Goal: Communication & Community: Answer question/provide support

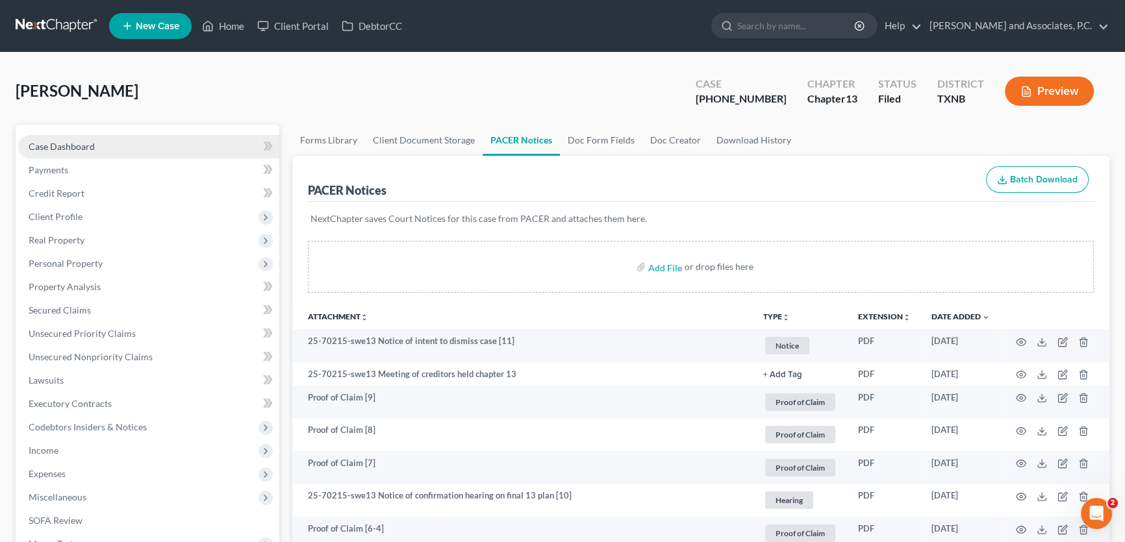
click at [121, 148] on link "Case Dashboard" at bounding box center [148, 146] width 261 height 23
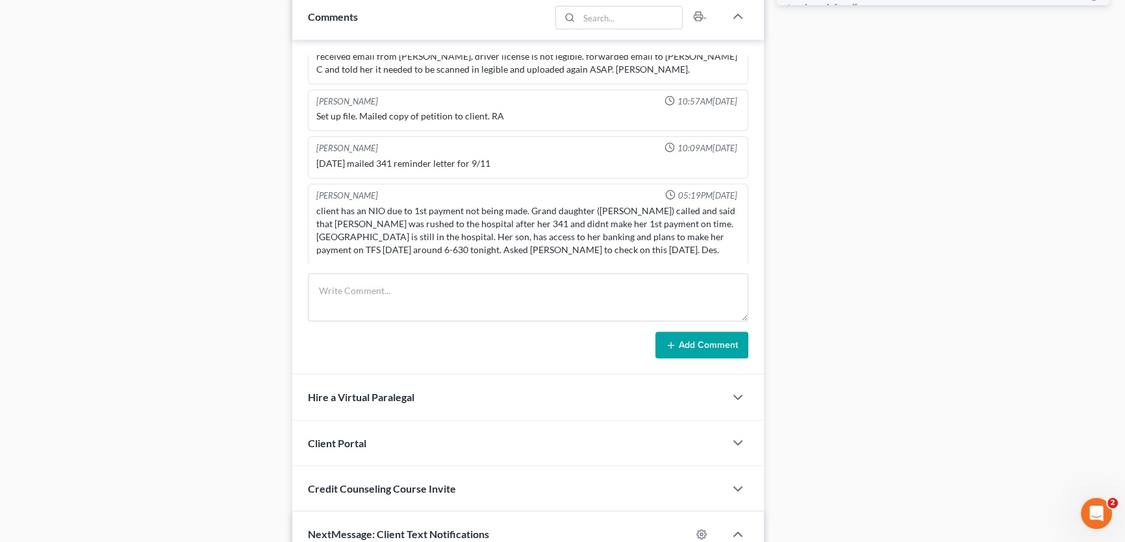
scroll to position [708, 0]
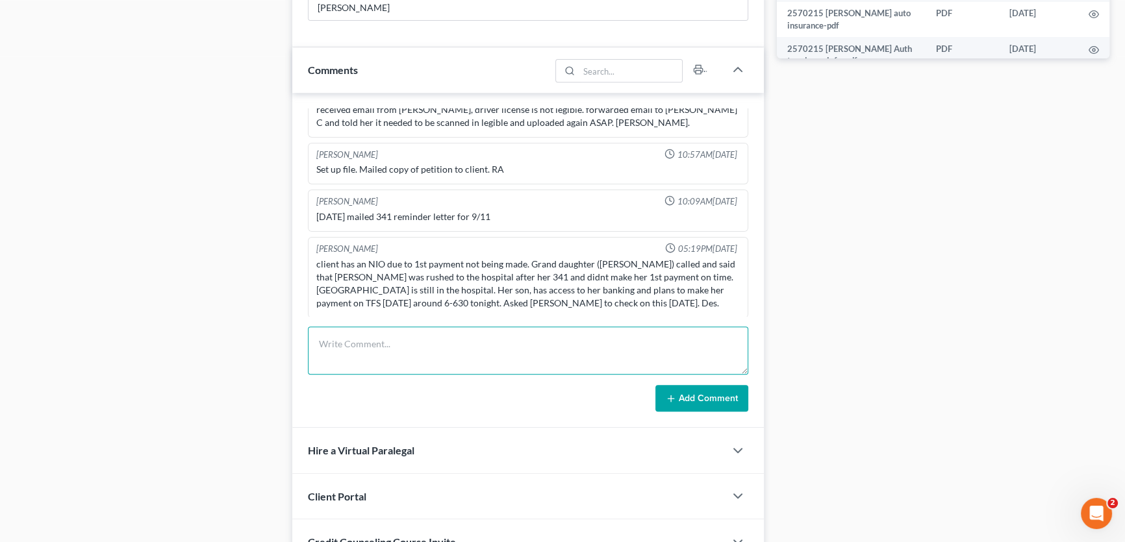
click at [442, 344] on textarea at bounding box center [528, 351] width 440 height 48
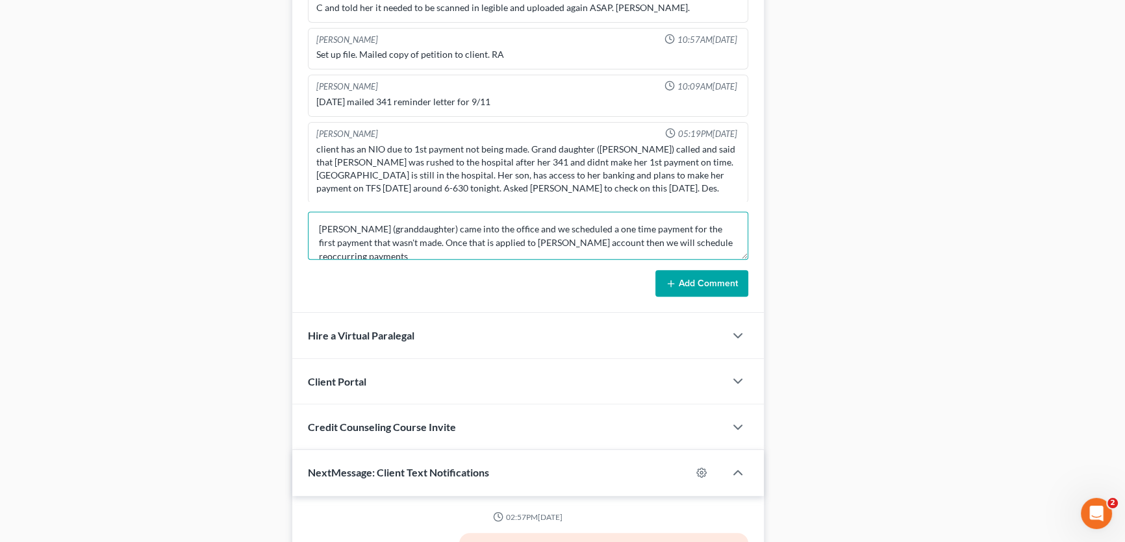
scroll to position [826, 0]
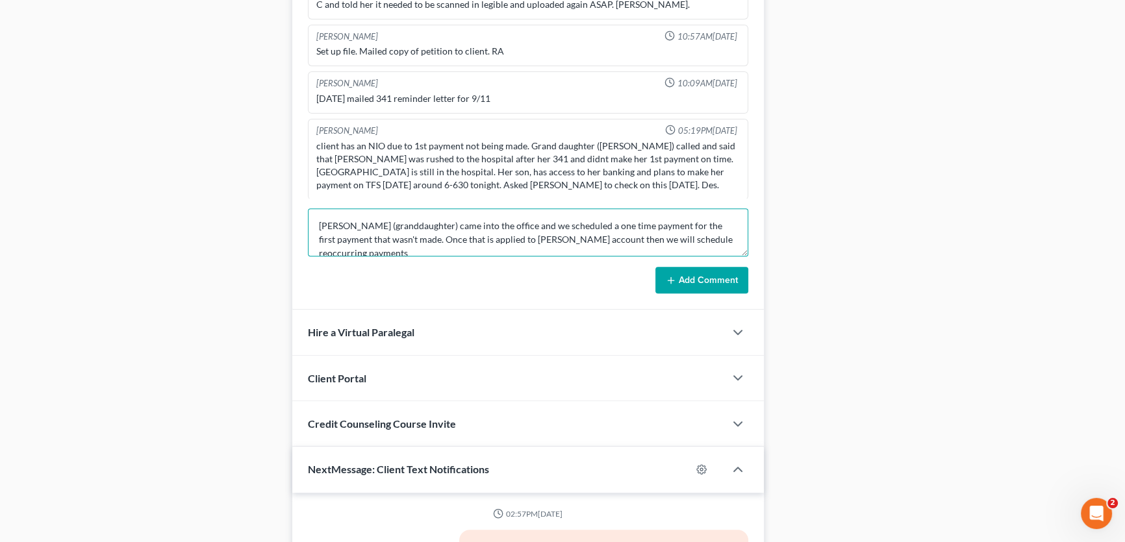
click at [724, 234] on textarea "[PERSON_NAME] (granddaughter) came into the office and we scheduled a one time …" at bounding box center [528, 233] width 440 height 48
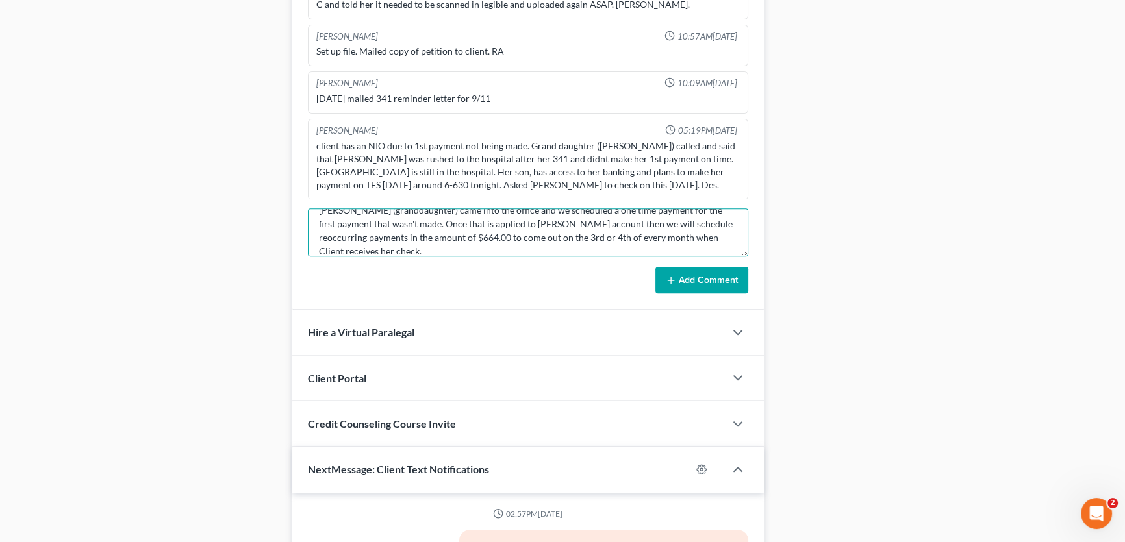
click at [640, 247] on textarea "[PERSON_NAME] (granddaughter) came into the office and we scheduled a one time …" at bounding box center [528, 233] width 440 height 48
type textarea "[PERSON_NAME] (granddaughter) came into the office and we scheduled a one time …"
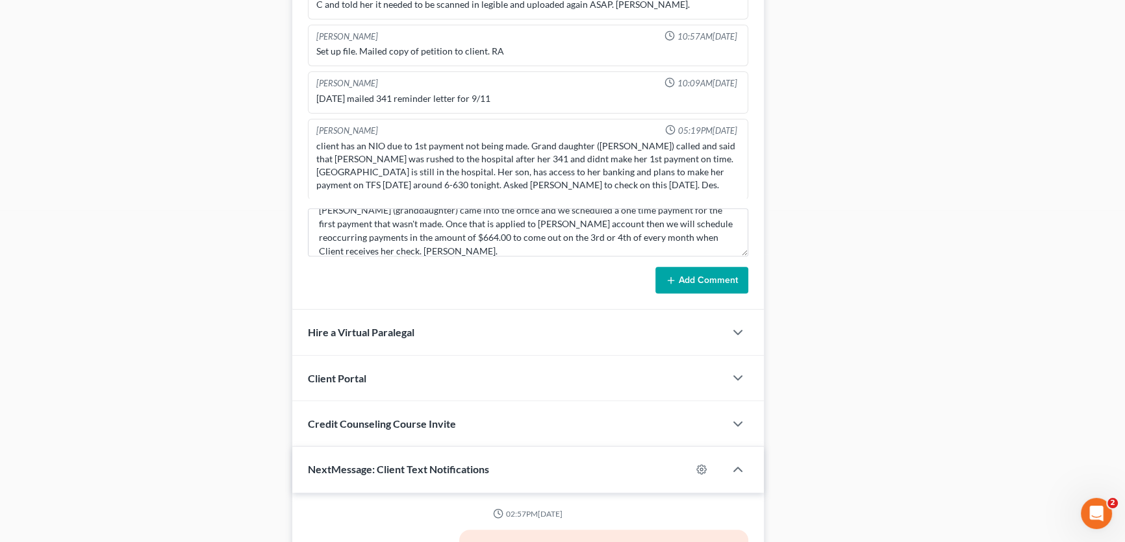
click at [677, 267] on button "Add Comment" at bounding box center [701, 280] width 93 height 27
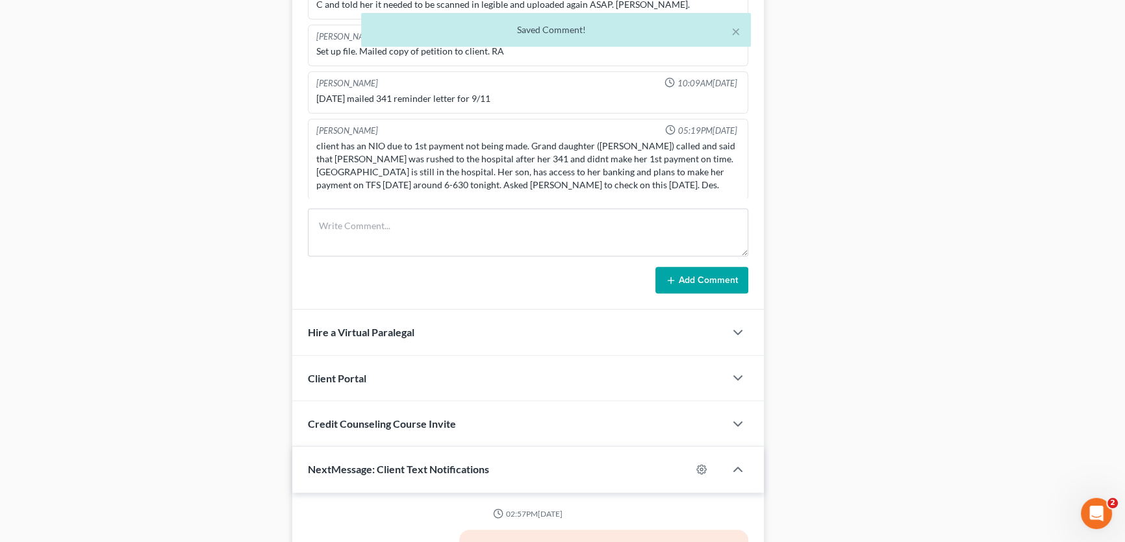
scroll to position [521, 0]
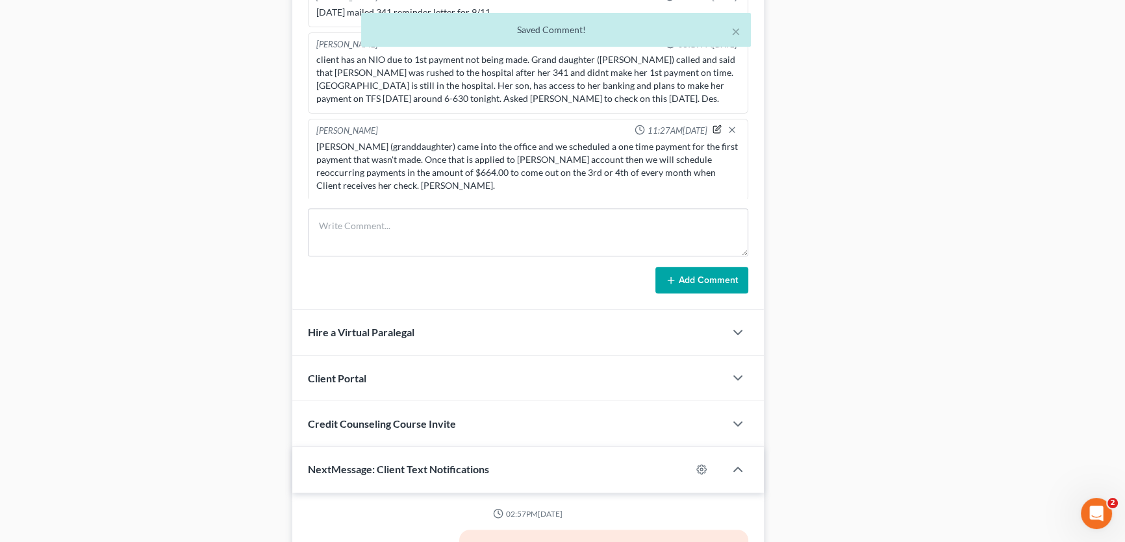
click at [713, 125] on icon "button" at bounding box center [717, 129] width 9 height 9
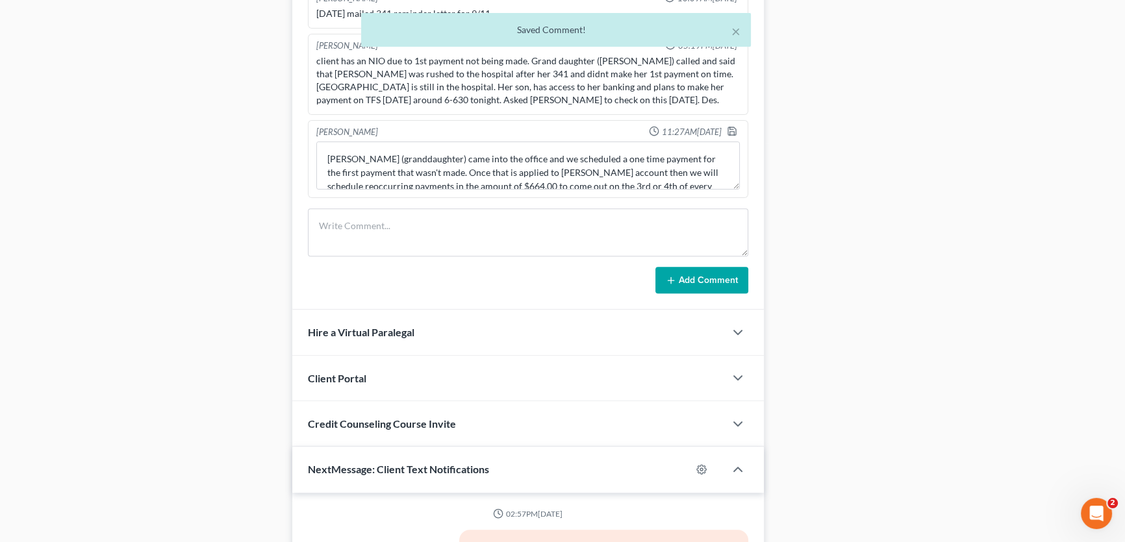
scroll to position [518, 0]
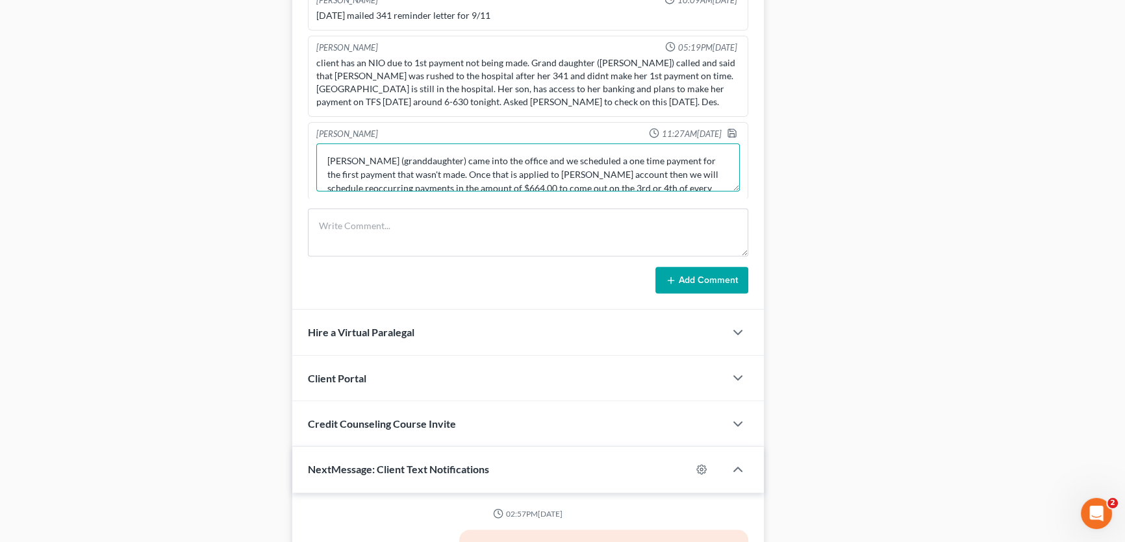
click at [638, 157] on textarea "[PERSON_NAME] (granddaughter) came into the office and we scheduled a one time …" at bounding box center [528, 168] width 424 height 48
type textarea "[PERSON_NAME] (granddaughter) came into the office and we scheduled a one time …"
click at [727, 128] on icon "button" at bounding box center [732, 133] width 10 height 10
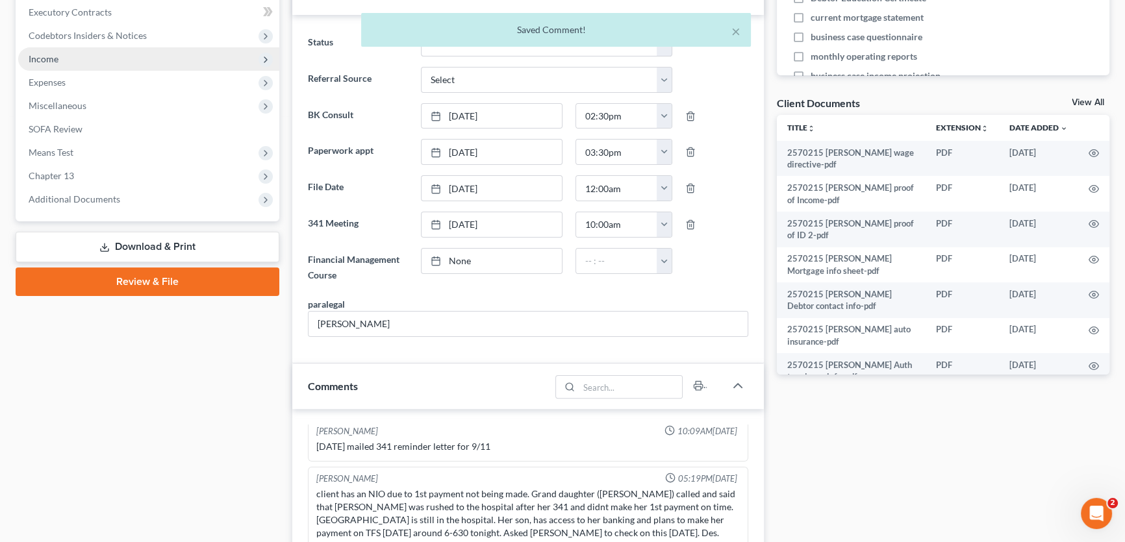
scroll to position [354, 0]
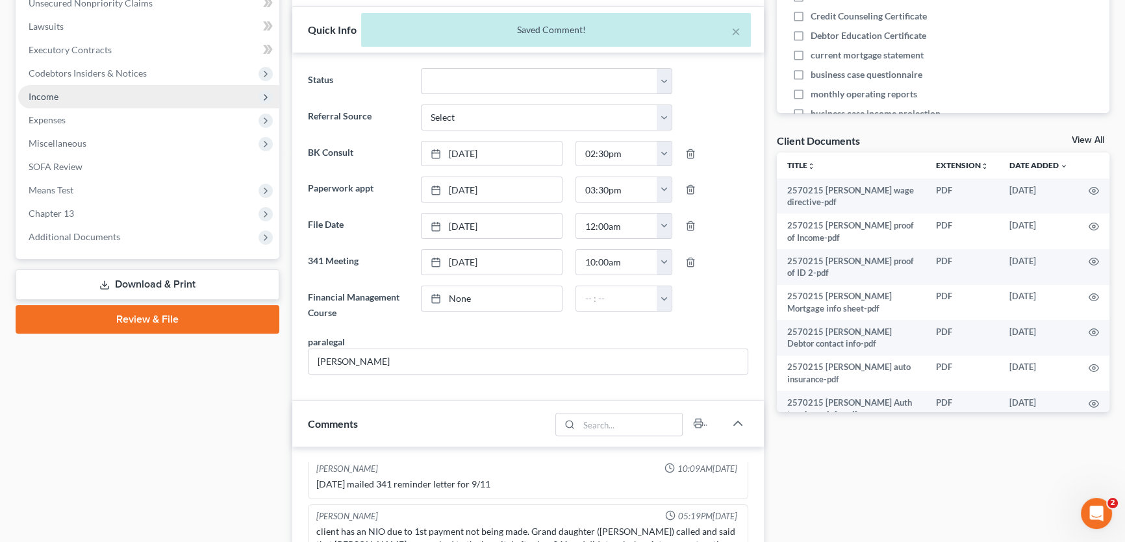
click at [59, 95] on span "Income" at bounding box center [148, 96] width 261 height 23
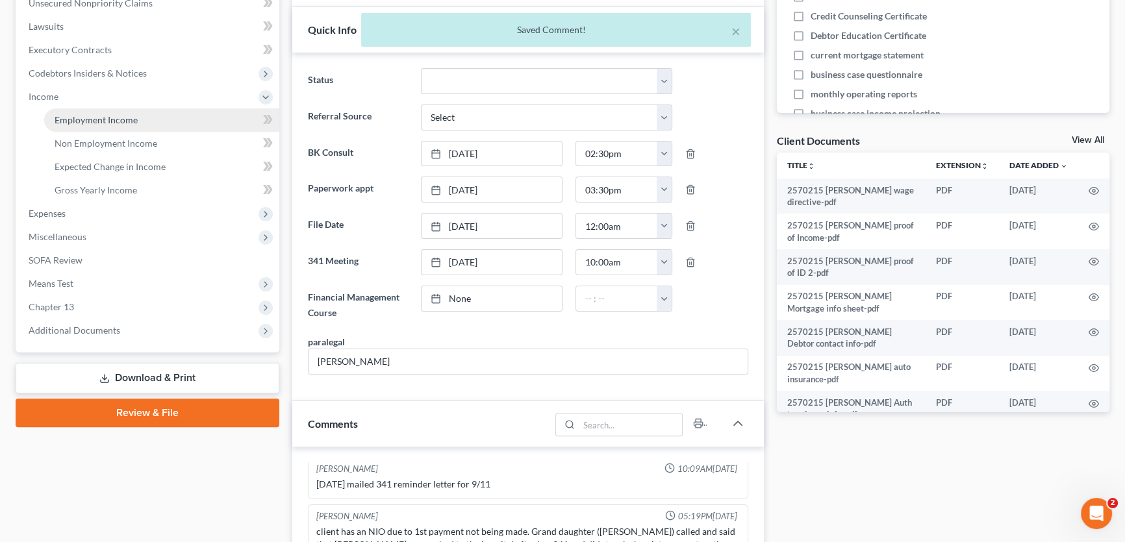
click at [75, 118] on span "Employment Income" at bounding box center [96, 119] width 83 height 11
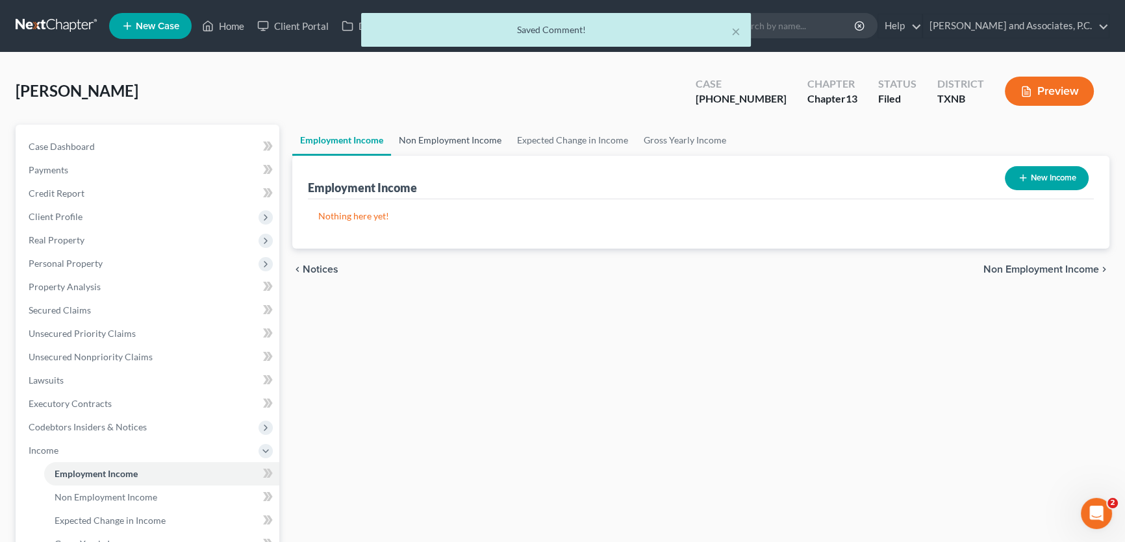
click at [422, 129] on link "Non Employment Income" at bounding box center [450, 140] width 118 height 31
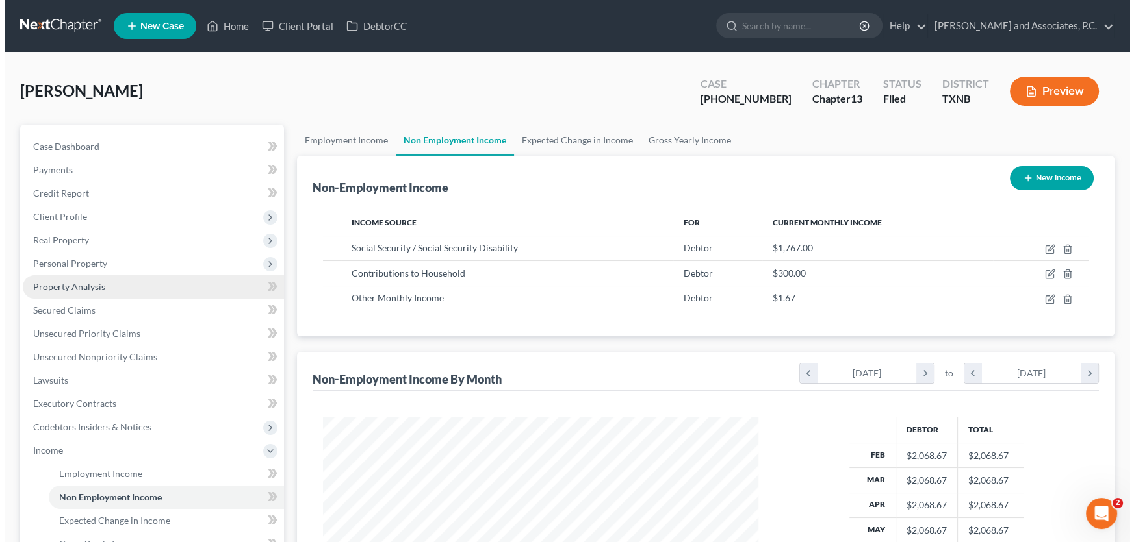
scroll to position [58, 0]
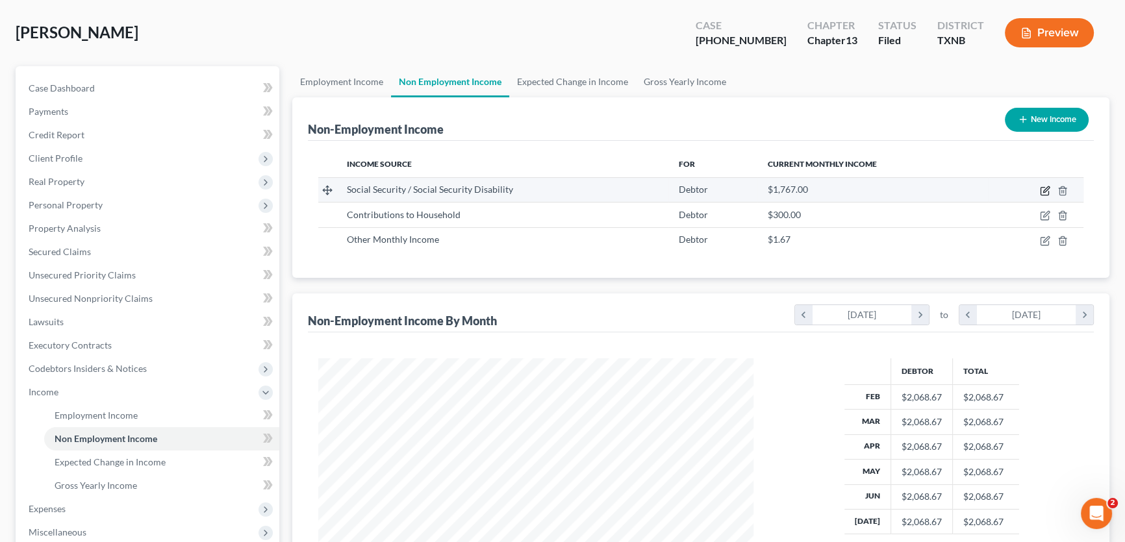
click at [1046, 190] on icon "button" at bounding box center [1046, 189] width 6 height 6
select select "4"
select select "0"
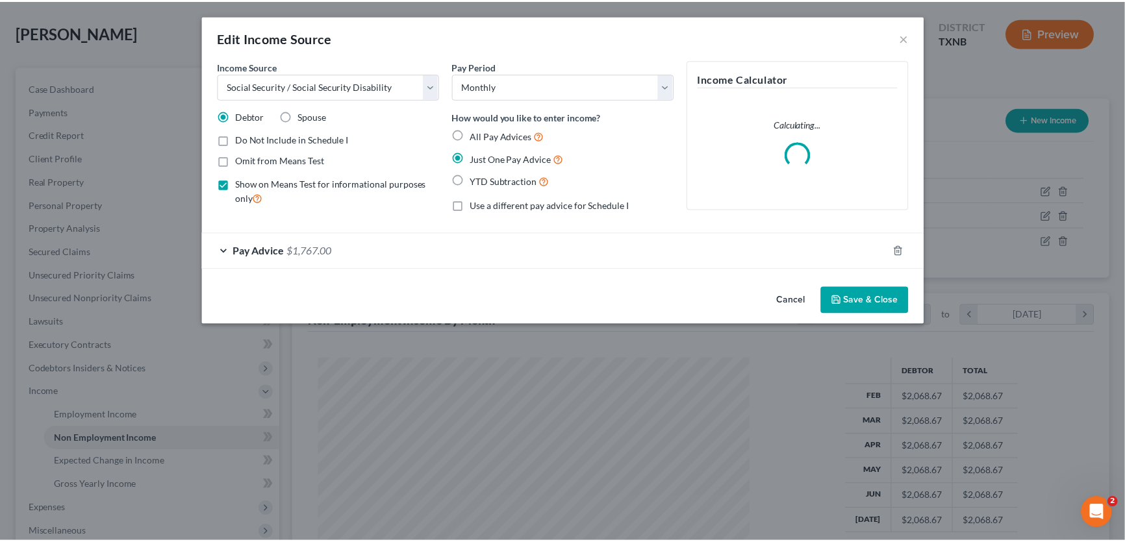
scroll to position [233, 465]
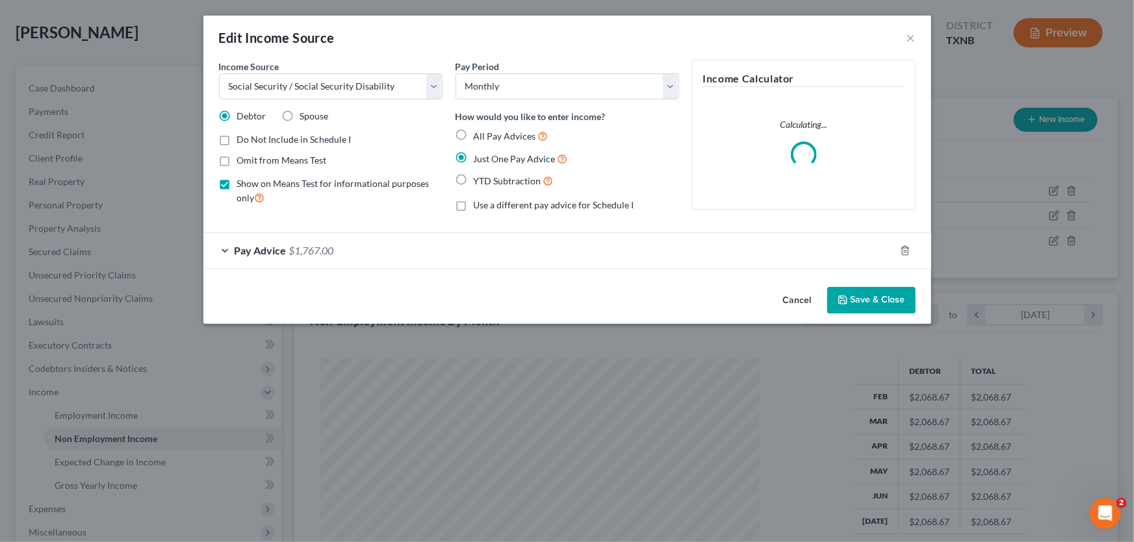
click at [799, 305] on button "Cancel" at bounding box center [796, 301] width 49 height 26
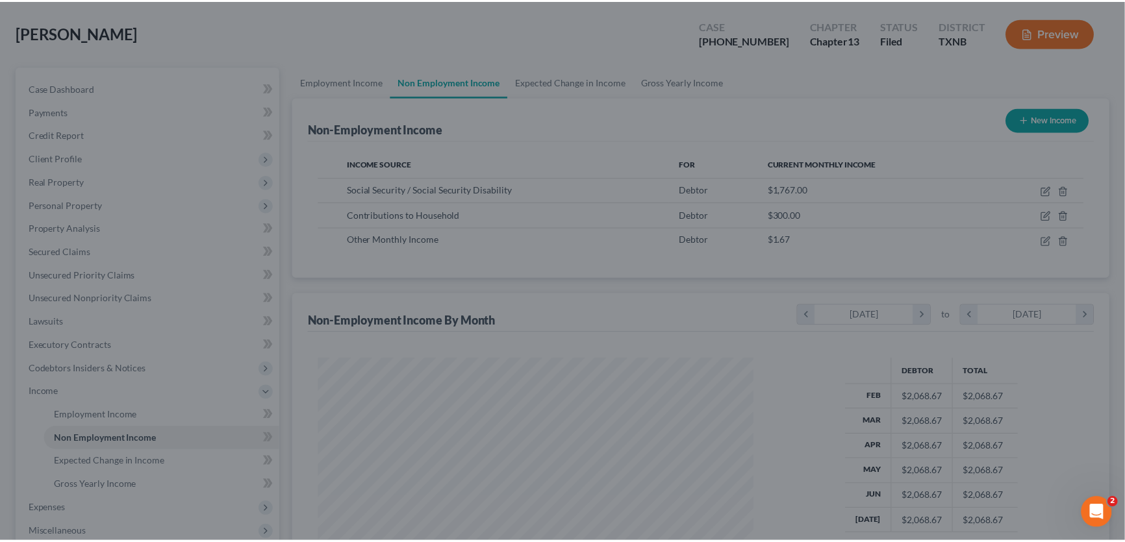
scroll to position [649352, 649123]
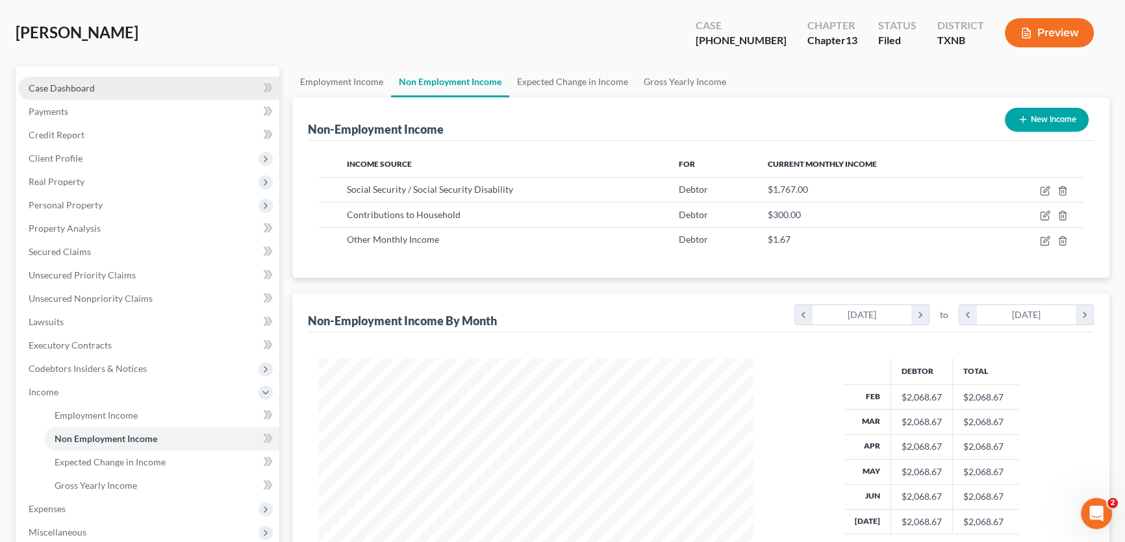
click at [96, 93] on link "Case Dashboard" at bounding box center [148, 88] width 261 height 23
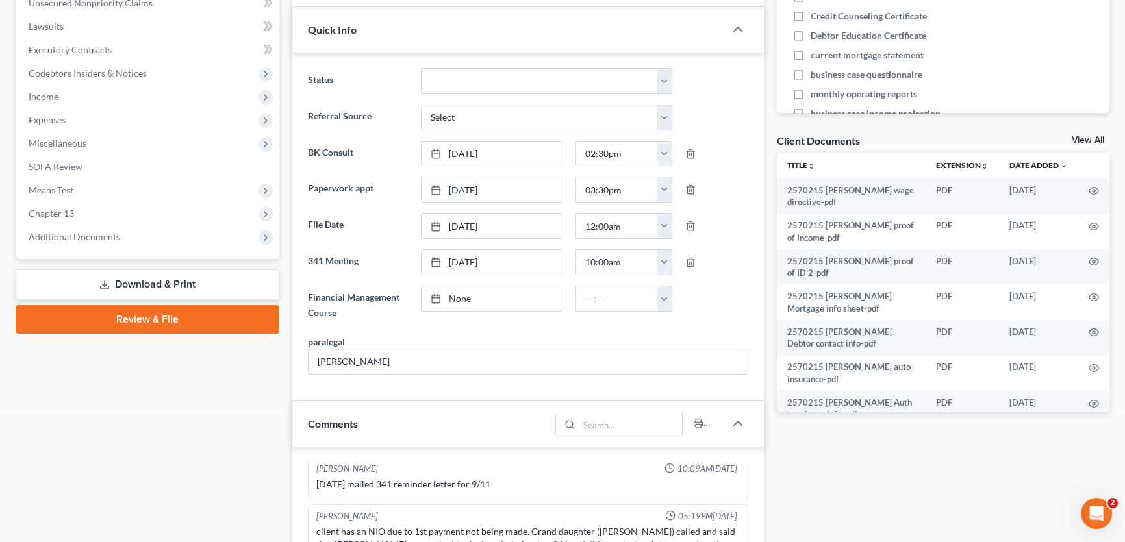
scroll to position [650, 0]
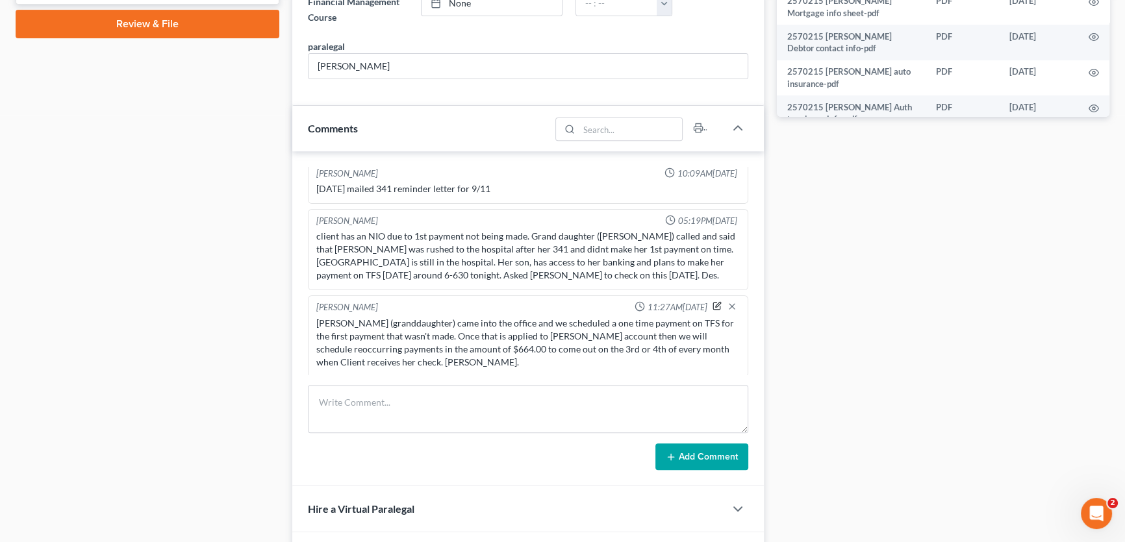
click at [713, 301] on icon "button" at bounding box center [717, 305] width 9 height 9
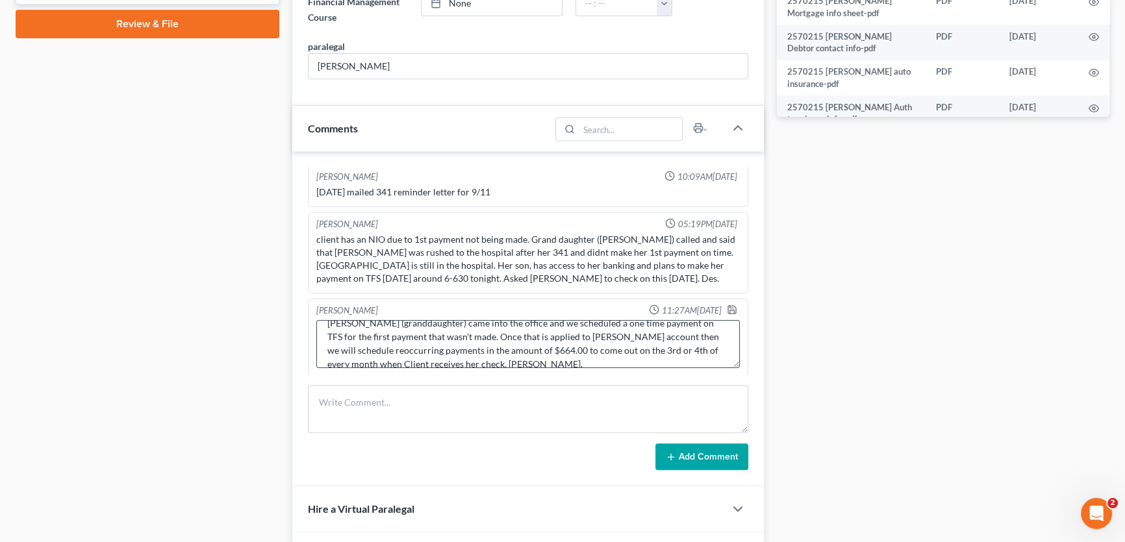
scroll to position [27, 0]
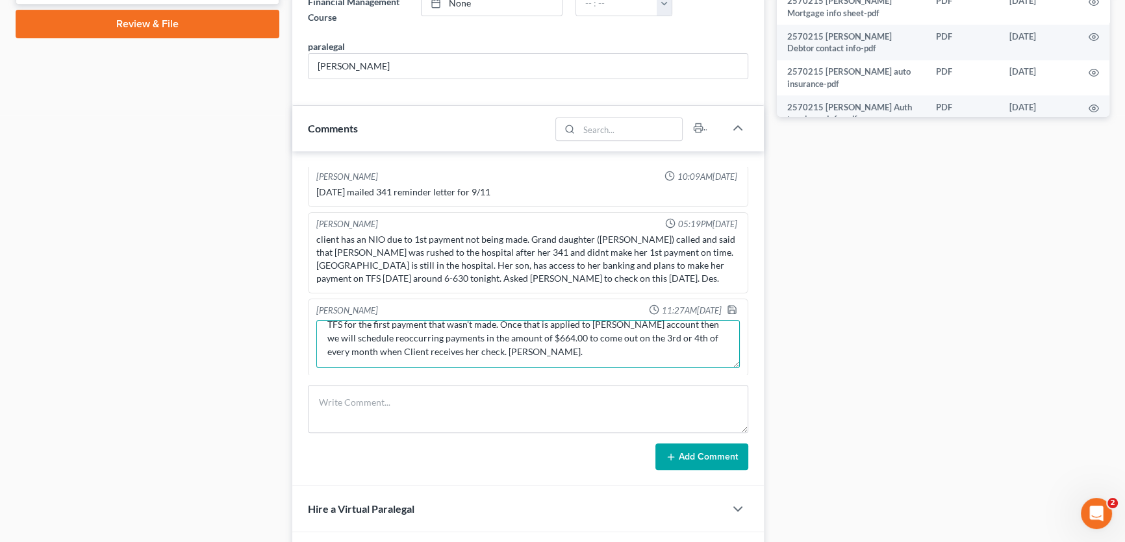
click at [452, 345] on textarea "[PERSON_NAME] (granddaughter) came into the office and we scheduled a one time …" at bounding box center [528, 344] width 424 height 48
type textarea "[PERSON_NAME] (granddaughter) came into the office and we scheduled a one time …"
click at [727, 305] on icon "button" at bounding box center [732, 310] width 10 height 10
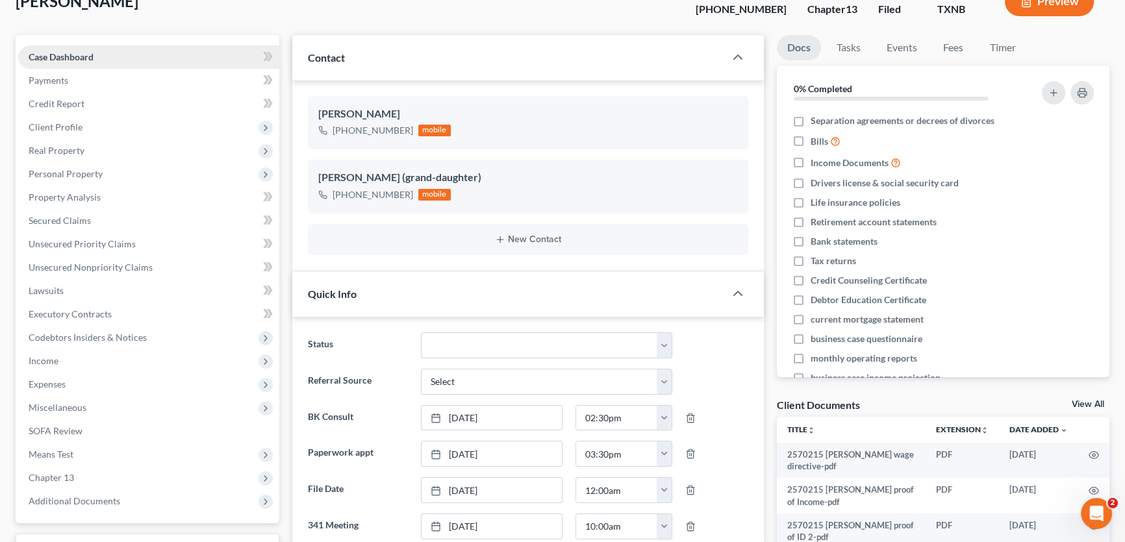
scroll to position [0, 0]
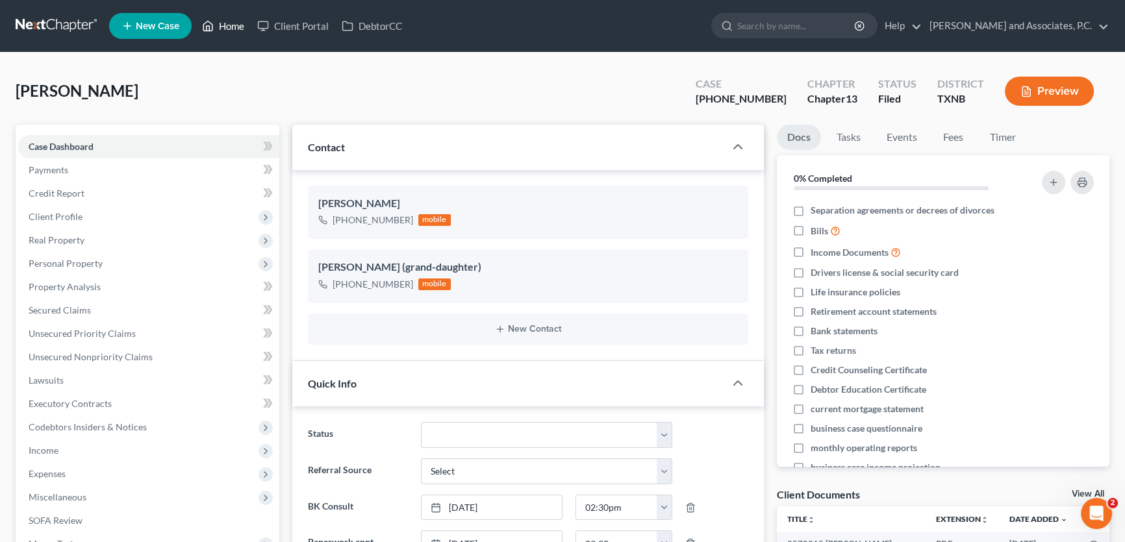
click at [234, 24] on link "Home" at bounding box center [223, 25] width 55 height 23
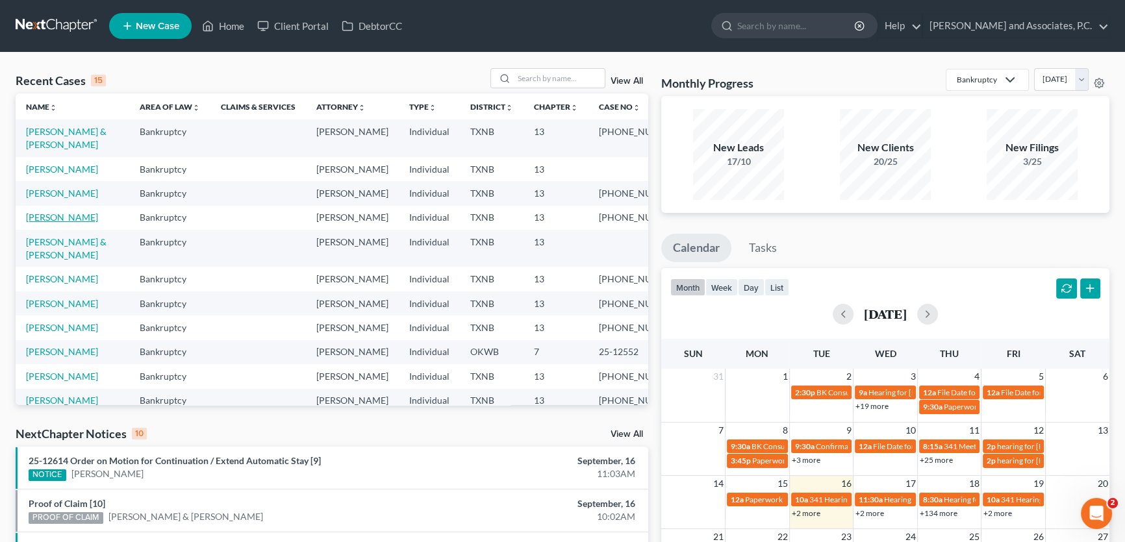
click at [67, 223] on link "[PERSON_NAME]" at bounding box center [62, 217] width 72 height 11
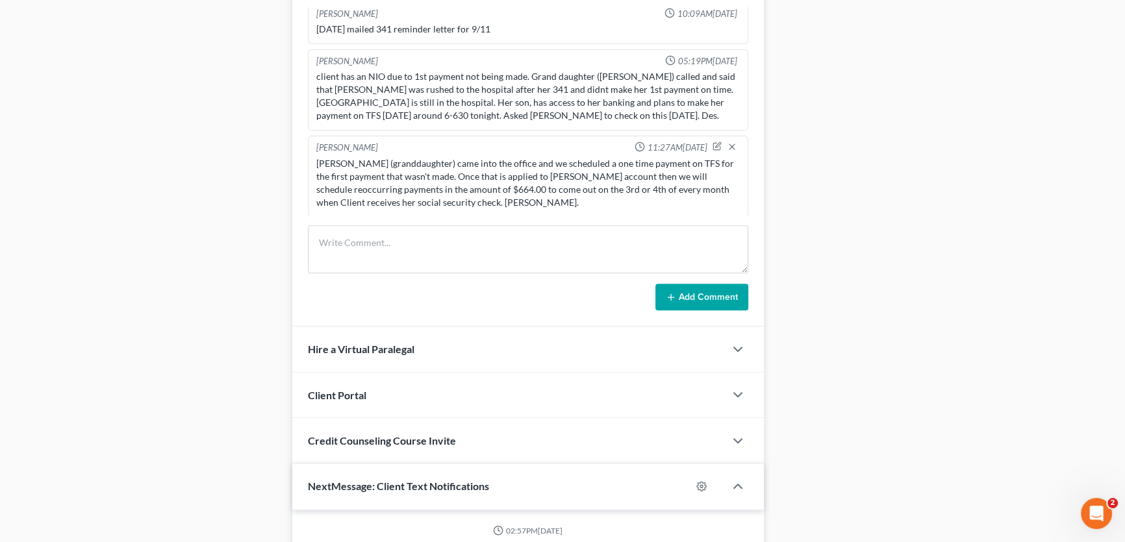
scroll to position [826, 0]
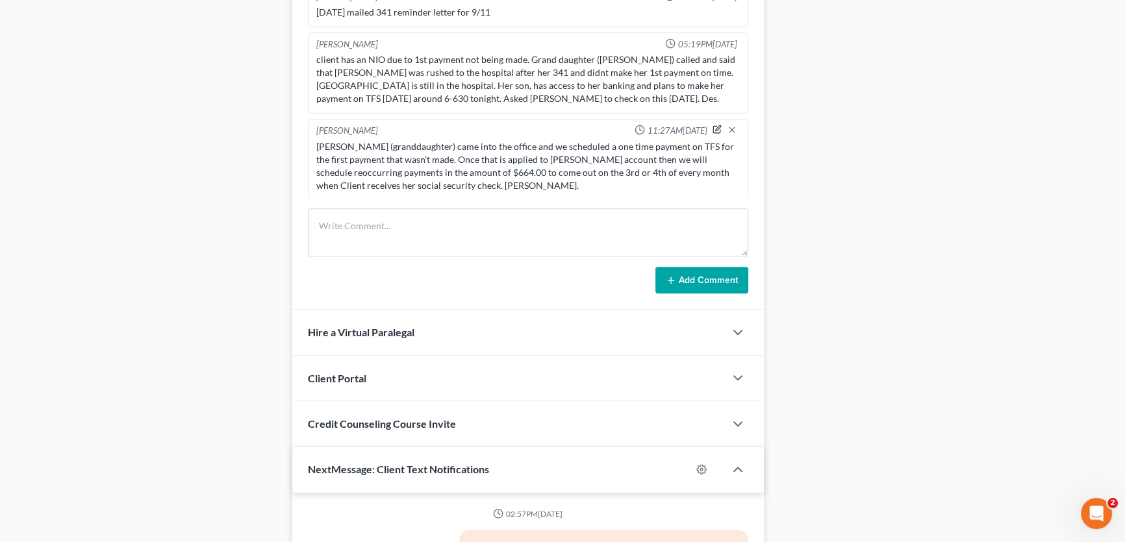
click at [713, 125] on icon "button" at bounding box center [717, 129] width 9 height 9
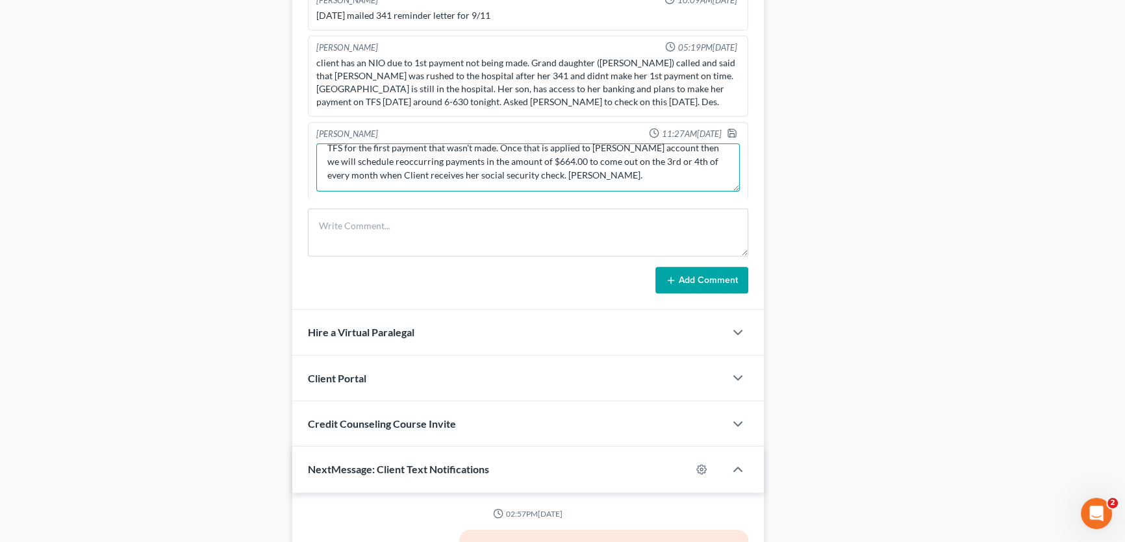
drag, startPoint x: 539, startPoint y: 170, endPoint x: 546, endPoint y: 172, distance: 6.8
click at [540, 170] on textarea "[PERSON_NAME] (granddaughter) came into the office and we scheduled a one time …" at bounding box center [528, 168] width 424 height 48
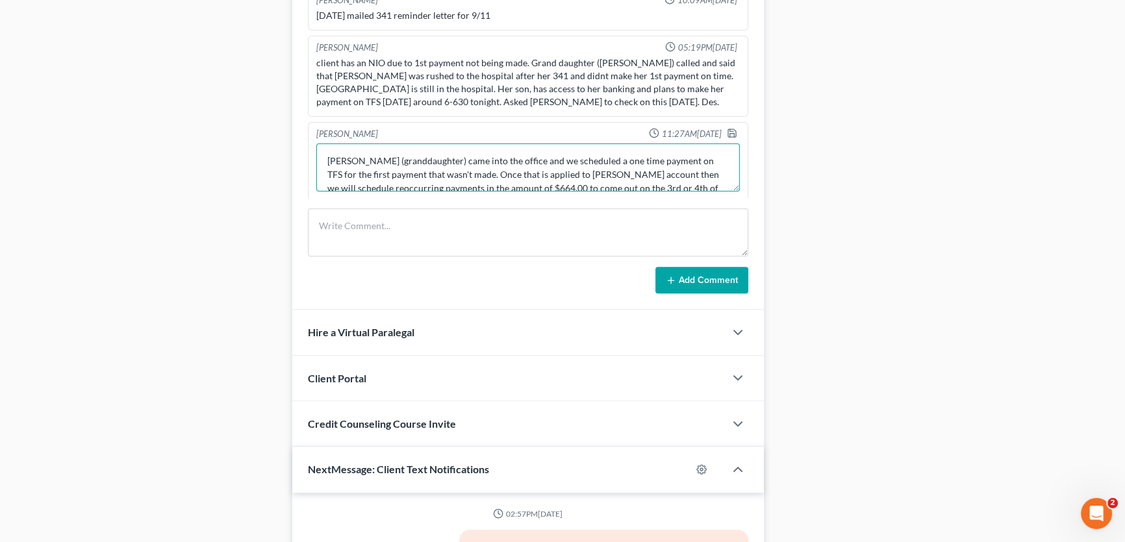
scroll to position [55, 0]
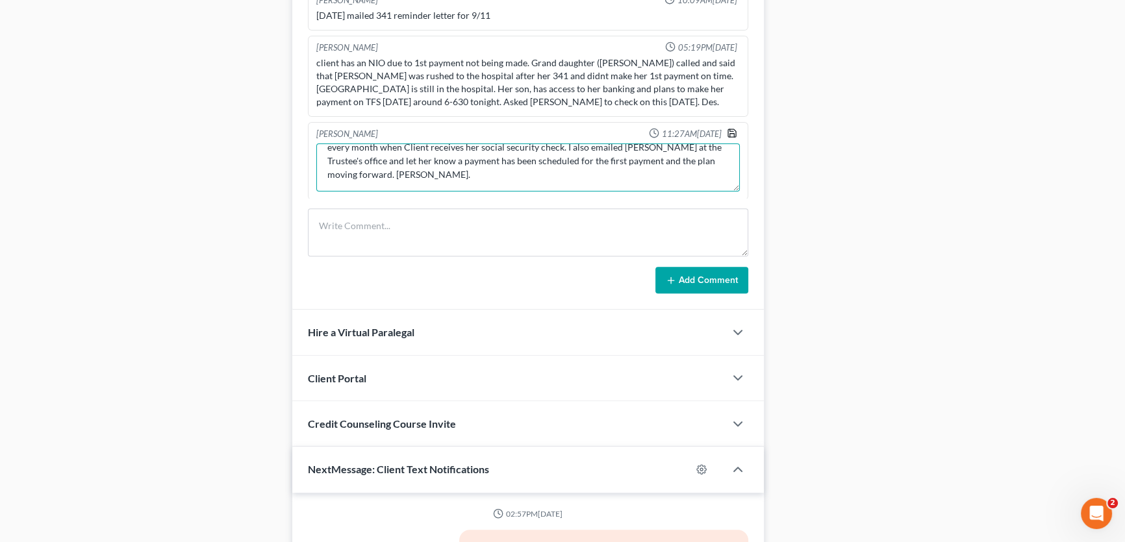
type textarea "[PERSON_NAME] (granddaughter) came into the office and we scheduled a one time …"
click at [728, 129] on icon "button" at bounding box center [732, 133] width 8 height 8
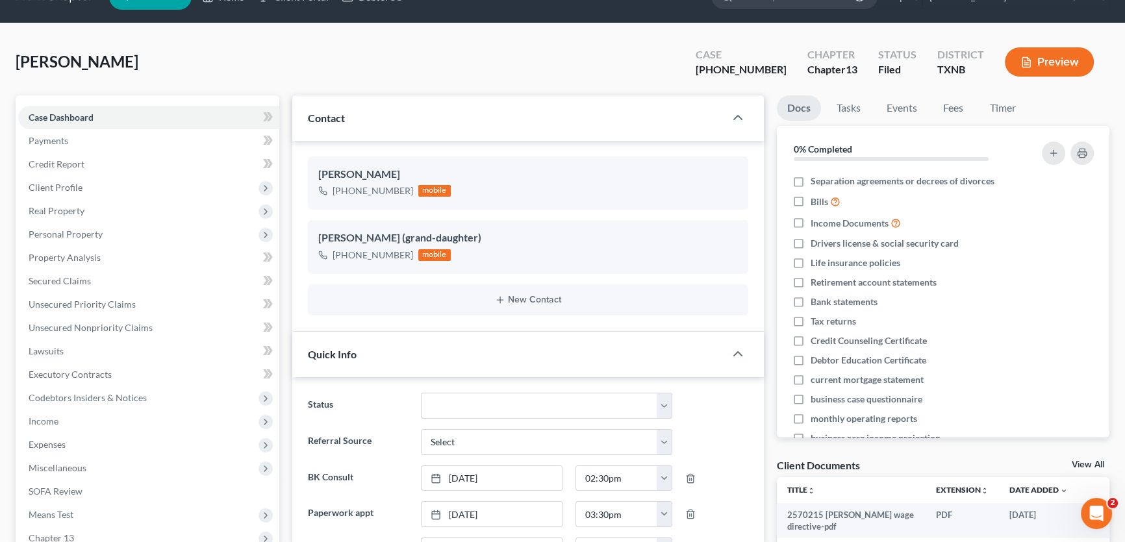
scroll to position [0, 0]
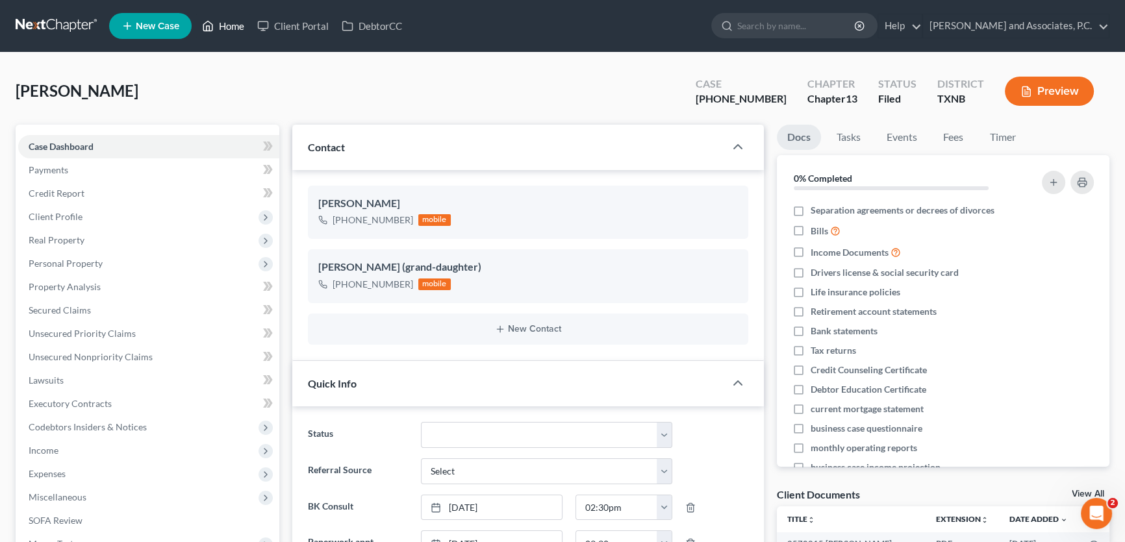
click at [237, 28] on link "Home" at bounding box center [223, 25] width 55 height 23
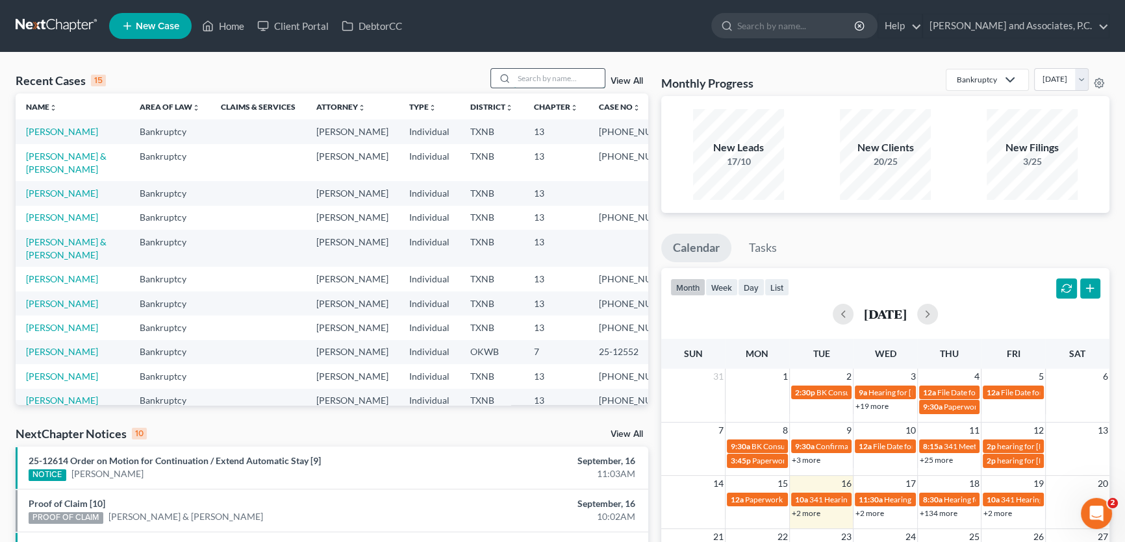
click at [529, 81] on input "search" at bounding box center [559, 78] width 91 height 19
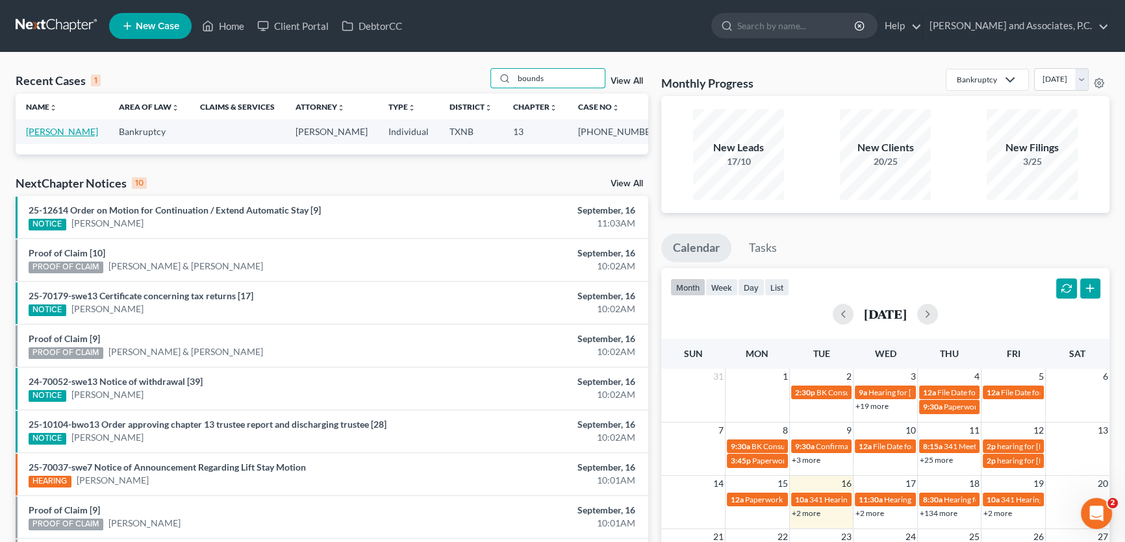
type input "bounds"
click at [56, 131] on link "[PERSON_NAME]" at bounding box center [62, 131] width 72 height 11
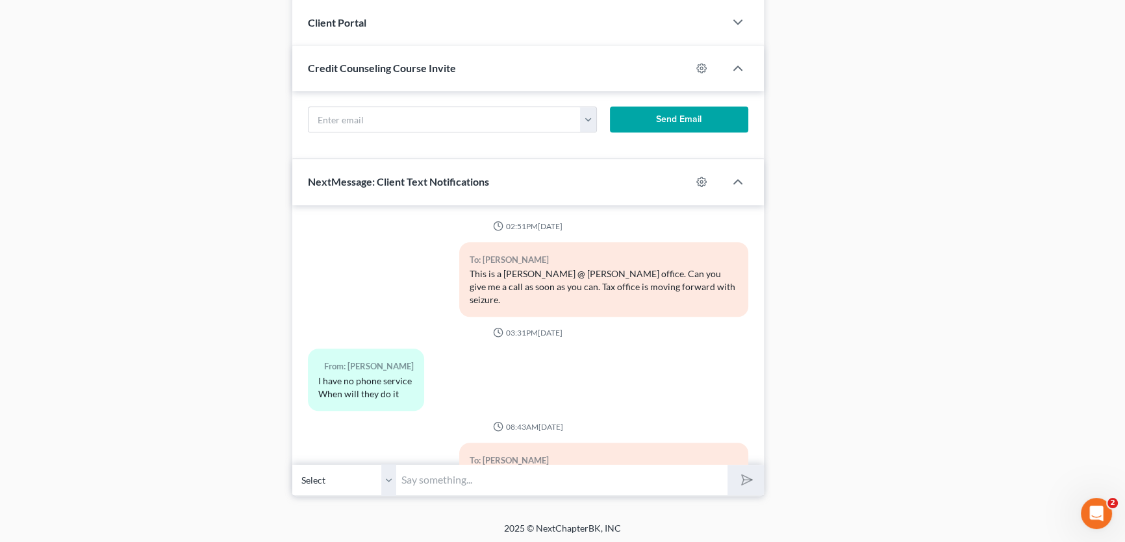
scroll to position [8342, 0]
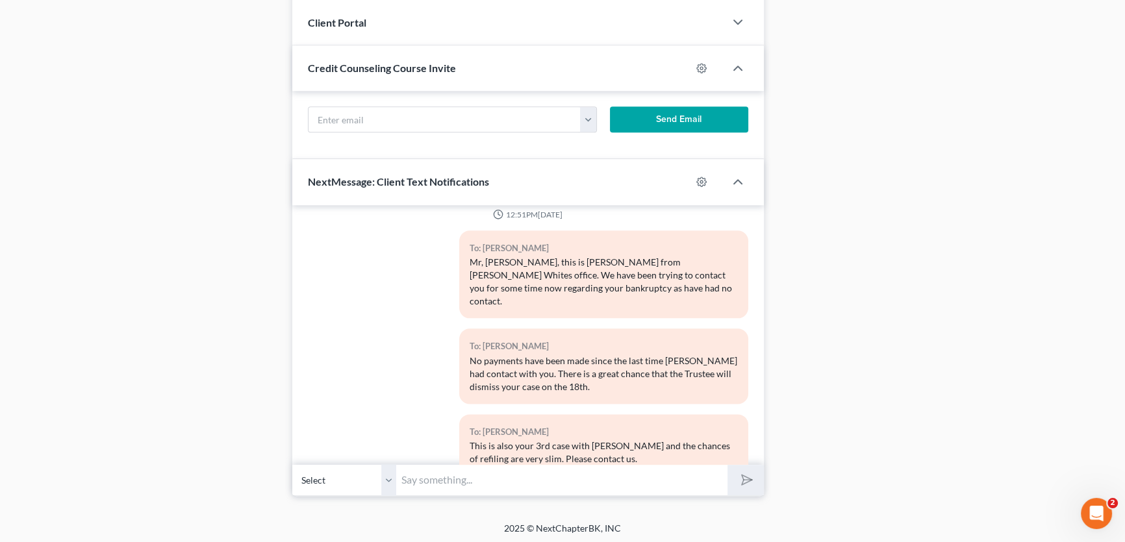
drag, startPoint x: 390, startPoint y: 479, endPoint x: 412, endPoint y: 478, distance: 22.1
click at [390, 479] on select "Select [PHONE_NUMBER] - [PERSON_NAME]" at bounding box center [344, 480] width 104 height 32
click at [418, 477] on input "text" at bounding box center [561, 480] width 331 height 32
drag, startPoint x: 392, startPoint y: 470, endPoint x: 422, endPoint y: 479, distance: 31.7
click at [392, 470] on select "Select [PHONE_NUMBER] - [PERSON_NAME]" at bounding box center [344, 480] width 104 height 32
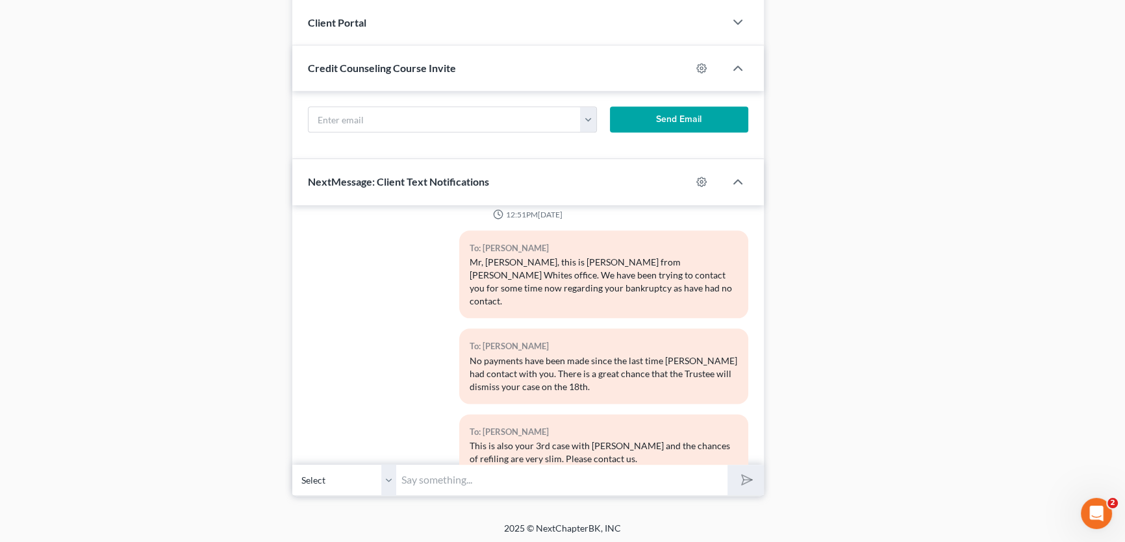
click at [422, 479] on input "text" at bounding box center [561, 480] width 331 height 32
type input "Are you going to be able to pay the full arrears amount, $35,652.00 this week?"
click at [728, 465] on button "submit" at bounding box center [746, 480] width 36 height 31
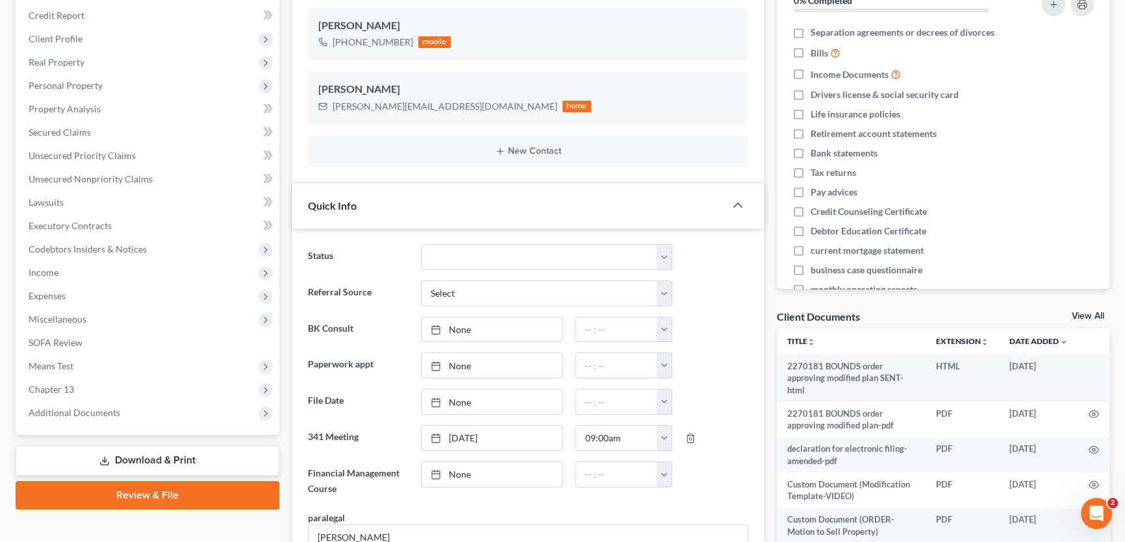
scroll to position [0, 0]
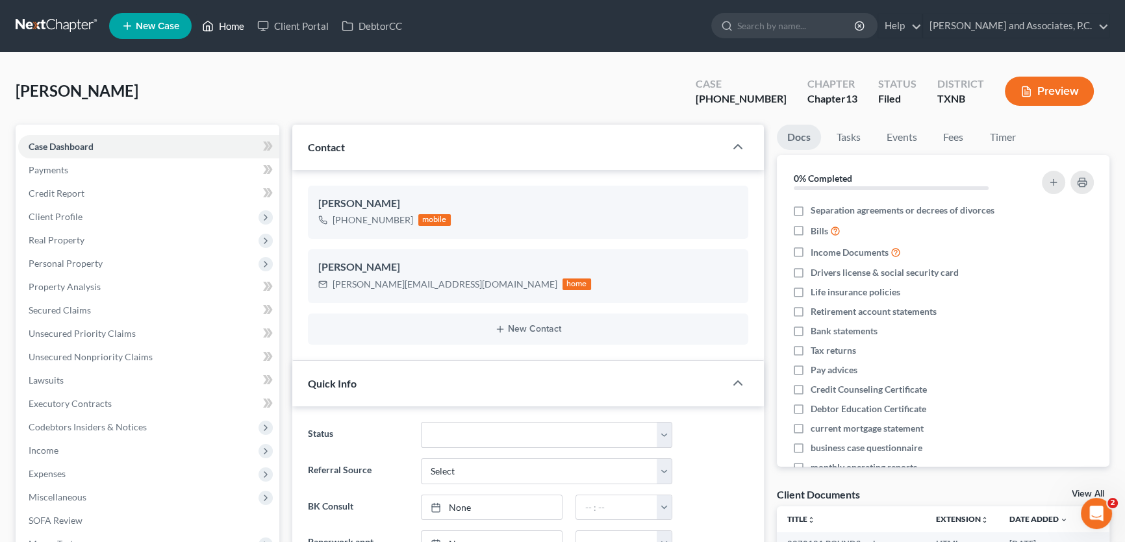
drag, startPoint x: 231, startPoint y: 24, endPoint x: 257, endPoint y: 51, distance: 38.1
click at [231, 24] on link "Home" at bounding box center [223, 25] width 55 height 23
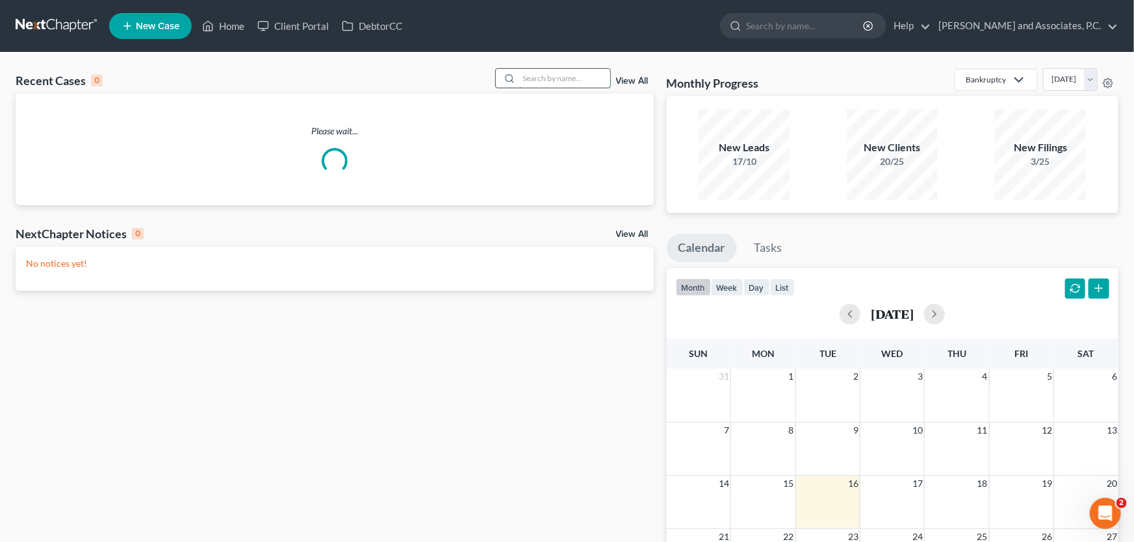
click at [519, 75] on input "search" at bounding box center [564, 78] width 91 height 19
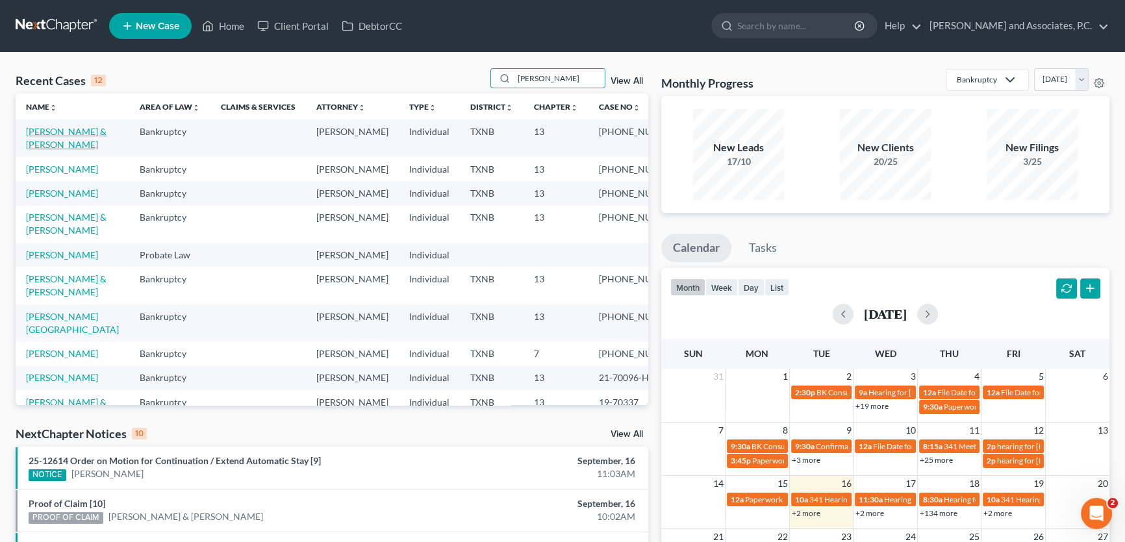
type input "[PERSON_NAME]"
click at [67, 146] on link "[PERSON_NAME] & [PERSON_NAME]" at bounding box center [66, 138] width 81 height 24
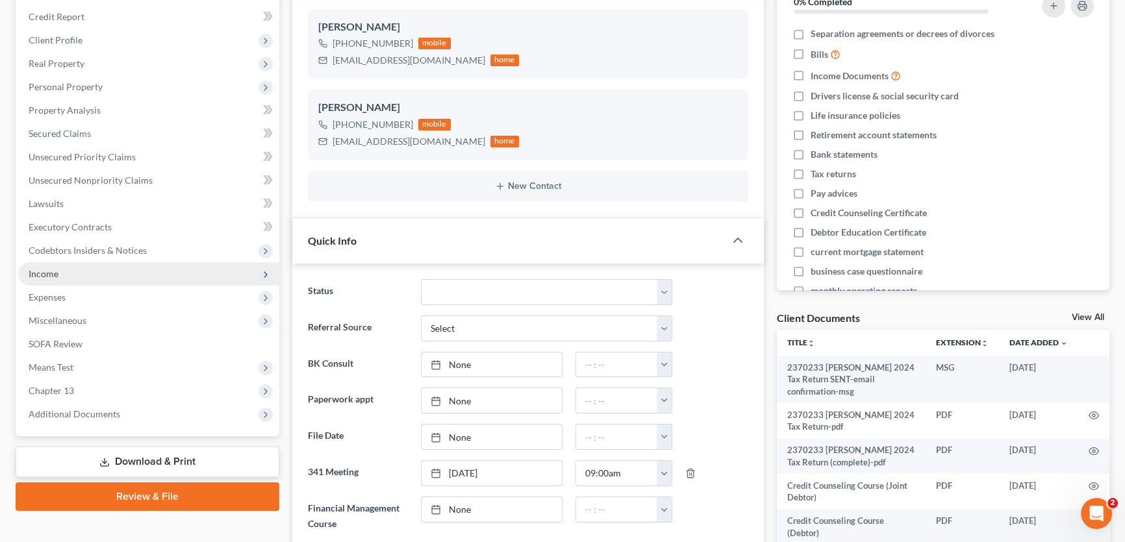
scroll to position [4982, 0]
click at [49, 273] on span "Income" at bounding box center [44, 273] width 30 height 11
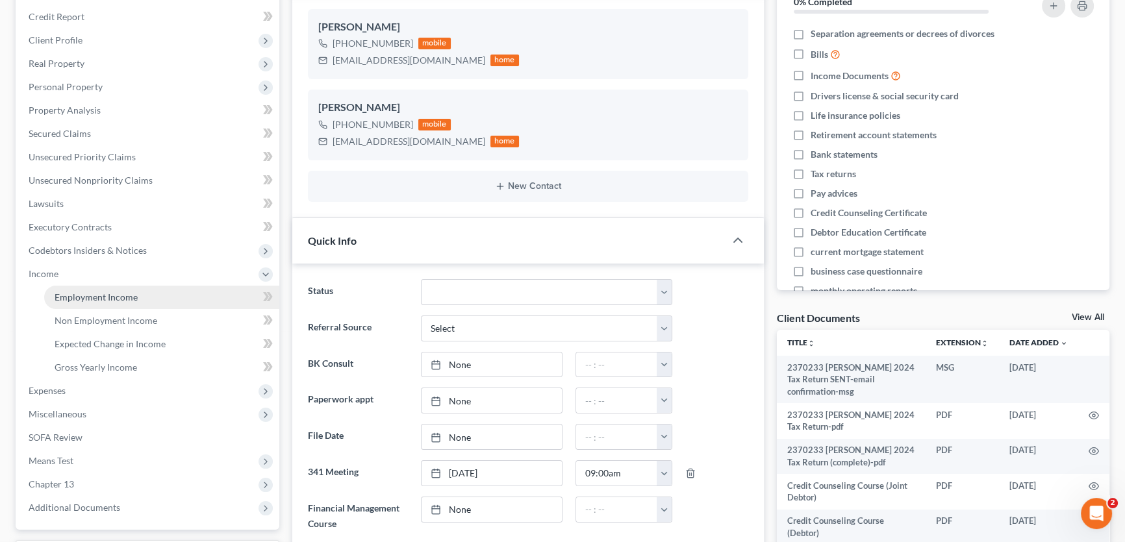
click at [91, 292] on span "Employment Income" at bounding box center [96, 297] width 83 height 11
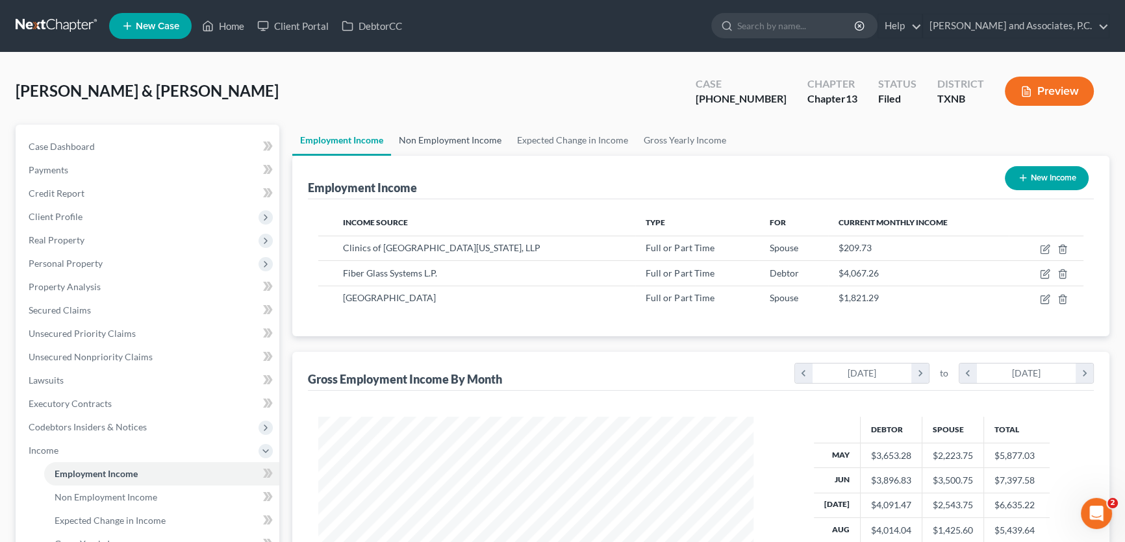
scroll to position [233, 461]
click at [422, 142] on link "Non Employment Income" at bounding box center [450, 140] width 118 height 31
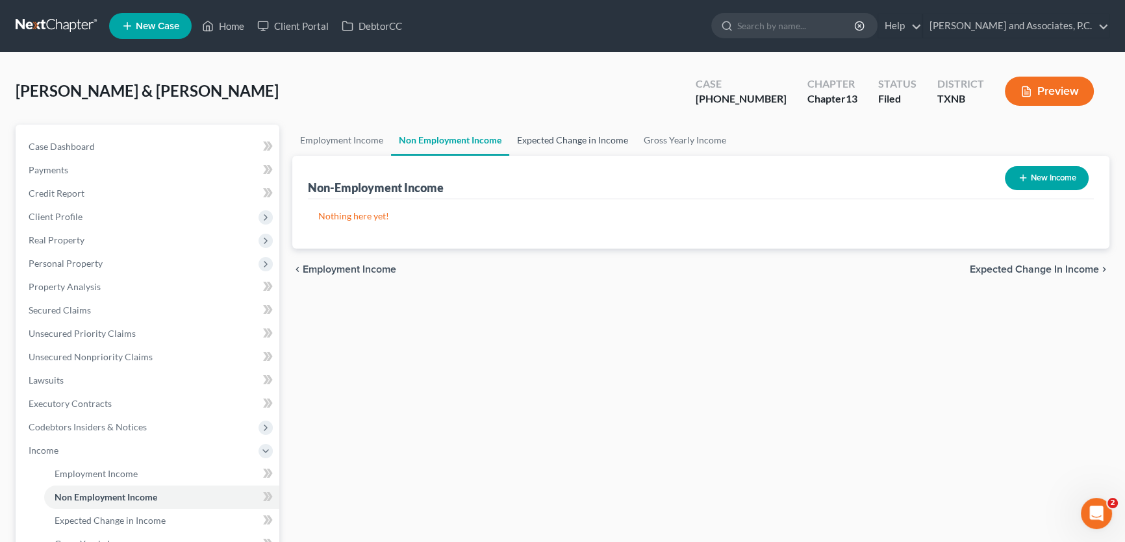
click at [550, 137] on link "Expected Change in Income" at bounding box center [572, 140] width 127 height 31
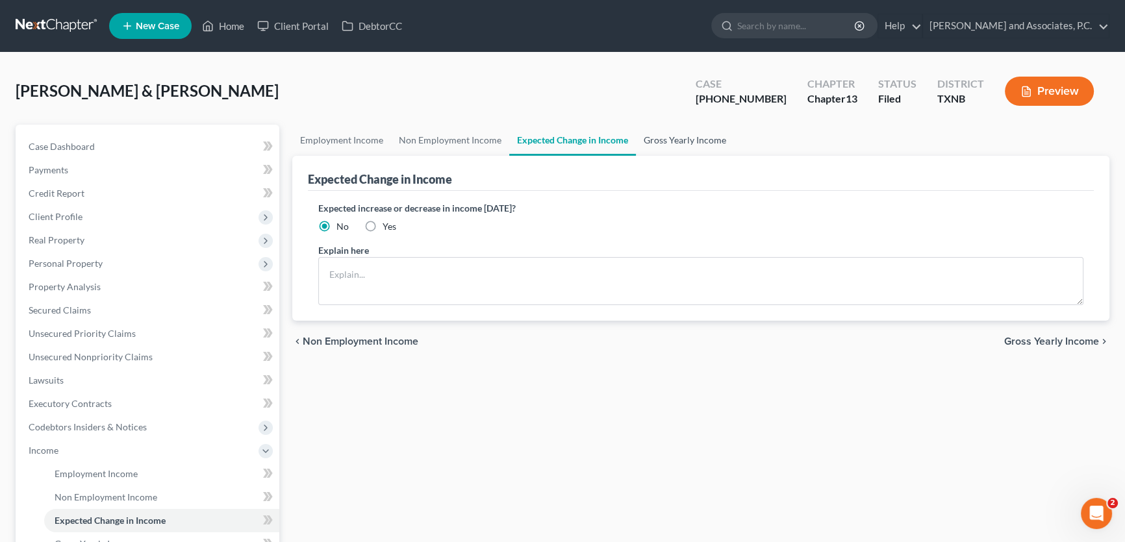
click at [655, 136] on link "Gross Yearly Income" at bounding box center [685, 140] width 98 height 31
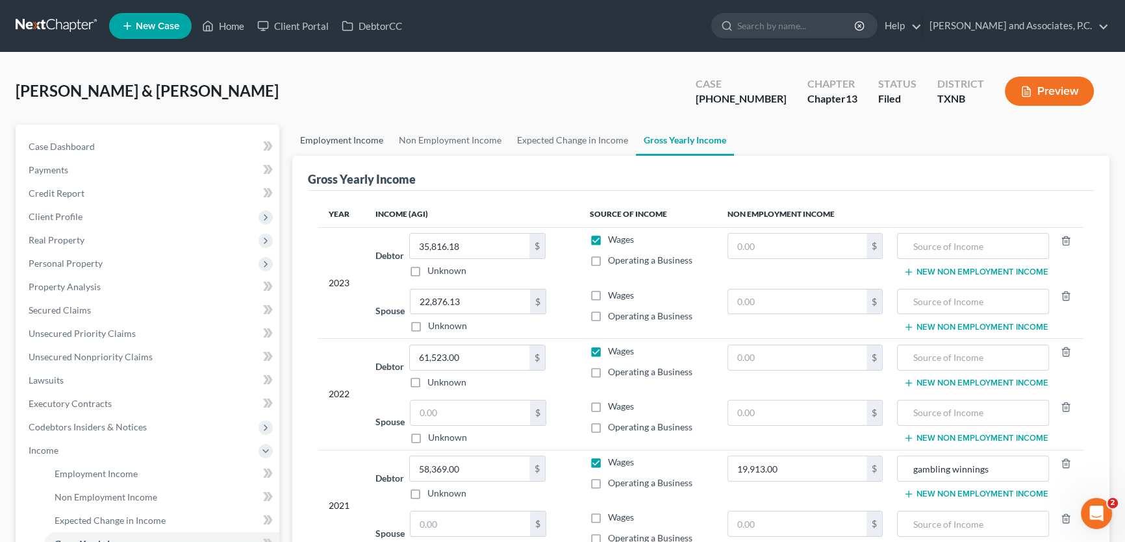
click at [362, 140] on link "Employment Income" at bounding box center [341, 140] width 99 height 31
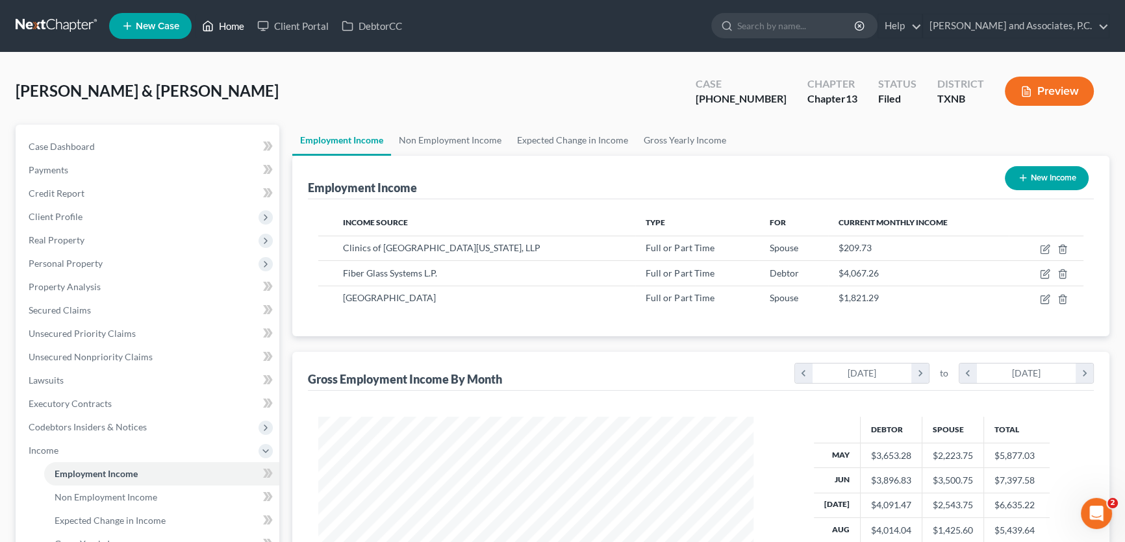
click at [233, 26] on link "Home" at bounding box center [223, 25] width 55 height 23
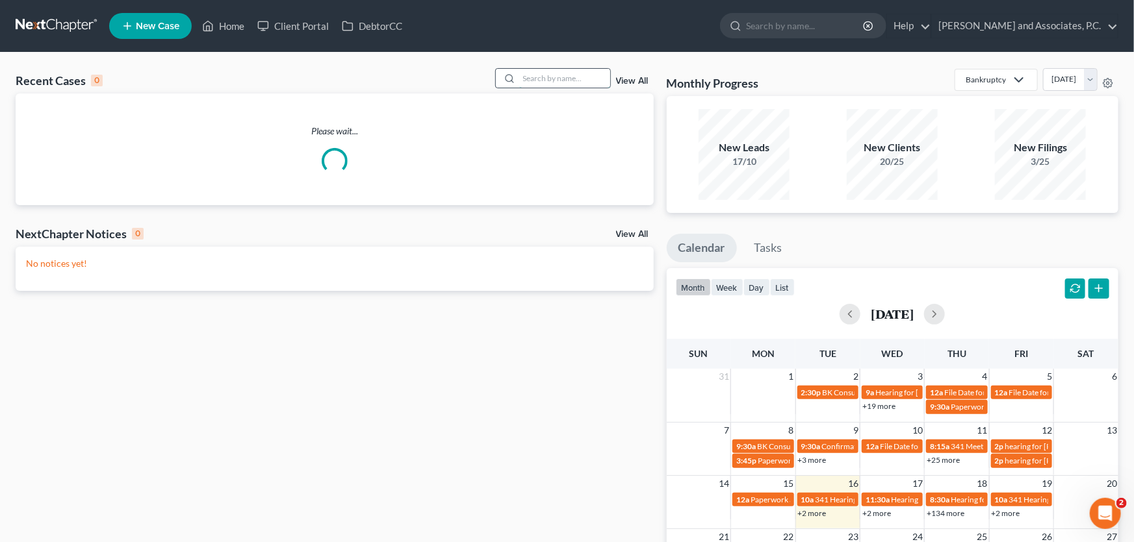
click at [542, 76] on input "search" at bounding box center [564, 78] width 91 height 19
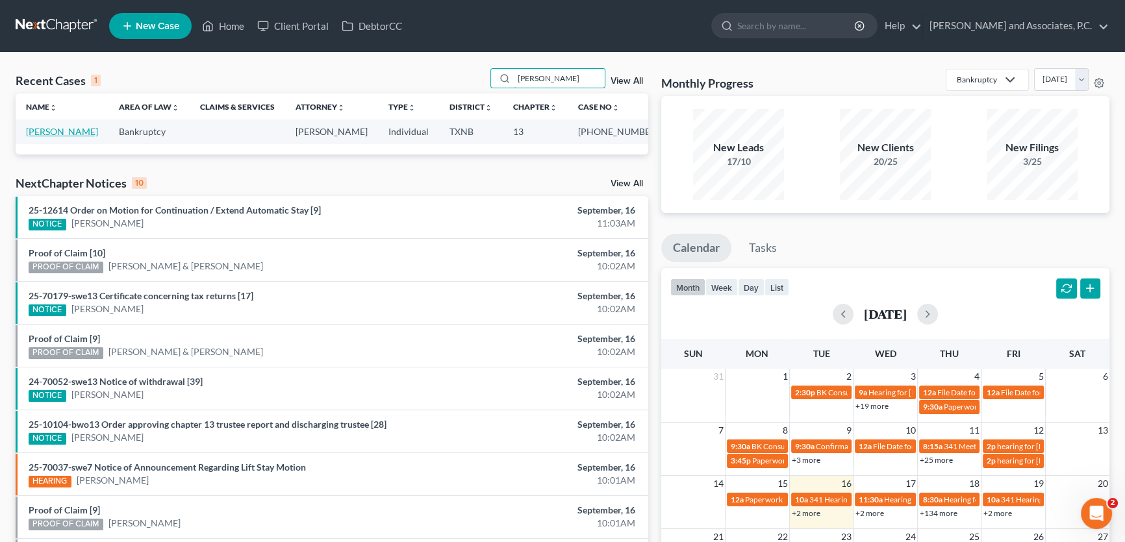
type input "[PERSON_NAME]"
click at [77, 133] on link "[PERSON_NAME]" at bounding box center [62, 131] width 72 height 11
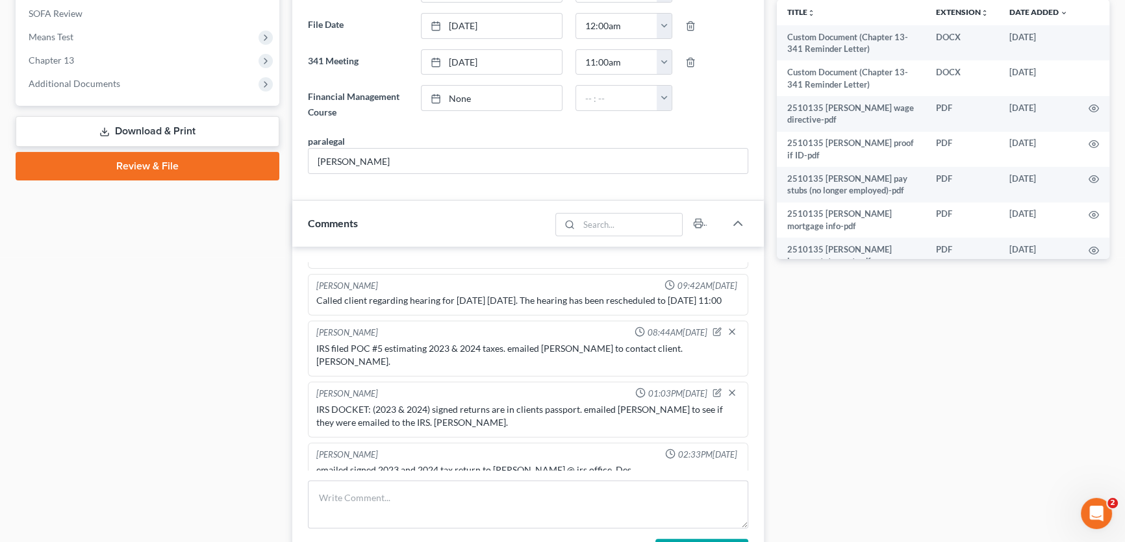
scroll to position [417, 0]
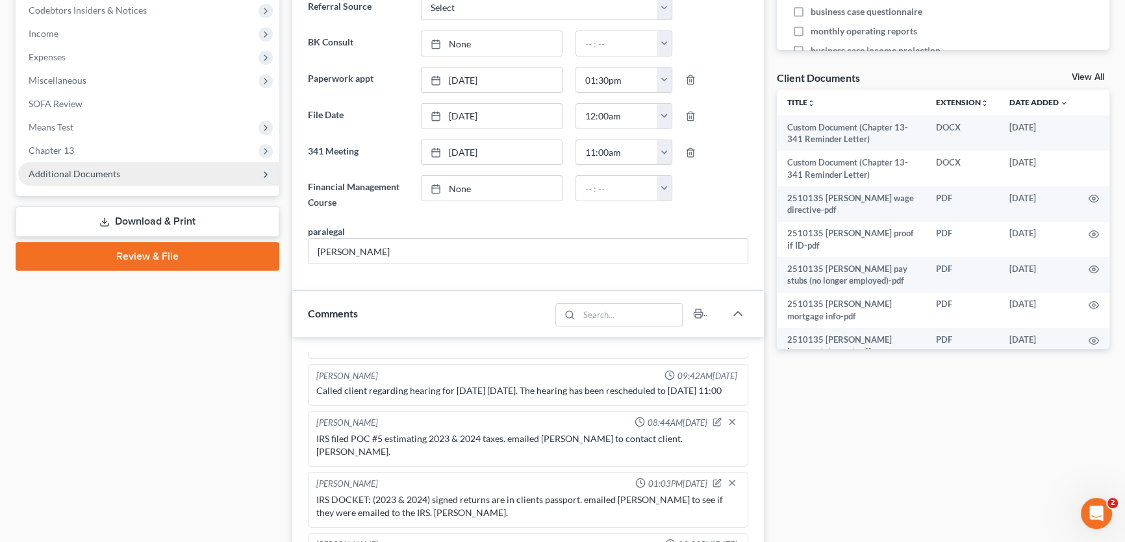
click at [105, 173] on span "Additional Documents" at bounding box center [75, 173] width 92 height 11
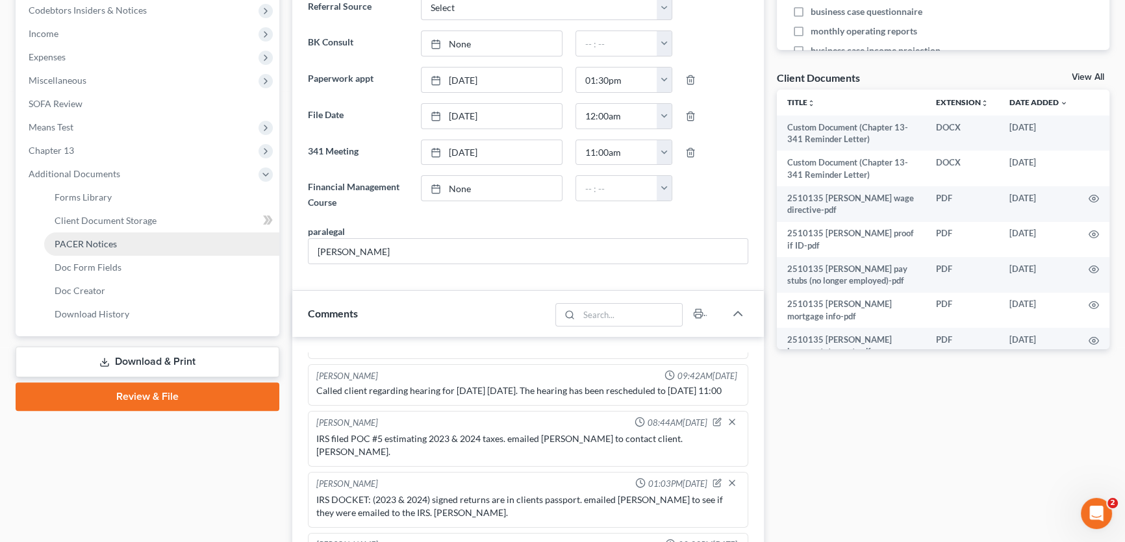
click at [100, 242] on span "PACER Notices" at bounding box center [86, 243] width 62 height 11
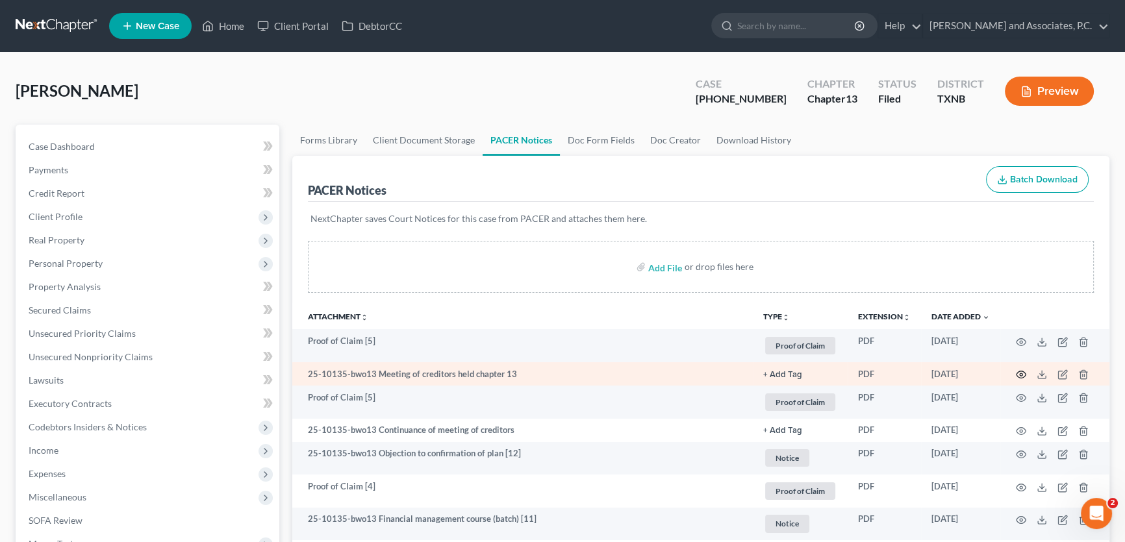
click at [1019, 372] on icon "button" at bounding box center [1021, 375] width 10 height 10
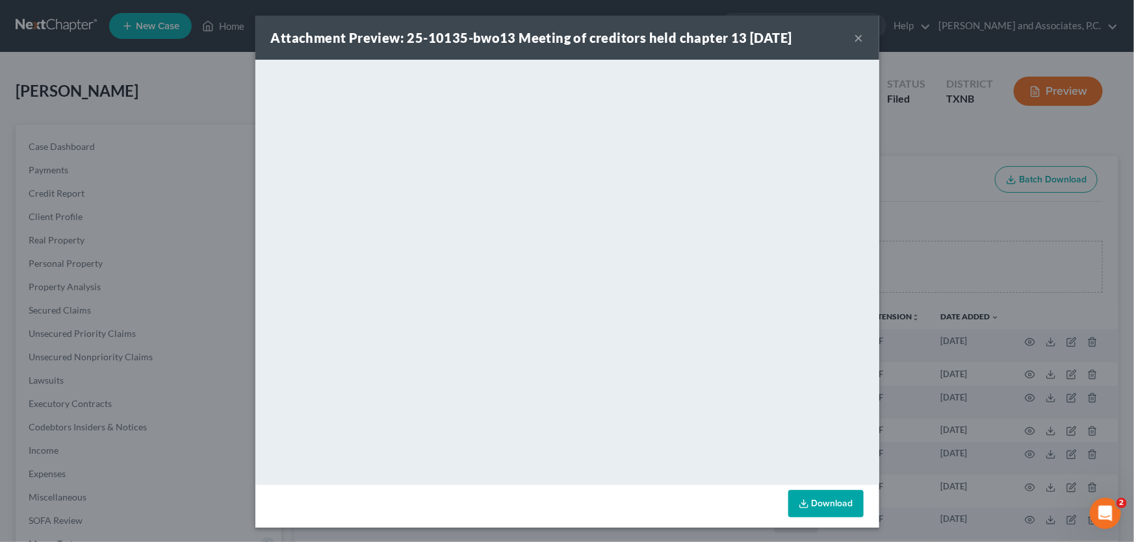
click at [854, 41] on button "×" at bounding box center [858, 38] width 9 height 16
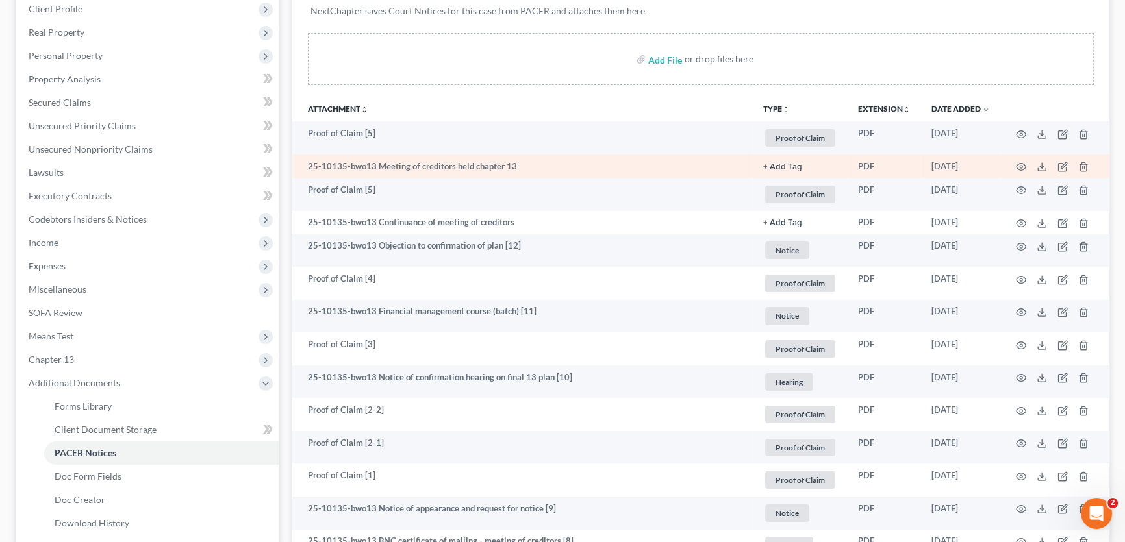
scroll to position [236, 0]
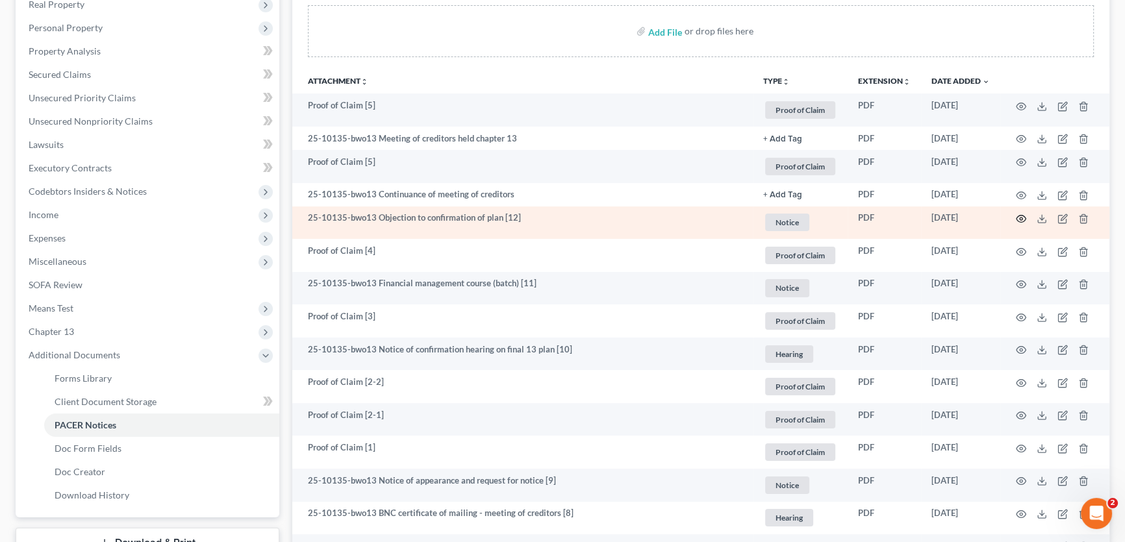
click at [1022, 216] on icon "button" at bounding box center [1021, 219] width 10 height 10
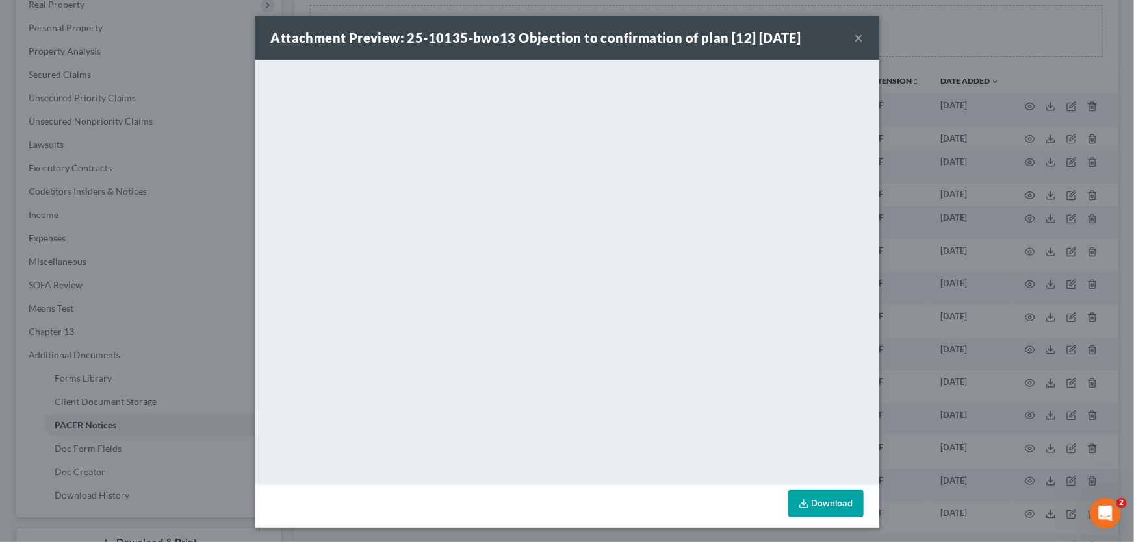
click at [857, 38] on button "×" at bounding box center [858, 38] width 9 height 16
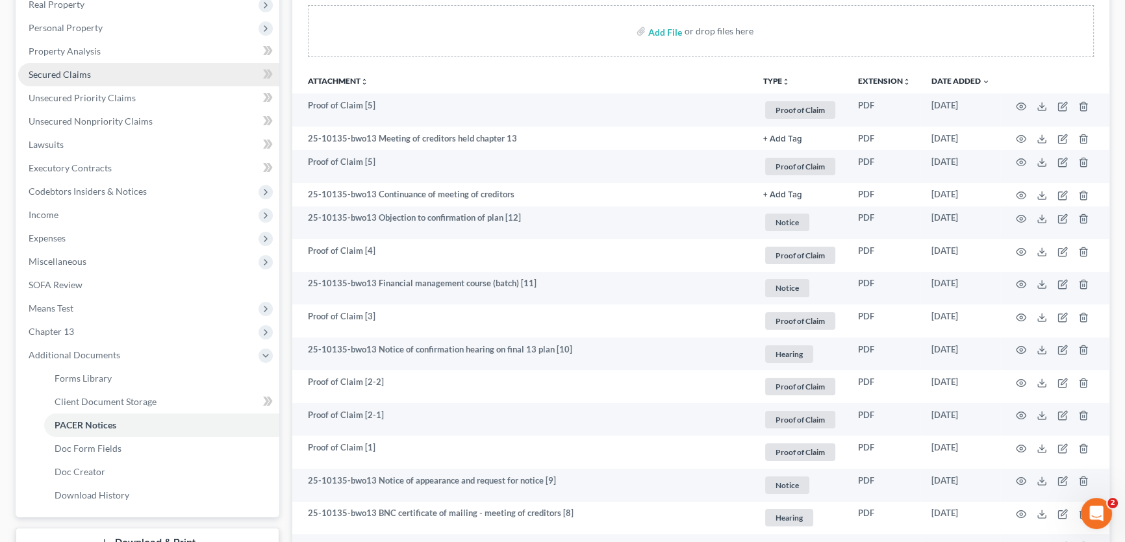
click at [58, 75] on span "Secured Claims" at bounding box center [60, 74] width 62 height 11
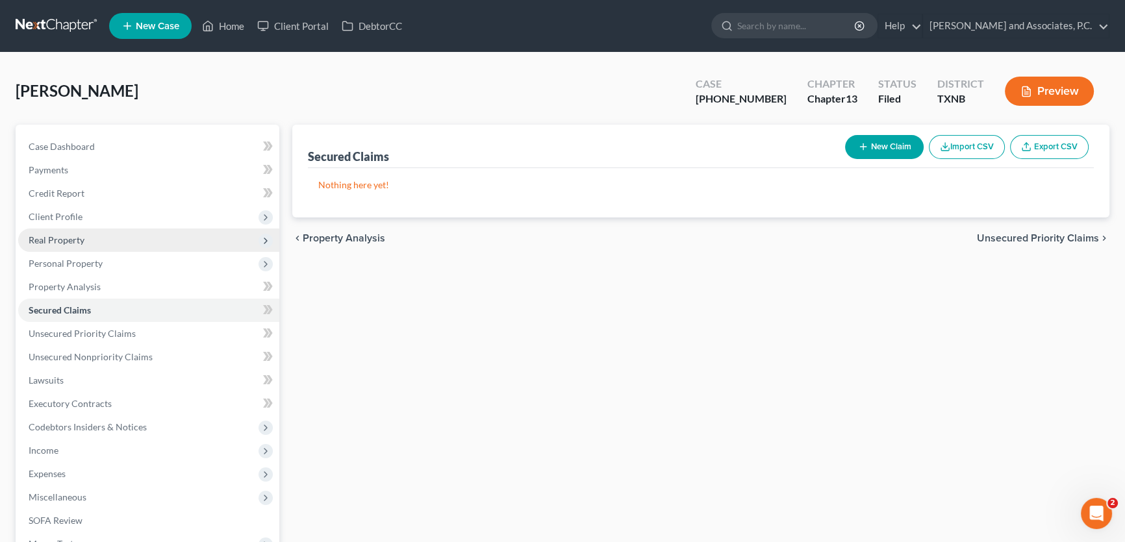
click at [61, 239] on span "Real Property" at bounding box center [57, 239] width 56 height 11
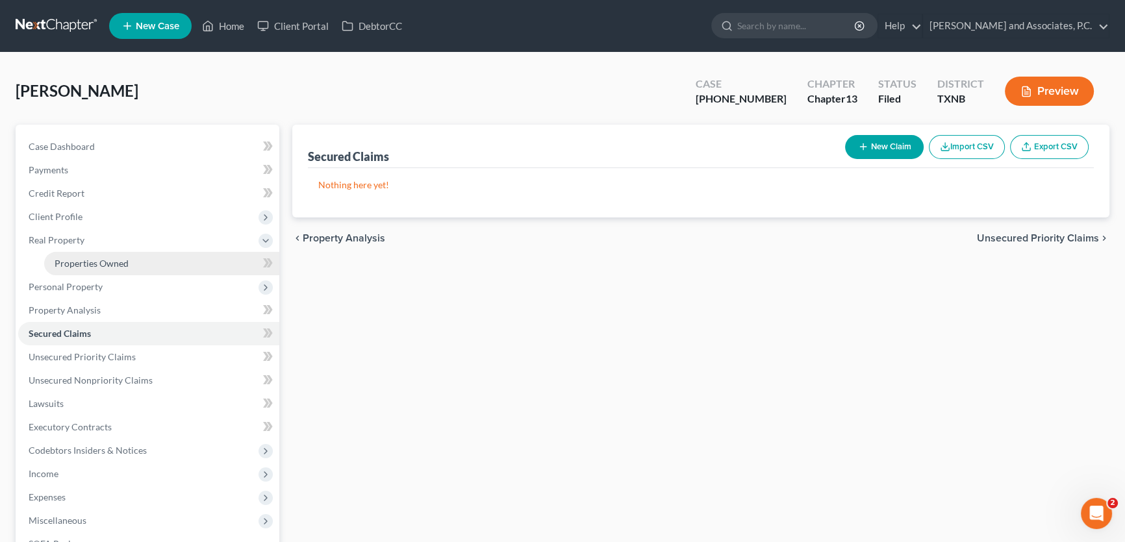
click at [65, 262] on span "Properties Owned" at bounding box center [92, 263] width 74 height 11
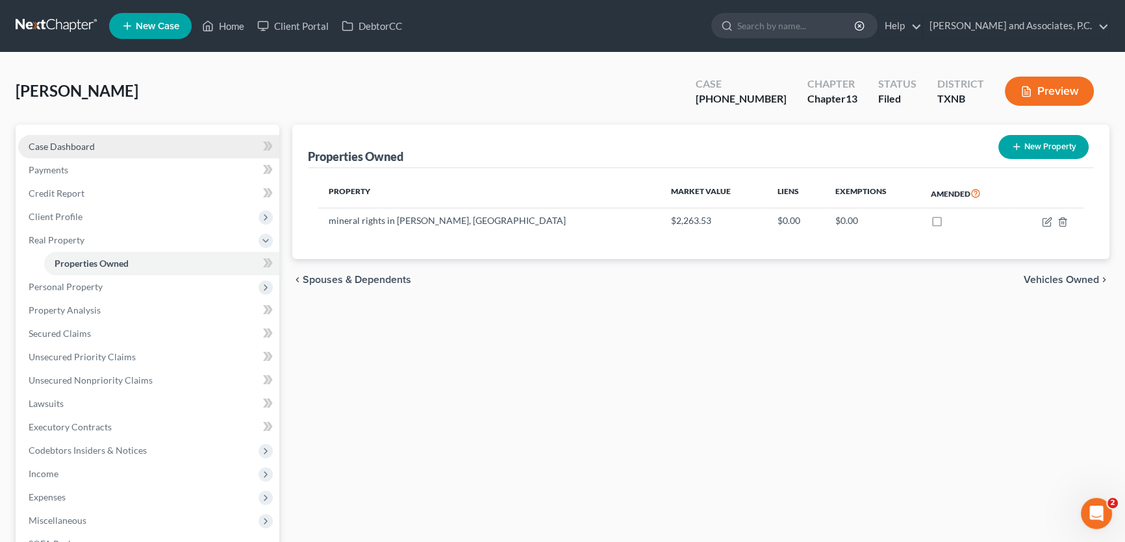
click at [84, 144] on span "Case Dashboard" at bounding box center [62, 146] width 66 height 11
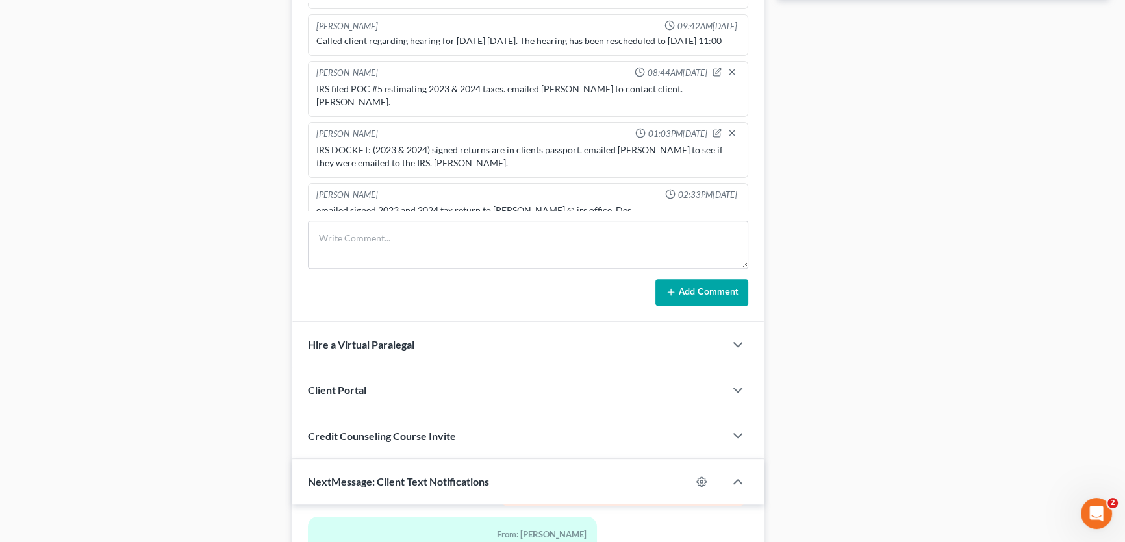
scroll to position [1067, 0]
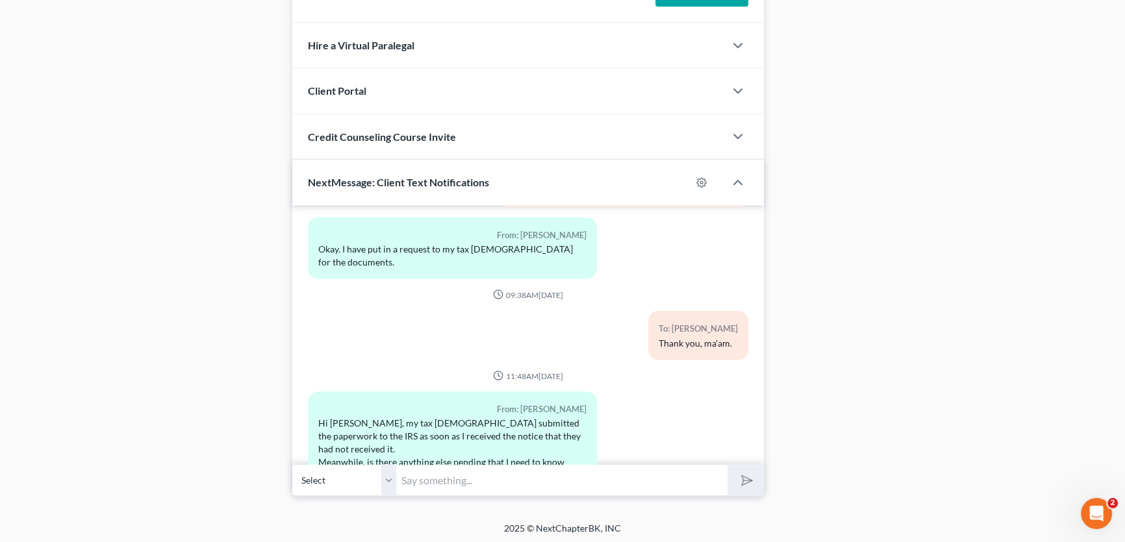
drag, startPoint x: 387, startPoint y: 481, endPoint x: 411, endPoint y: 479, distance: 24.1
click at [387, 481] on select "Select [PHONE_NUMBER] - [PERSON_NAME]" at bounding box center [344, 480] width 104 height 32
click at [427, 479] on input "text" at bounding box center [561, 480] width 331 height 32
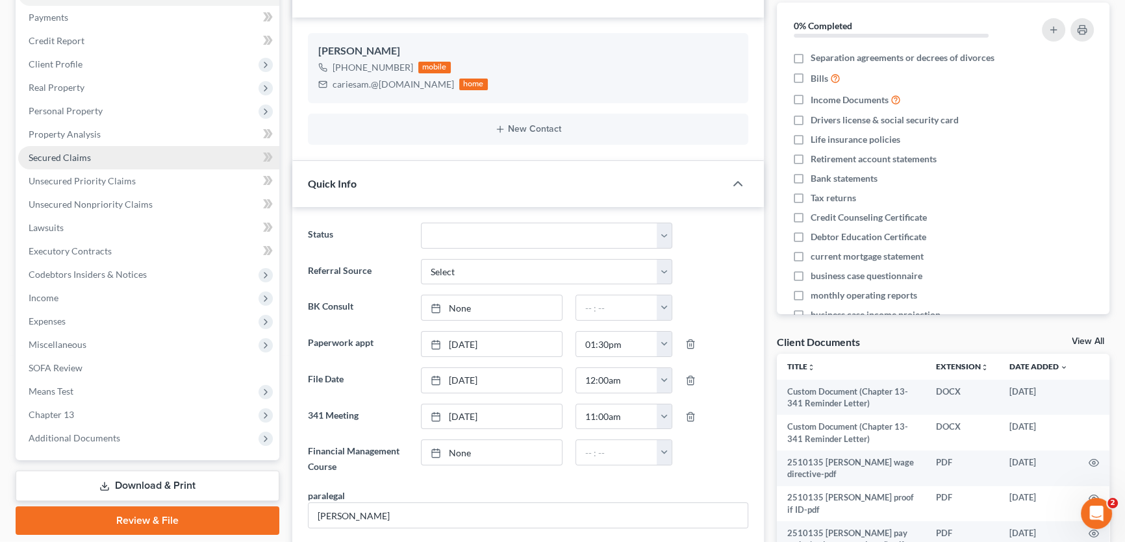
scroll to position [236, 0]
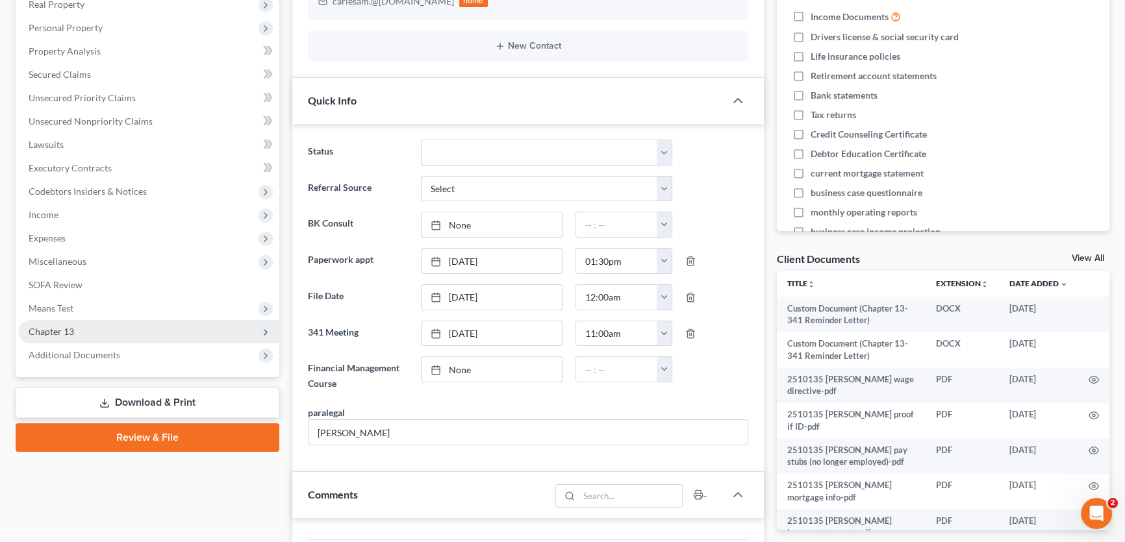
click at [104, 333] on span "Chapter 13" at bounding box center [148, 331] width 261 height 23
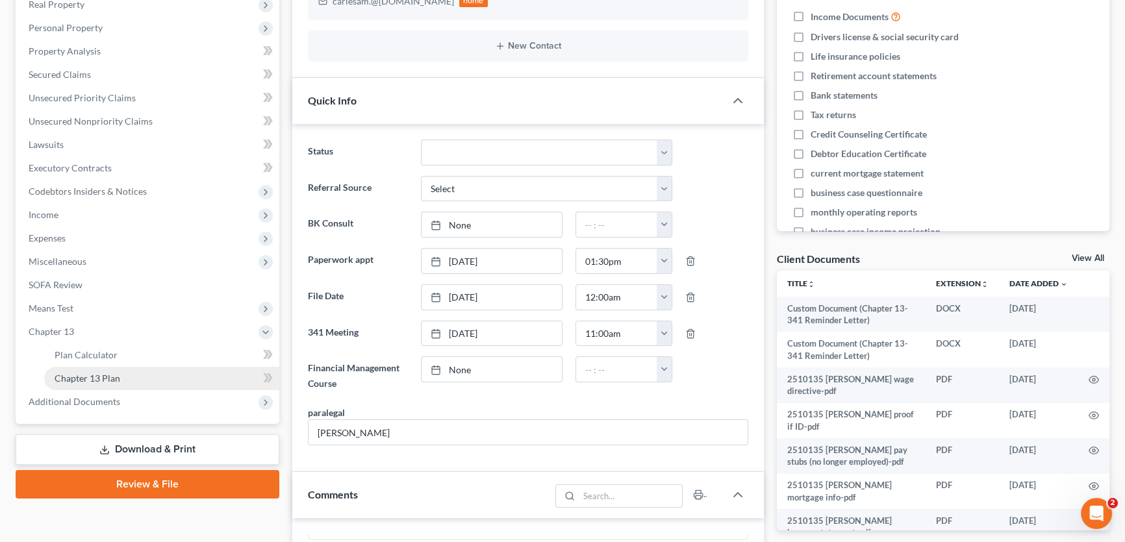
click at [104, 375] on span "Chapter 13 Plan" at bounding box center [88, 378] width 66 height 11
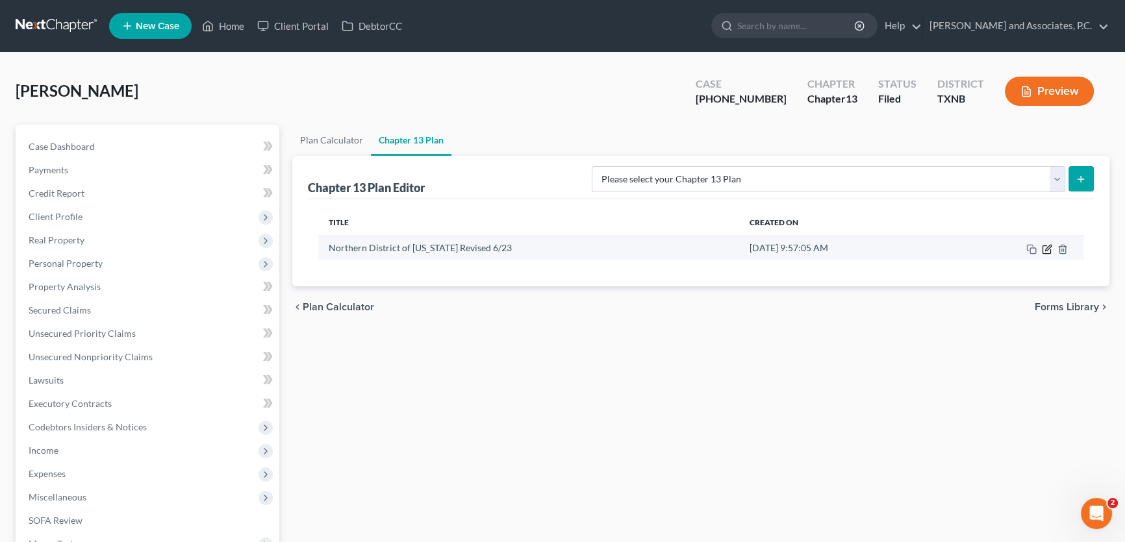
click at [1046, 246] on icon "button" at bounding box center [1047, 249] width 10 height 10
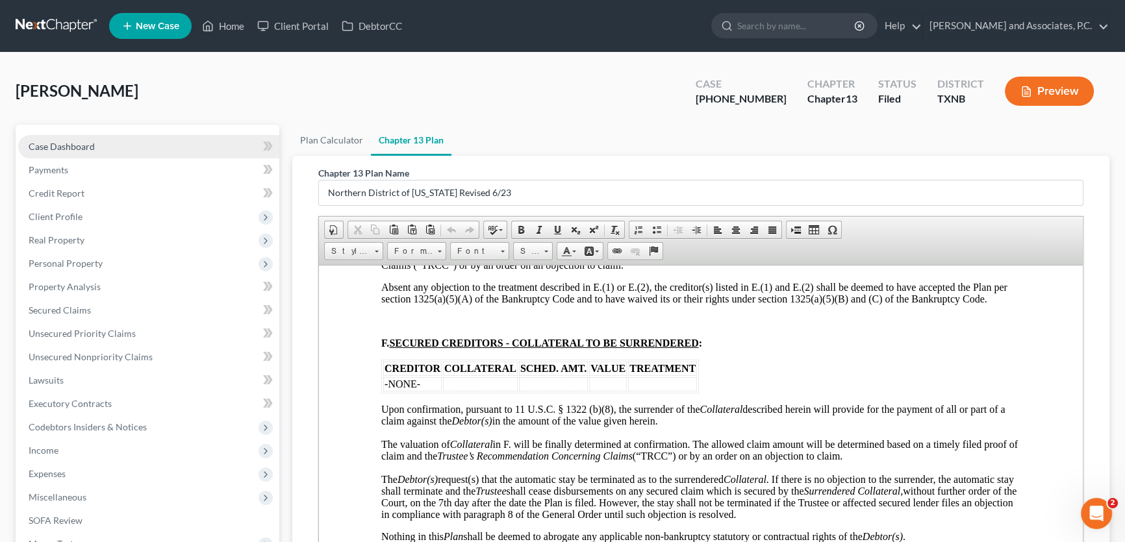
click at [105, 145] on link "Case Dashboard" at bounding box center [148, 146] width 261 height 23
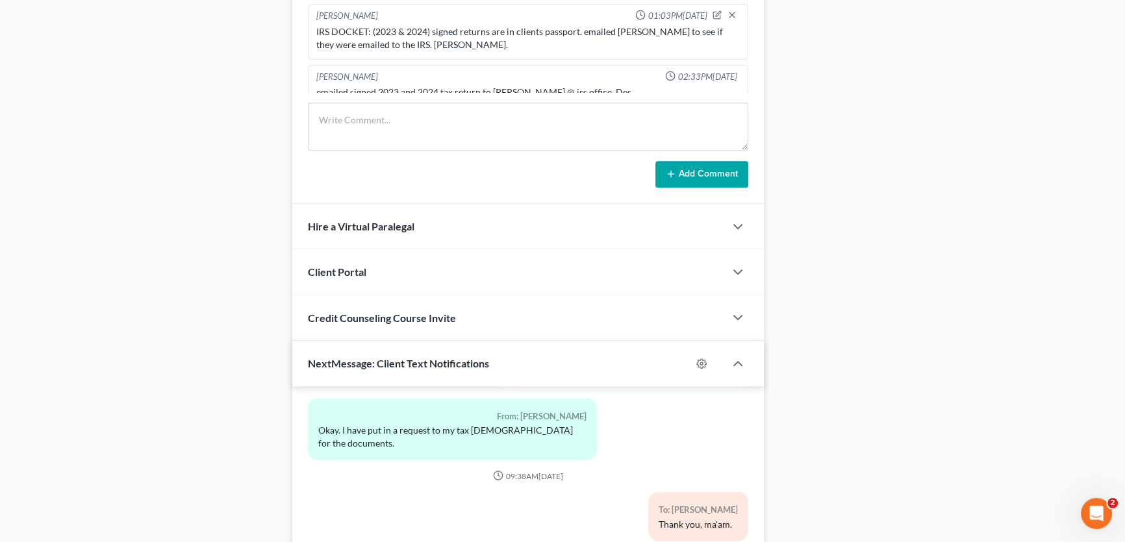
scroll to position [1067, 0]
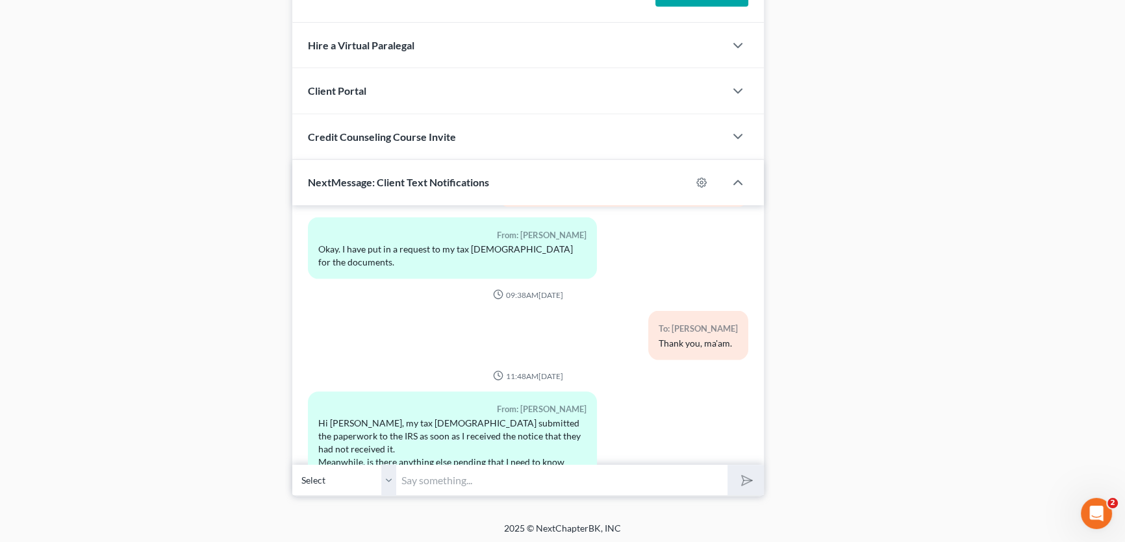
drag, startPoint x: 394, startPoint y: 477, endPoint x: 450, endPoint y: 477, distance: 55.2
click at [394, 477] on select "Select [PHONE_NUMBER] - [PERSON_NAME]" at bounding box center [344, 480] width 104 height 32
click at [450, 477] on input "text" at bounding box center [561, 480] width 331 height 32
type input "M"
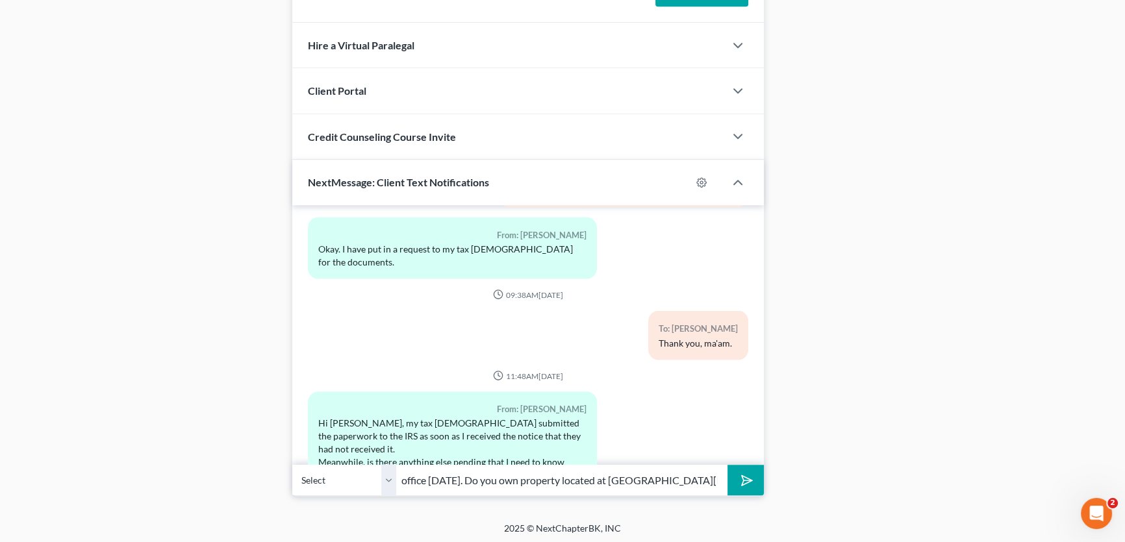
scroll to position [0, 227]
type input "[PERSON_NAME], [PERSON_NAME] is out of the office [DATE]. Do you own property l…"
click at [747, 479] on icon "submit" at bounding box center [744, 481] width 18 height 18
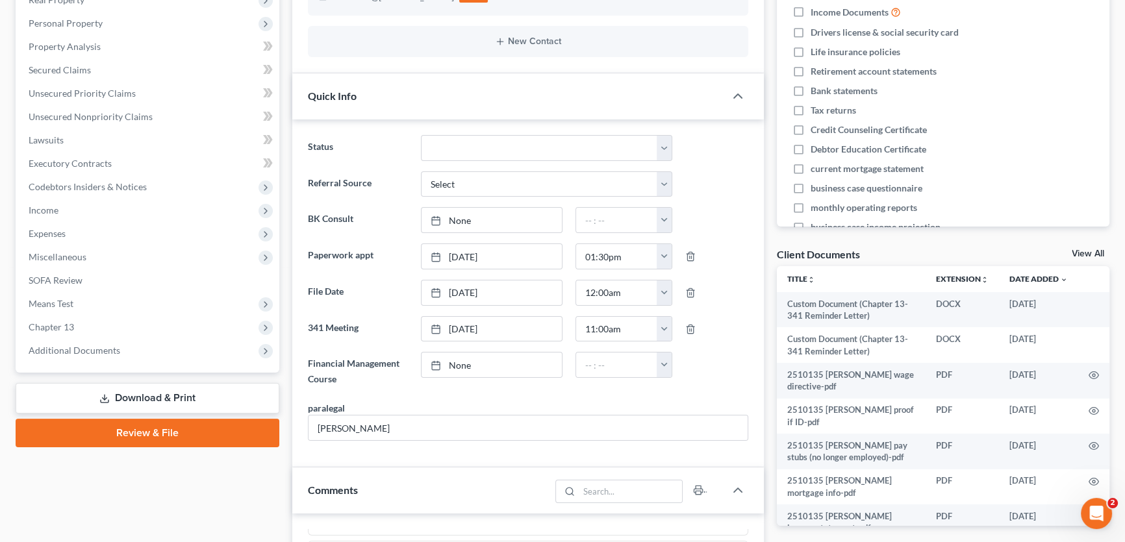
scroll to position [0, 0]
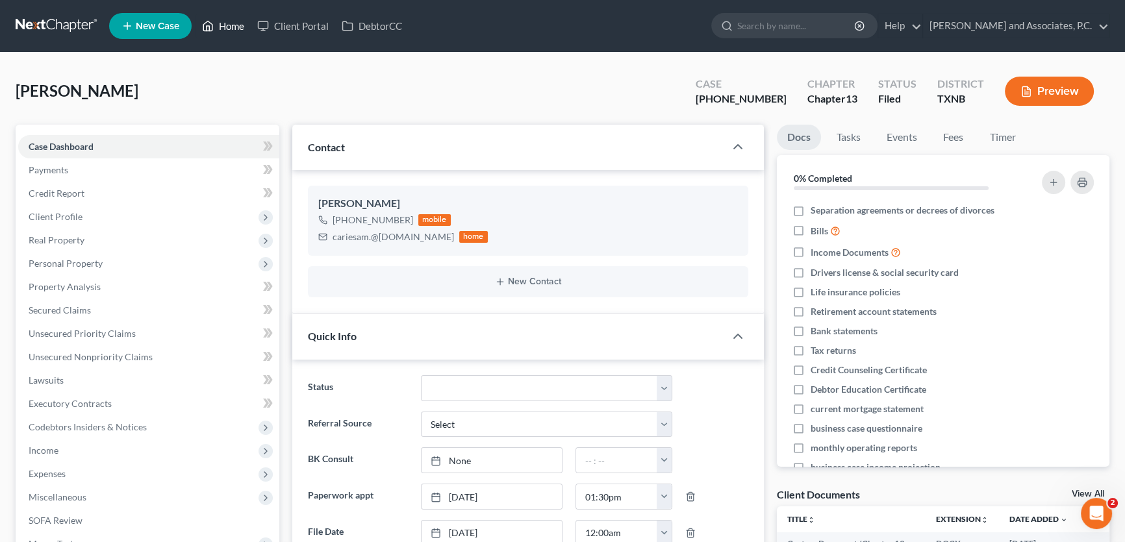
drag, startPoint x: 224, startPoint y: 27, endPoint x: 590, endPoint y: 45, distance: 366.8
click at [224, 27] on link "Home" at bounding box center [223, 25] width 55 height 23
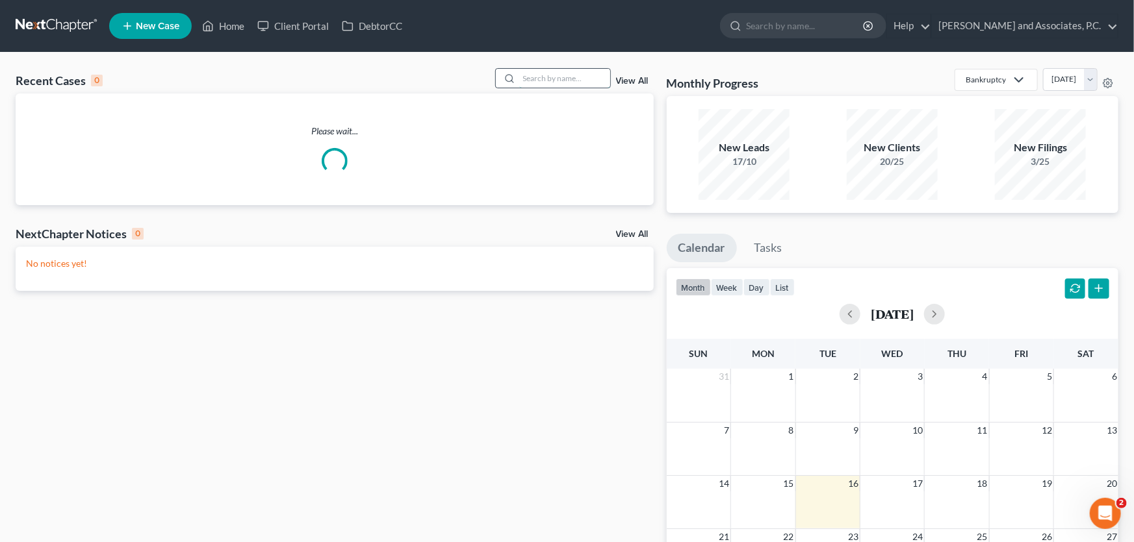
click at [566, 78] on input "search" at bounding box center [564, 78] width 91 height 19
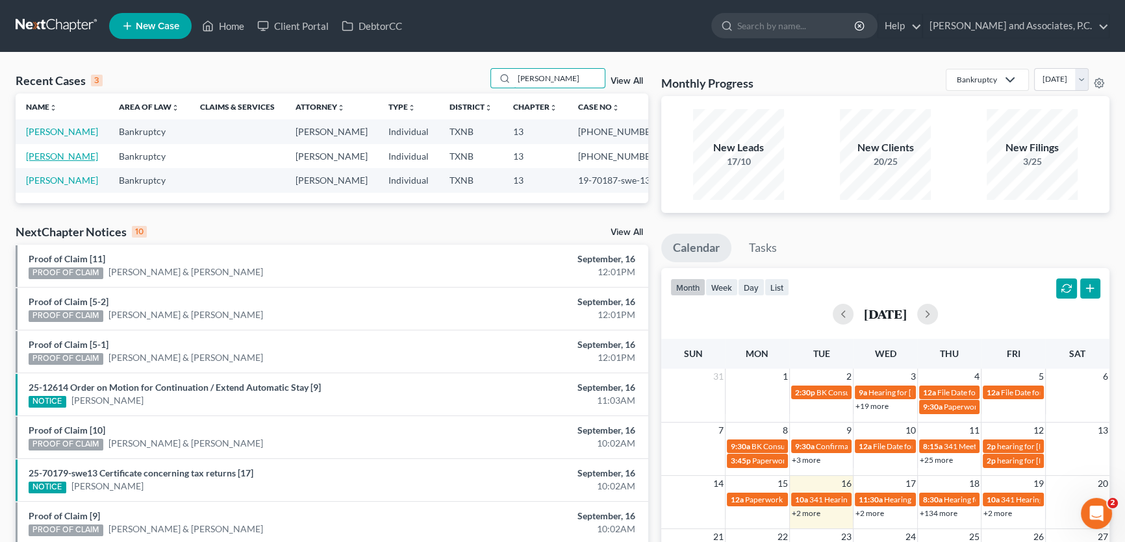
type input "[PERSON_NAME]"
click at [81, 162] on link "[PERSON_NAME]" at bounding box center [62, 156] width 72 height 11
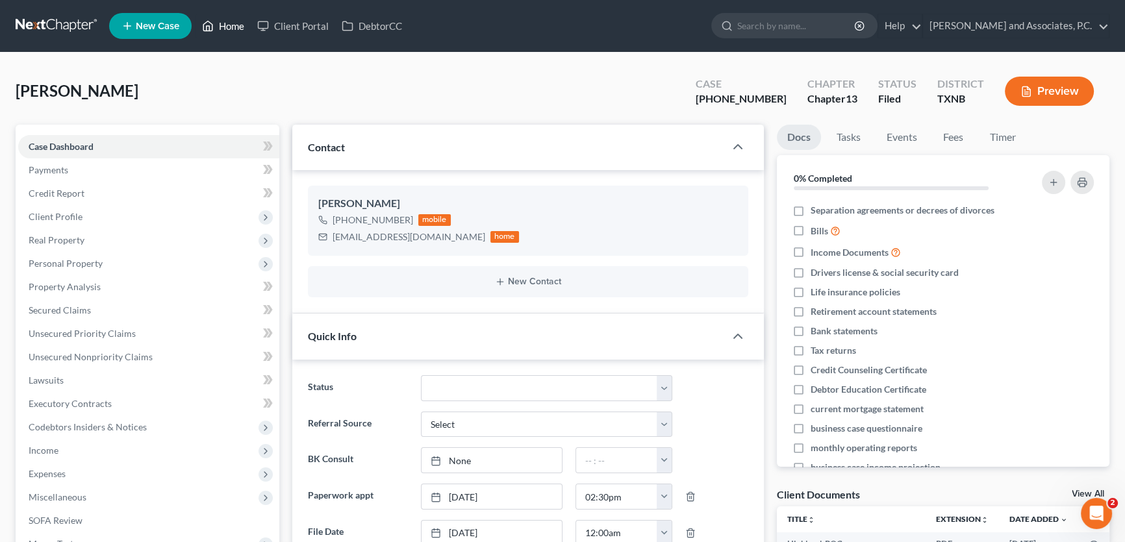
click at [231, 24] on link "Home" at bounding box center [223, 25] width 55 height 23
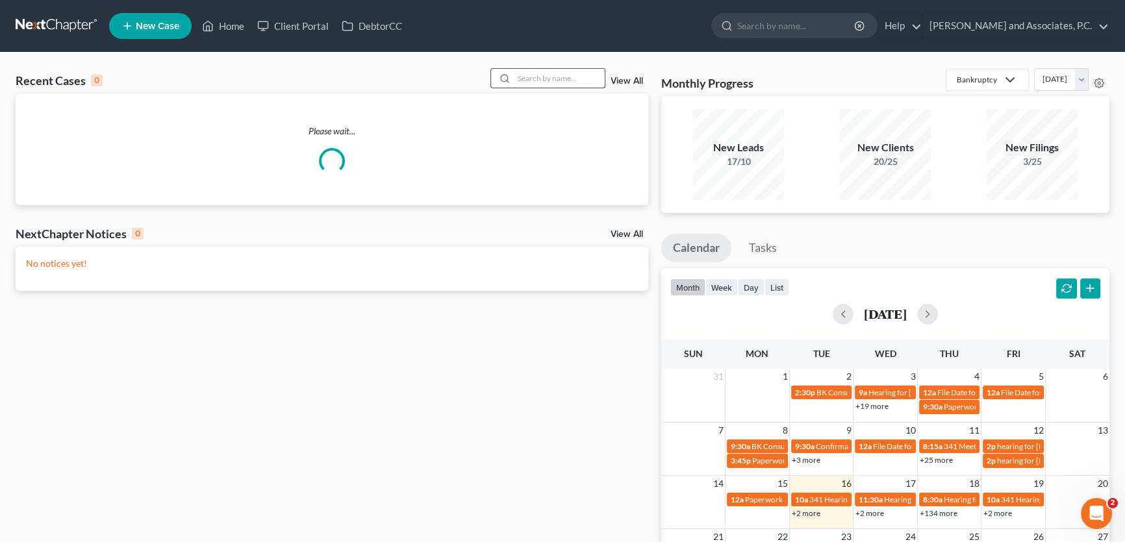
click at [563, 77] on input "search" at bounding box center [559, 78] width 91 height 19
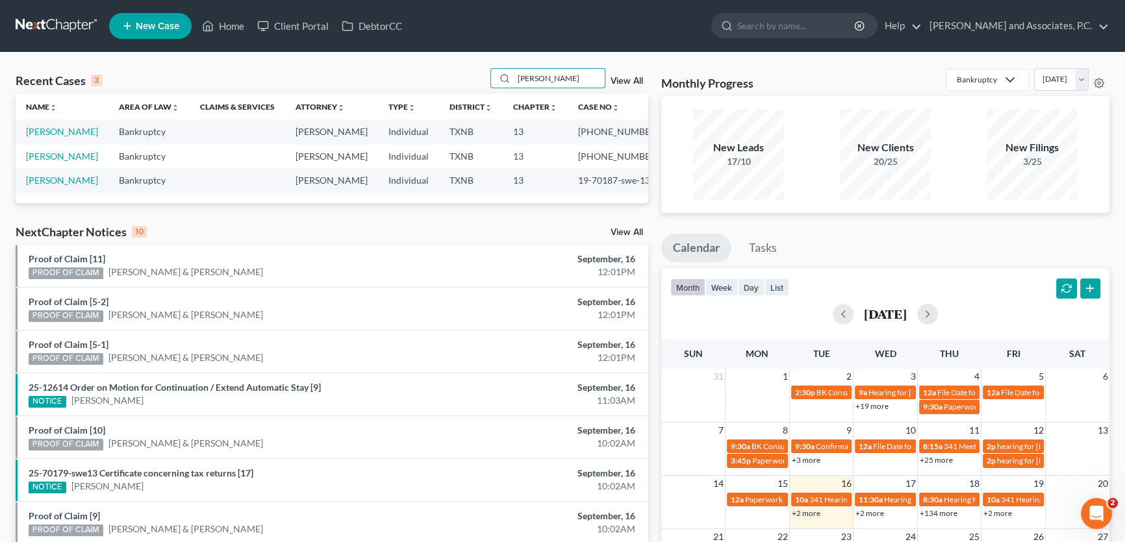
drag, startPoint x: 563, startPoint y: 77, endPoint x: 486, endPoint y: 81, distance: 77.4
click at [486, 81] on div "Recent Cases 3 [PERSON_NAME] View All" at bounding box center [332, 80] width 633 height 25
type input "[PERSON_NAME]"
click at [82, 162] on link "[PERSON_NAME]" at bounding box center [62, 156] width 72 height 11
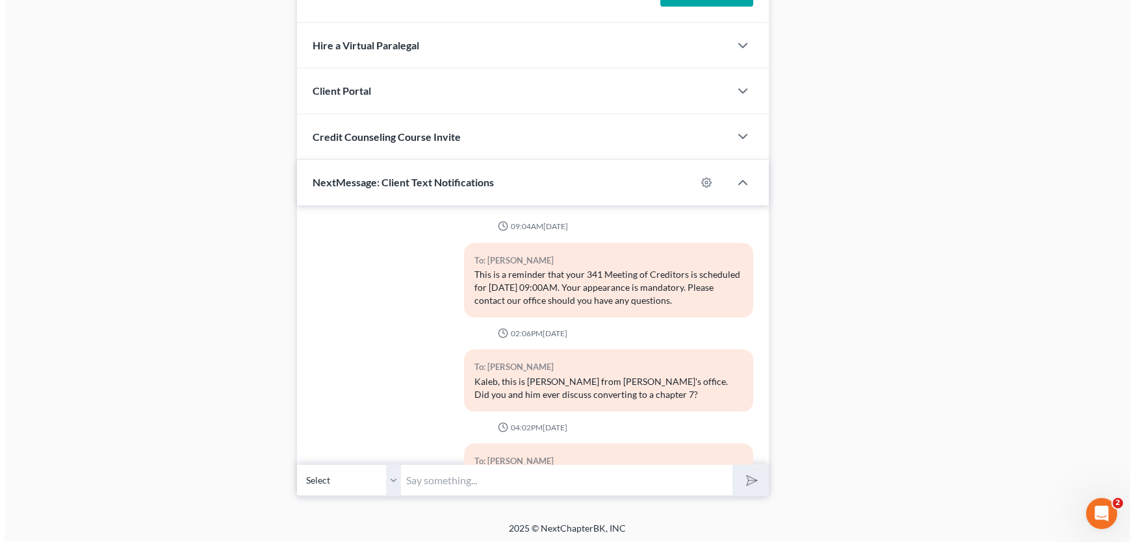
scroll to position [1084, 0]
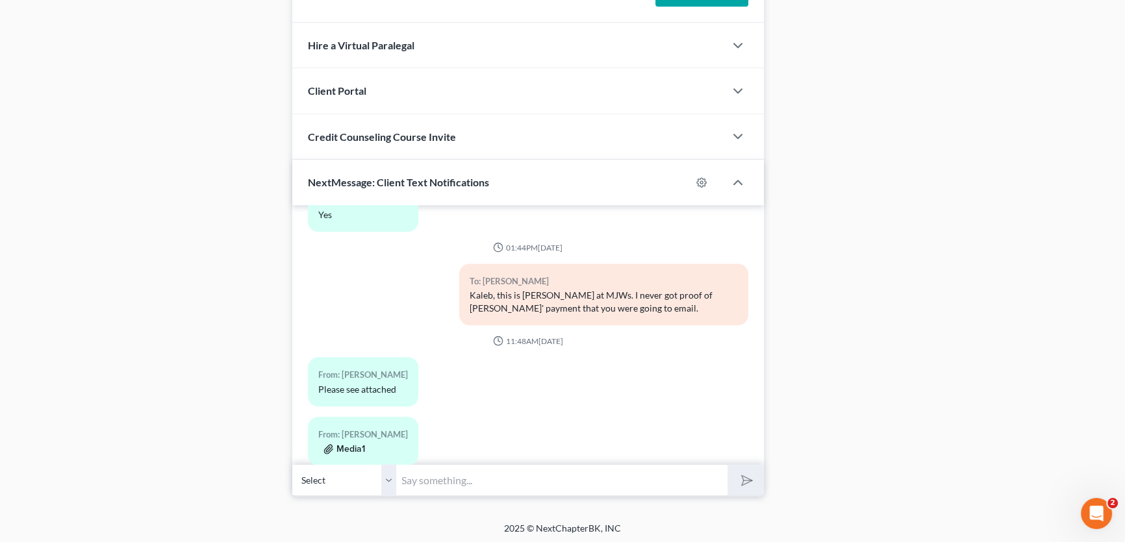
click at [353, 444] on button "Media1" at bounding box center [344, 449] width 42 height 10
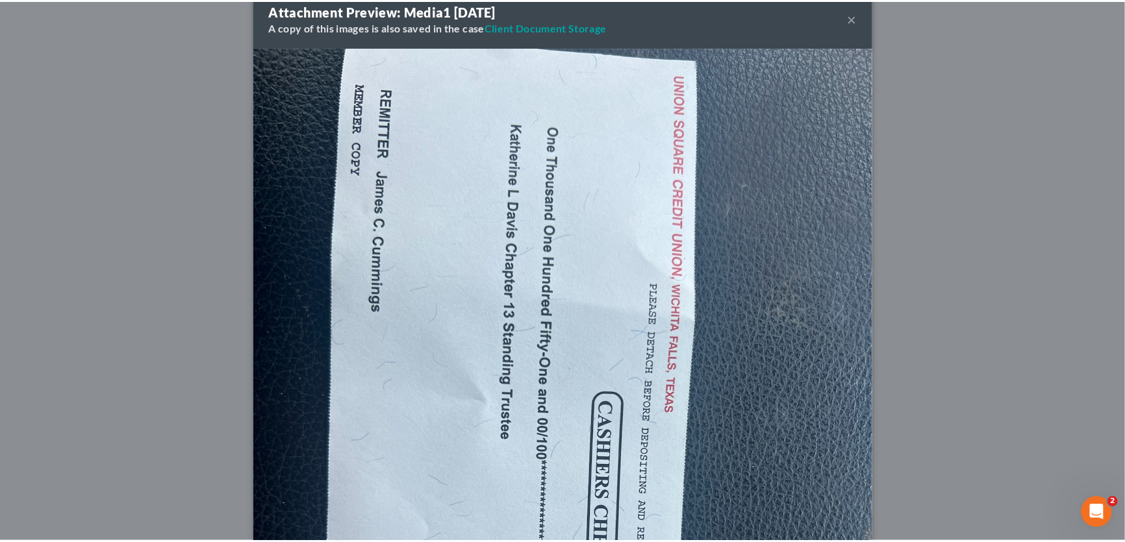
scroll to position [0, 0]
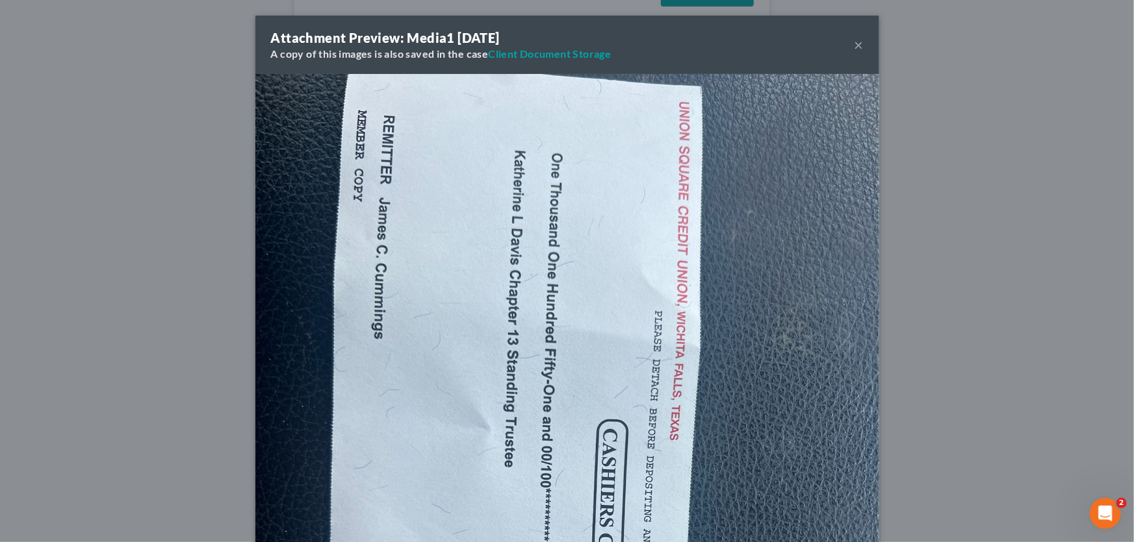
click at [854, 45] on button "×" at bounding box center [858, 45] width 9 height 16
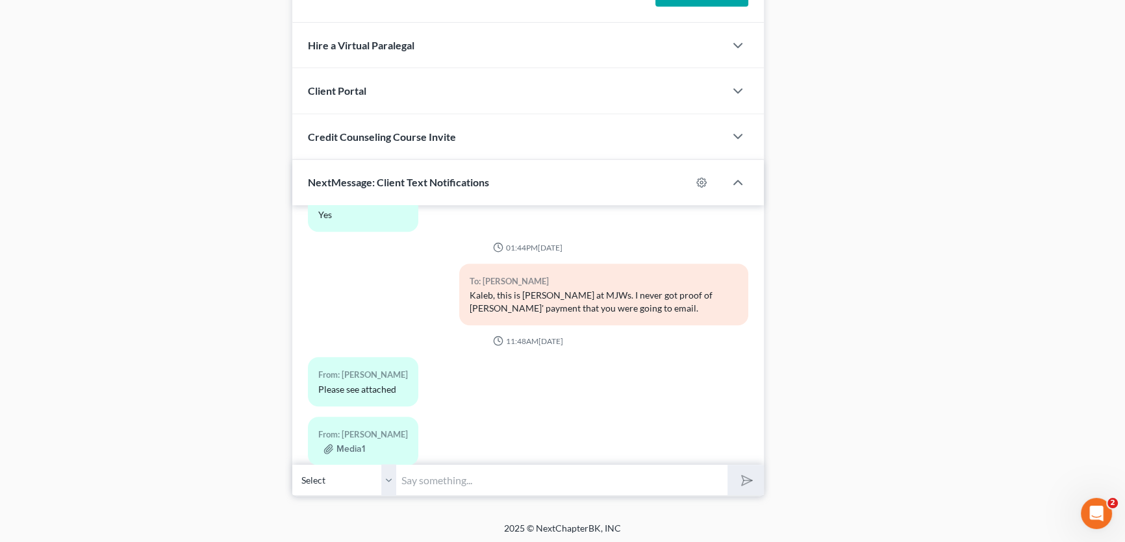
click at [436, 473] on input "text" at bounding box center [561, 480] width 331 height 32
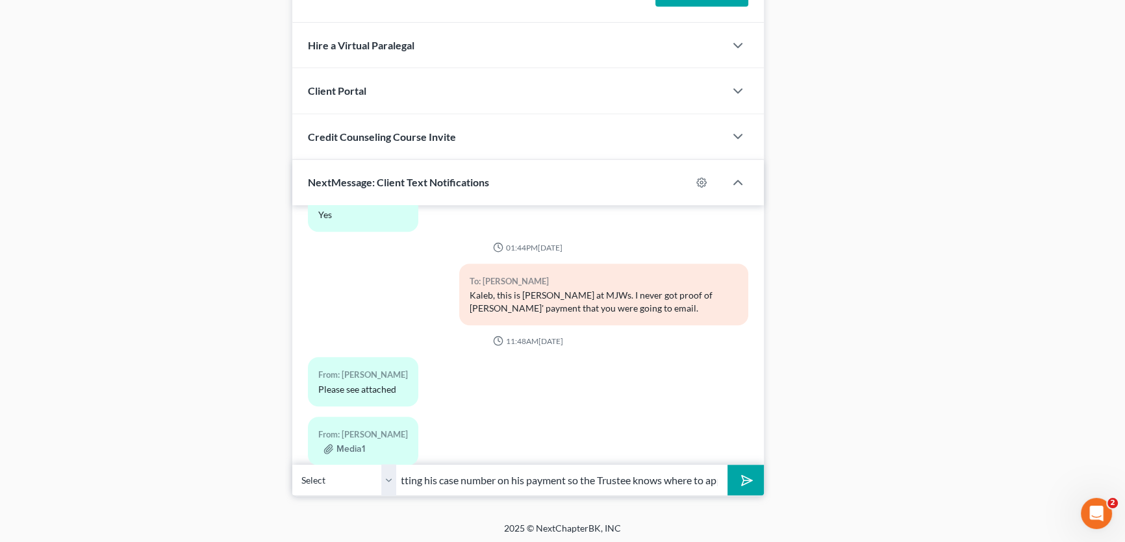
scroll to position [0, 325]
click at [394, 481] on select "Select [PHONE_NUMBER] - [PERSON_NAME]" at bounding box center [344, 480] width 104 height 32
drag, startPoint x: 394, startPoint y: 481, endPoint x: 438, endPoint y: 481, distance: 44.8
click at [394, 481] on select "Select [PHONE_NUMBER] - [PERSON_NAME]" at bounding box center [344, 480] width 104 height 32
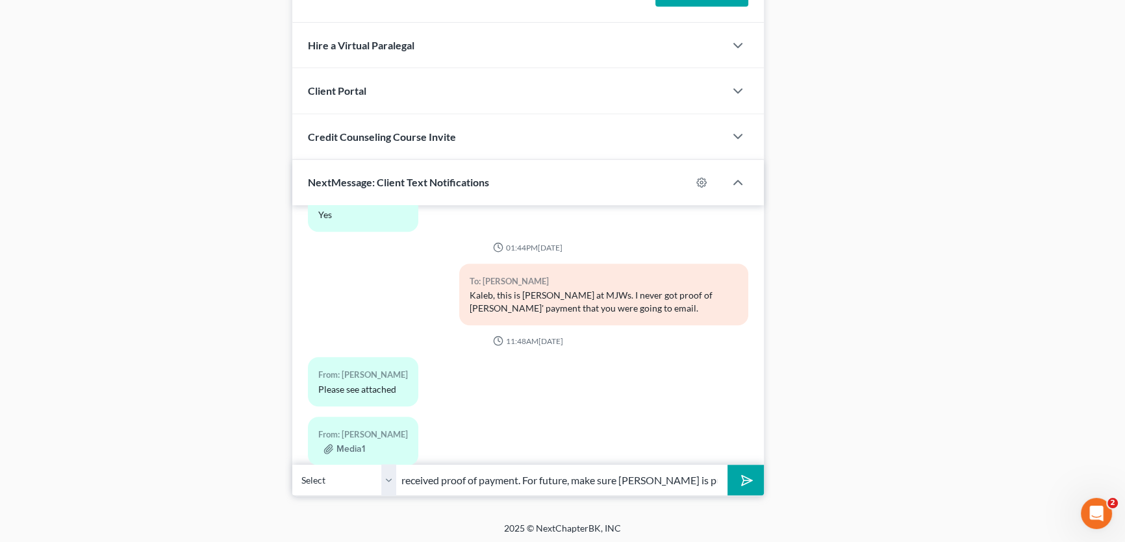
scroll to position [0, 326]
drag, startPoint x: 646, startPoint y: 478, endPoint x: 802, endPoint y: 478, distance: 155.9
type input "received proof of payment. For future, make sure [PERSON_NAME] is putting his c…"
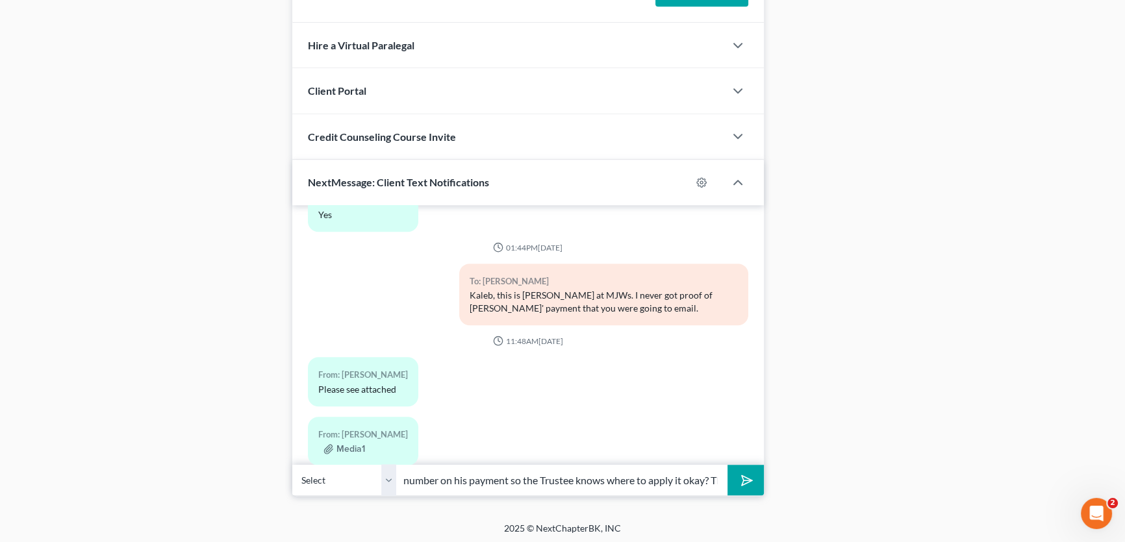
click at [746, 479] on icon "submit" at bounding box center [744, 481] width 18 height 18
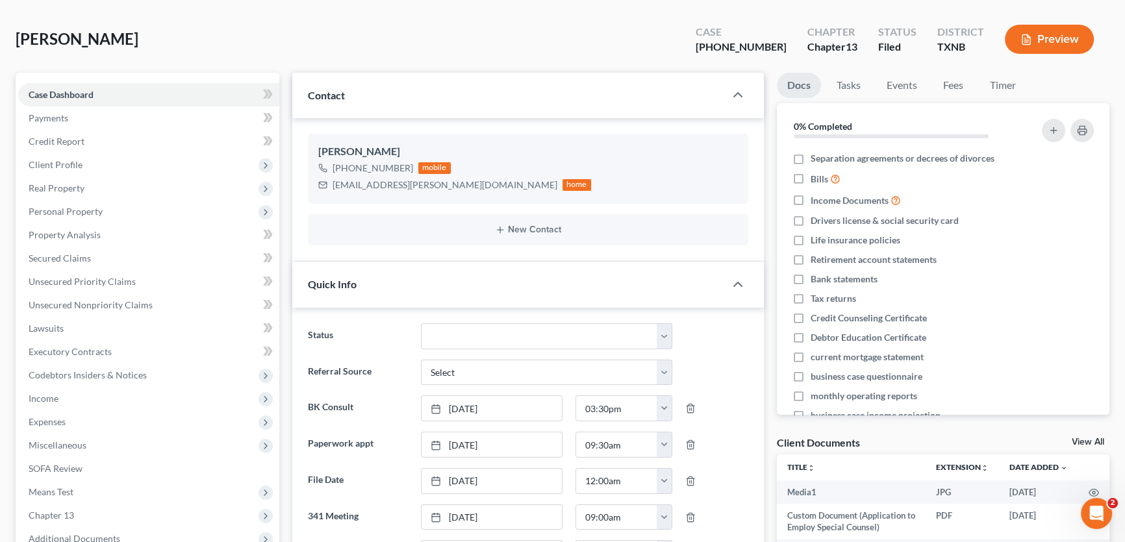
scroll to position [0, 0]
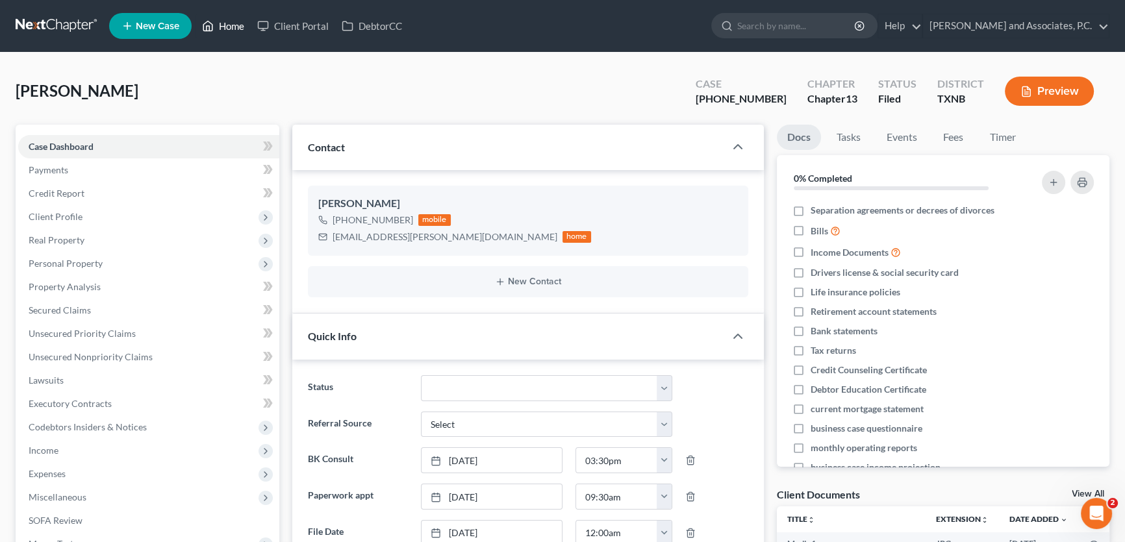
click at [234, 25] on link "Home" at bounding box center [223, 25] width 55 height 23
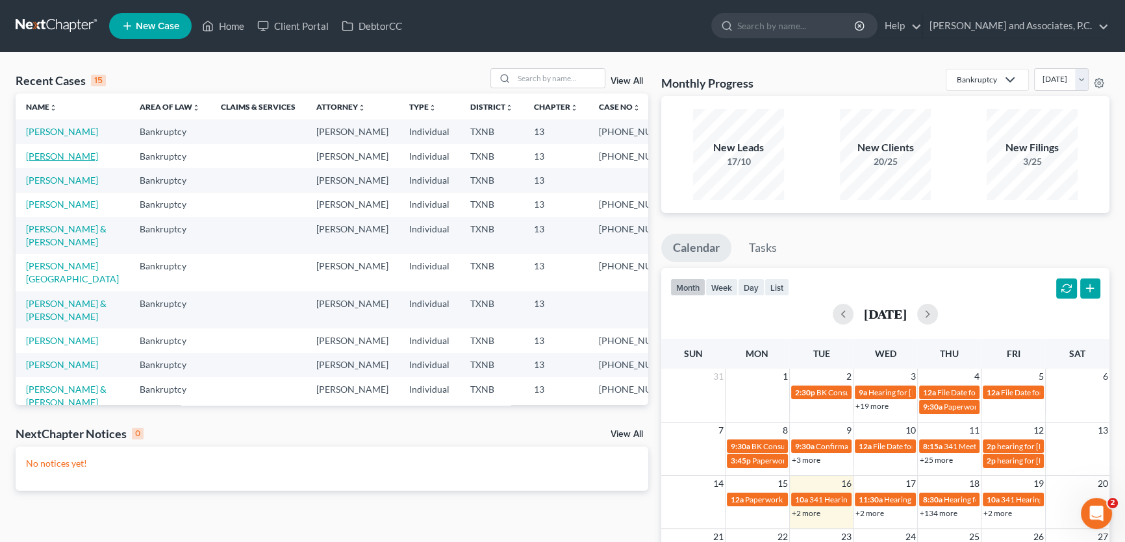
click at [82, 162] on link "[PERSON_NAME]" at bounding box center [62, 156] width 72 height 11
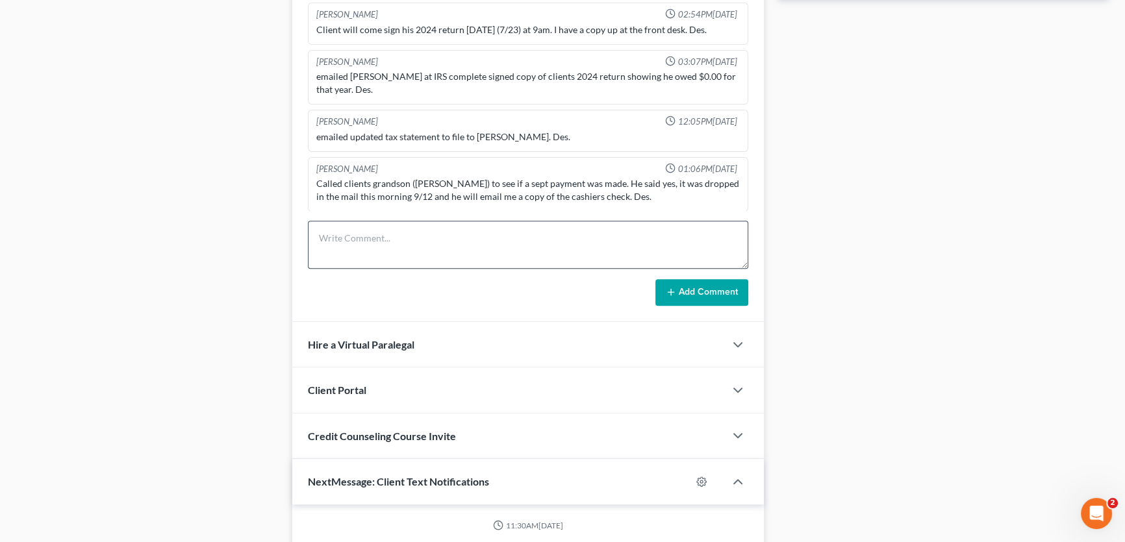
scroll to position [151, 0]
click at [379, 244] on textarea at bounding box center [528, 245] width 440 height 48
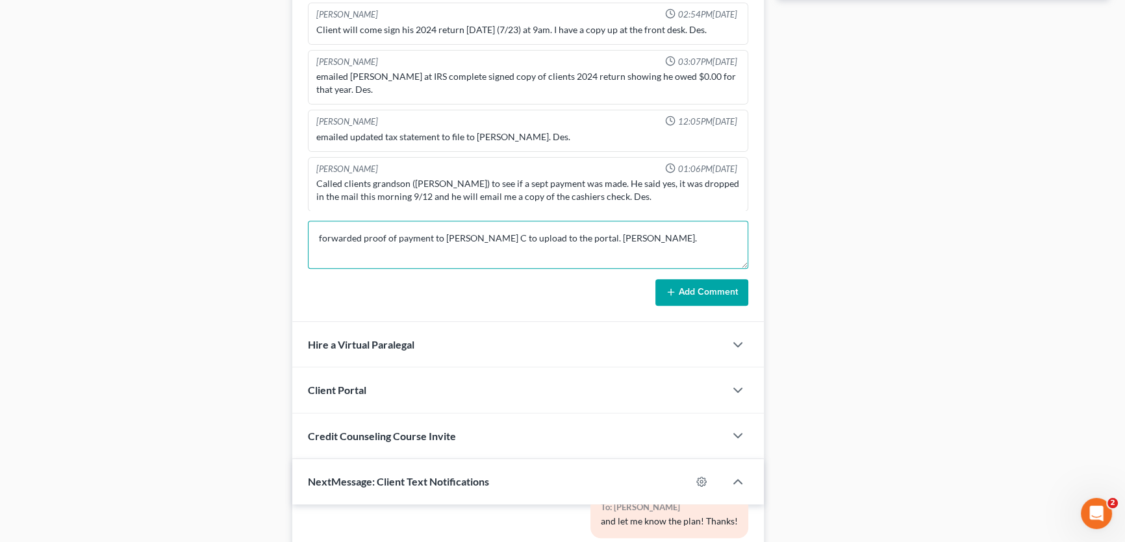
type textarea "forwarded proof of payment to [PERSON_NAME] C to upload to the portal. [PERSON_…"
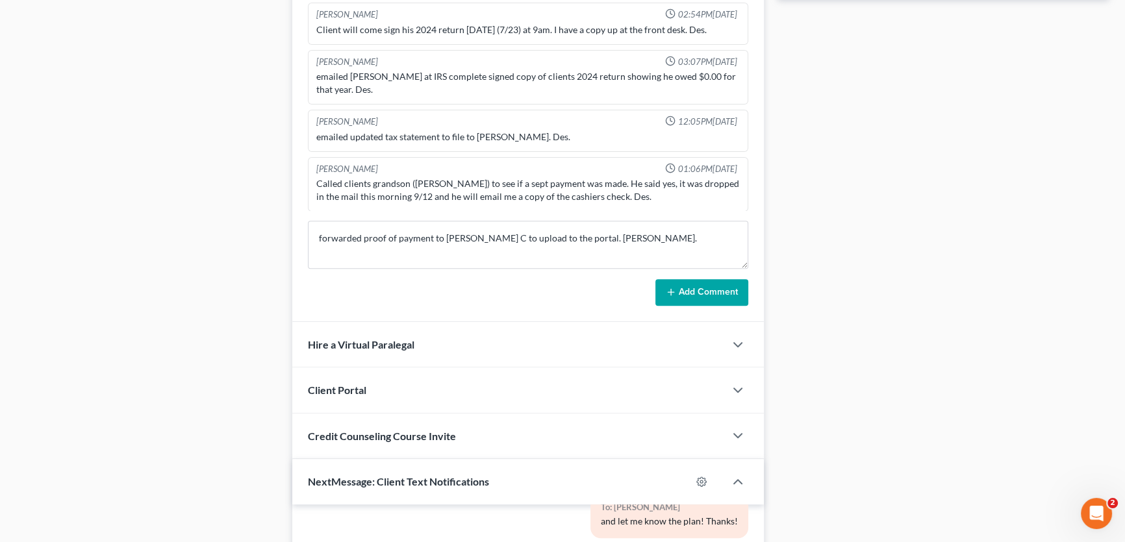
click at [688, 287] on button "Add Comment" at bounding box center [701, 292] width 93 height 27
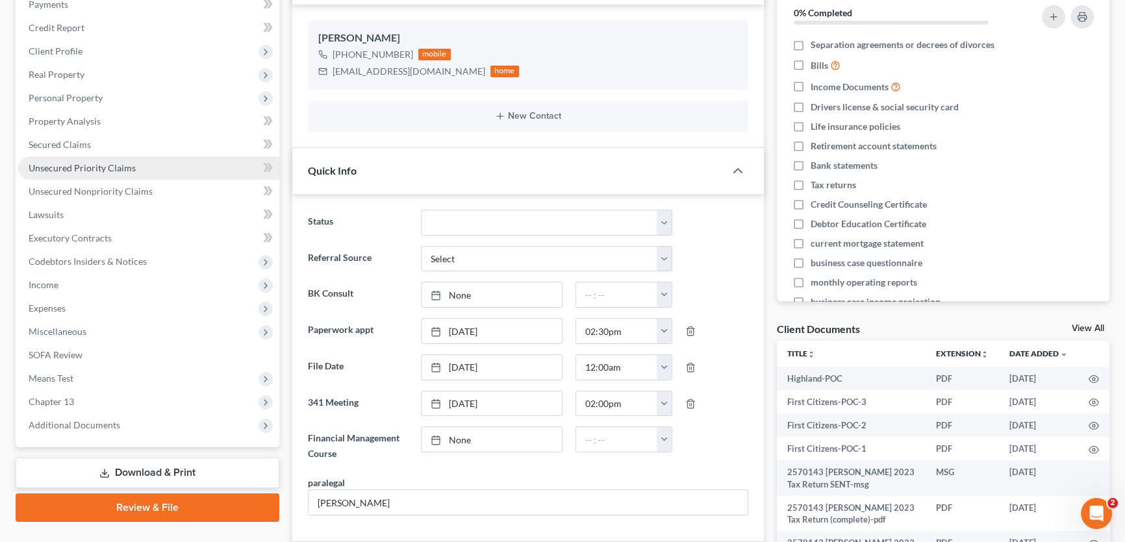
scroll to position [0, 0]
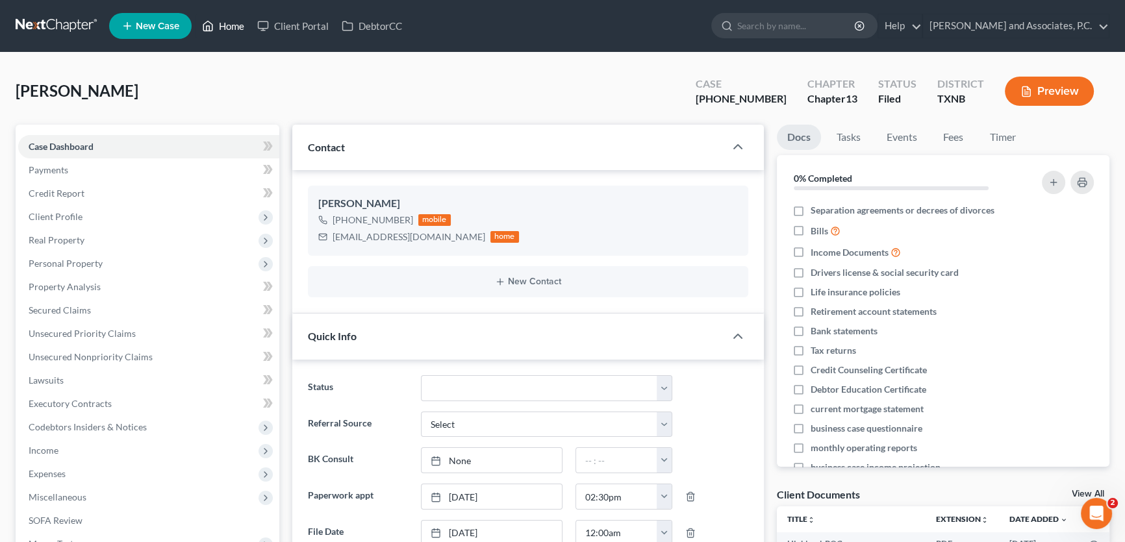
click at [233, 24] on link "Home" at bounding box center [223, 25] width 55 height 23
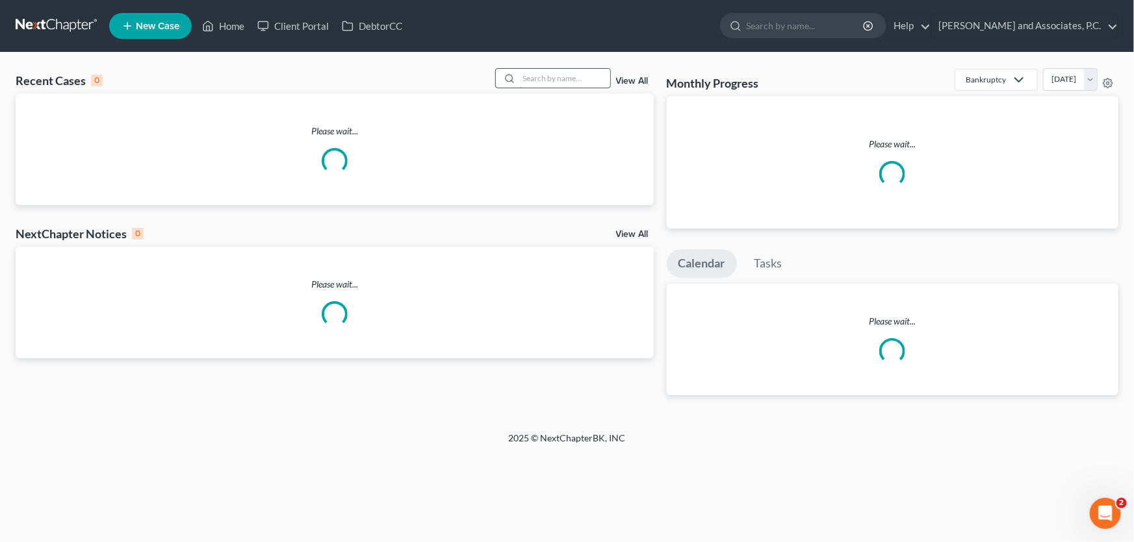
click at [551, 77] on input "search" at bounding box center [564, 78] width 91 height 19
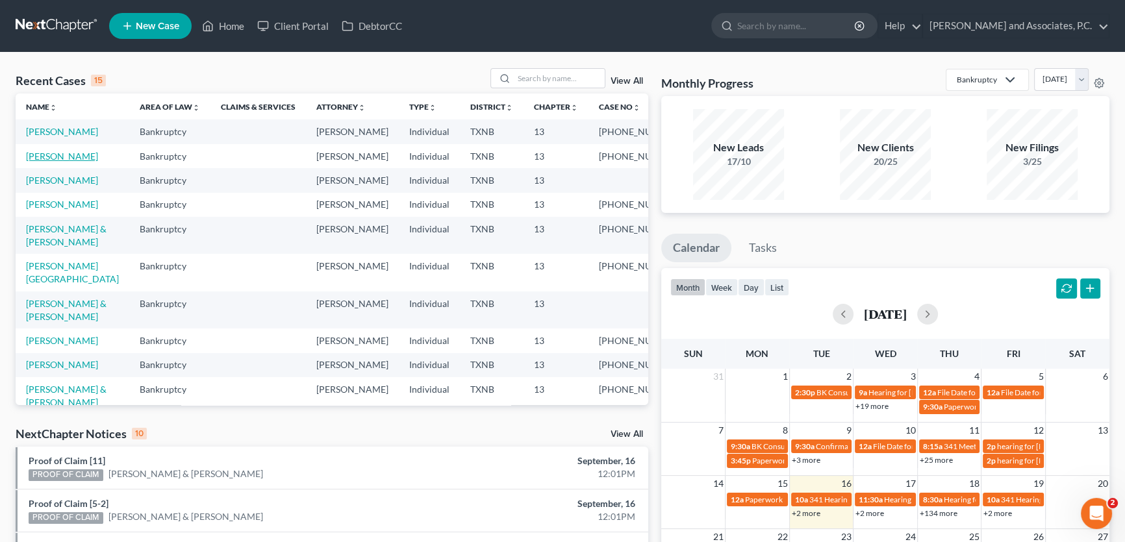
click at [64, 162] on link "[PERSON_NAME]" at bounding box center [62, 156] width 72 height 11
select select "5"
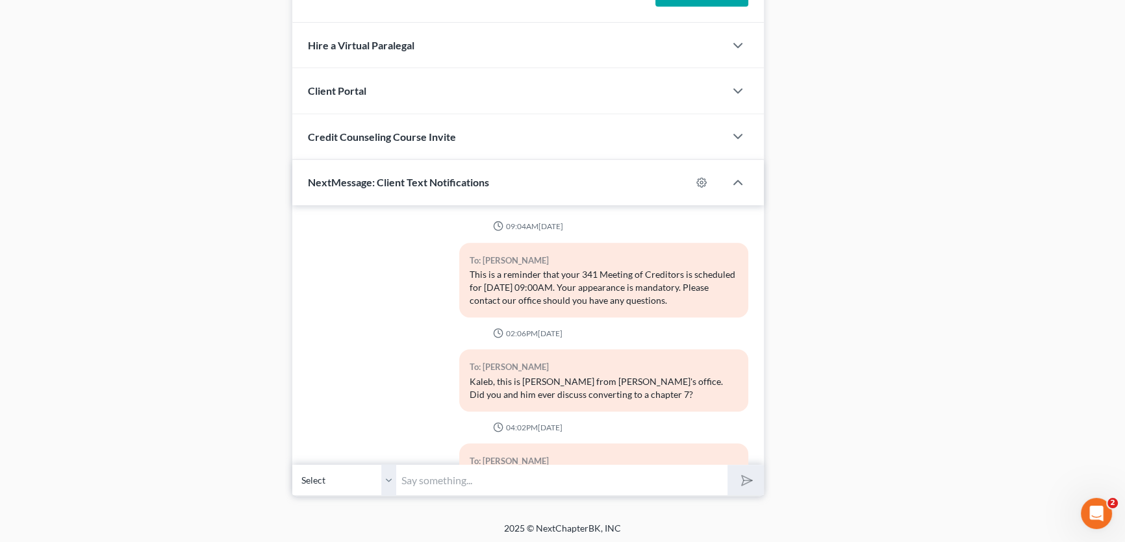
scroll to position [1250, 0]
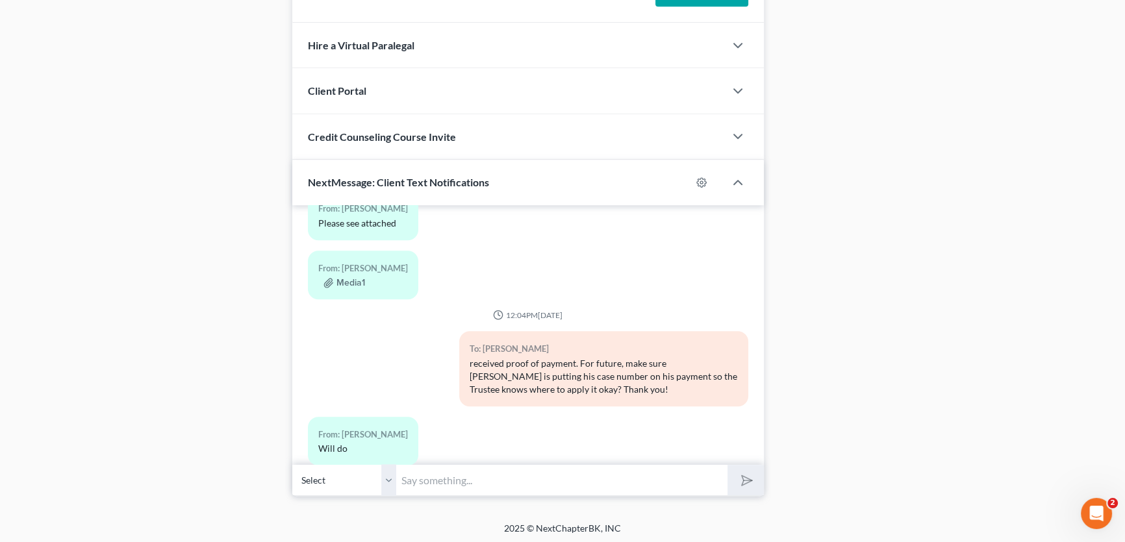
drag, startPoint x: 410, startPoint y: 474, endPoint x: 416, endPoint y: 470, distance: 7.0
click at [410, 474] on input "text" at bounding box center [561, 480] width 331 height 32
type input "thank you, sir. Have a good day"
click at [728, 465] on button "submit" at bounding box center [746, 480] width 36 height 31
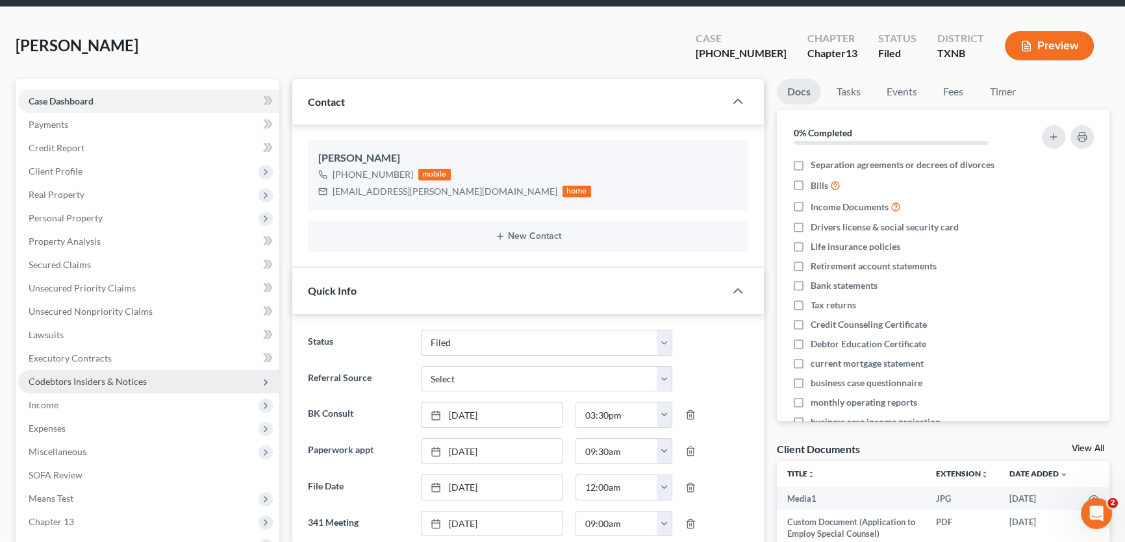
scroll to position [0, 0]
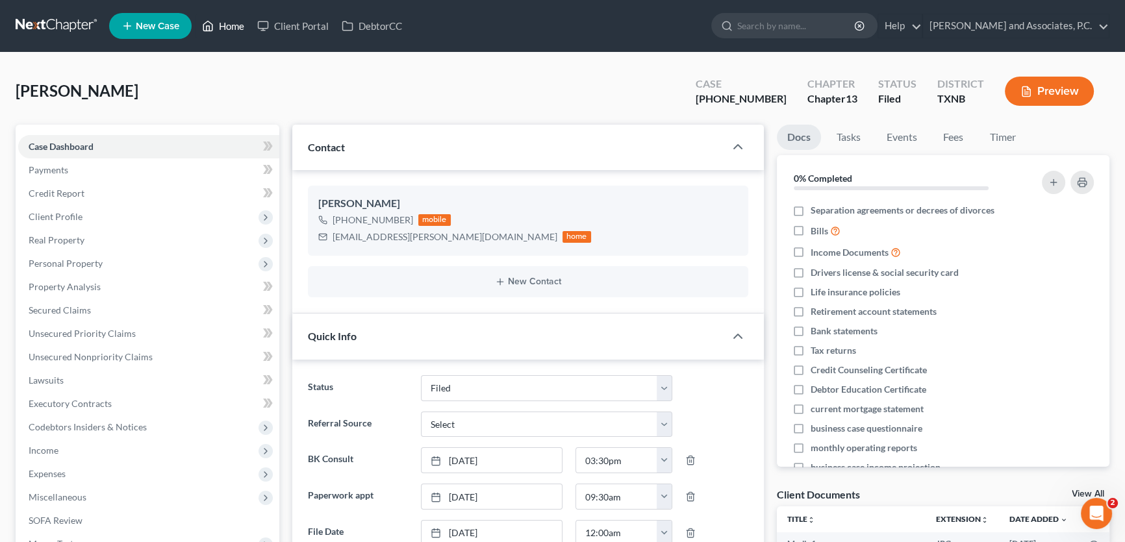
click at [236, 29] on link "Home" at bounding box center [223, 25] width 55 height 23
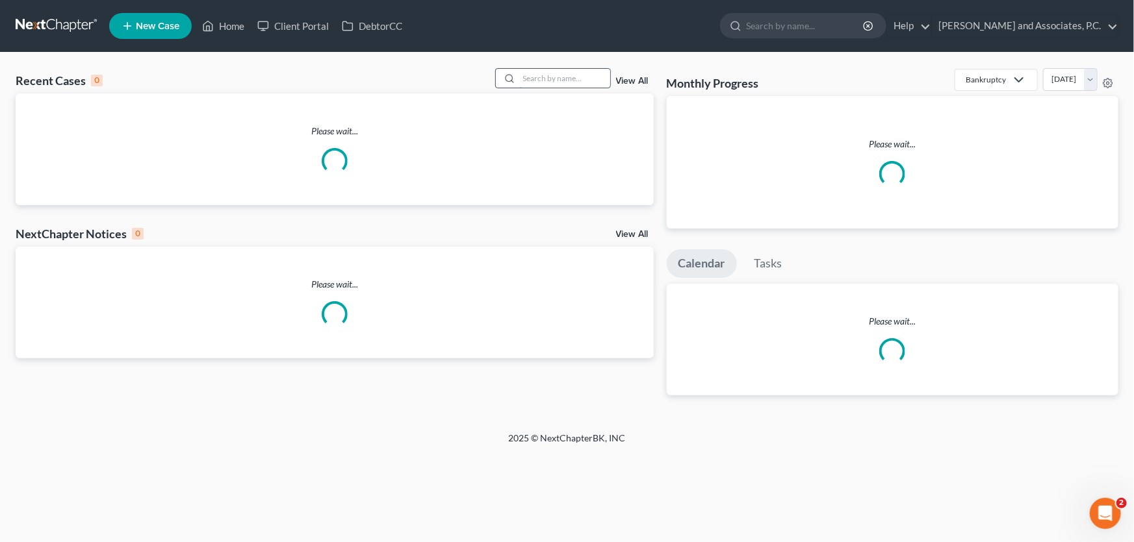
click at [574, 80] on input "search" at bounding box center [564, 78] width 91 height 19
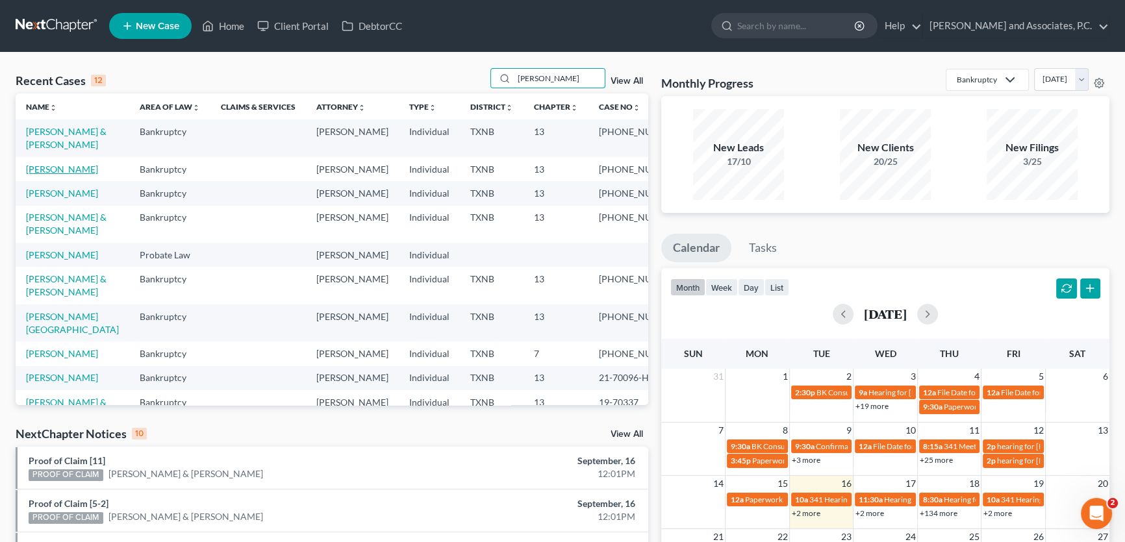
type input "[PERSON_NAME]"
click at [62, 168] on link "[PERSON_NAME]" at bounding box center [62, 169] width 72 height 11
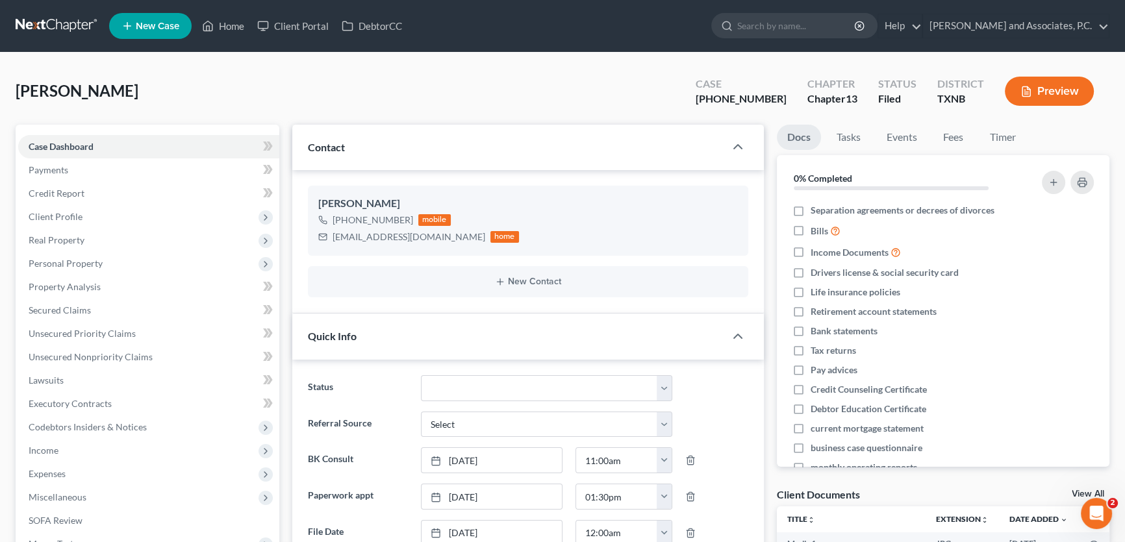
scroll to position [354, 0]
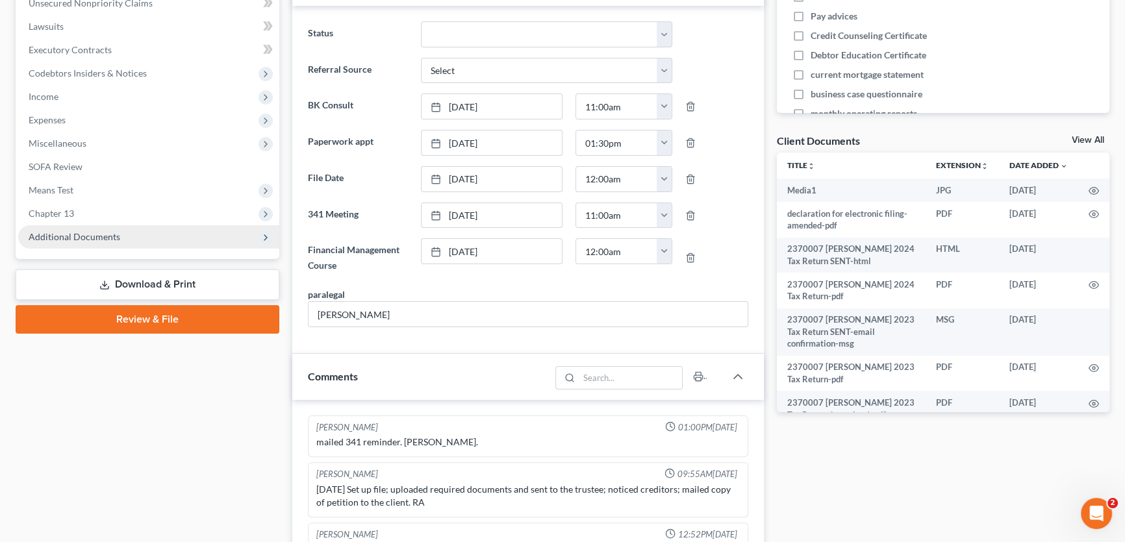
click at [97, 236] on span "Additional Documents" at bounding box center [75, 236] width 92 height 11
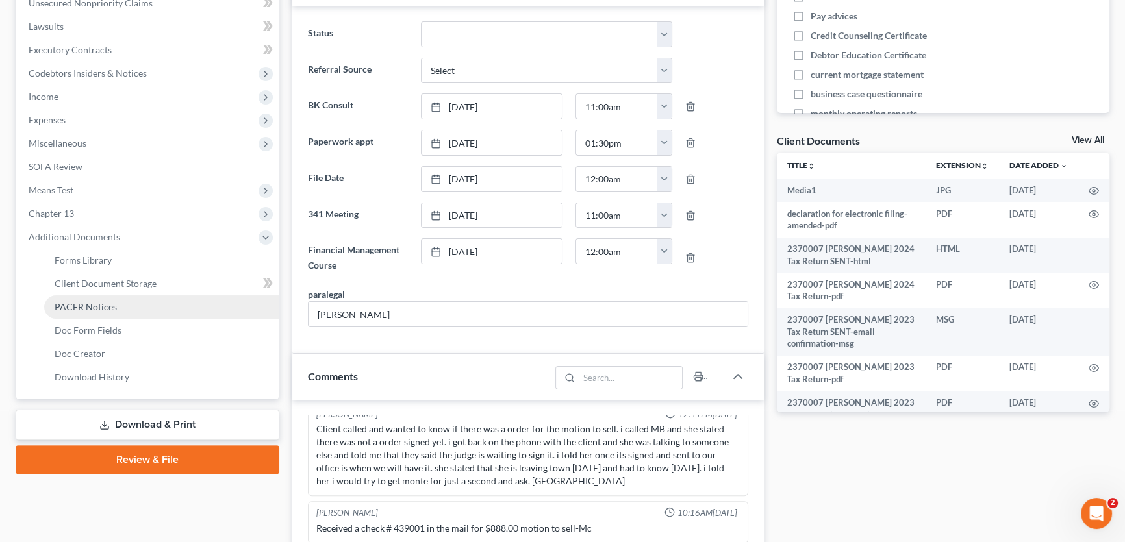
scroll to position [3734, 0]
click at [84, 309] on span "PACER Notices" at bounding box center [86, 306] width 62 height 11
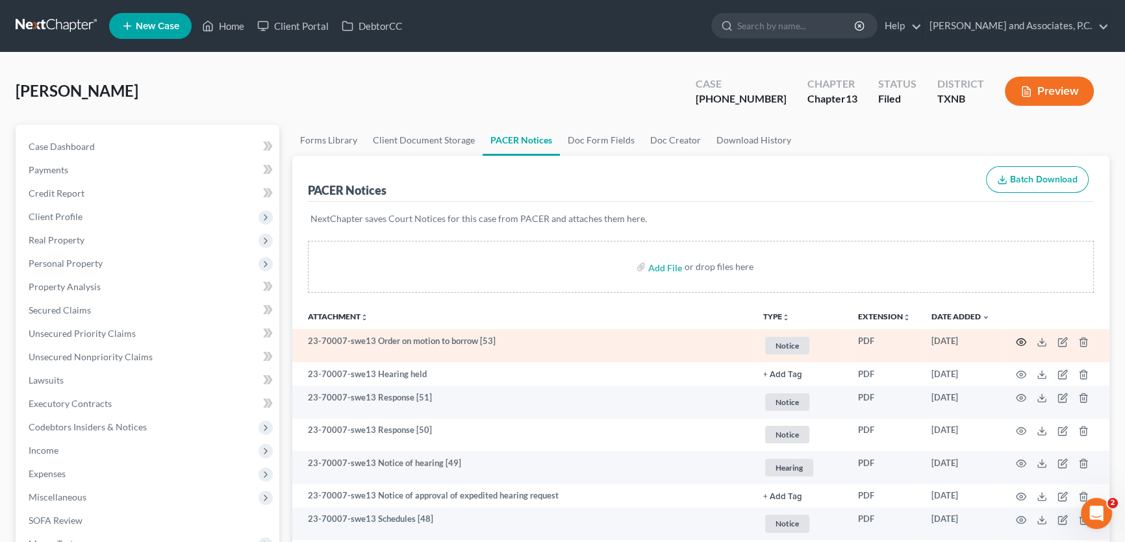
click at [1024, 342] on icon "button" at bounding box center [1021, 342] width 10 height 10
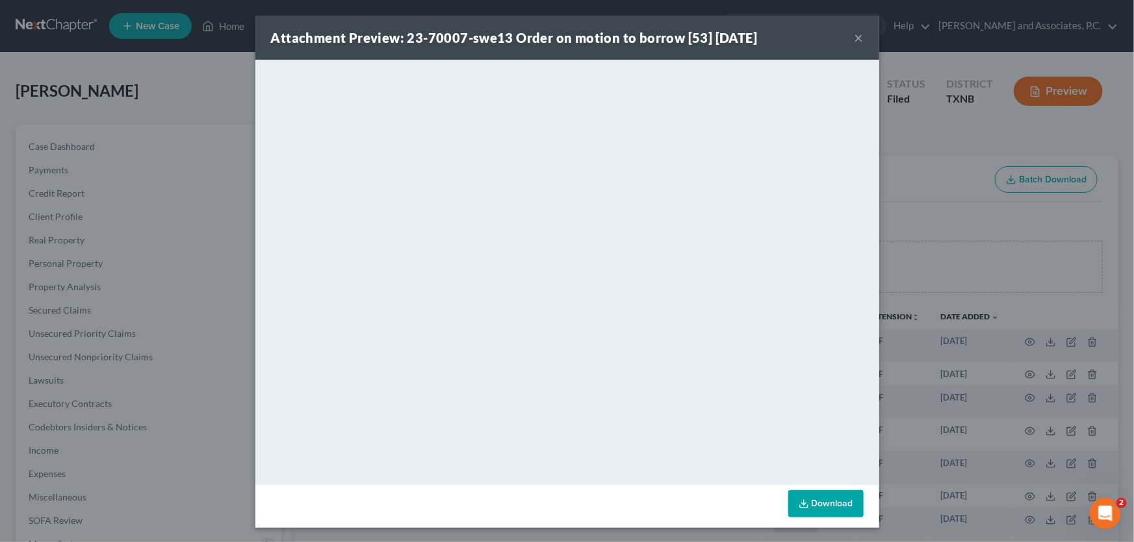
drag, startPoint x: 854, startPoint y: 38, endPoint x: 53, endPoint y: 105, distance: 803.1
click at [854, 38] on button "×" at bounding box center [858, 38] width 9 height 16
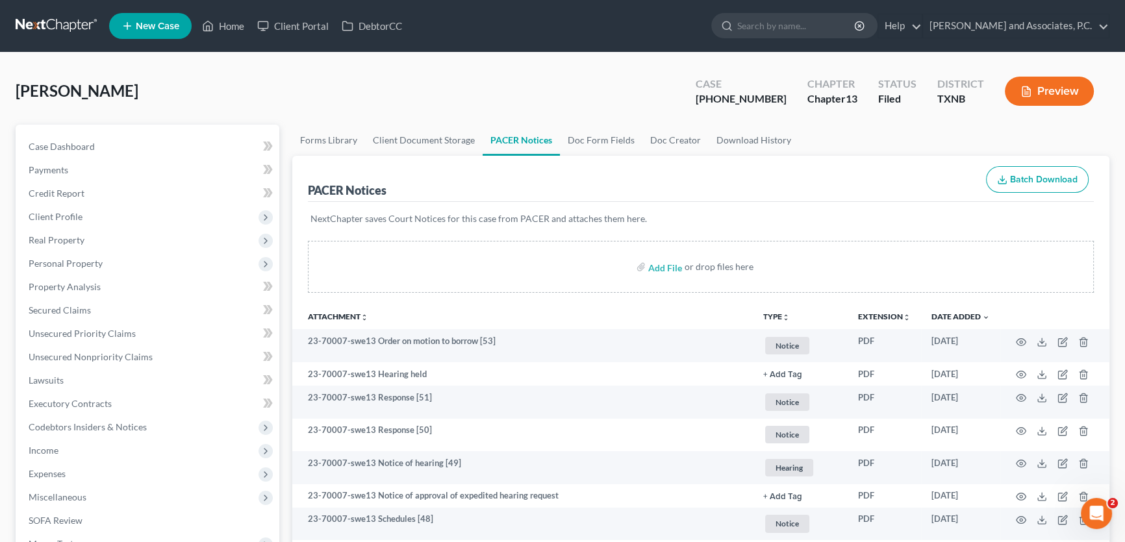
click at [84, 73] on div "[PERSON_NAME] Upgraded Case [PHONE_NUMBER] Chapter Chapter 13 Status [GEOGRAPHI…" at bounding box center [563, 96] width 1094 height 57
click at [237, 26] on link "Home" at bounding box center [223, 25] width 55 height 23
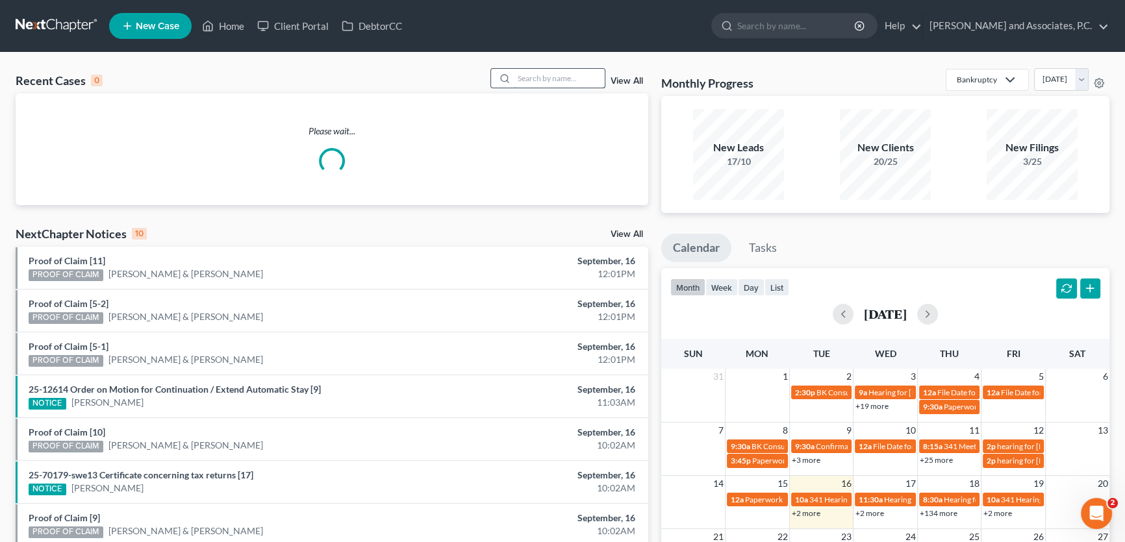
click at [574, 81] on input "search" at bounding box center [559, 78] width 91 height 19
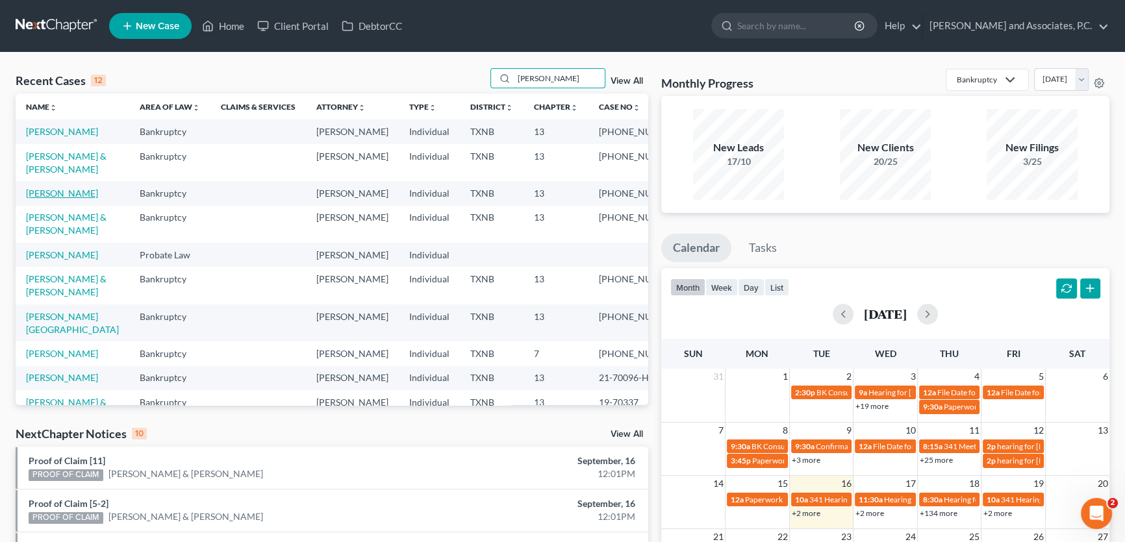
type input "[PERSON_NAME]"
click at [70, 199] on link "[PERSON_NAME]" at bounding box center [62, 193] width 72 height 11
select select "5"
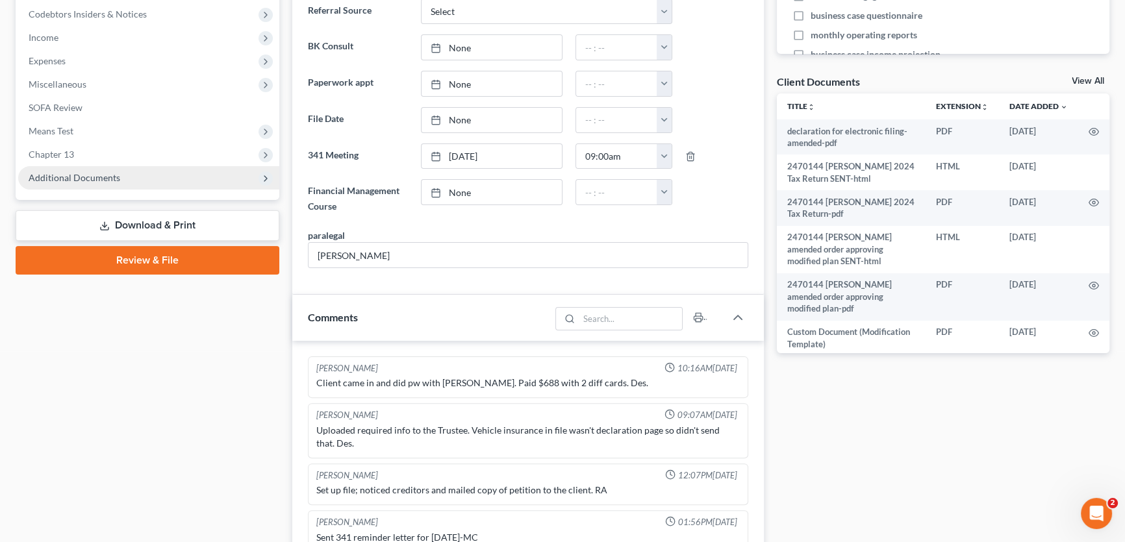
scroll to position [430, 0]
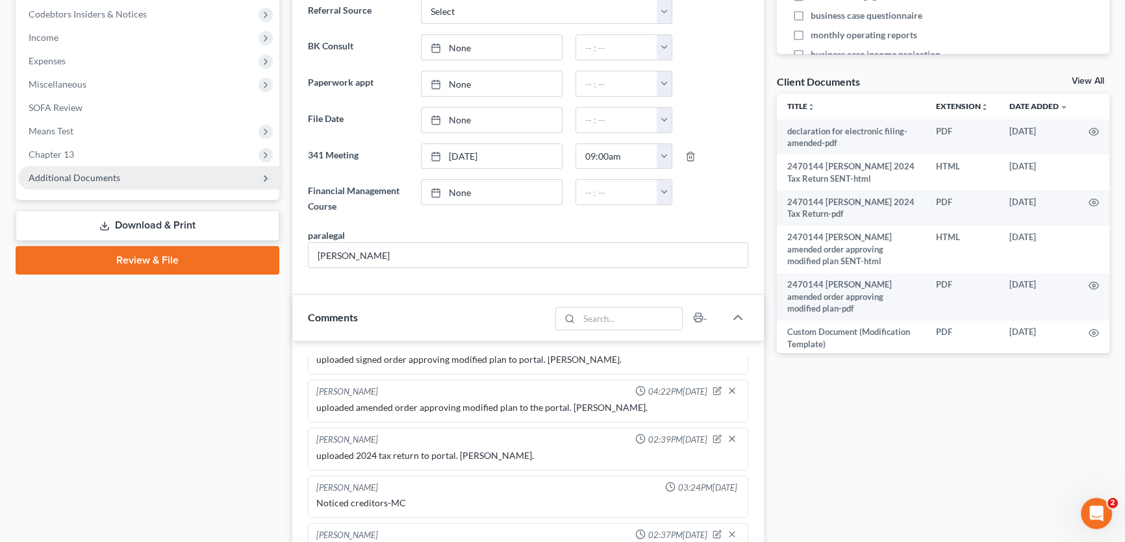
click at [104, 183] on span "Additional Documents" at bounding box center [148, 177] width 261 height 23
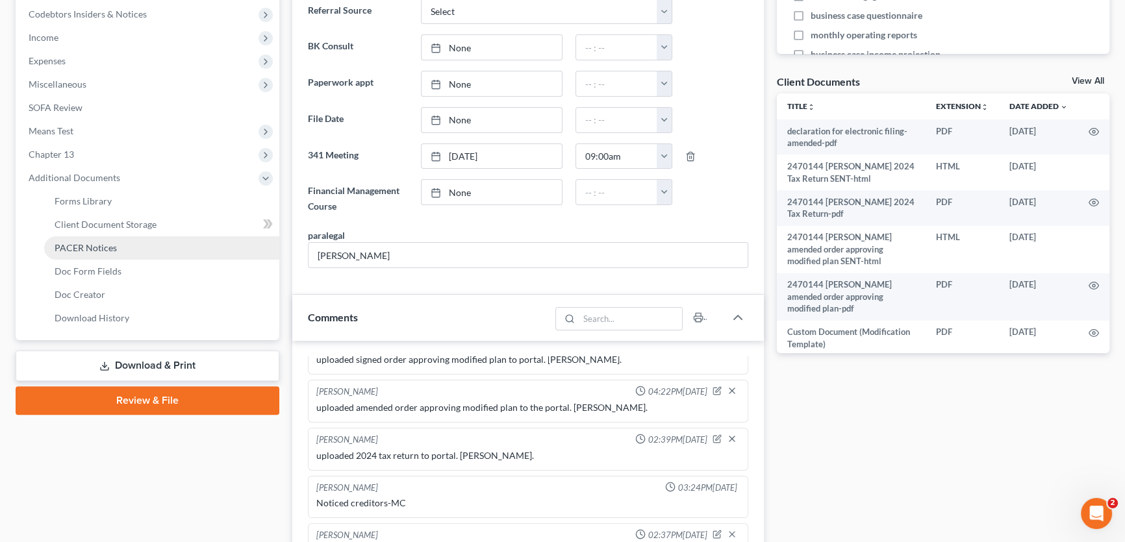
scroll to position [644, 0]
click at [94, 253] on link "PACER Notices" at bounding box center [161, 247] width 235 height 23
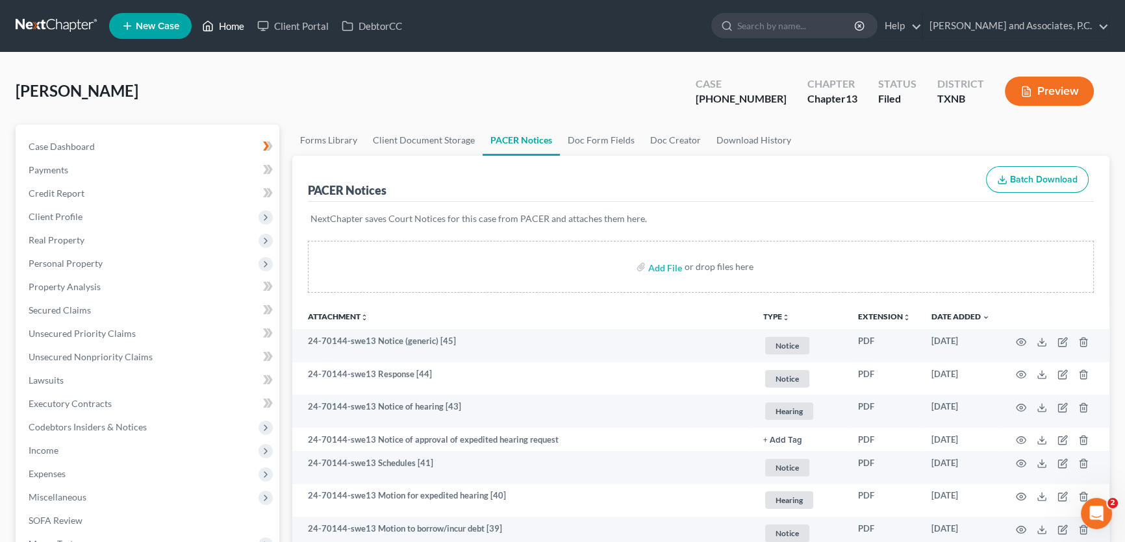
click at [228, 19] on link "Home" at bounding box center [223, 25] width 55 height 23
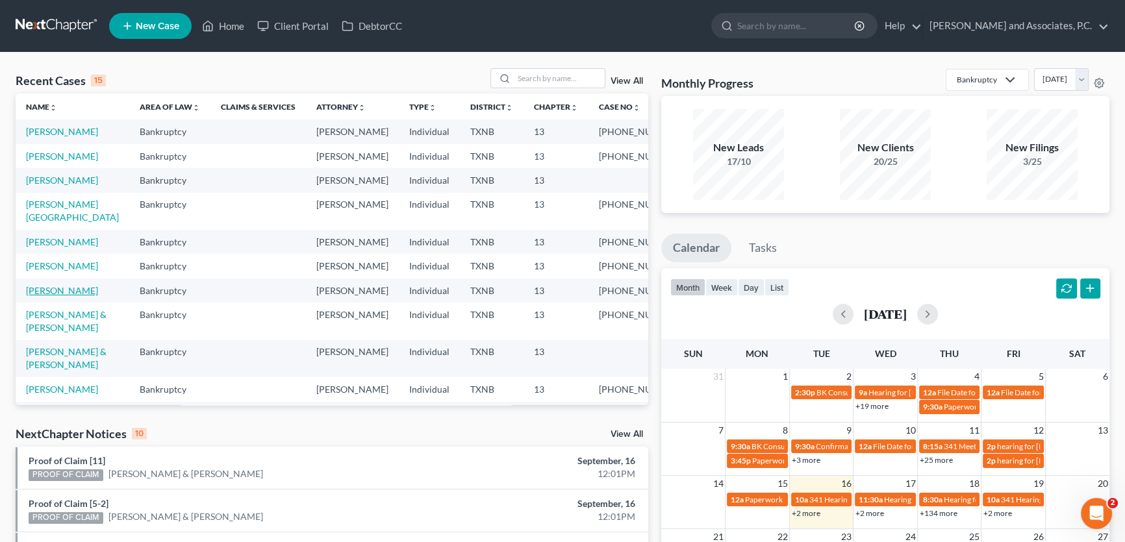
click at [73, 296] on link "[PERSON_NAME]" at bounding box center [62, 290] width 72 height 11
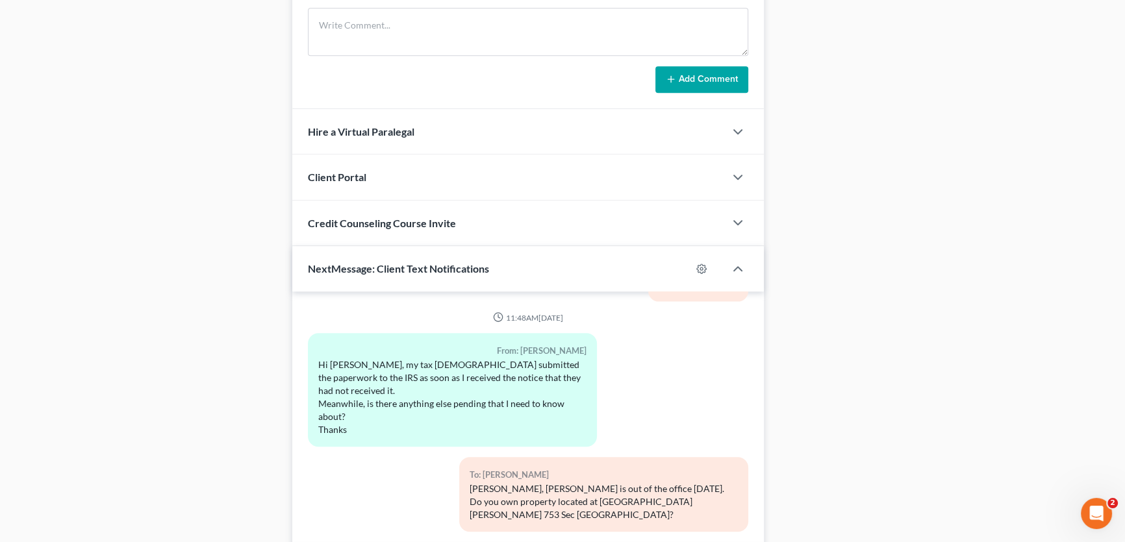
scroll to position [1067, 0]
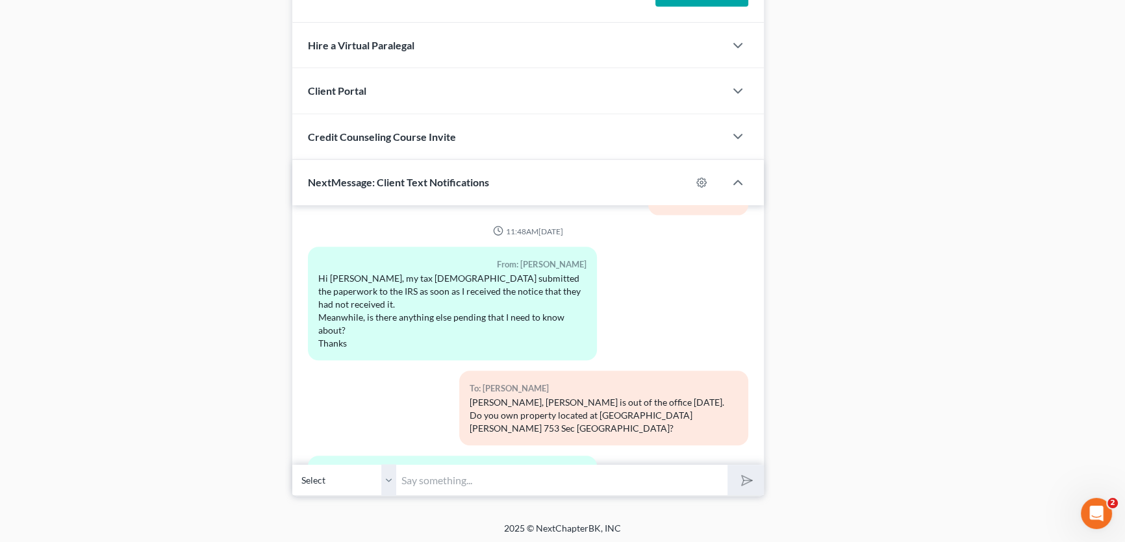
click at [422, 479] on input "text" at bounding box center [561, 480] width 331 height 32
type input "Is your name on anything for the hanger or only your ex husband's?"
drag, startPoint x: 392, startPoint y: 482, endPoint x: 638, endPoint y: 479, distance: 246.2
click at [392, 482] on select "Select [PHONE_NUMBER] - [PERSON_NAME]" at bounding box center [344, 480] width 104 height 32
click at [748, 481] on icon "submit" at bounding box center [744, 481] width 18 height 18
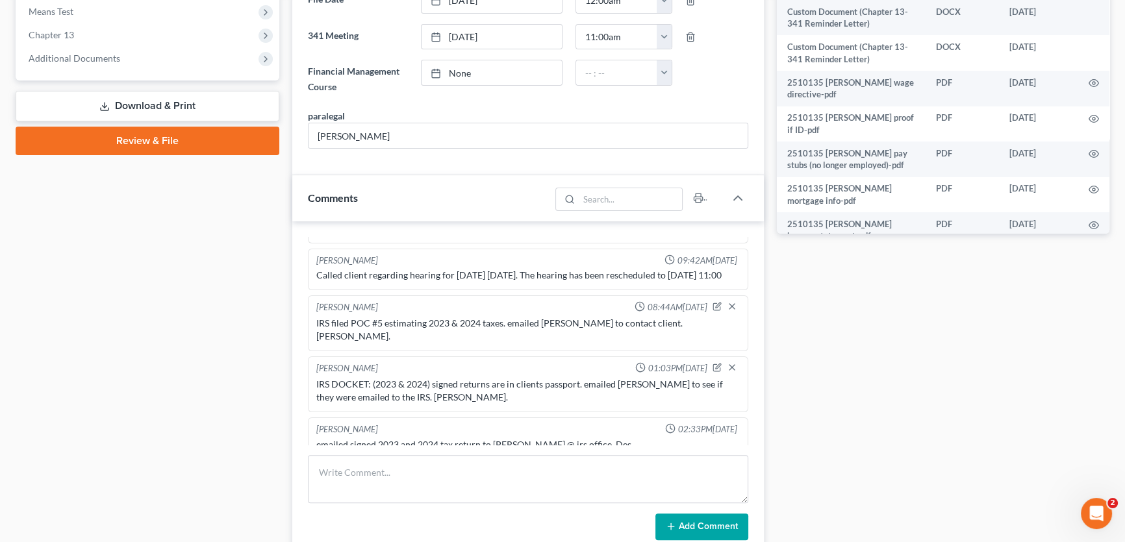
scroll to position [358, 0]
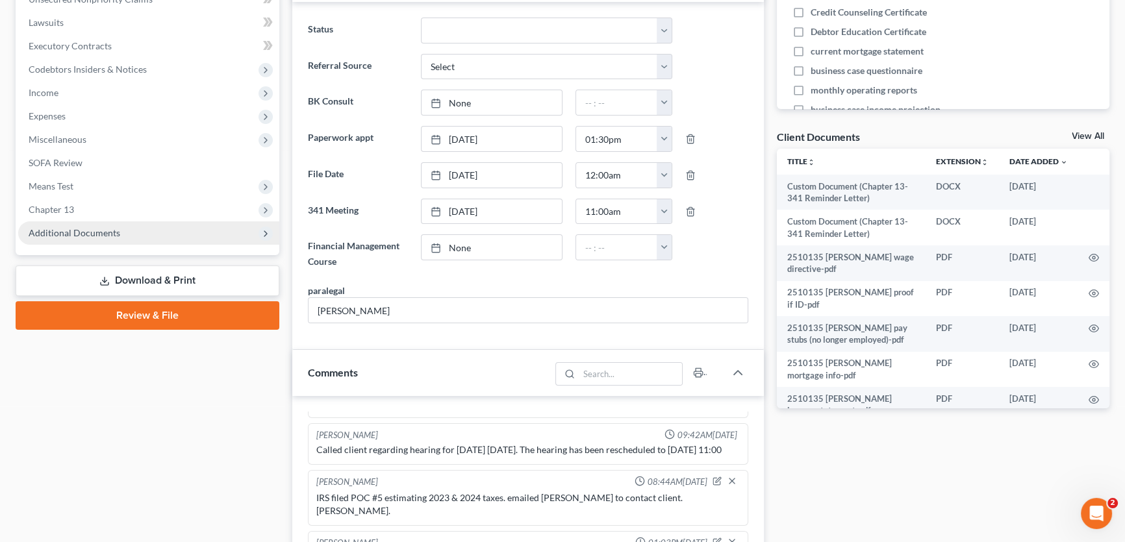
click at [65, 227] on span "Additional Documents" at bounding box center [75, 232] width 92 height 11
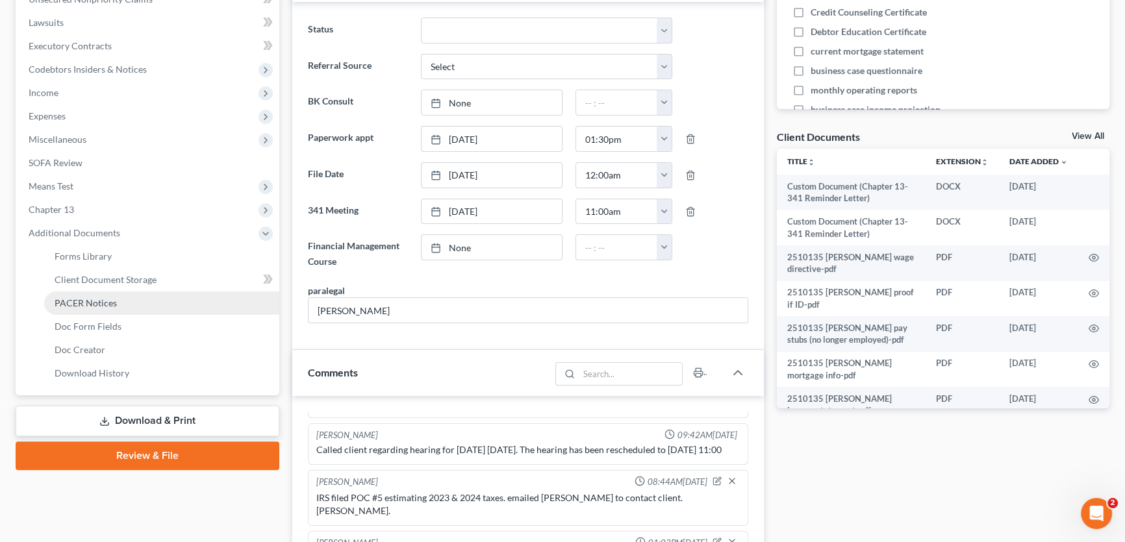
click at [91, 298] on span "PACER Notices" at bounding box center [86, 303] width 62 height 11
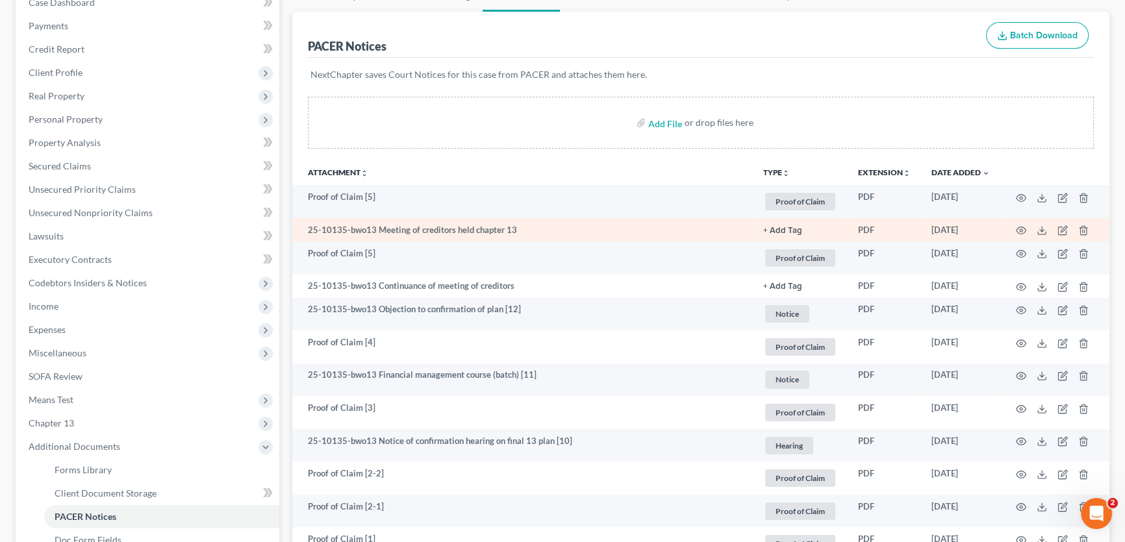
scroll to position [413, 0]
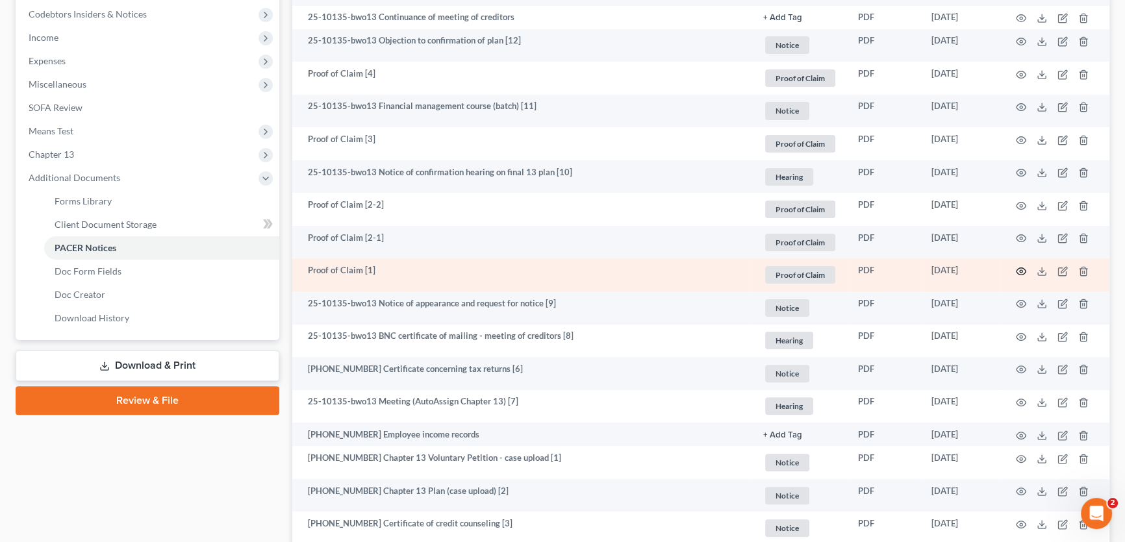
click at [1020, 269] on icon "button" at bounding box center [1021, 271] width 10 height 10
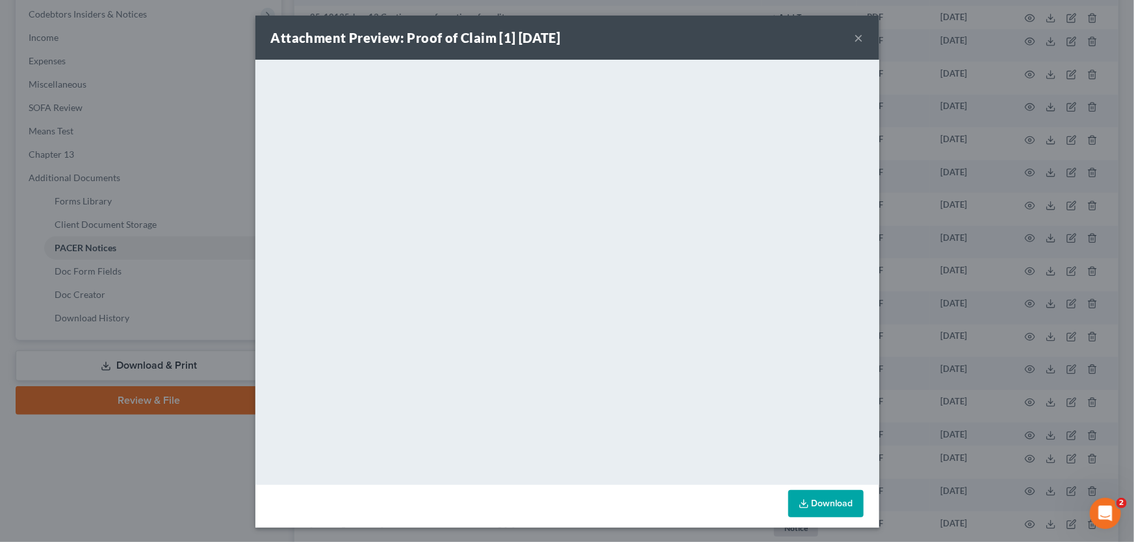
click at [857, 38] on button "×" at bounding box center [858, 38] width 9 height 16
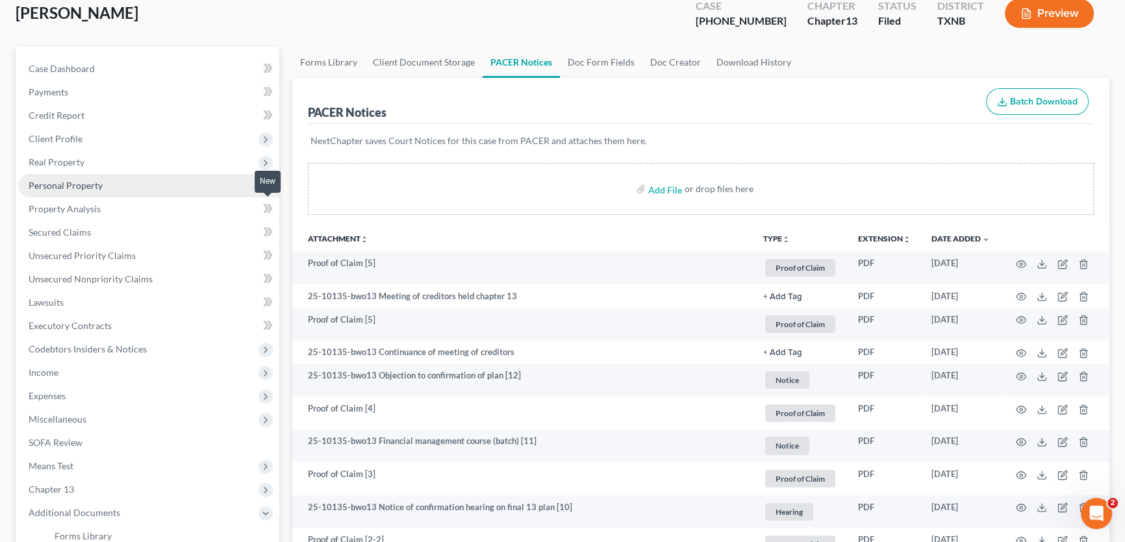
scroll to position [58, 0]
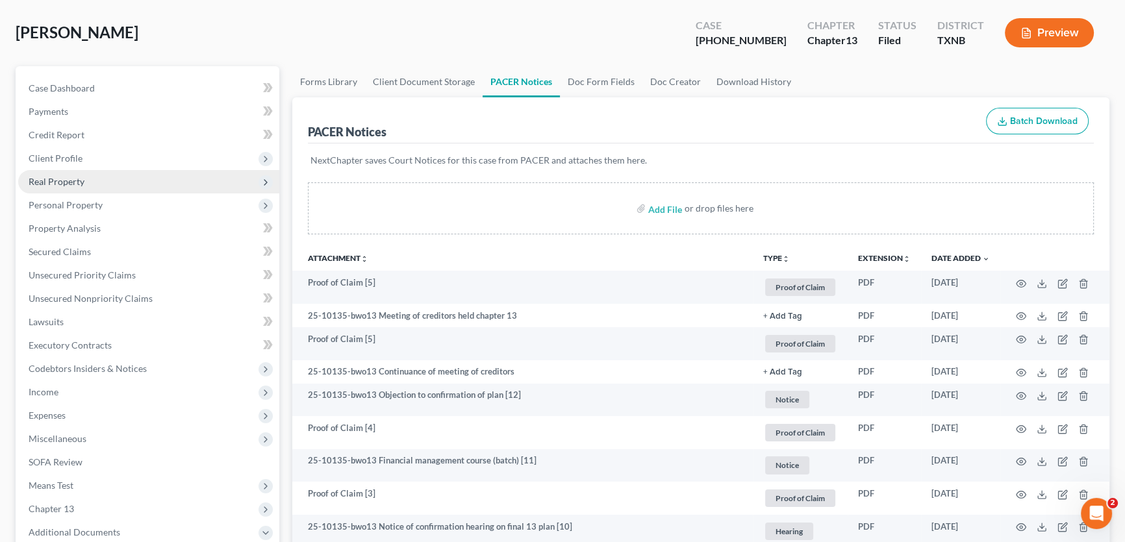
click at [77, 182] on span "Real Property" at bounding box center [57, 181] width 56 height 11
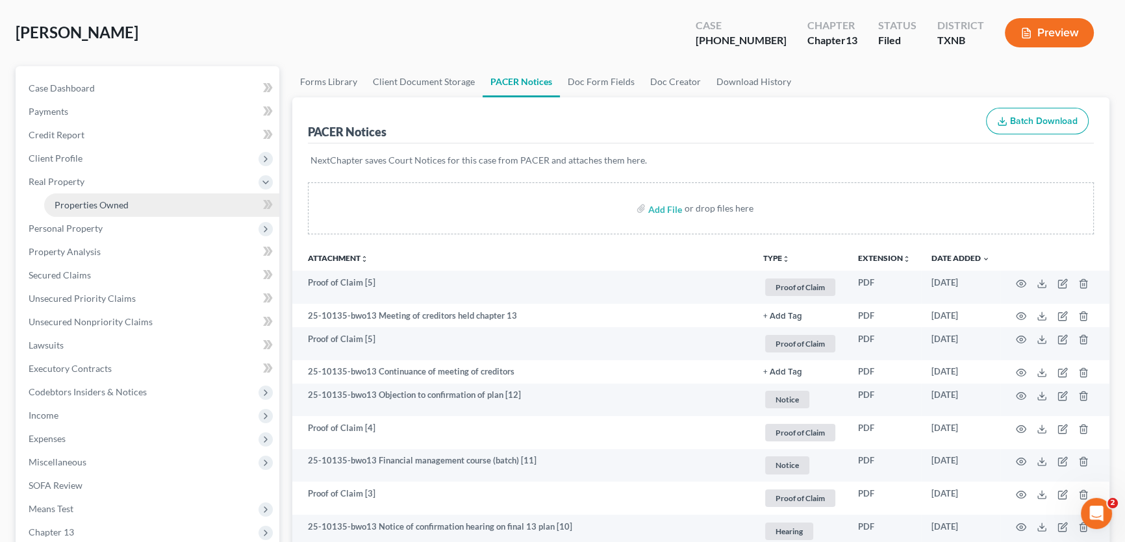
click at [78, 205] on span "Properties Owned" at bounding box center [92, 204] width 74 height 11
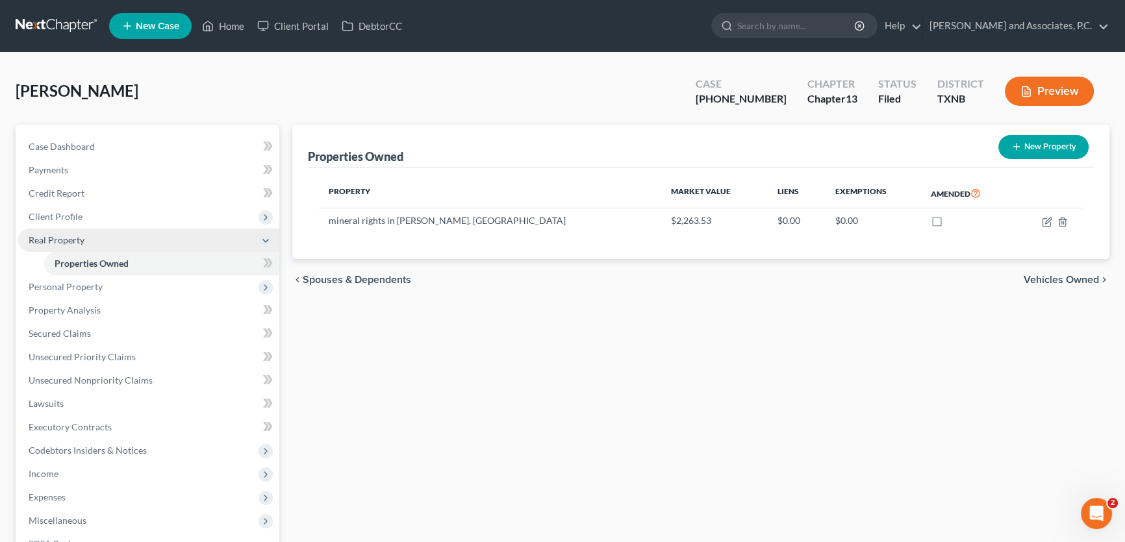
click at [83, 242] on span "Real Property" at bounding box center [57, 239] width 56 height 11
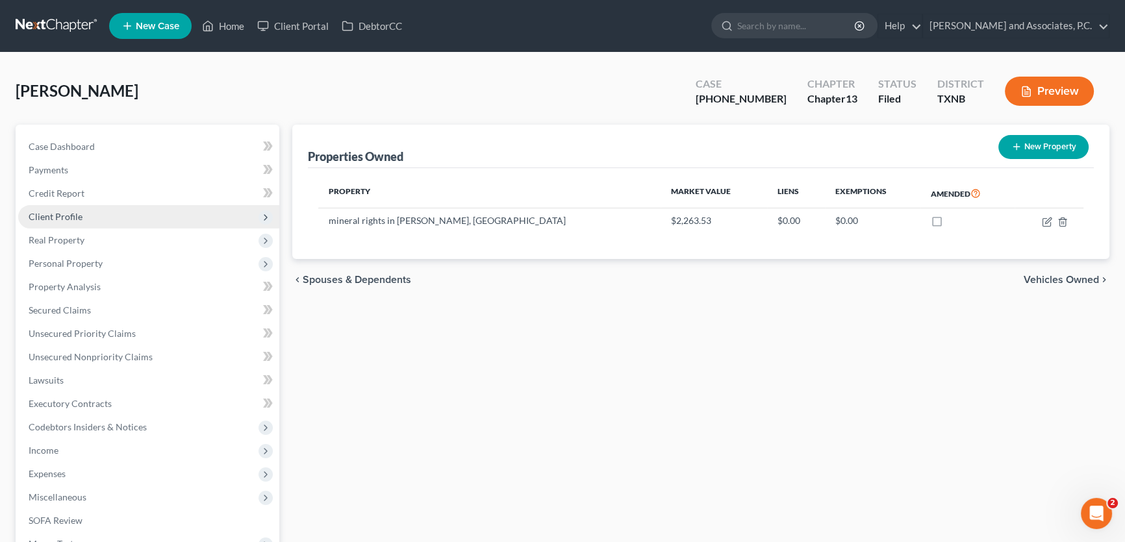
click at [73, 215] on span "Client Profile" at bounding box center [56, 216] width 54 height 11
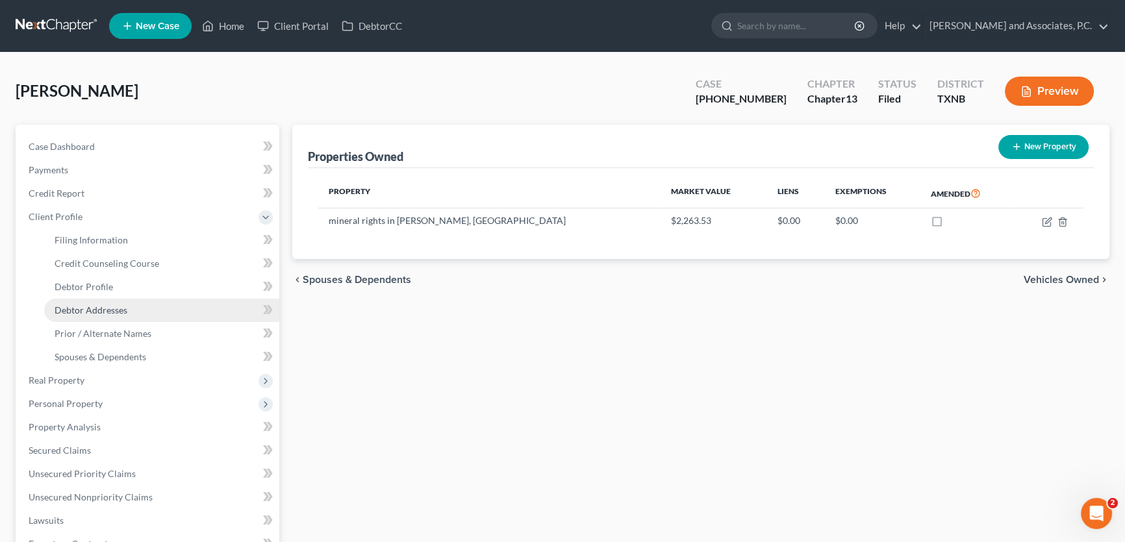
click at [97, 305] on span "Debtor Addresses" at bounding box center [91, 310] width 73 height 11
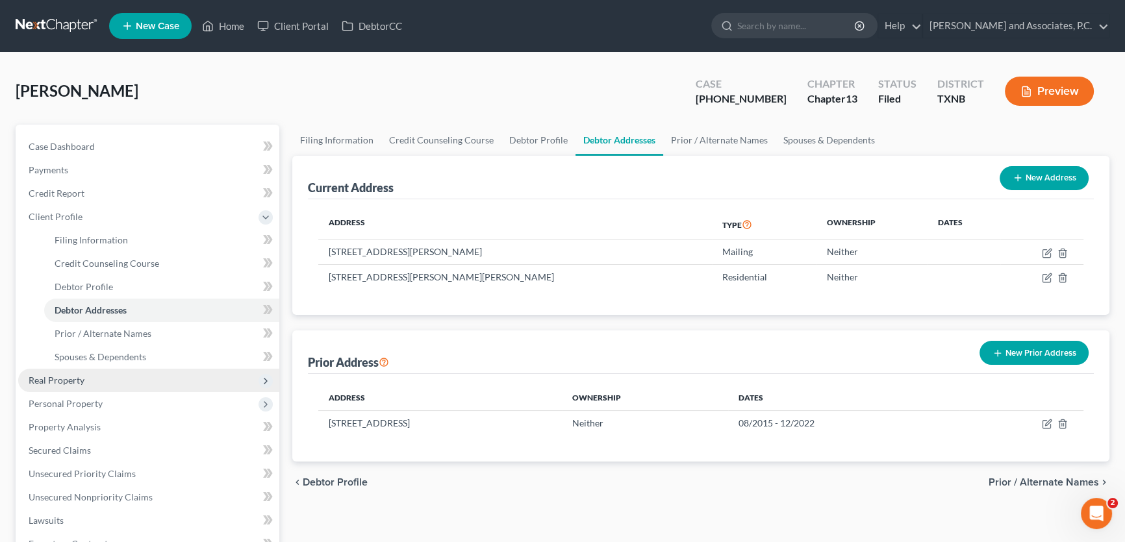
click at [71, 378] on span "Real Property" at bounding box center [57, 380] width 56 height 11
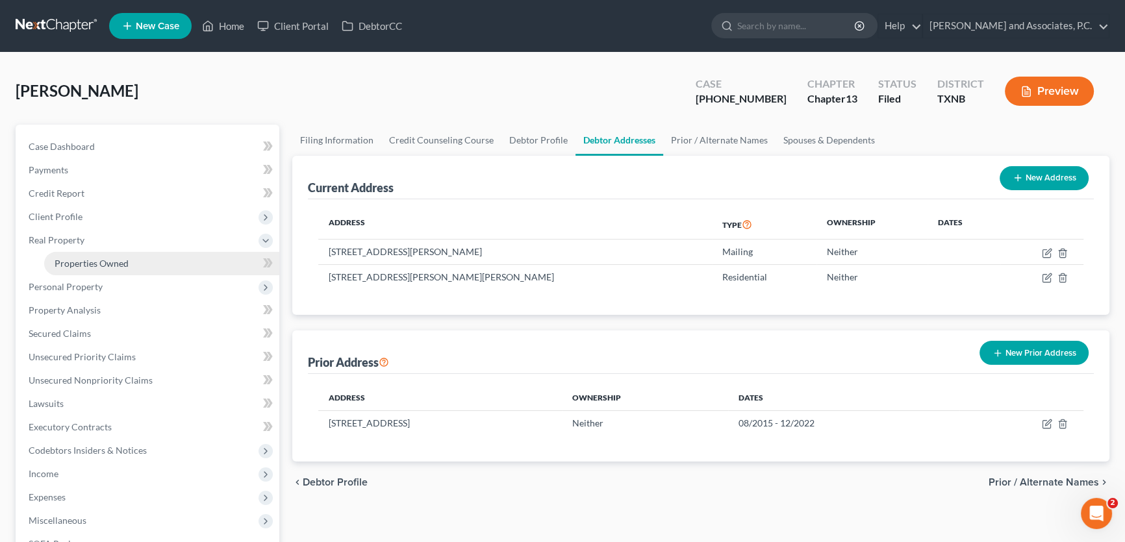
click at [107, 266] on span "Properties Owned" at bounding box center [92, 263] width 74 height 11
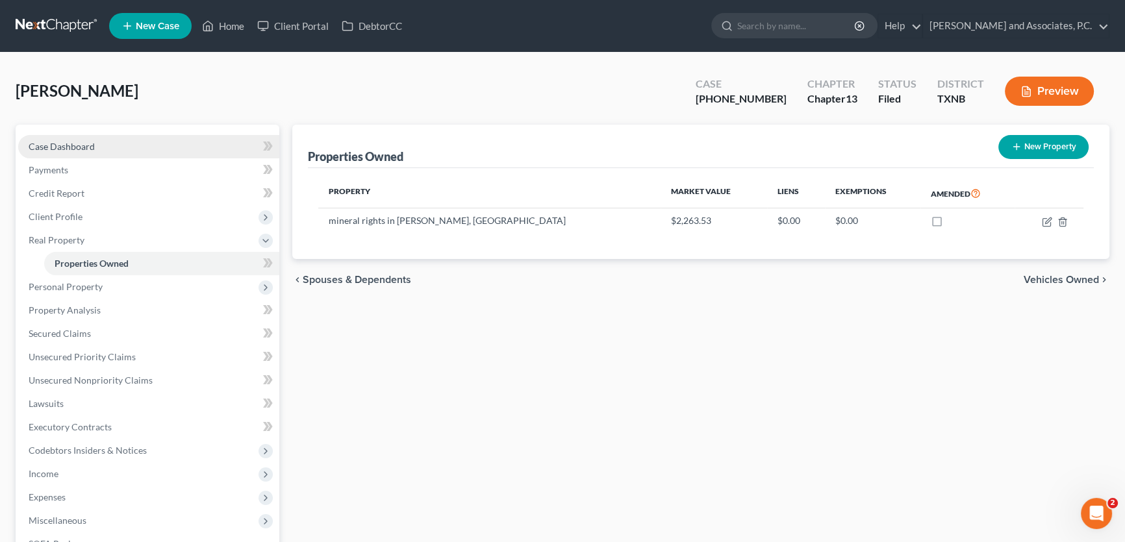
click at [136, 142] on link "Case Dashboard" at bounding box center [148, 146] width 261 height 23
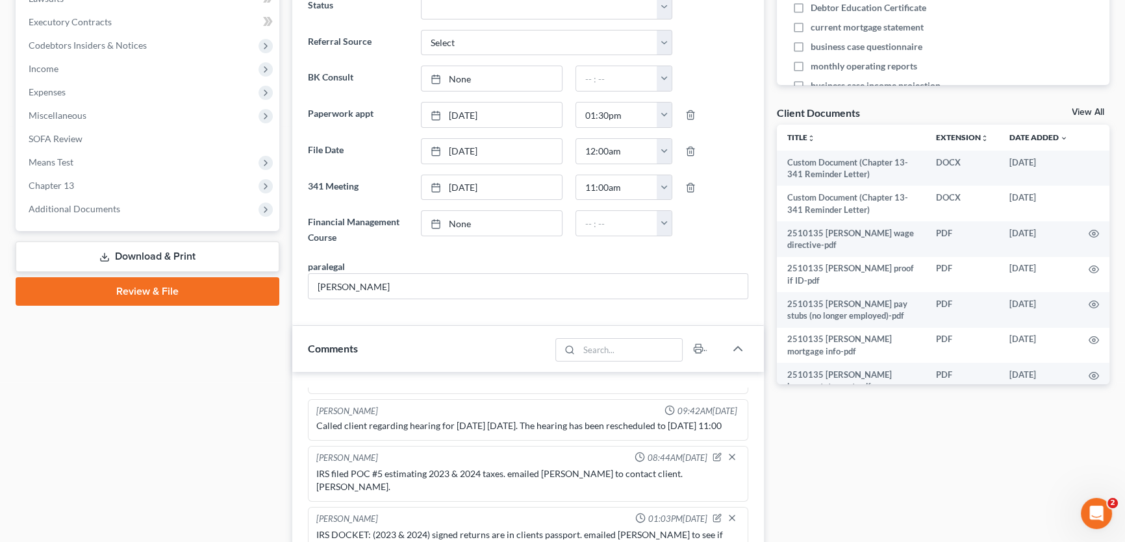
scroll to position [358, 0]
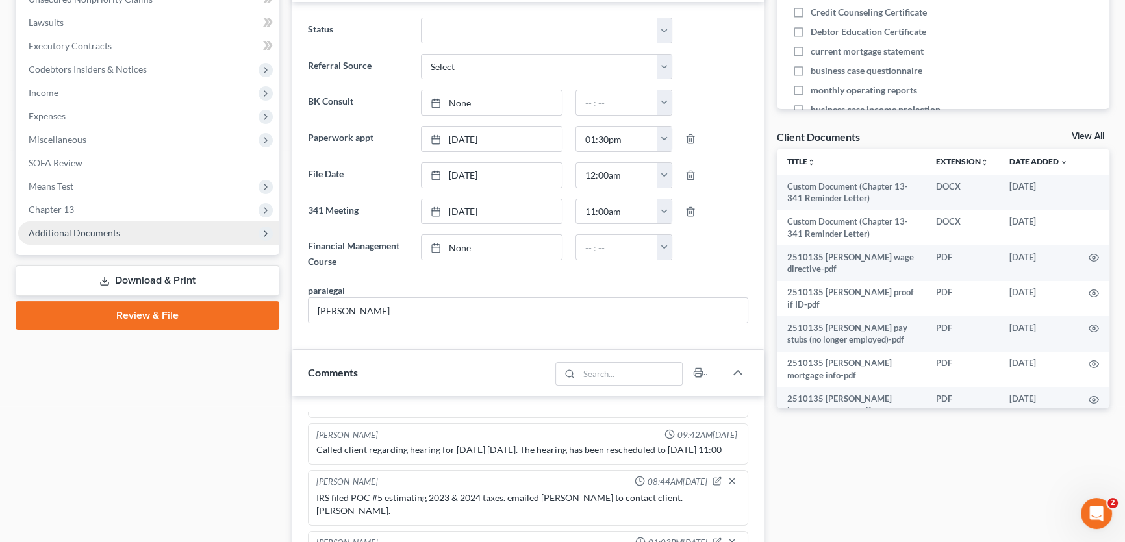
click at [88, 229] on span "Additional Documents" at bounding box center [75, 232] width 92 height 11
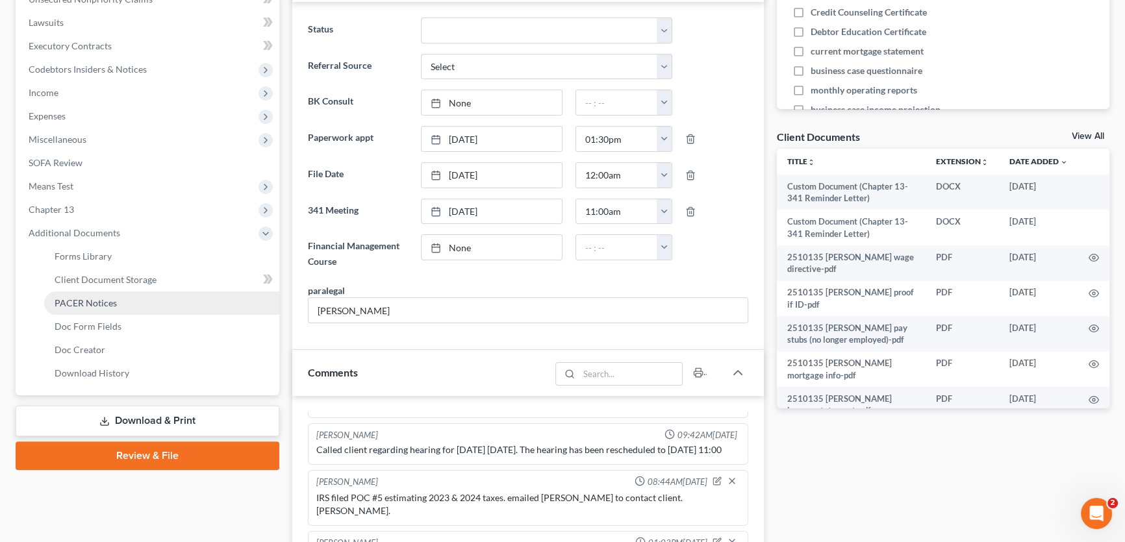
click at [104, 301] on span "PACER Notices" at bounding box center [86, 303] width 62 height 11
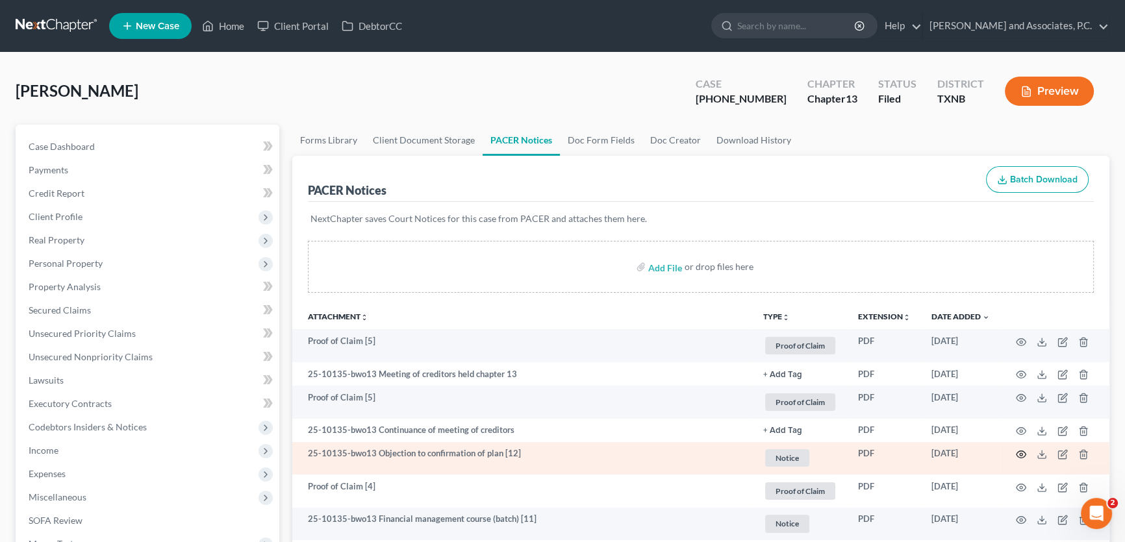
click at [1020, 453] on icon "button" at bounding box center [1021, 455] width 10 height 10
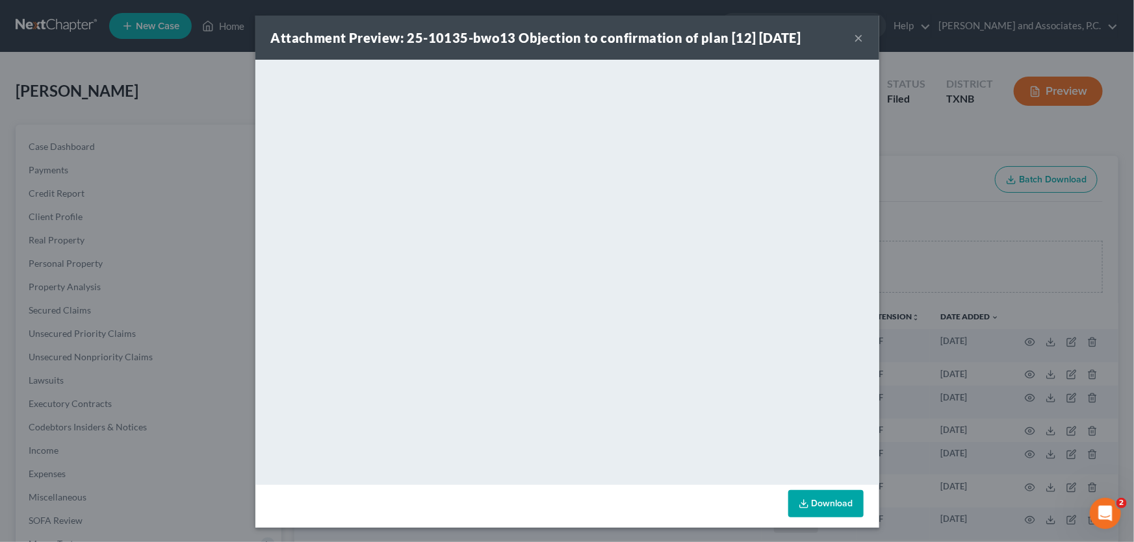
drag, startPoint x: 851, startPoint y: 38, endPoint x: 807, endPoint y: 62, distance: 50.3
click at [854, 38] on button "×" at bounding box center [858, 38] width 9 height 16
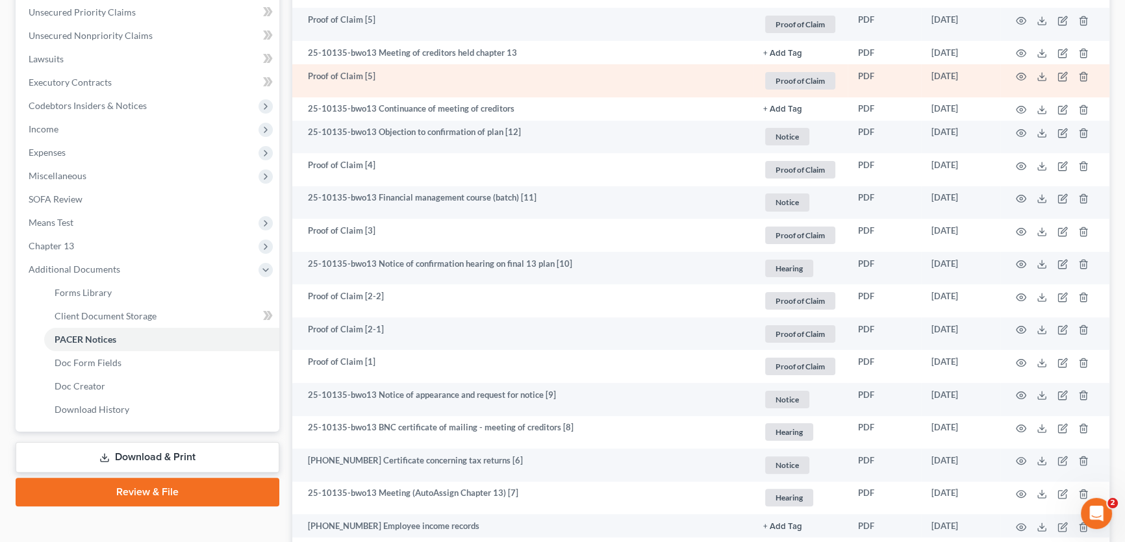
scroll to position [354, 0]
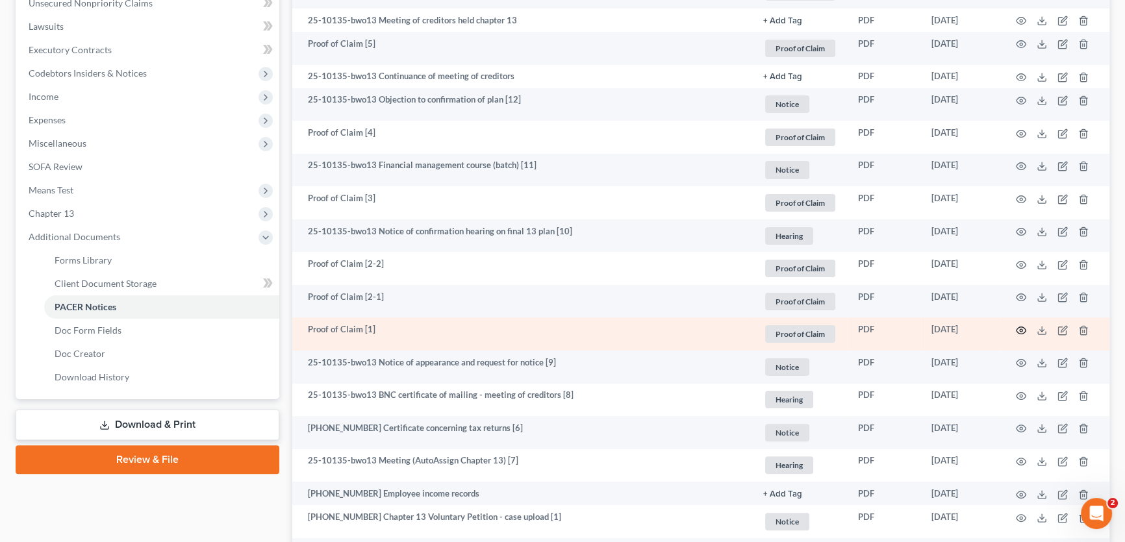
click at [1019, 327] on icon "button" at bounding box center [1022, 330] width 10 height 7
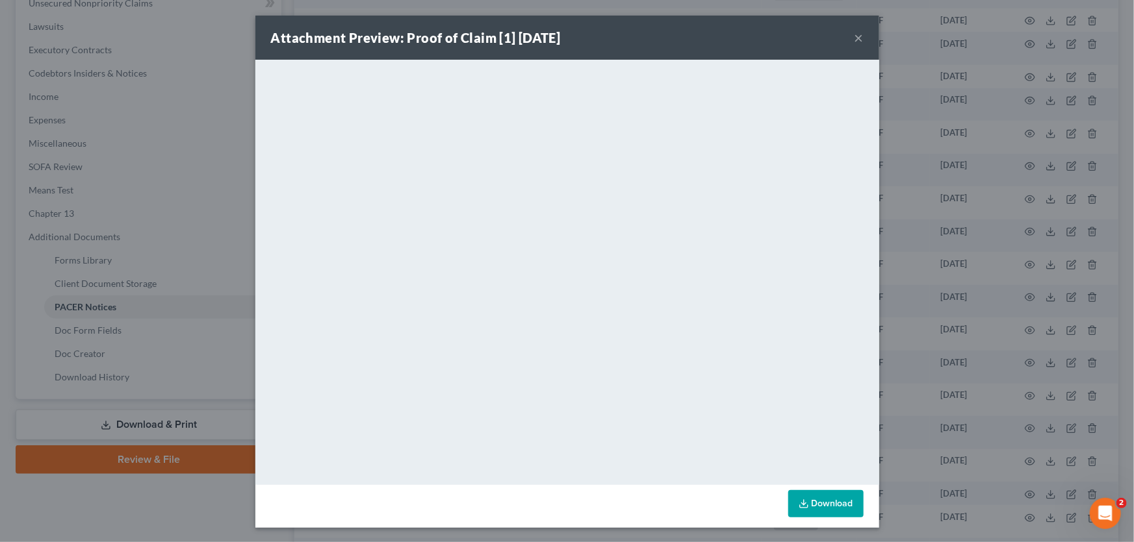
drag, startPoint x: 852, startPoint y: 36, endPoint x: 835, endPoint y: 43, distance: 18.3
click at [854, 36] on button "×" at bounding box center [858, 38] width 9 height 16
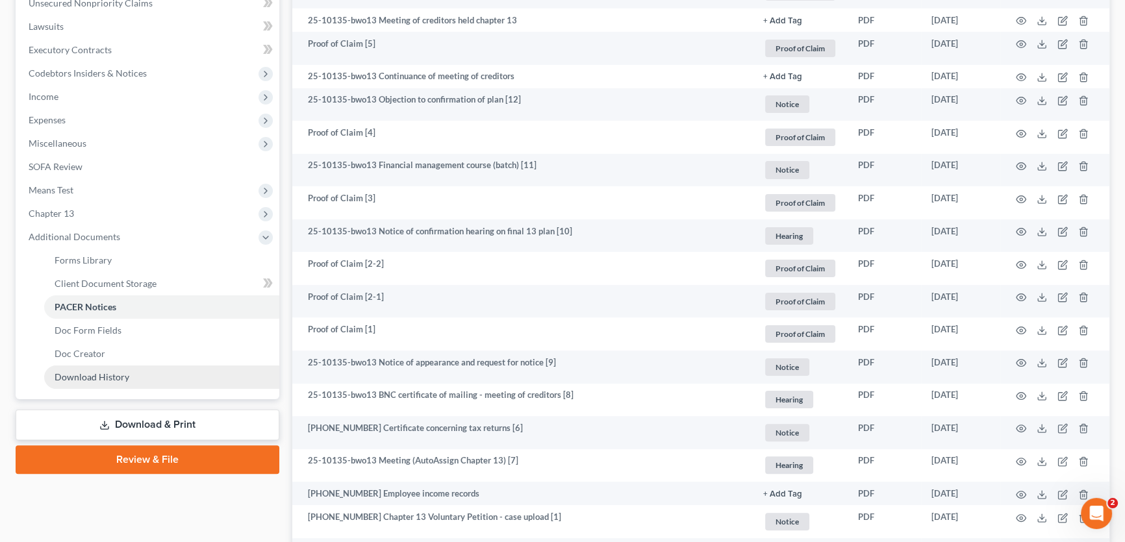
scroll to position [0, 0]
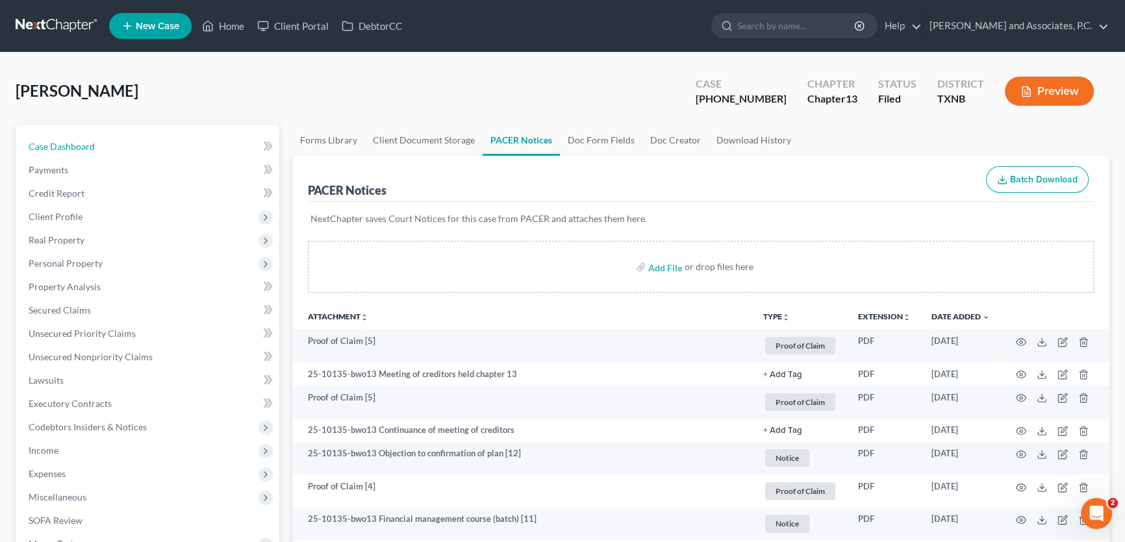
drag, startPoint x: 92, startPoint y: 147, endPoint x: 4, endPoint y: 134, distance: 88.7
click at [92, 147] on span "Case Dashboard" at bounding box center [62, 146] width 66 height 11
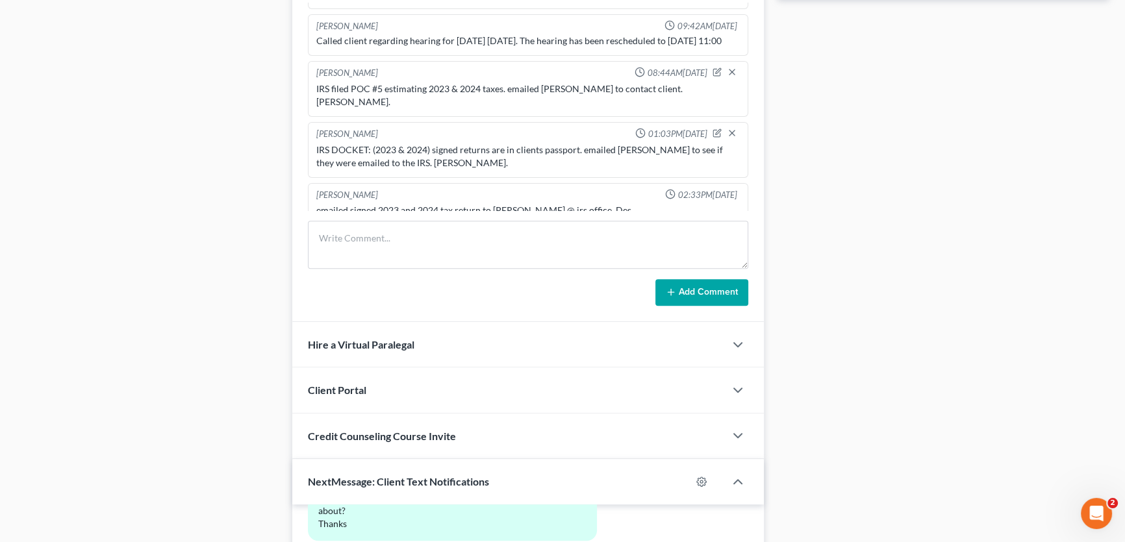
scroll to position [1067, 0]
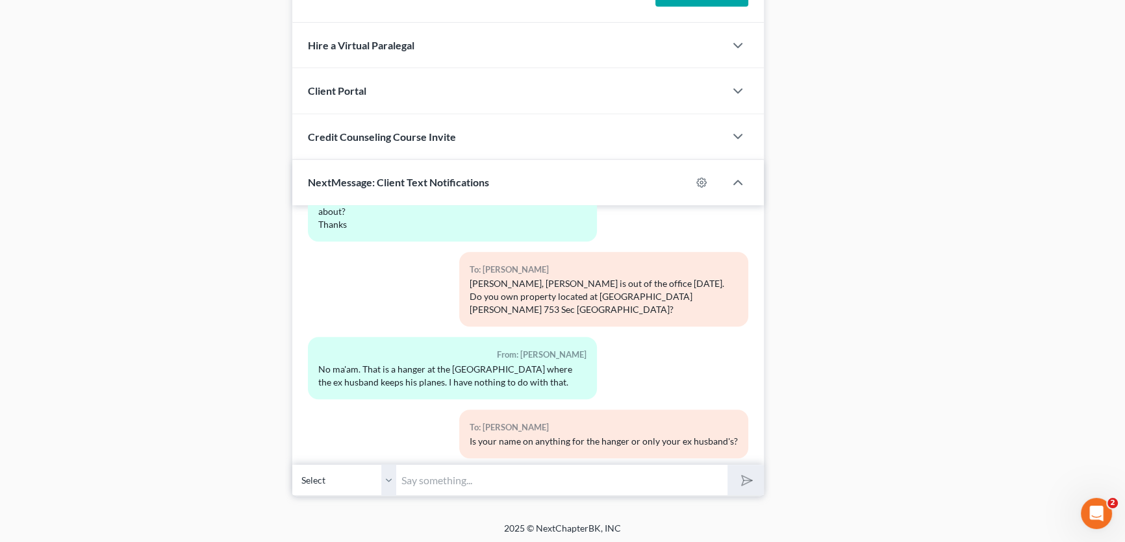
drag, startPoint x: 394, startPoint y: 477, endPoint x: 424, endPoint y: 477, distance: 29.9
click at [394, 477] on select "Select [PHONE_NUMBER] - [PERSON_NAME]" at bounding box center [344, 480] width 104 height 32
click at [424, 477] on input "text" at bounding box center [561, 480] width 331 height 32
drag, startPoint x: 424, startPoint y: 477, endPoint x: 120, endPoint y: 267, distance: 369.9
click at [424, 477] on input "text" at bounding box center [561, 480] width 331 height 32
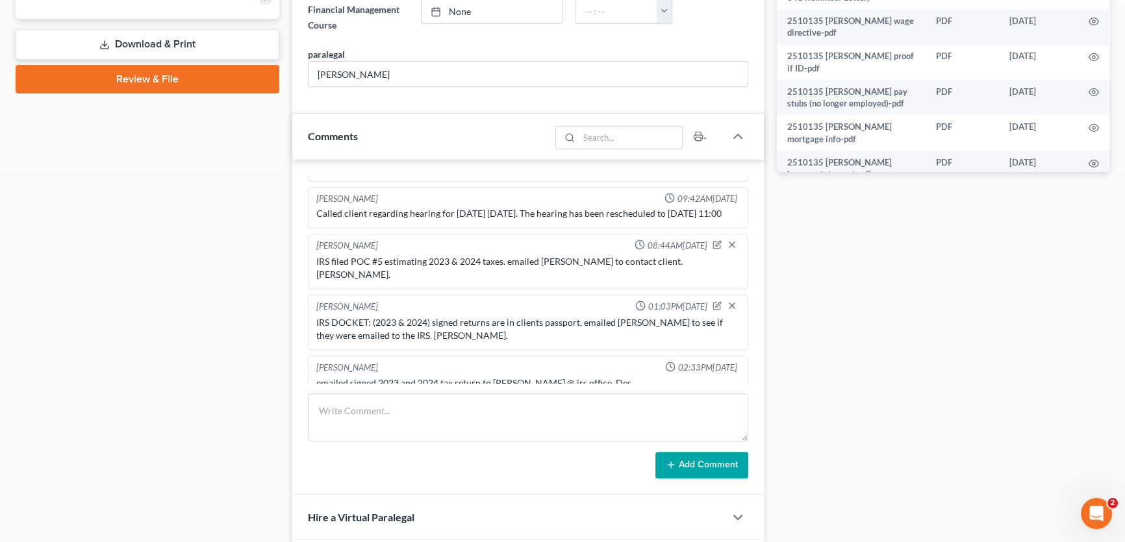
scroll to position [299, 0]
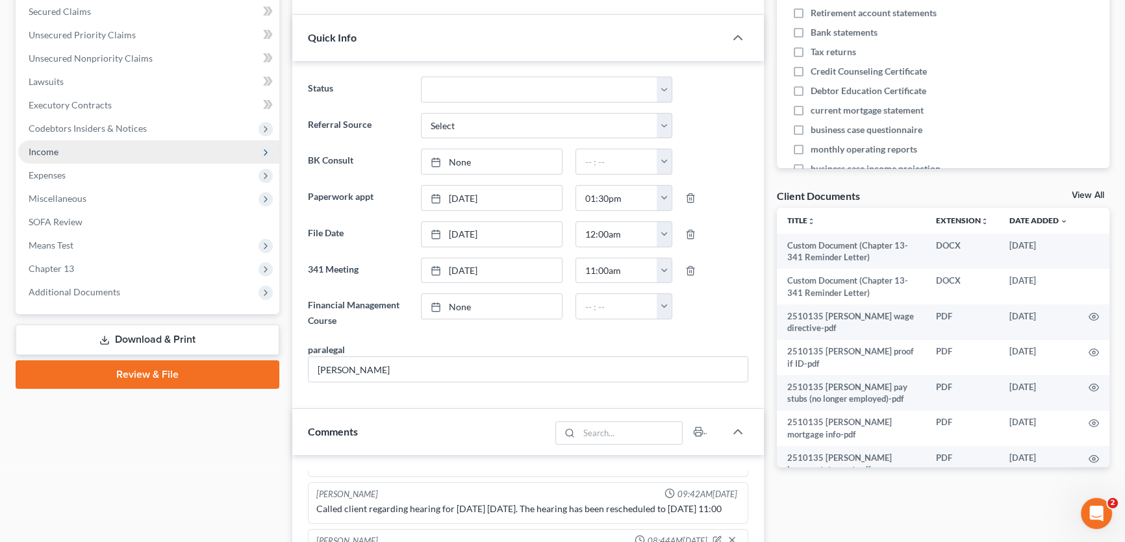
click at [64, 147] on span "Income" at bounding box center [148, 151] width 261 height 23
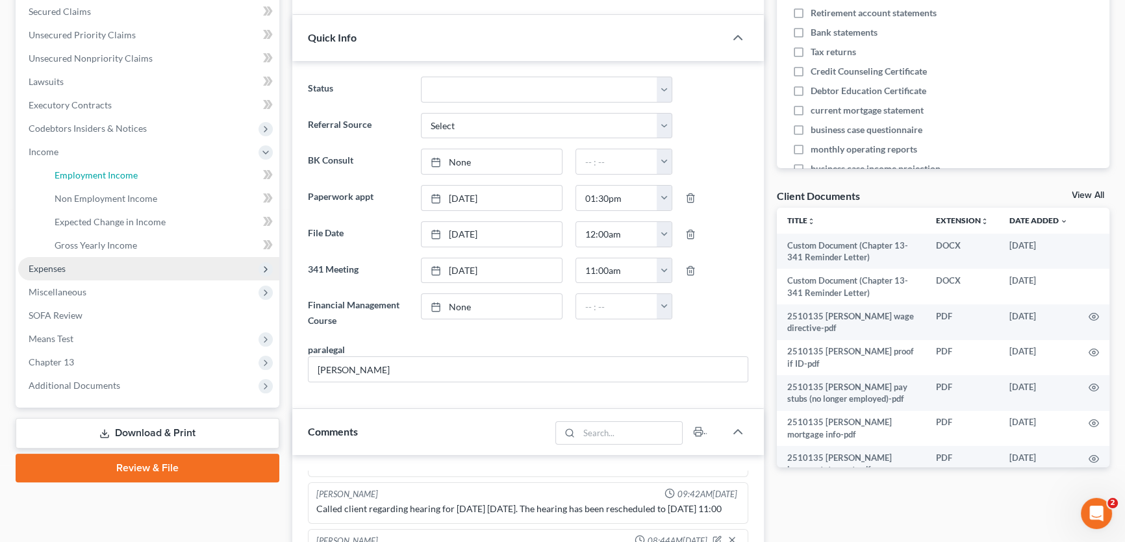
click at [71, 171] on span "Employment Income" at bounding box center [96, 175] width 83 height 11
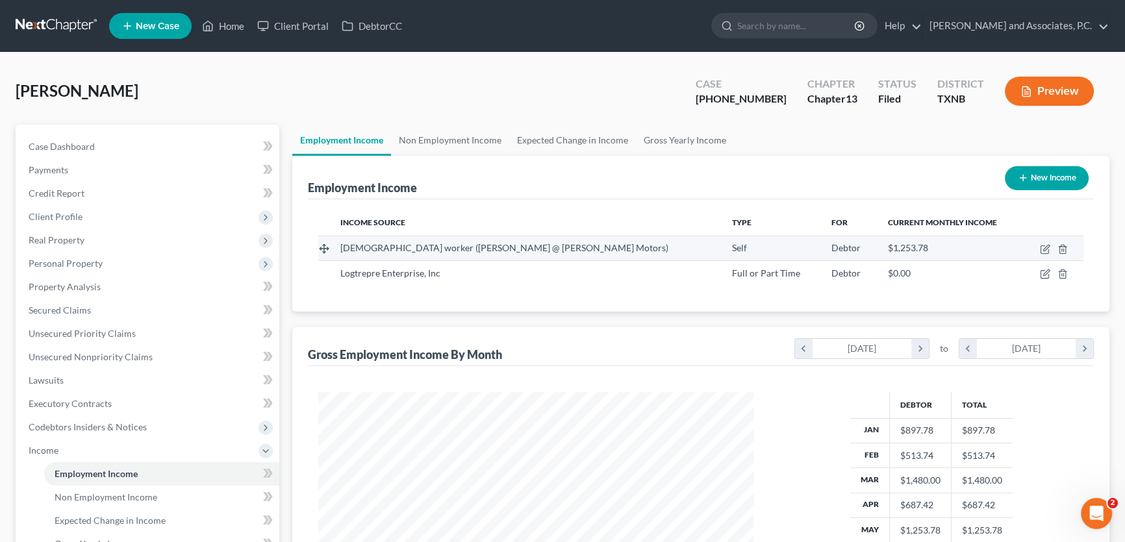
scroll to position [233, 461]
click at [422, 147] on link "Non Employment Income" at bounding box center [450, 140] width 118 height 31
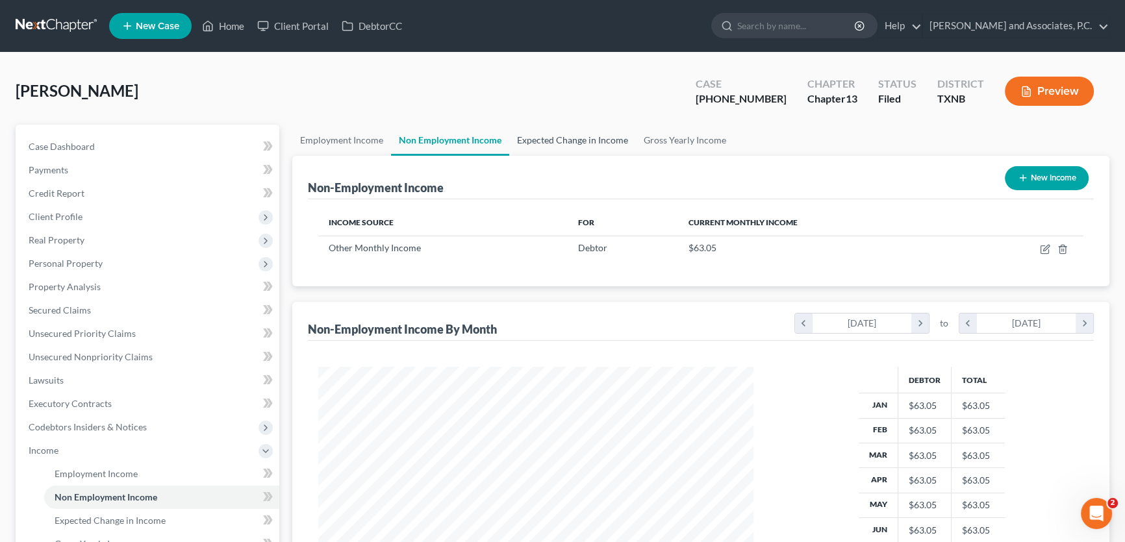
scroll to position [233, 461]
click at [115, 149] on link "Case Dashboard" at bounding box center [148, 146] width 261 height 23
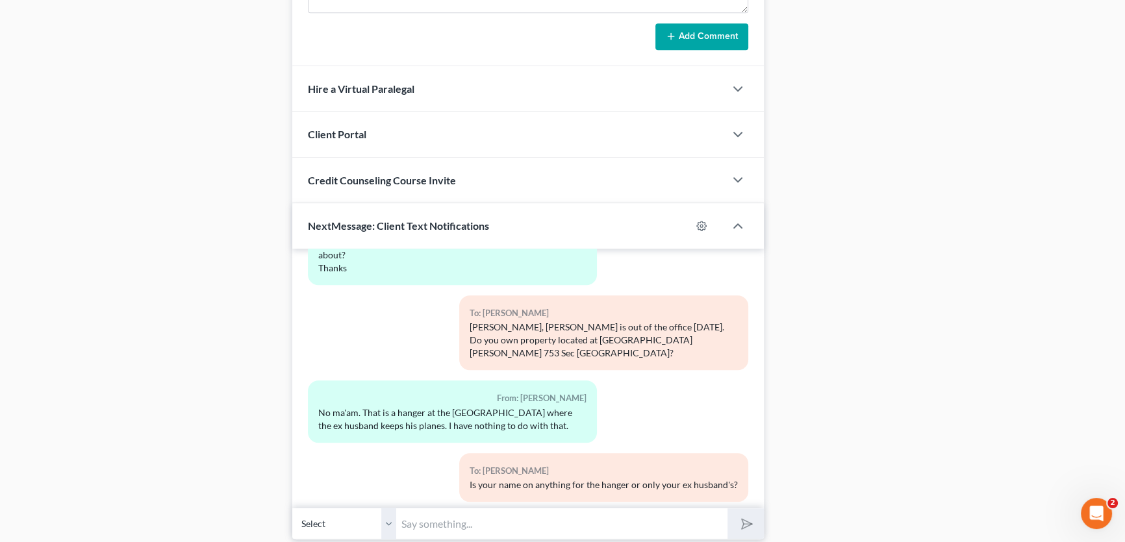
scroll to position [1067, 0]
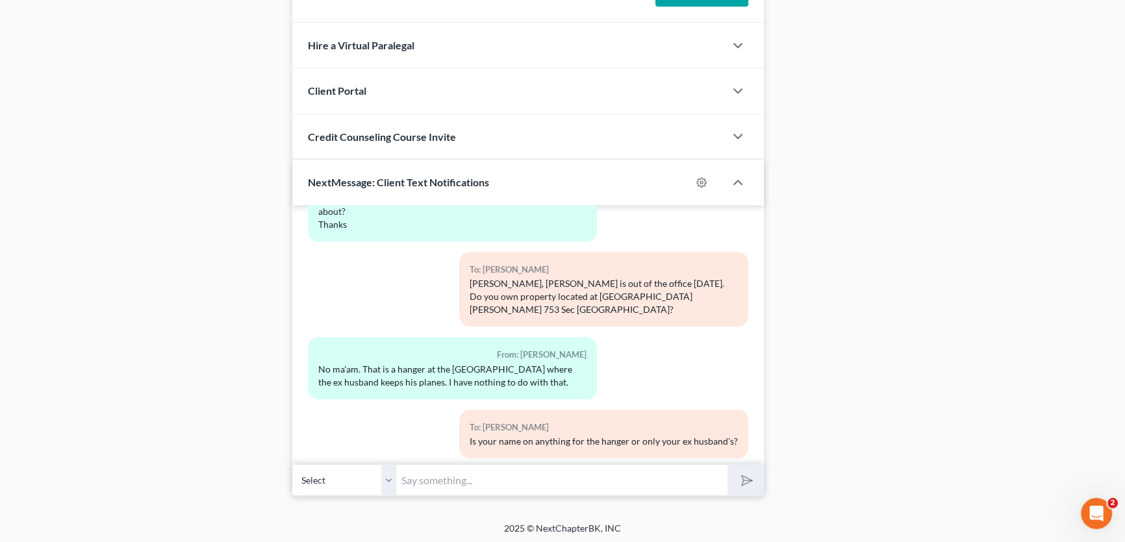
click at [433, 484] on input "text" at bounding box center [561, 480] width 331 height 32
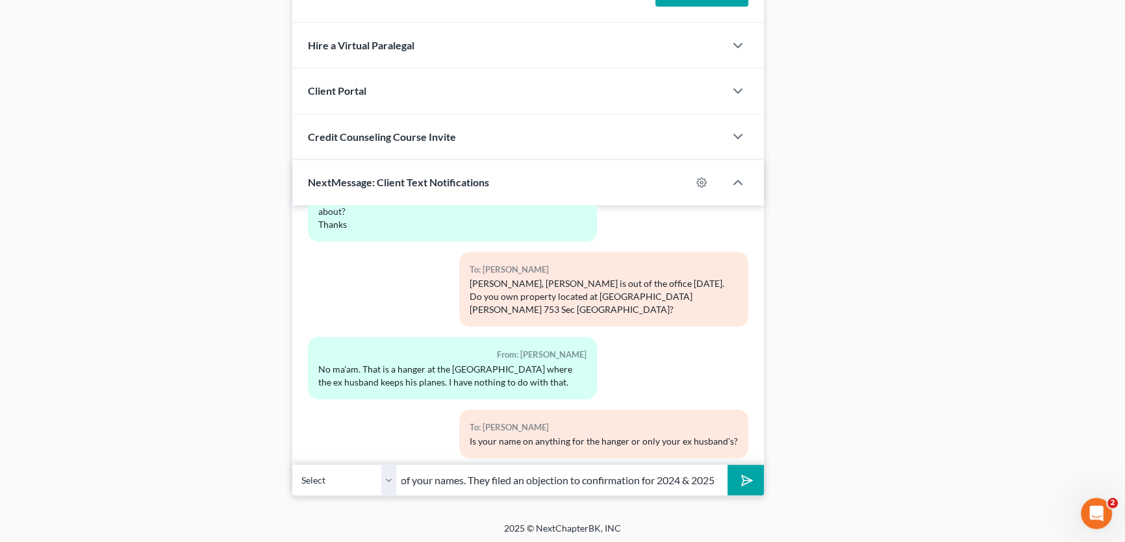
click at [631, 474] on input "[GEOGRAPHIC_DATA] is showing it is in both of your names. They filed an objecti…" at bounding box center [561, 480] width 331 height 32
drag, startPoint x: 631, startPoint y: 474, endPoint x: 778, endPoint y: 474, distance: 147.5
click at [718, 479] on input "[GEOGRAPHIC_DATA] is showing it is in both of your names. They filed an objecti…" at bounding box center [561, 480] width 331 height 32
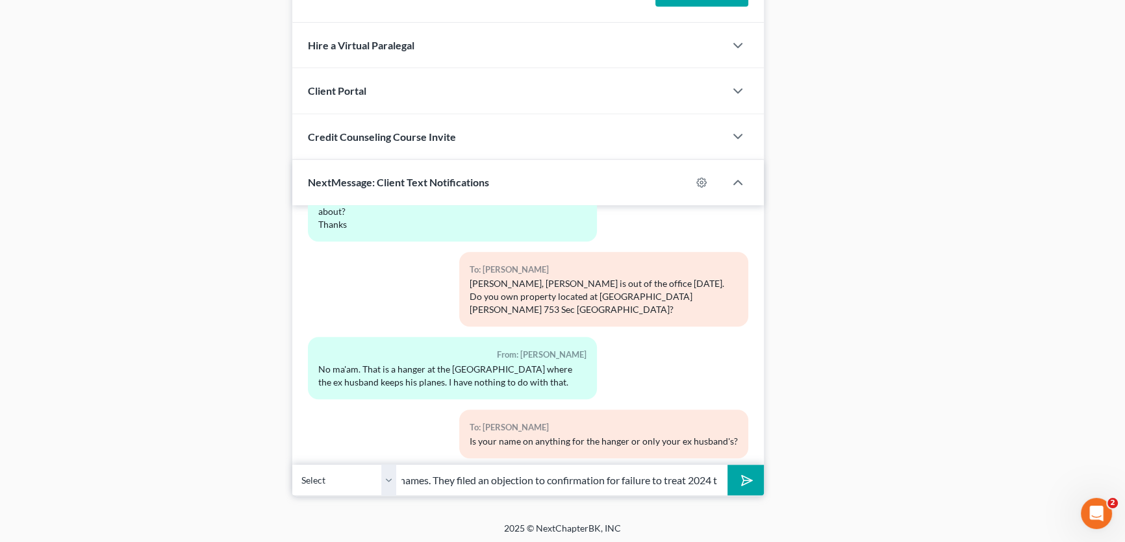
scroll to position [0, 0]
drag, startPoint x: 532, startPoint y: 478, endPoint x: 316, endPoint y: 477, distance: 215.7
click at [316, 477] on div "Select [PHONE_NUMBER] - [PERSON_NAME][GEOGRAPHIC_DATA] is showing it is in both…" at bounding box center [528, 480] width 472 height 31
click at [595, 481] on input "[GEOGRAPHIC_DATA] is showing it is in both of your names. They filed an objecti…" at bounding box center [561, 480] width 331 height 32
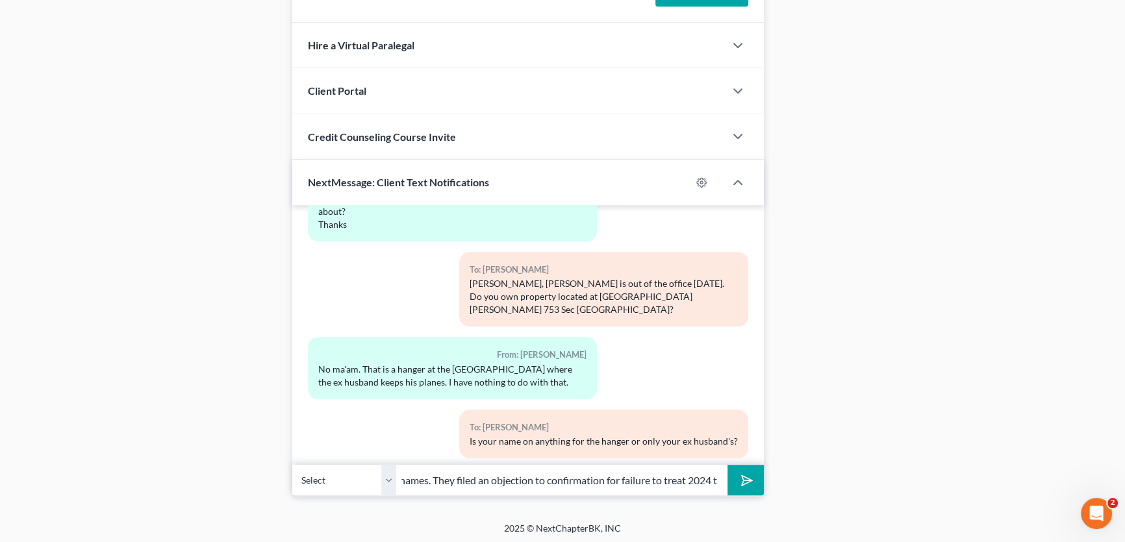
drag, startPoint x: 648, startPoint y: 478, endPoint x: 791, endPoint y: 482, distance: 143.6
type input "[GEOGRAPHIC_DATA] is showing it is in both of your names, which isn't a big dea…"
click at [744, 477] on polygon "submit" at bounding box center [745, 481] width 16 height 16
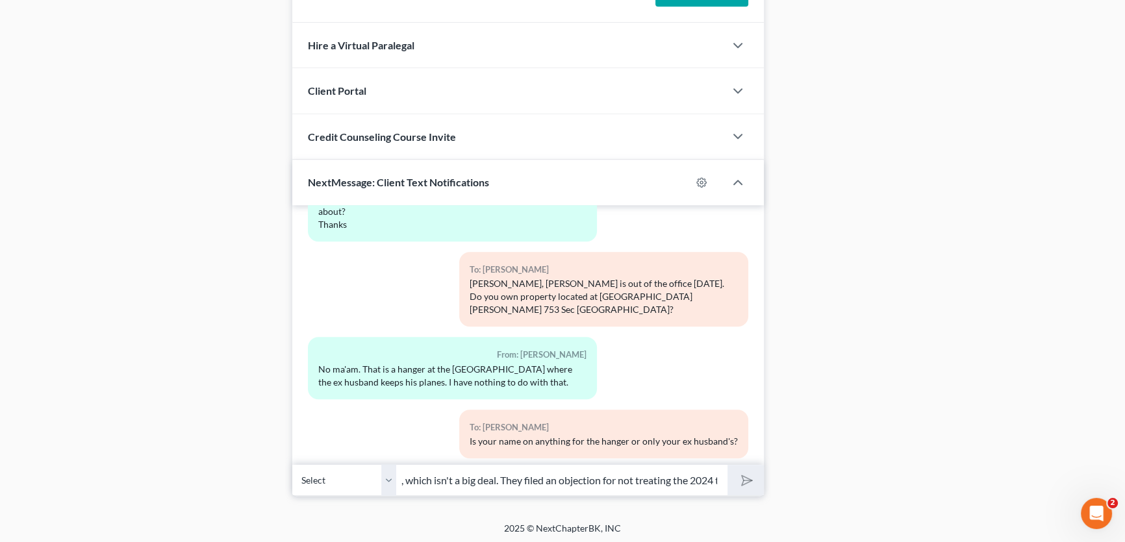
scroll to position [0, 0]
click at [629, 479] on input "text" at bounding box center [561, 480] width 331 height 32
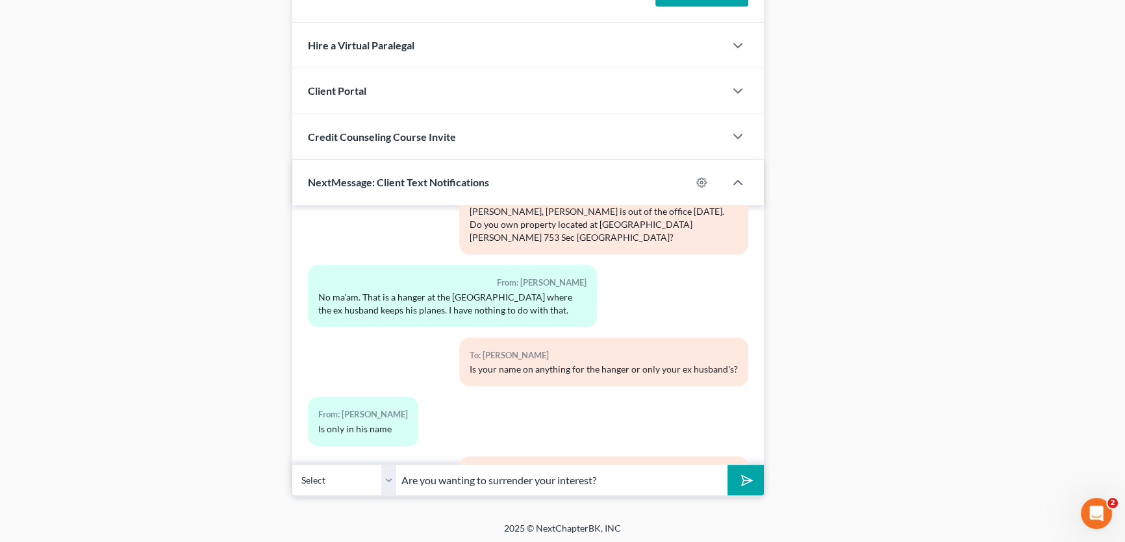
type input "Are you wanting to surrender your interest?"
click at [728, 465] on button "submit" at bounding box center [746, 480] width 36 height 31
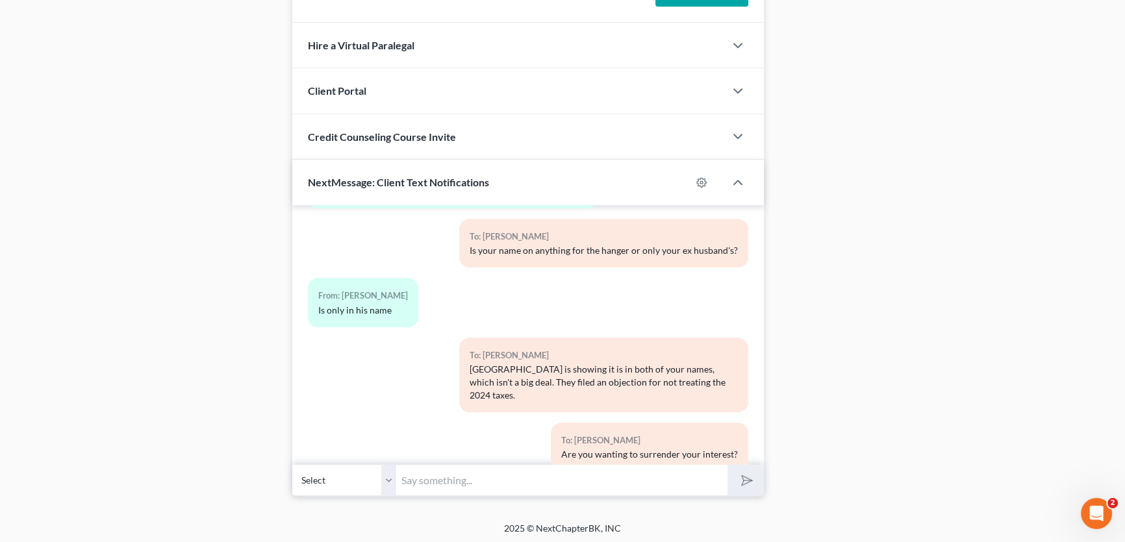
scroll to position [4011, 0]
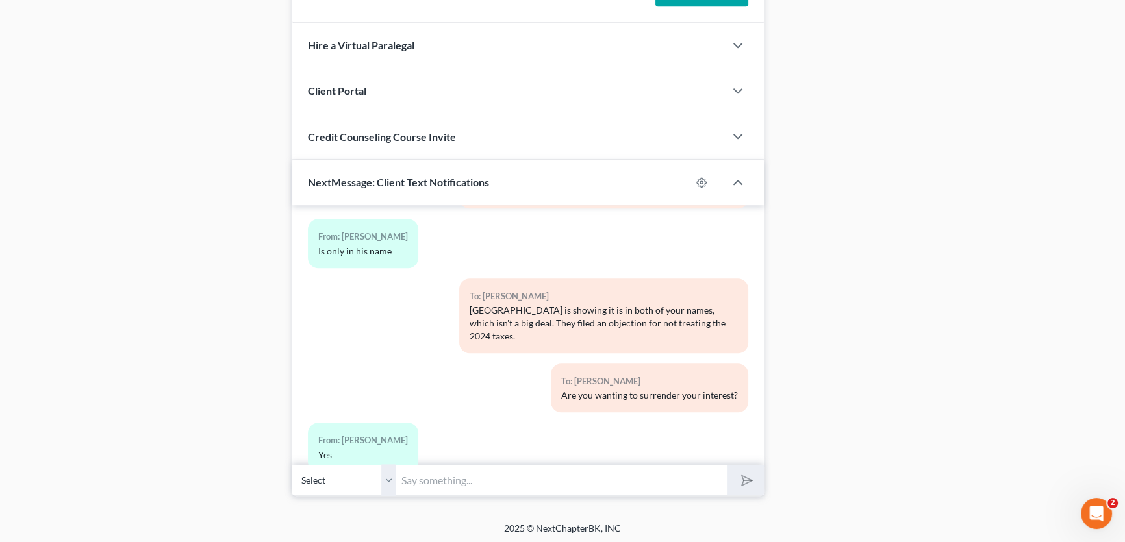
click at [517, 481] on input "text" at bounding box center [561, 480] width 331 height 32
click at [605, 478] on input "it has your name and his as the owner, per the [GEOGRAPHIC_DATA] CAD." at bounding box center [561, 480] width 331 height 32
type input "it has your name and his as the owner, per [GEOGRAPHIC_DATA] CAD."
click at [748, 476] on icon "submit" at bounding box center [744, 481] width 18 height 18
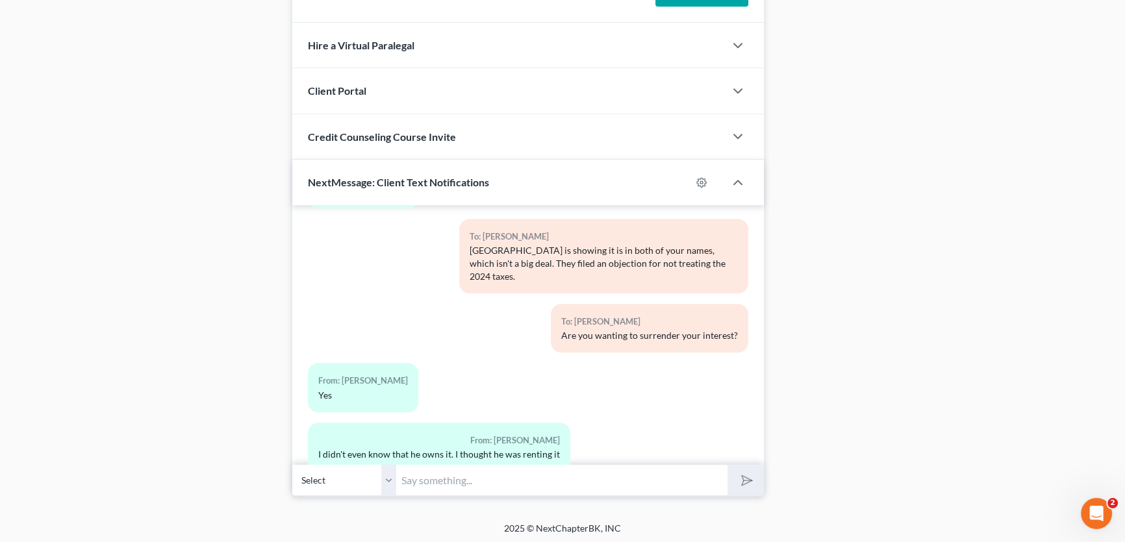
click at [470, 480] on input "text" at bounding box center [561, 480] width 331 height 32
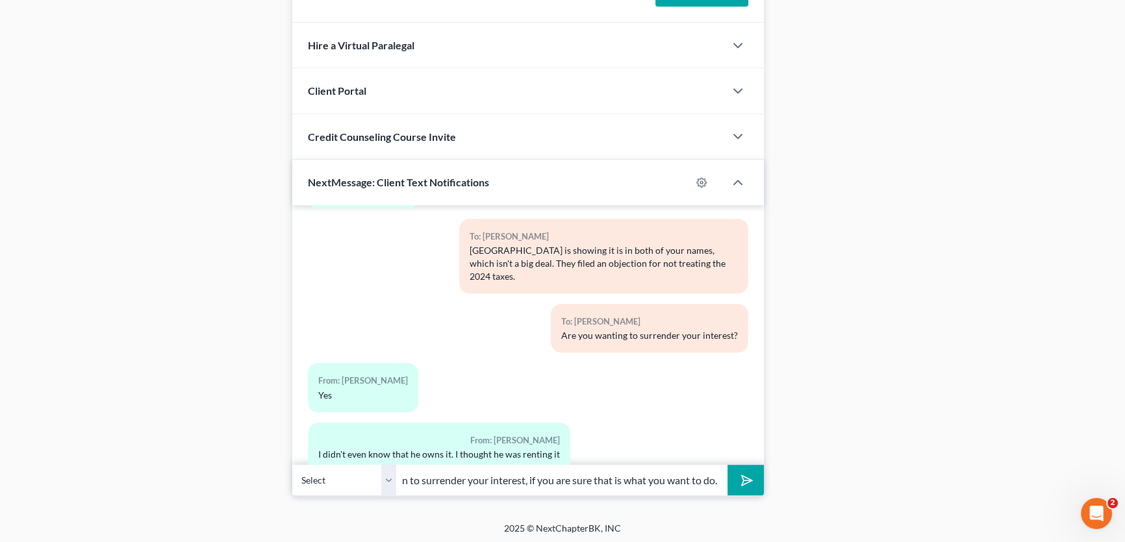
scroll to position [0, 108]
type input "We will amend your plan to surrender your interest, if you are sure that is wha…"
click at [728, 465] on button "submit" at bounding box center [746, 480] width 36 height 31
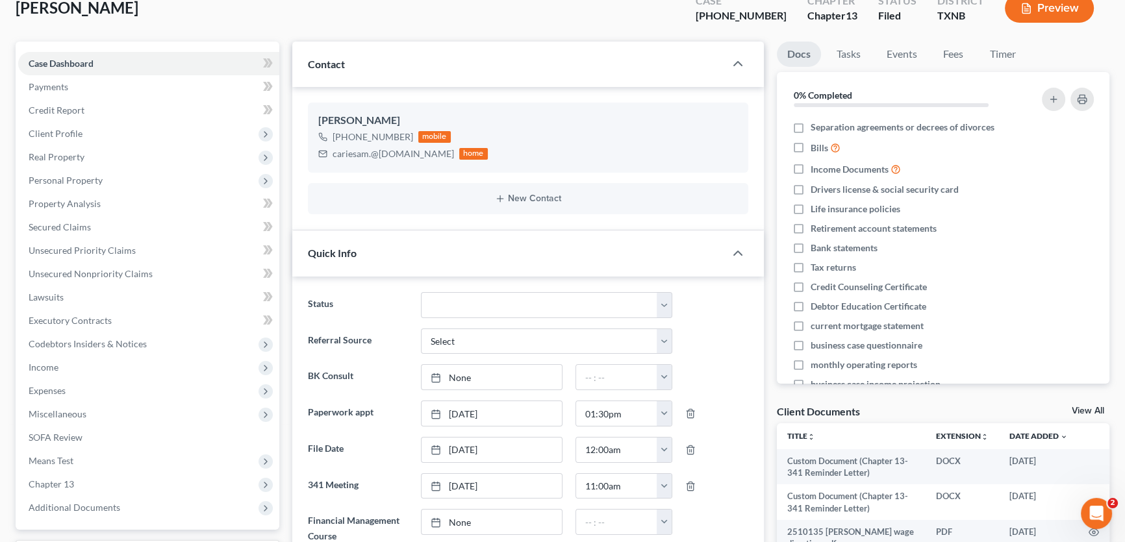
scroll to position [0, 0]
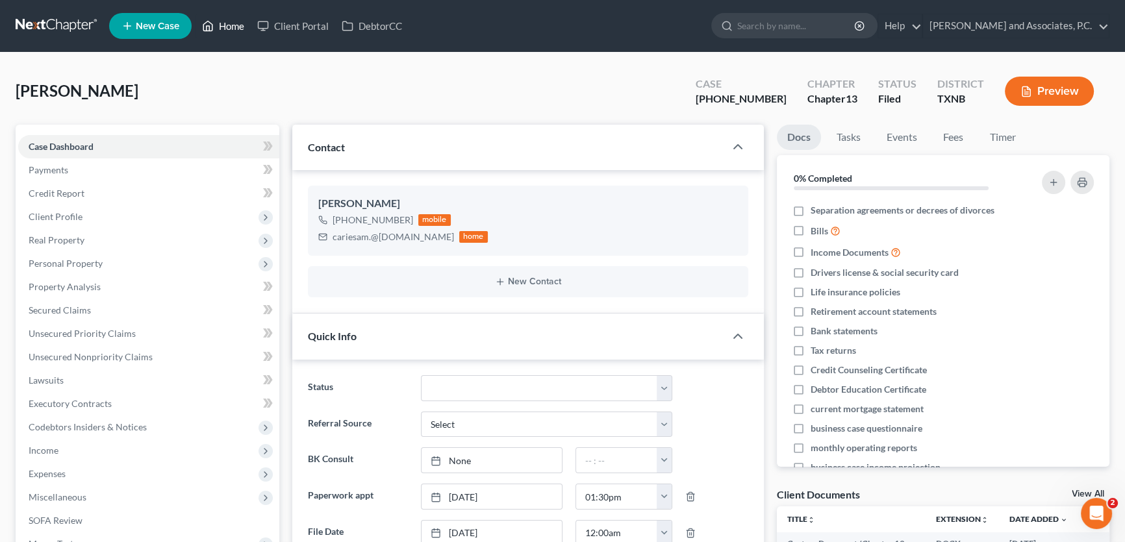
click at [240, 26] on link "Home" at bounding box center [223, 25] width 55 height 23
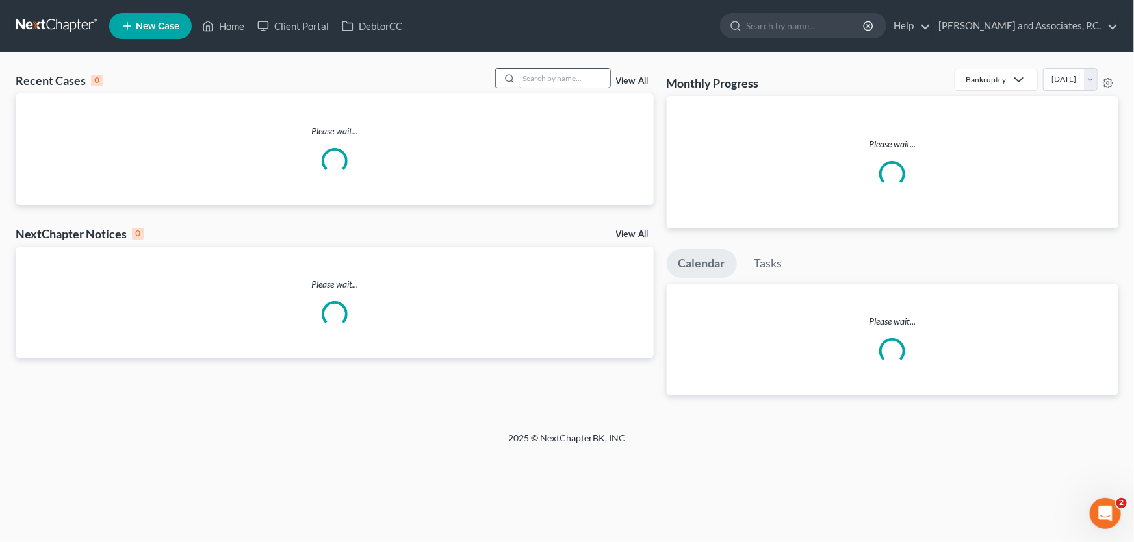
click at [586, 79] on input "search" at bounding box center [564, 78] width 91 height 19
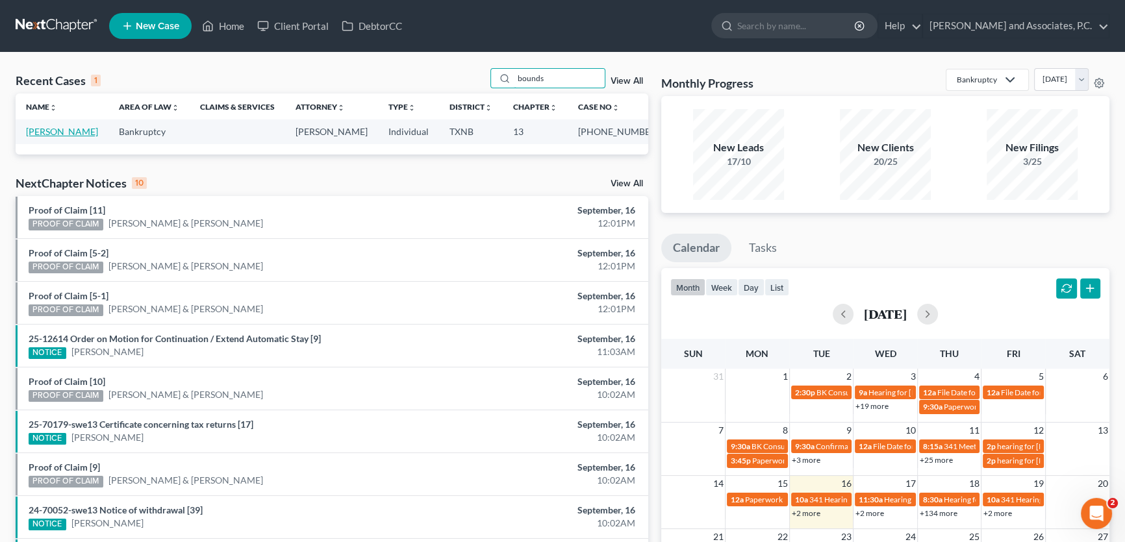
type input "bounds"
click at [68, 134] on link "[PERSON_NAME]" at bounding box center [62, 131] width 72 height 11
select select "5"
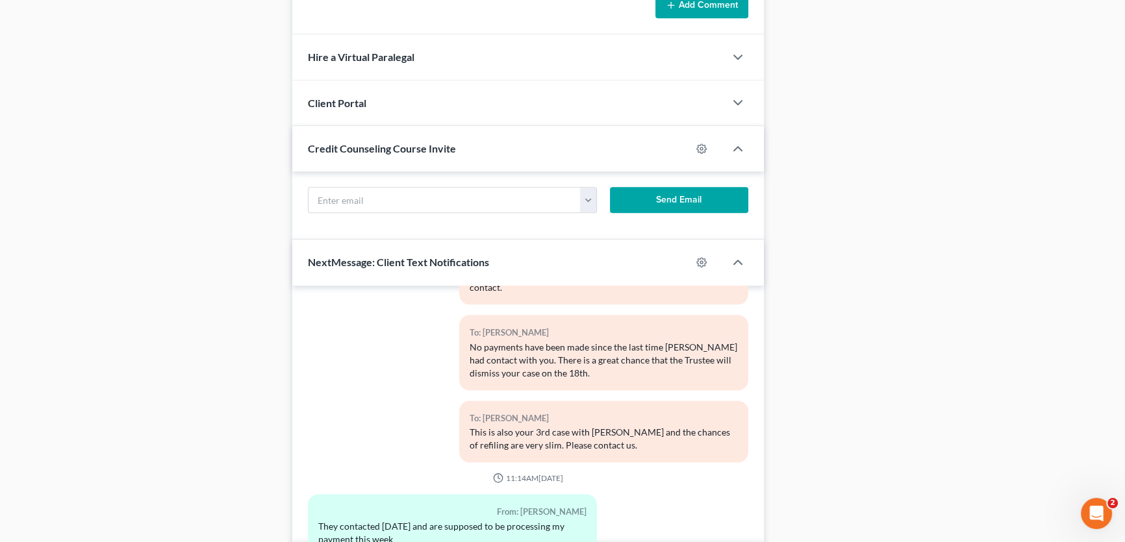
scroll to position [1182, 0]
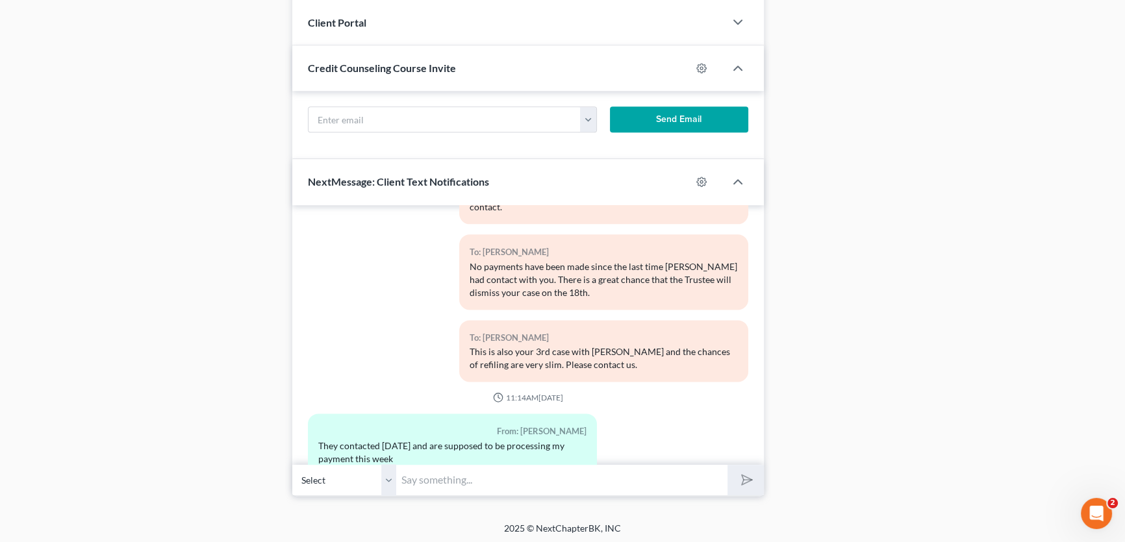
click at [431, 471] on input "text" at bounding box center [561, 480] width 331 height 32
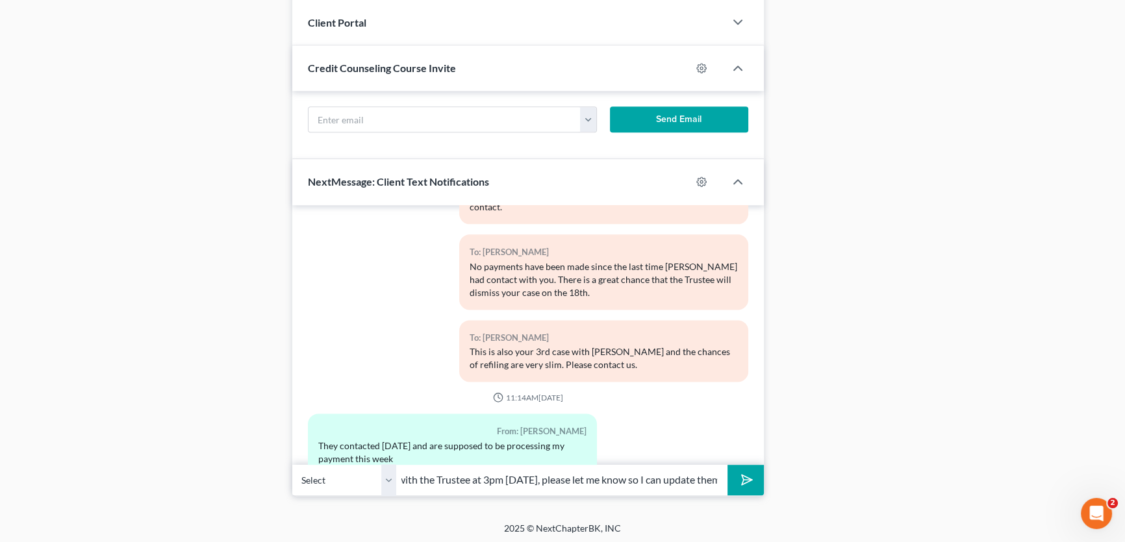
scroll to position [0, 81]
type input "I have a meeting with the Trustee at 3pm [DATE], please let me know so I can up…"
click at [751, 478] on icon "submit" at bounding box center [744, 480] width 18 height 18
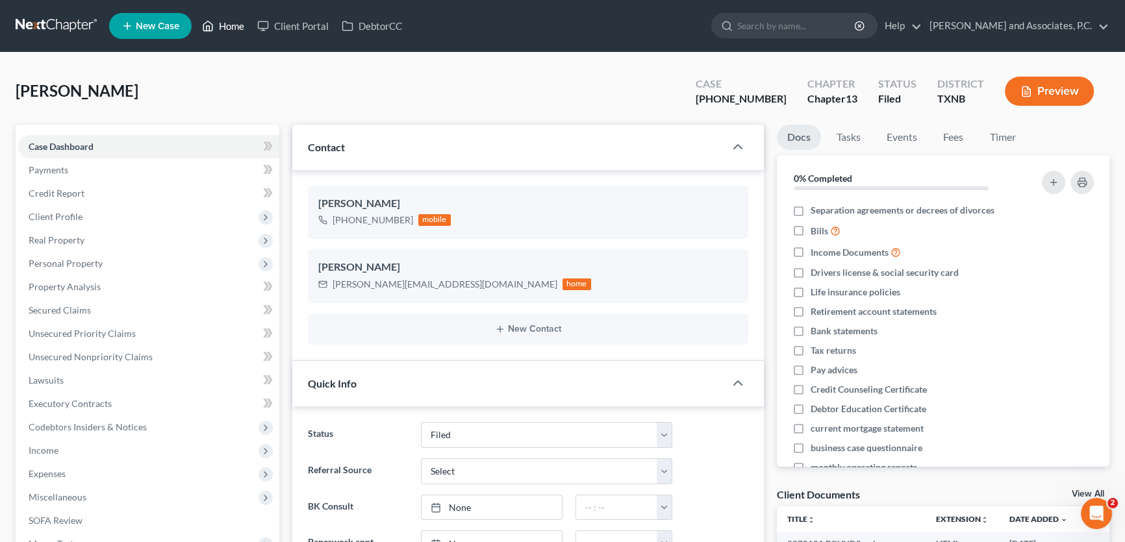
click at [233, 23] on link "Home" at bounding box center [223, 25] width 55 height 23
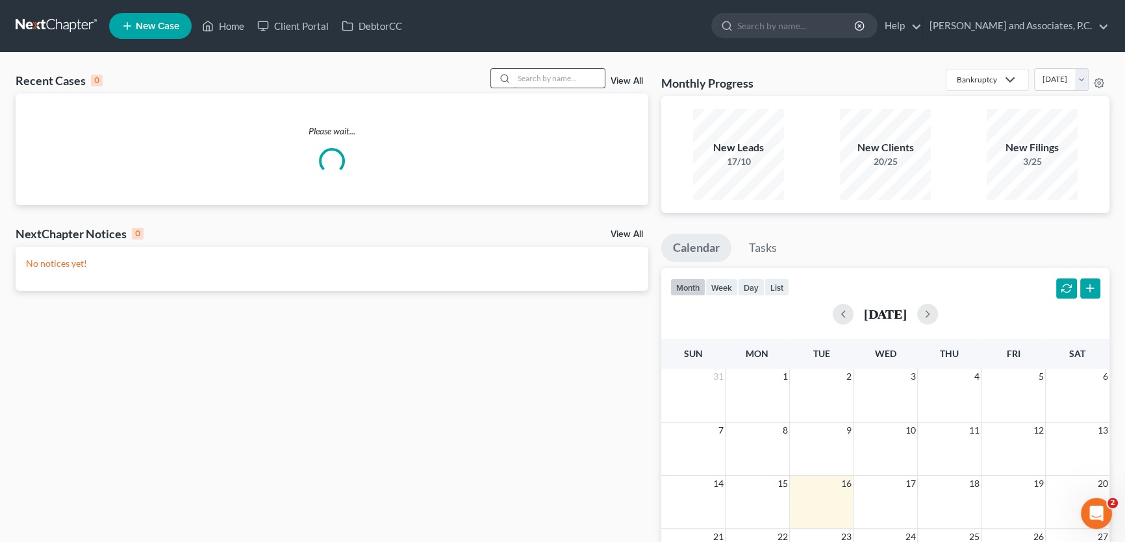
click at [575, 79] on input "search" at bounding box center [559, 78] width 91 height 19
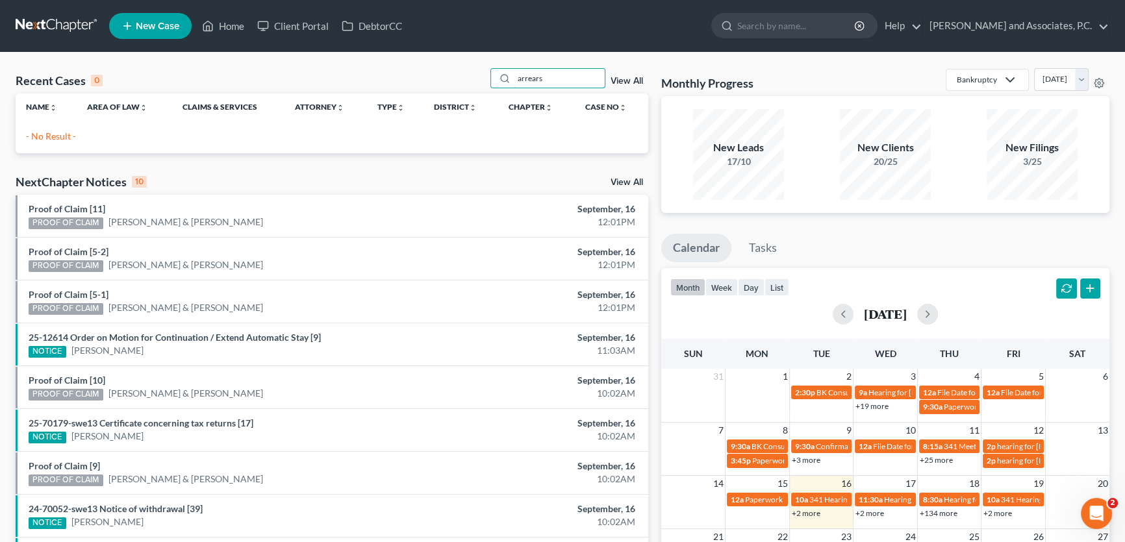
drag, startPoint x: 557, startPoint y: 77, endPoint x: 472, endPoint y: 75, distance: 84.5
click at [472, 75] on div "Recent Cases 0 arrears View All" at bounding box center [332, 80] width 633 height 25
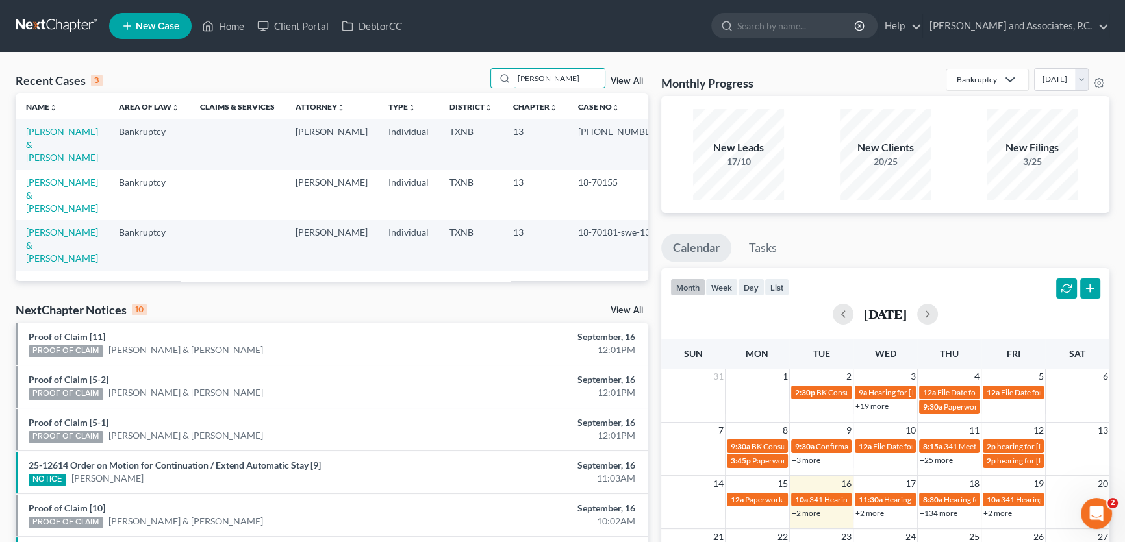
type input "[PERSON_NAME]"
click at [89, 127] on link "[PERSON_NAME] & [PERSON_NAME]" at bounding box center [62, 144] width 72 height 37
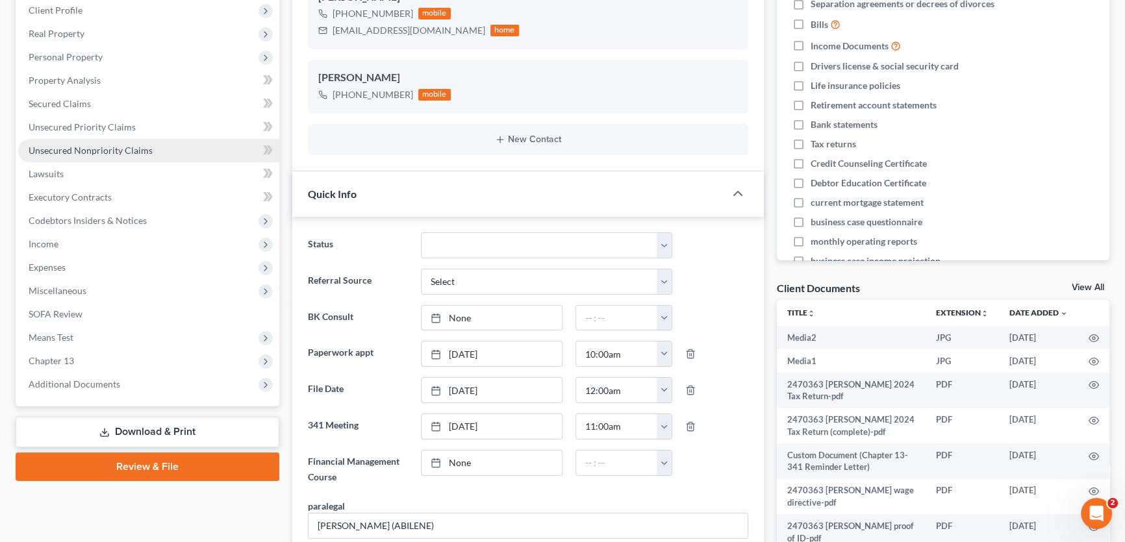
scroll to position [127, 0]
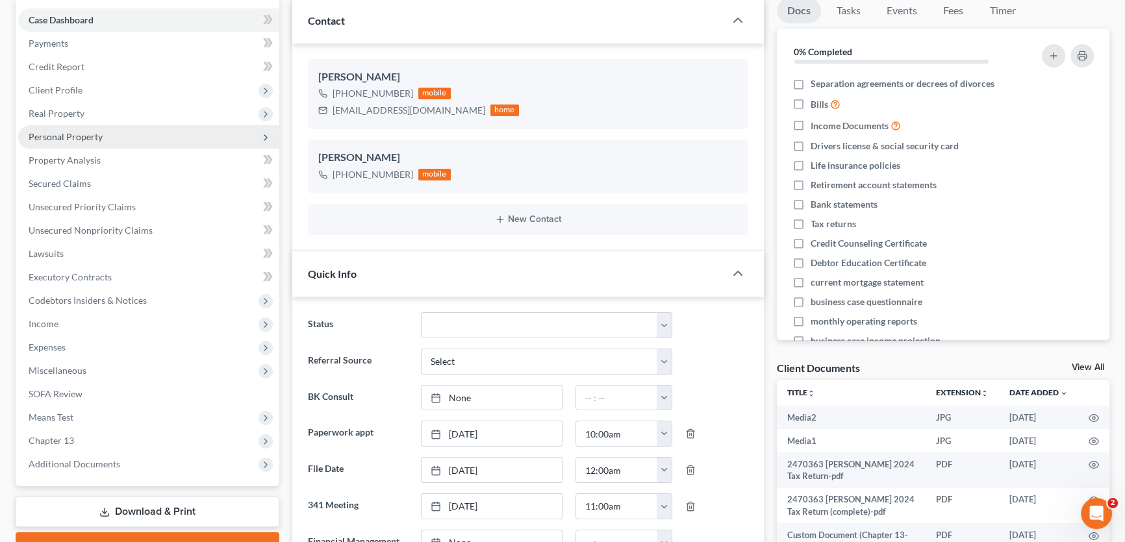
click at [54, 132] on span "Personal Property" at bounding box center [66, 136] width 74 height 11
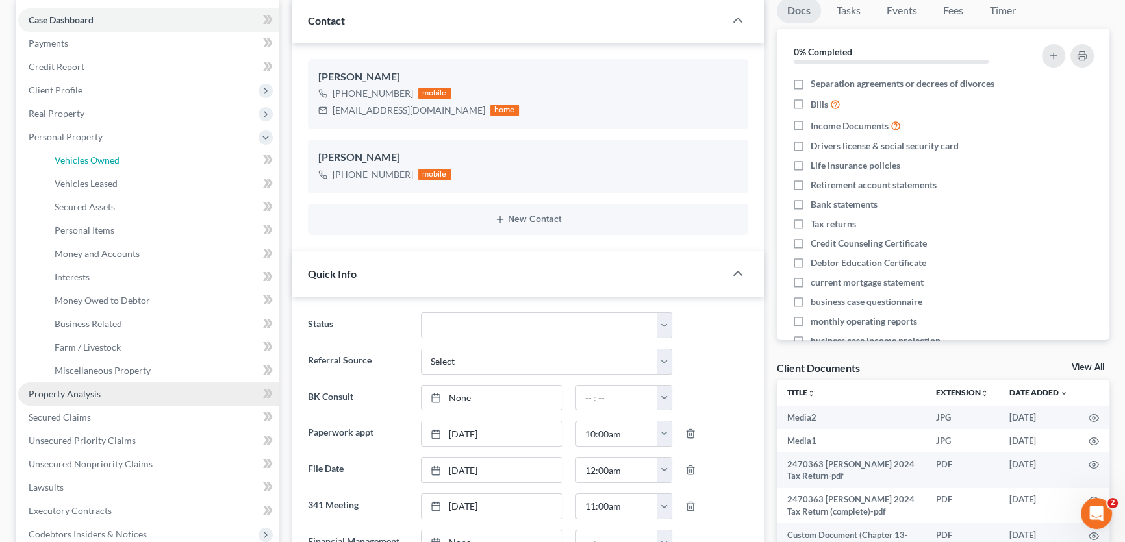
click at [75, 160] on span "Vehicles Owned" at bounding box center [87, 160] width 65 height 11
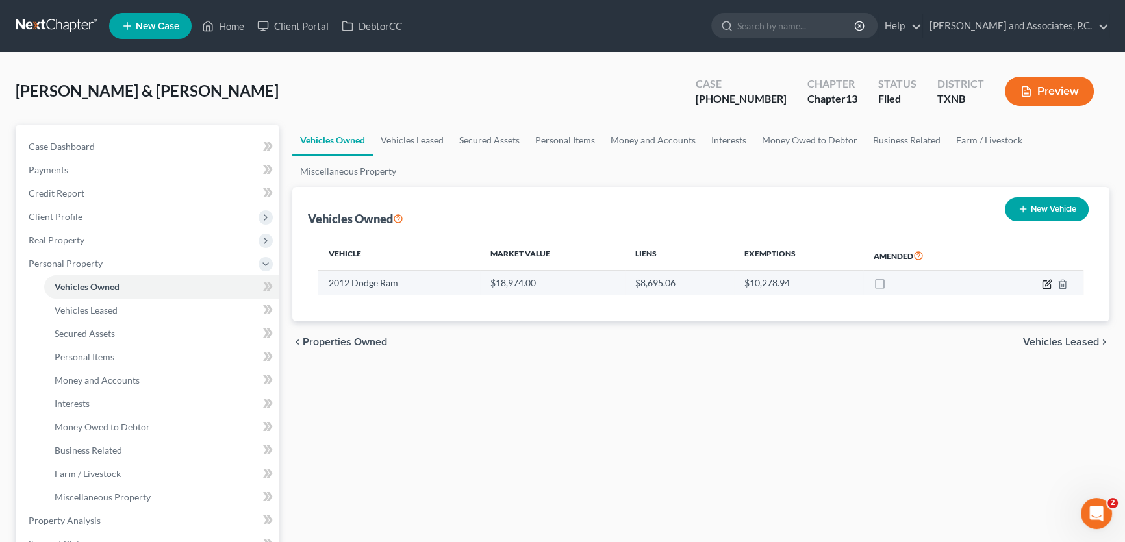
click at [1047, 285] on icon "button" at bounding box center [1047, 284] width 10 height 10
select select "0"
select select "14"
select select "2"
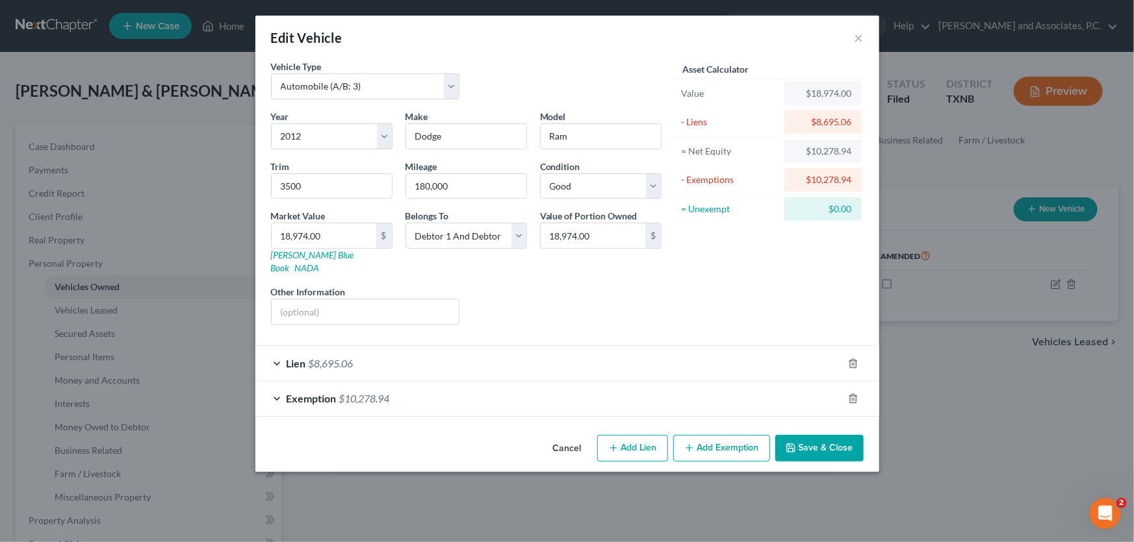
click at [578, 437] on button "Cancel" at bounding box center [566, 450] width 49 height 26
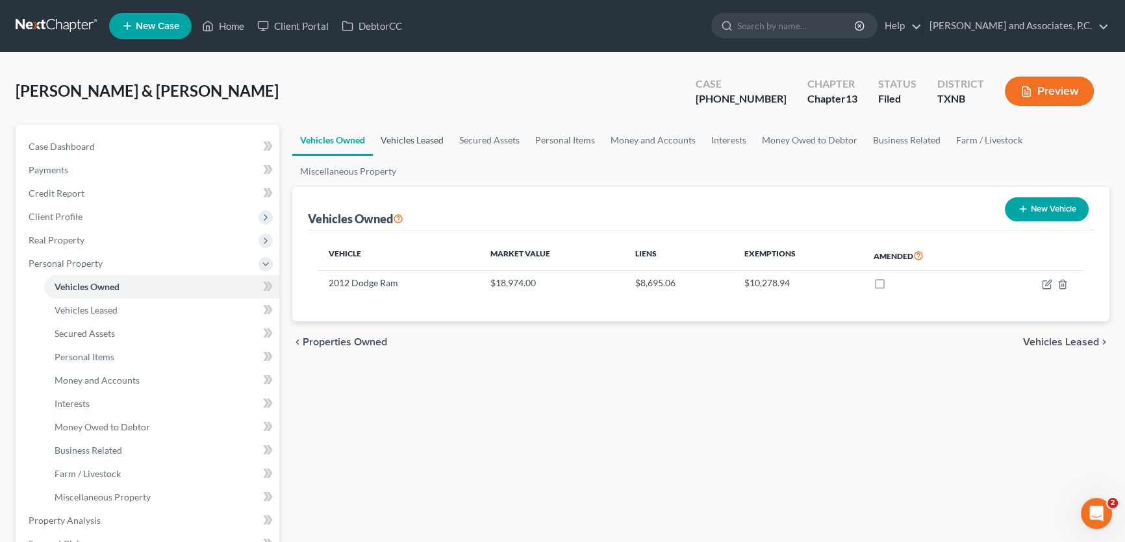
click at [409, 133] on link "Vehicles Leased" at bounding box center [412, 140] width 79 height 31
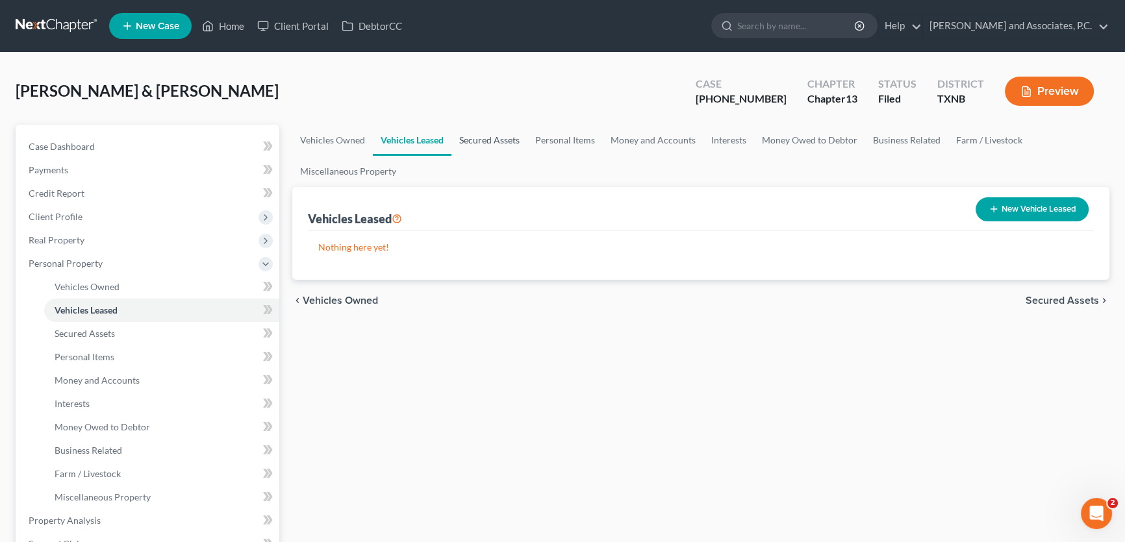
click at [483, 136] on link "Secured Assets" at bounding box center [489, 140] width 76 height 31
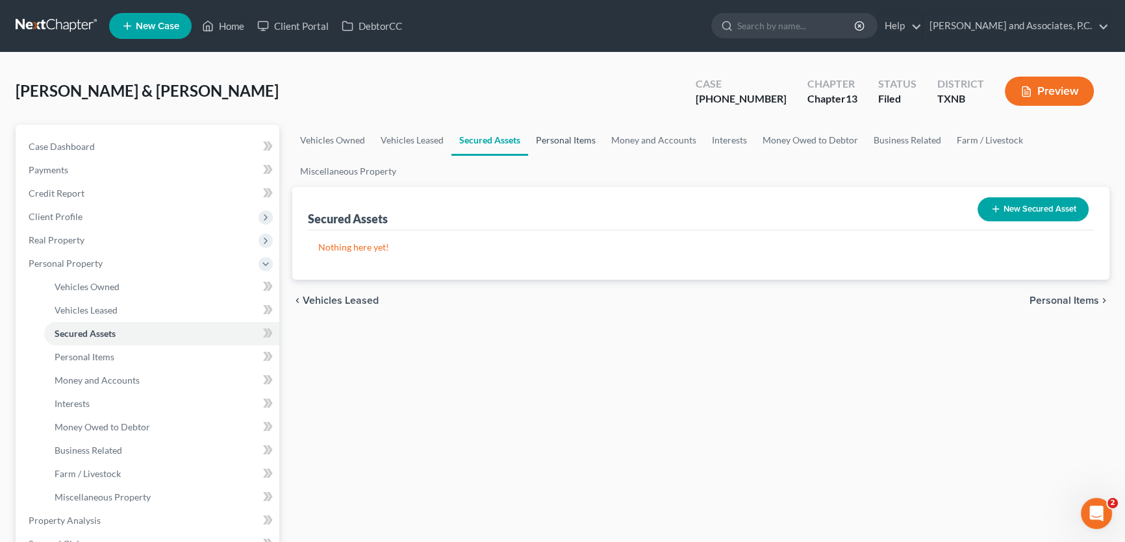
click at [559, 136] on link "Personal Items" at bounding box center [565, 140] width 75 height 31
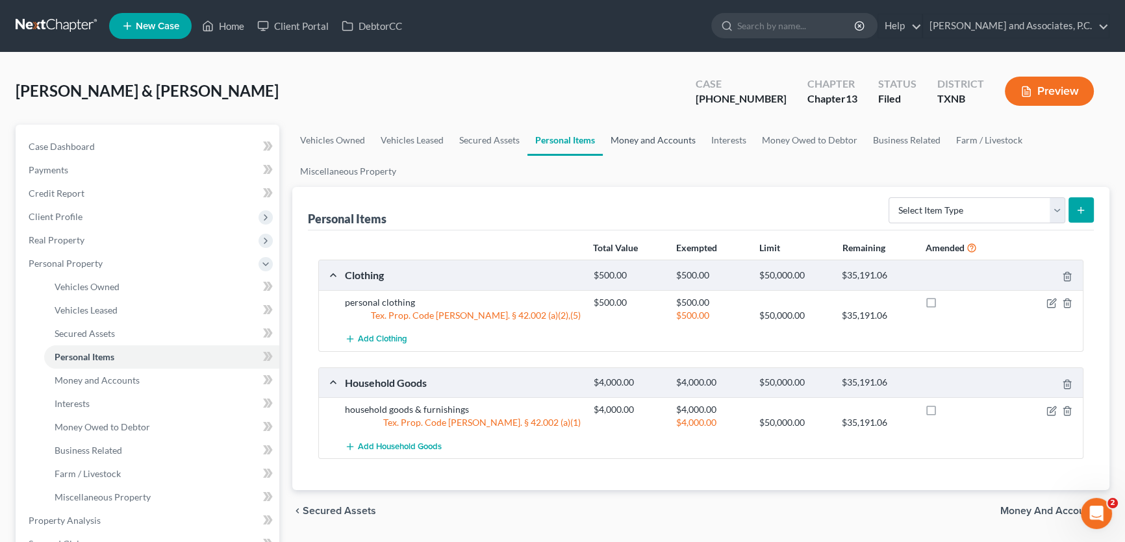
click at [639, 134] on link "Money and Accounts" at bounding box center [653, 140] width 101 height 31
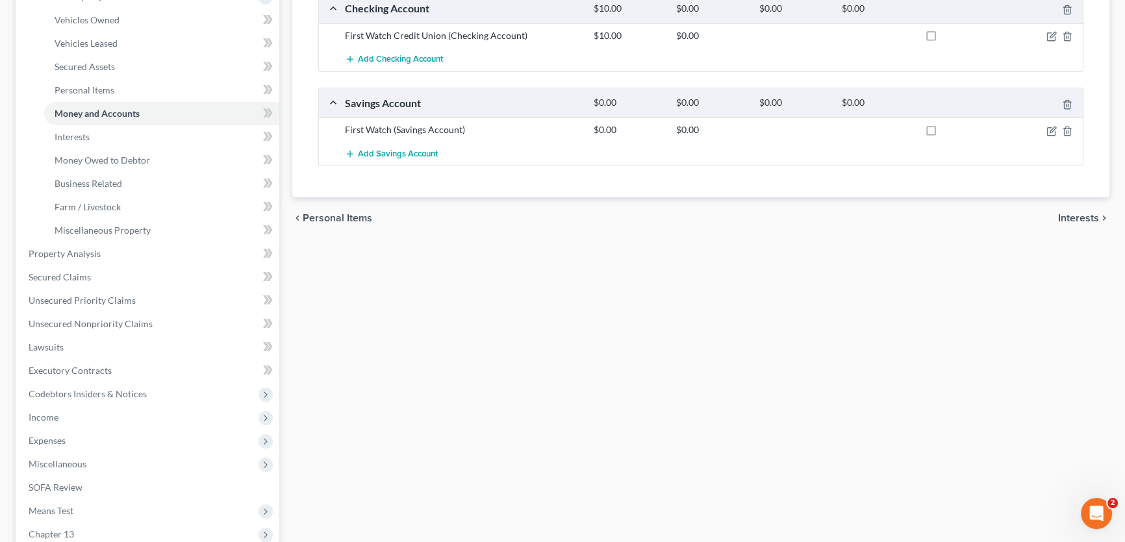
scroll to position [13, 0]
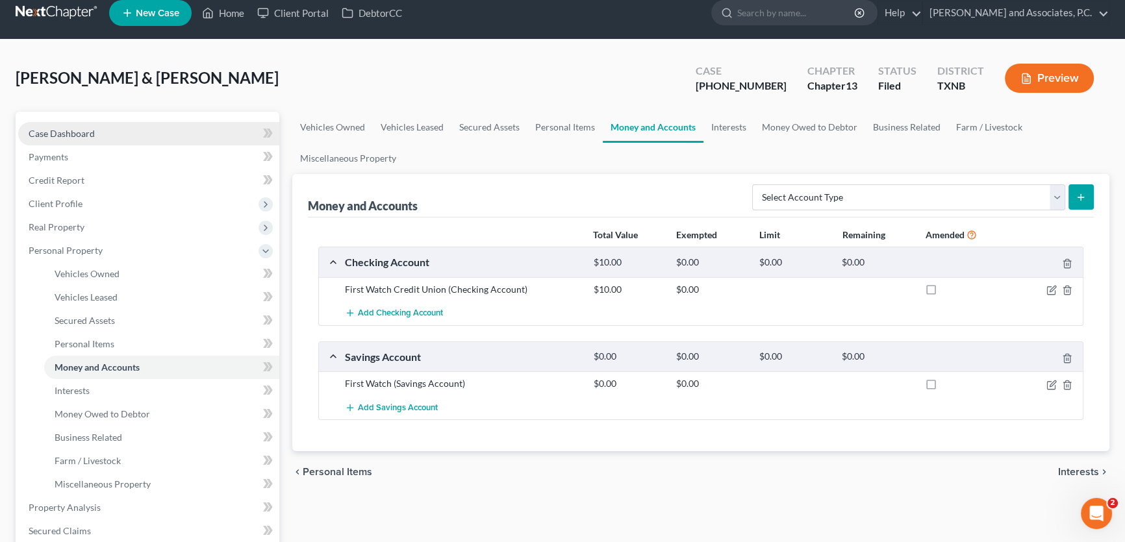
click at [94, 128] on link "Case Dashboard" at bounding box center [148, 133] width 261 height 23
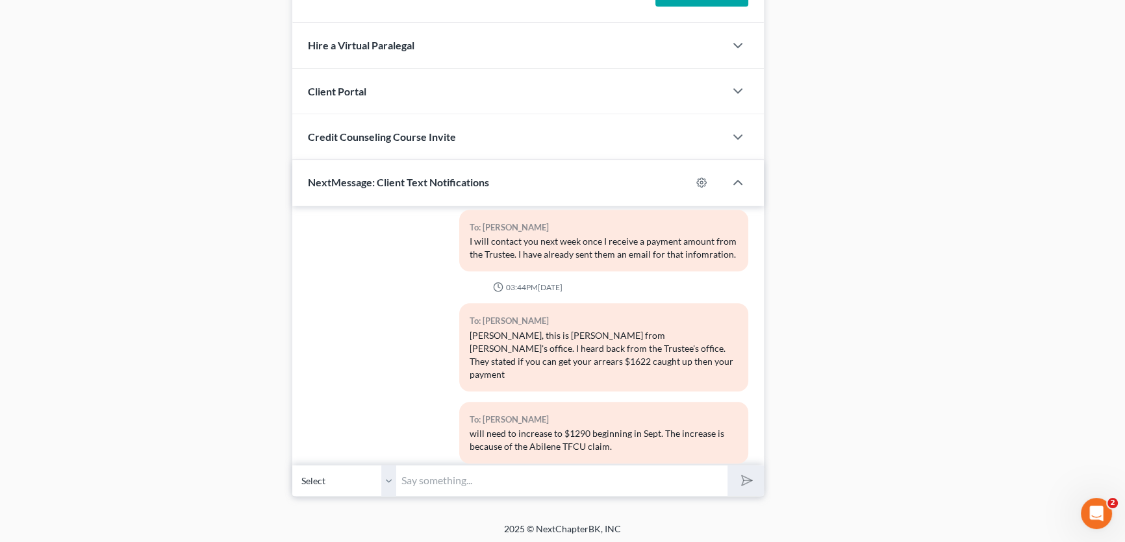
scroll to position [1495, 0]
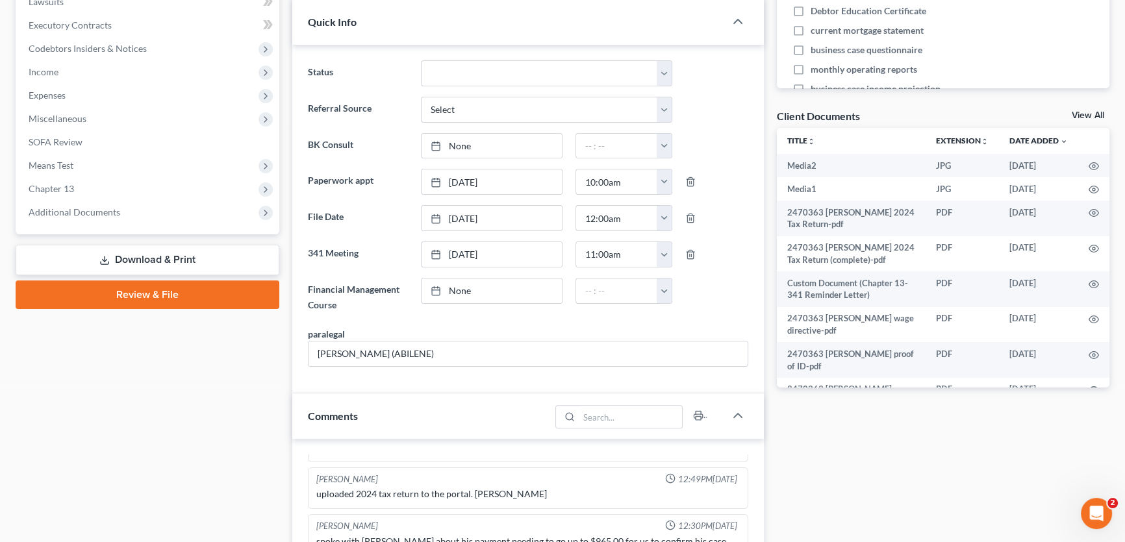
scroll to position [363, 0]
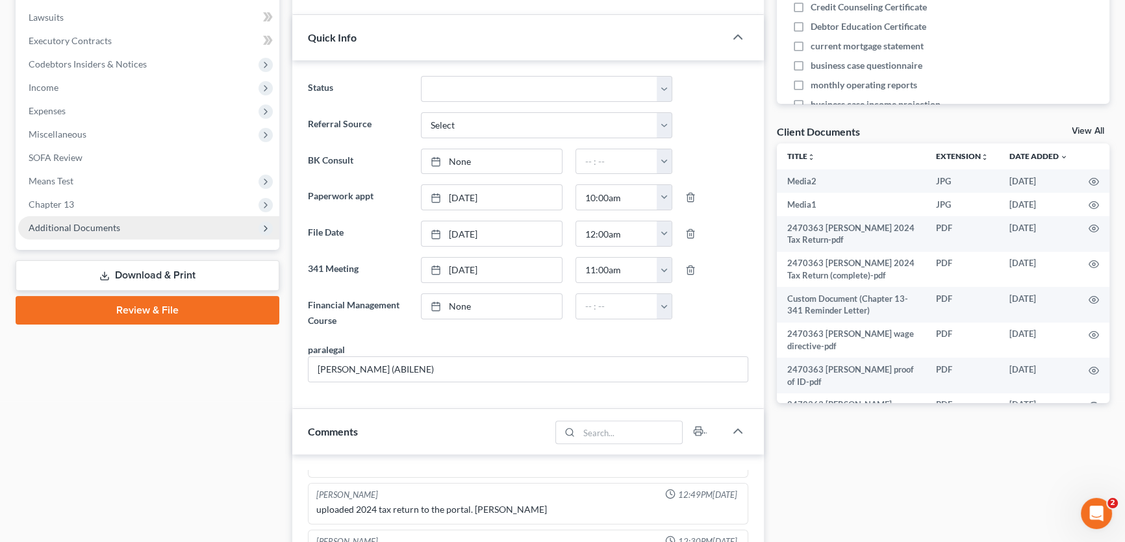
click at [81, 224] on span "Additional Documents" at bounding box center [75, 227] width 92 height 11
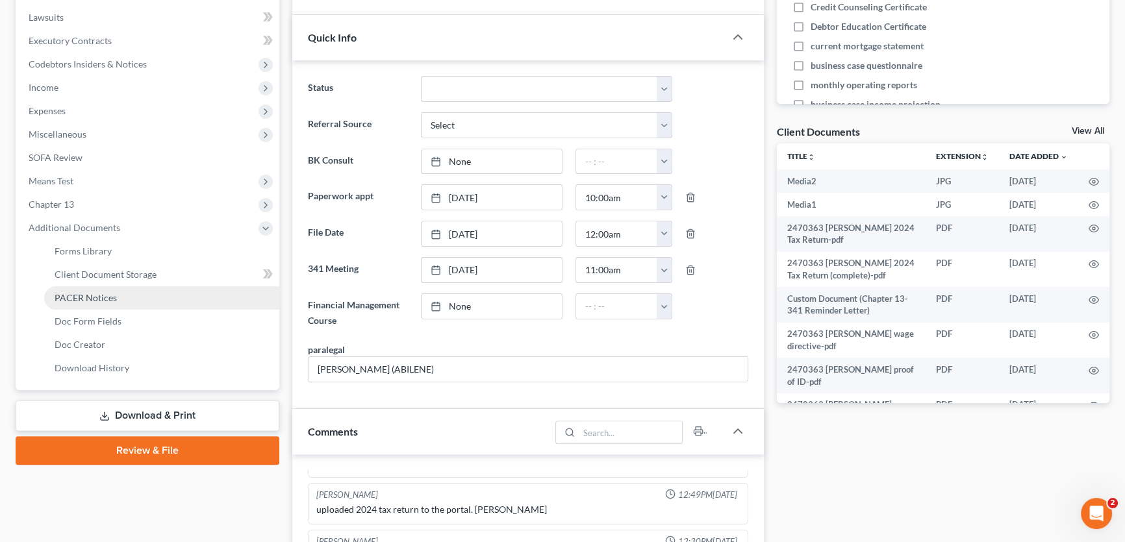
click at [95, 298] on span "PACER Notices" at bounding box center [86, 297] width 62 height 11
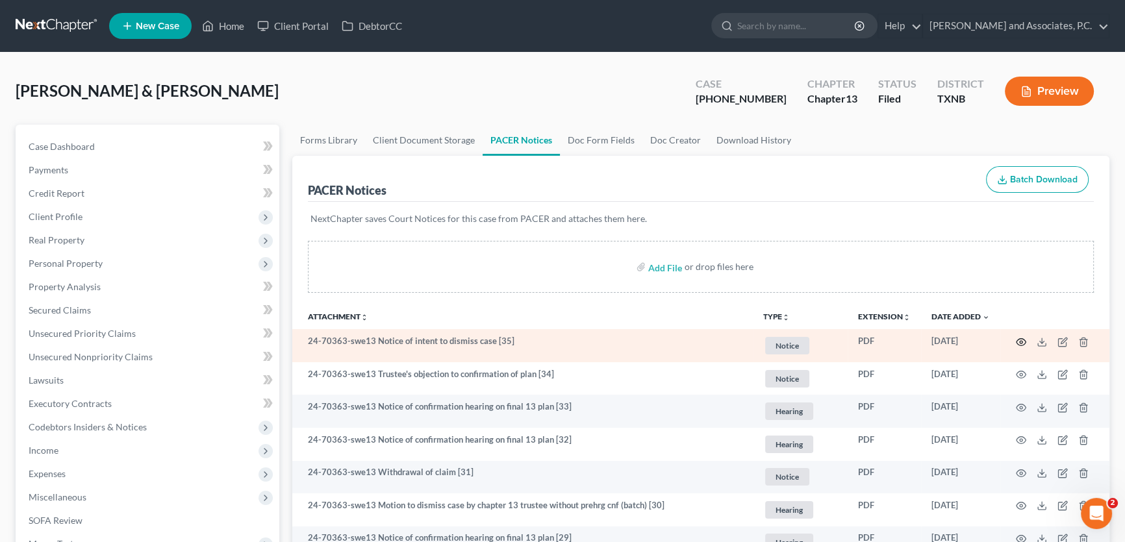
click at [1017, 338] on icon "button" at bounding box center [1021, 342] width 10 height 10
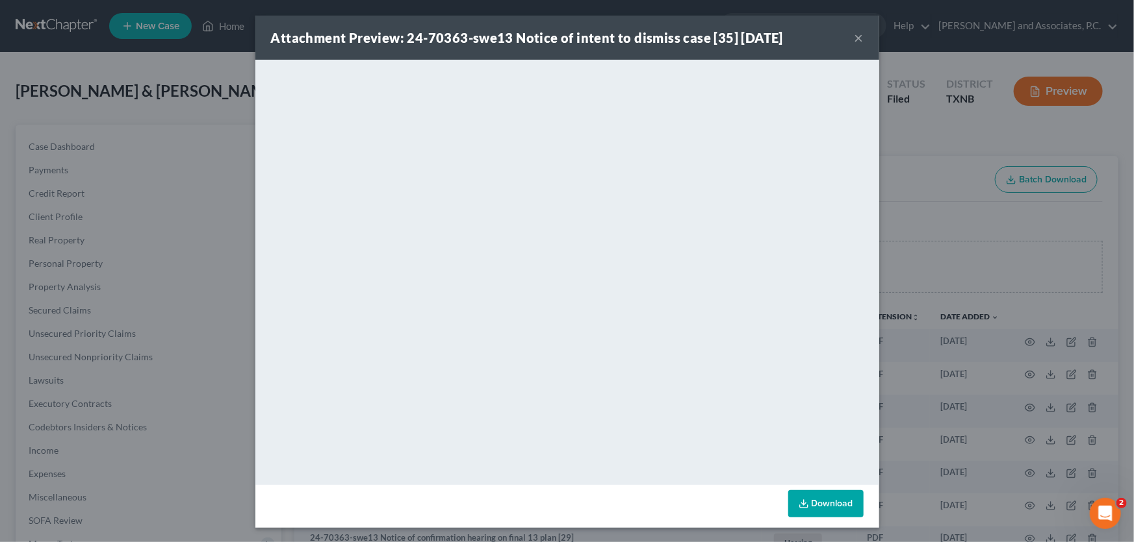
click at [854, 38] on button "×" at bounding box center [858, 38] width 9 height 16
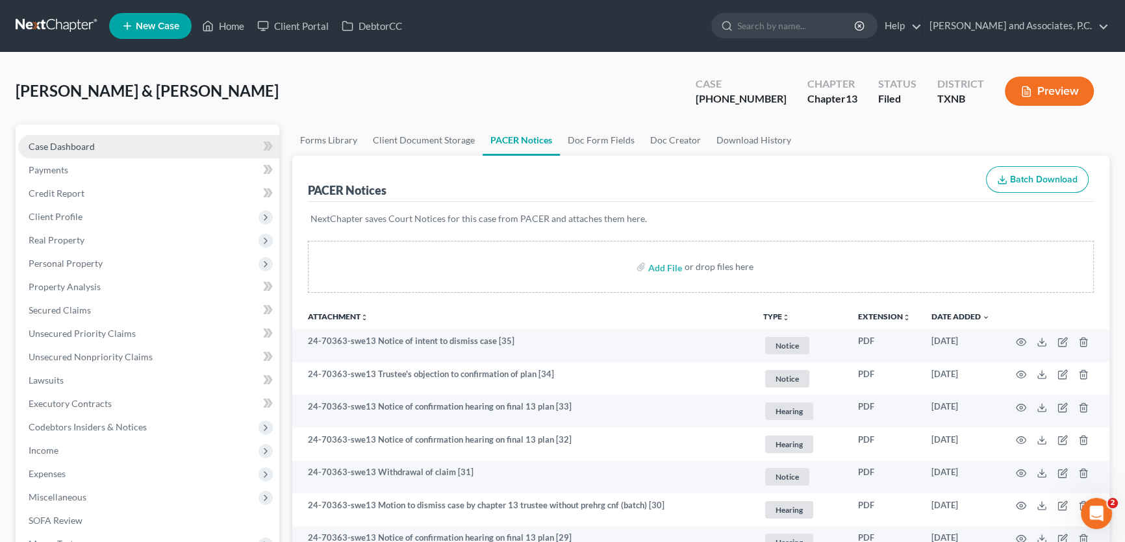
click at [99, 149] on link "Case Dashboard" at bounding box center [148, 146] width 261 height 23
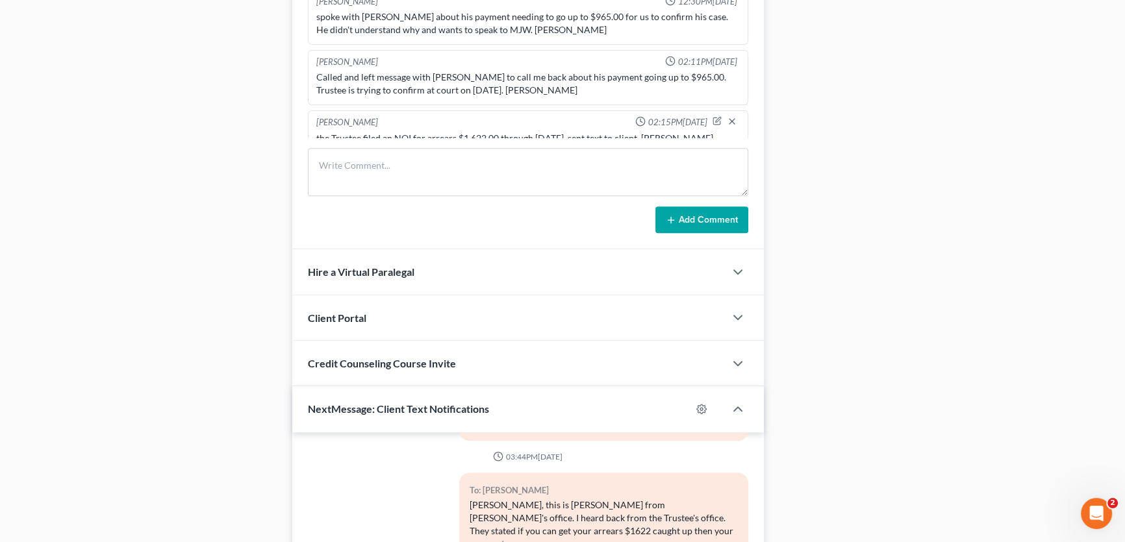
scroll to position [776, 0]
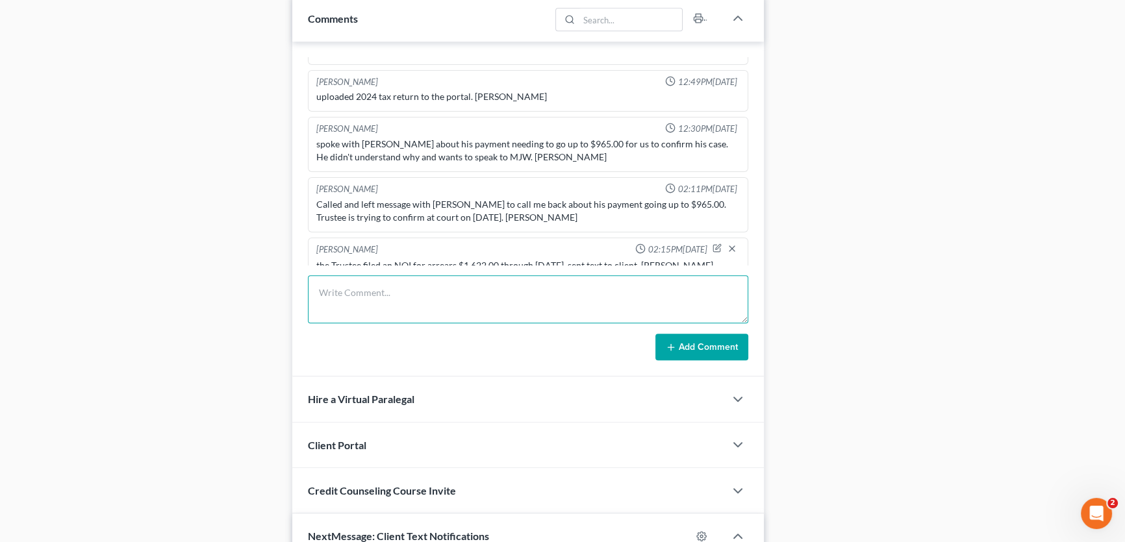
click at [395, 296] on textarea at bounding box center [528, 299] width 440 height 48
type textarea "w"
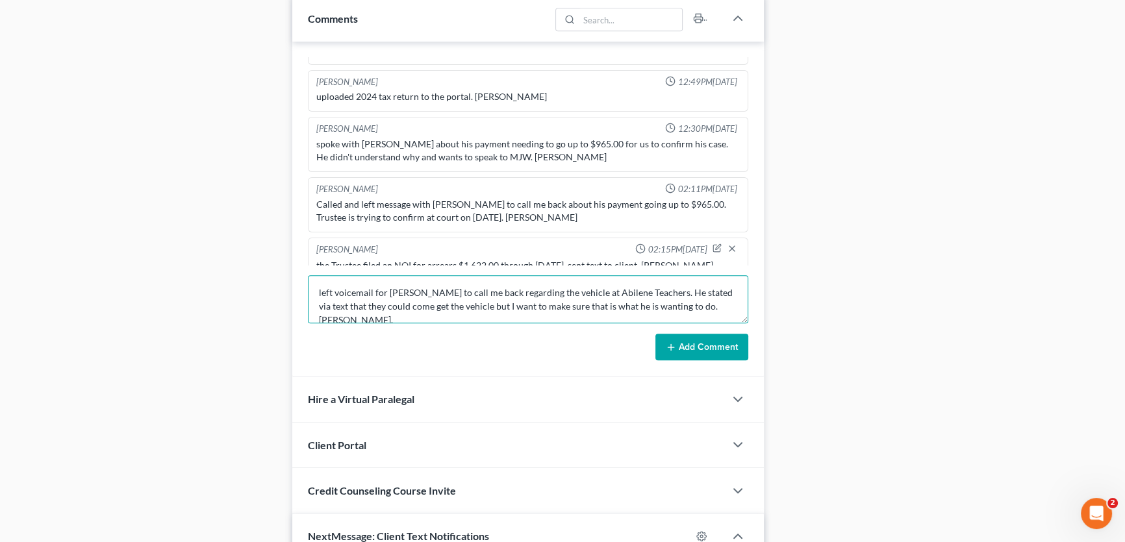
type textarea "left voicemail for [PERSON_NAME] to call me back regarding the vehicle at Abile…"
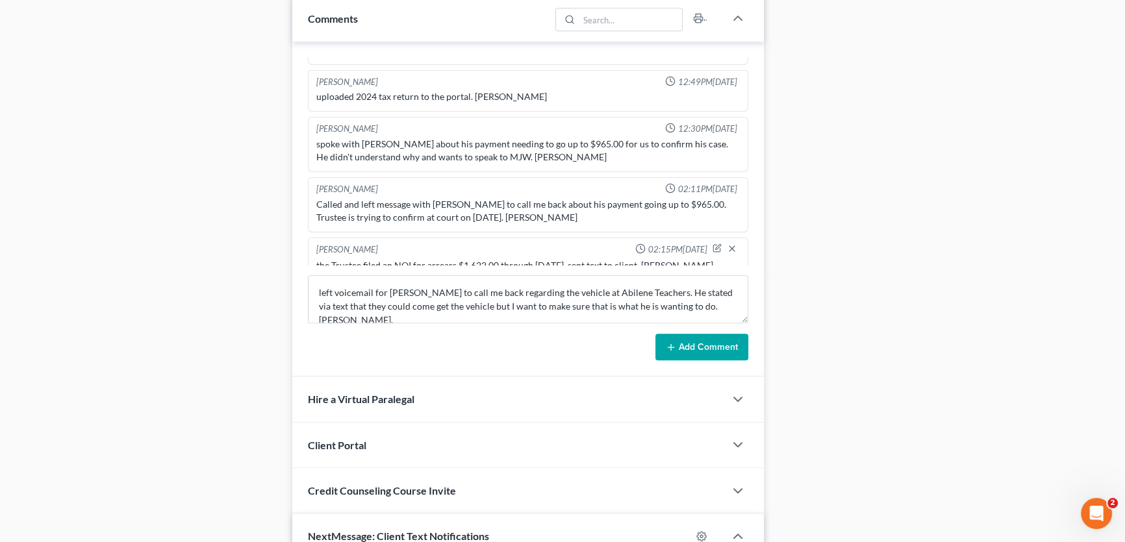
click at [687, 348] on button "Add Comment" at bounding box center [701, 347] width 93 height 27
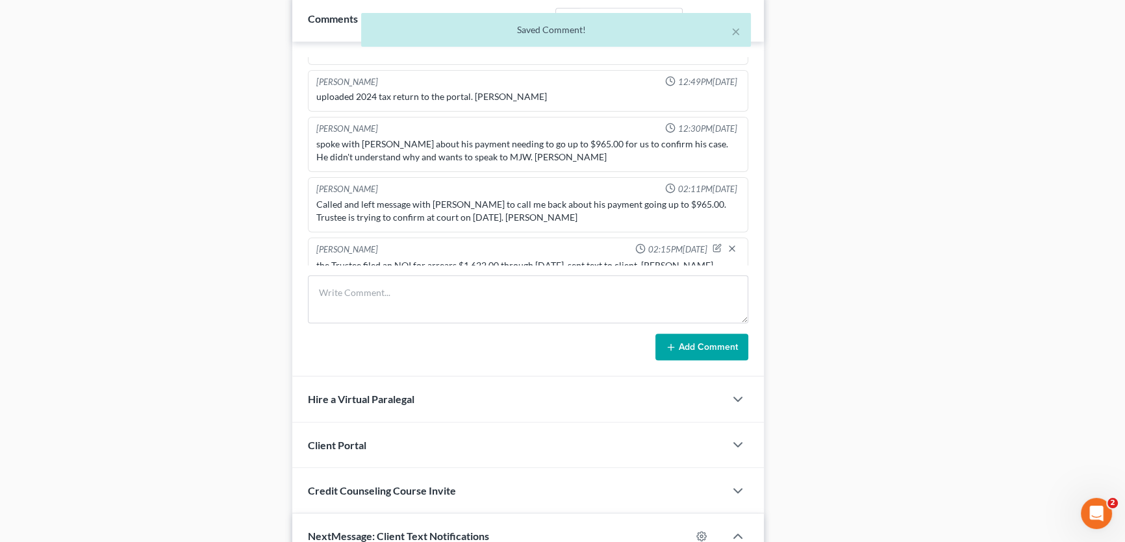
scroll to position [440, 0]
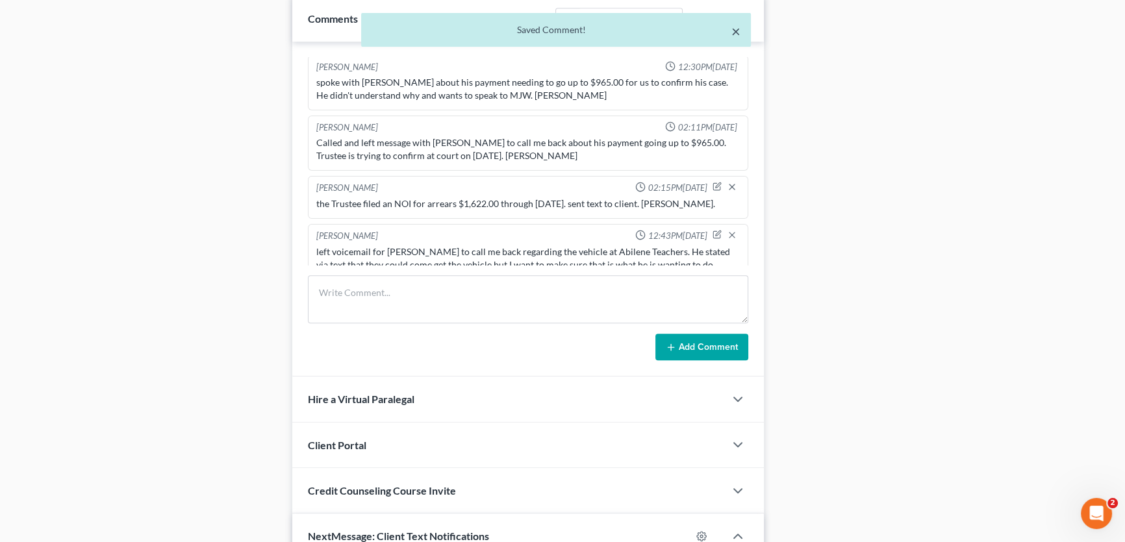
click at [737, 34] on button "×" at bounding box center [735, 31] width 9 height 16
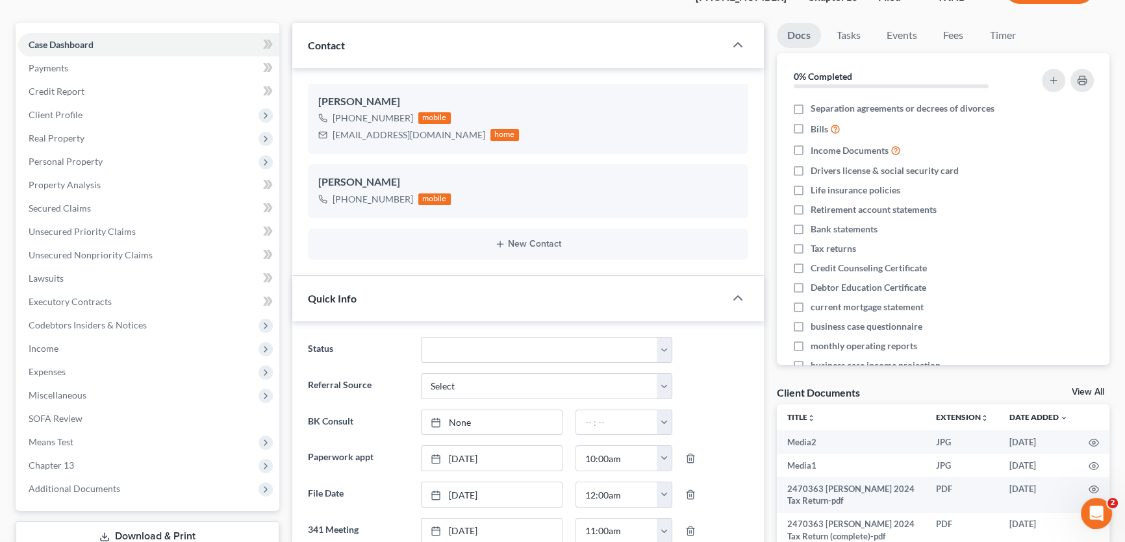
scroll to position [0, 0]
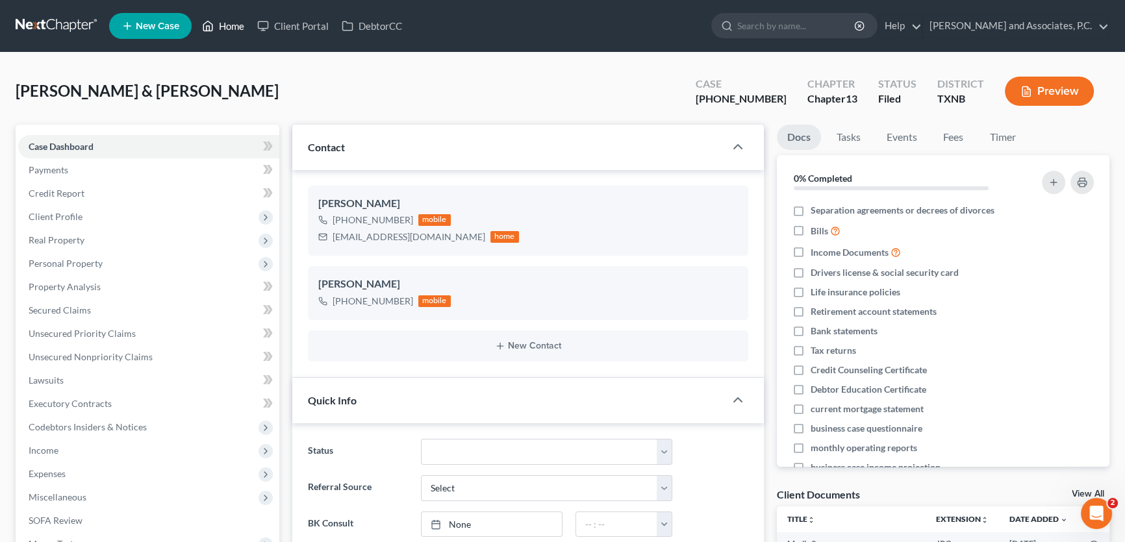
click at [232, 25] on link "Home" at bounding box center [223, 25] width 55 height 23
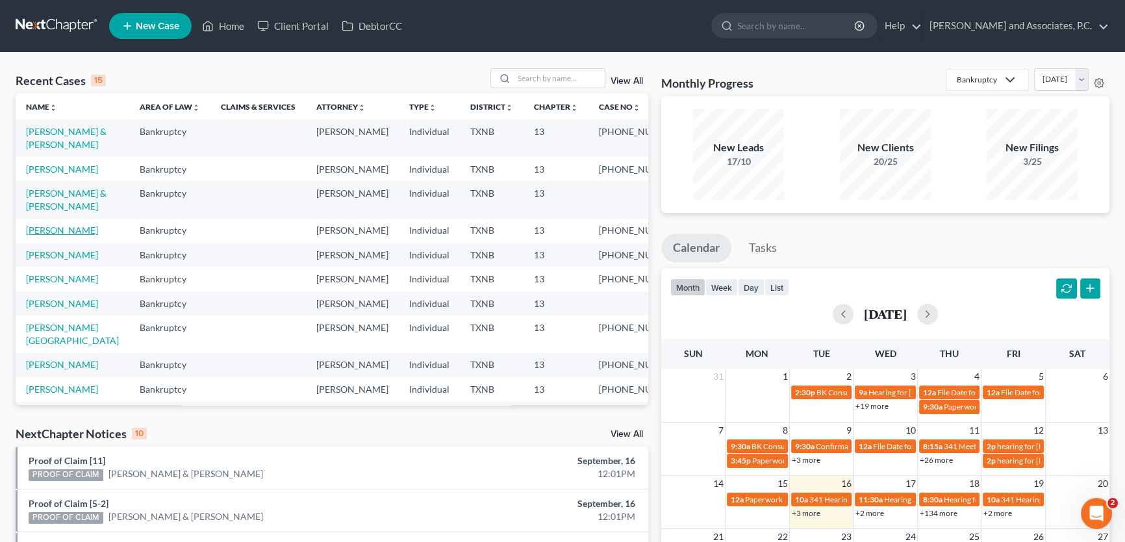
click at [68, 236] on link "[PERSON_NAME]" at bounding box center [62, 230] width 72 height 11
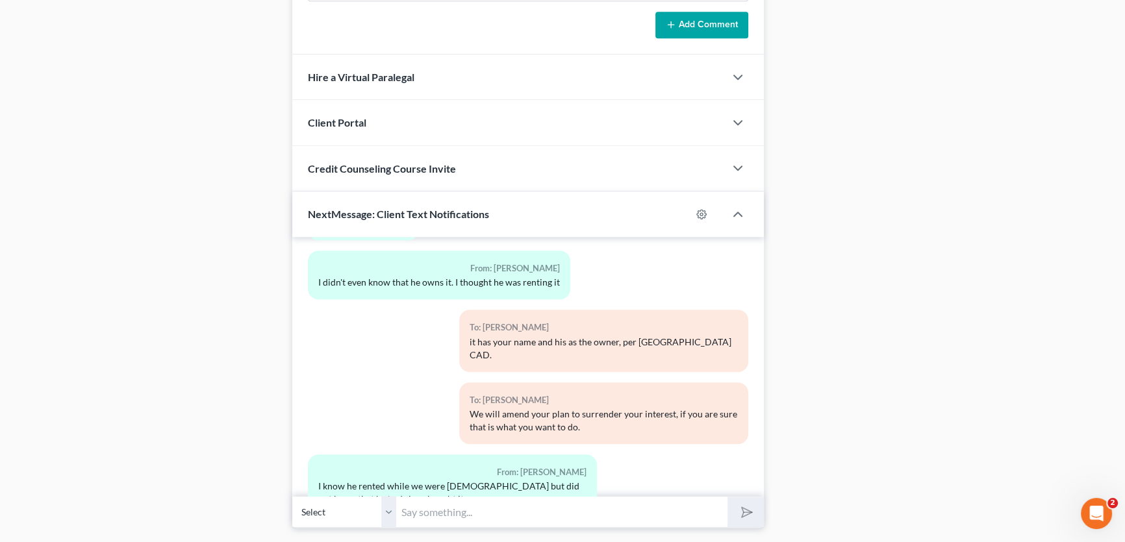
scroll to position [1067, 0]
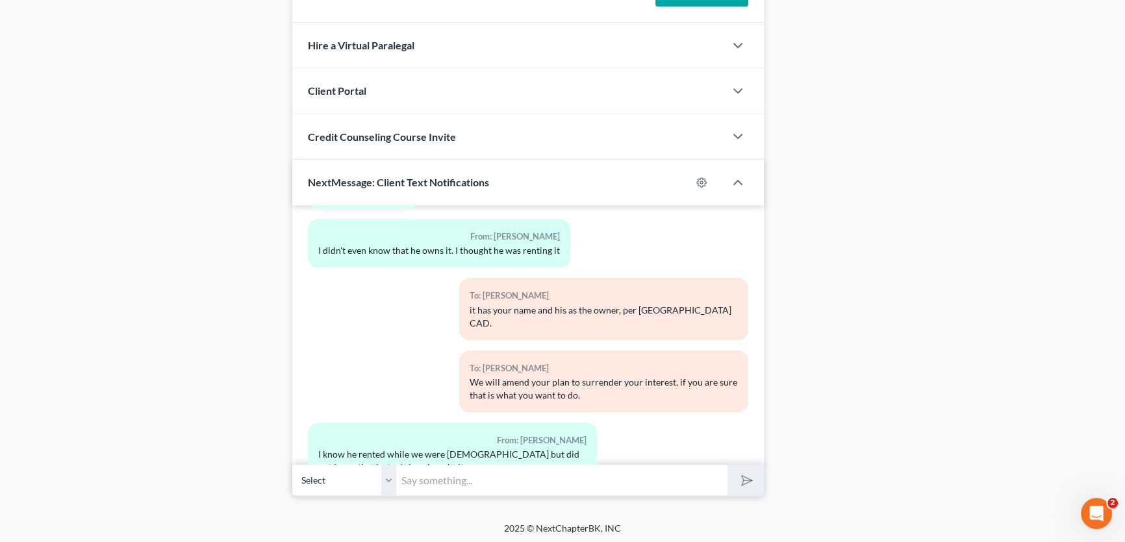
click at [409, 477] on input "text" at bounding box center [561, 480] width 331 height 32
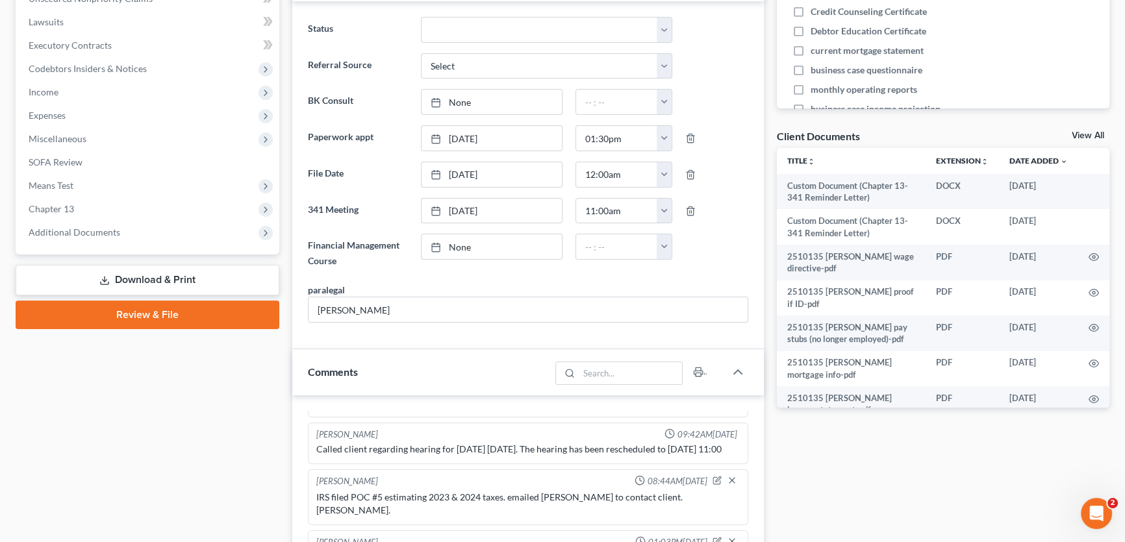
scroll to position [358, 0]
type input "okay, we will make necessary amendments to show you are surrendering your inter…"
click at [90, 228] on span "Additional Documents" at bounding box center [75, 232] width 92 height 11
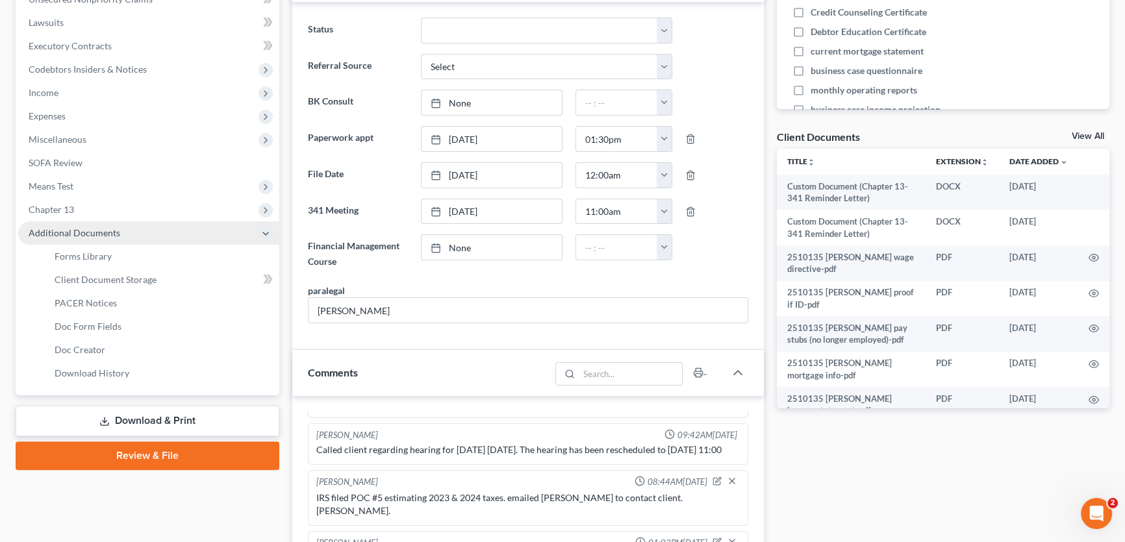
scroll to position [0, 0]
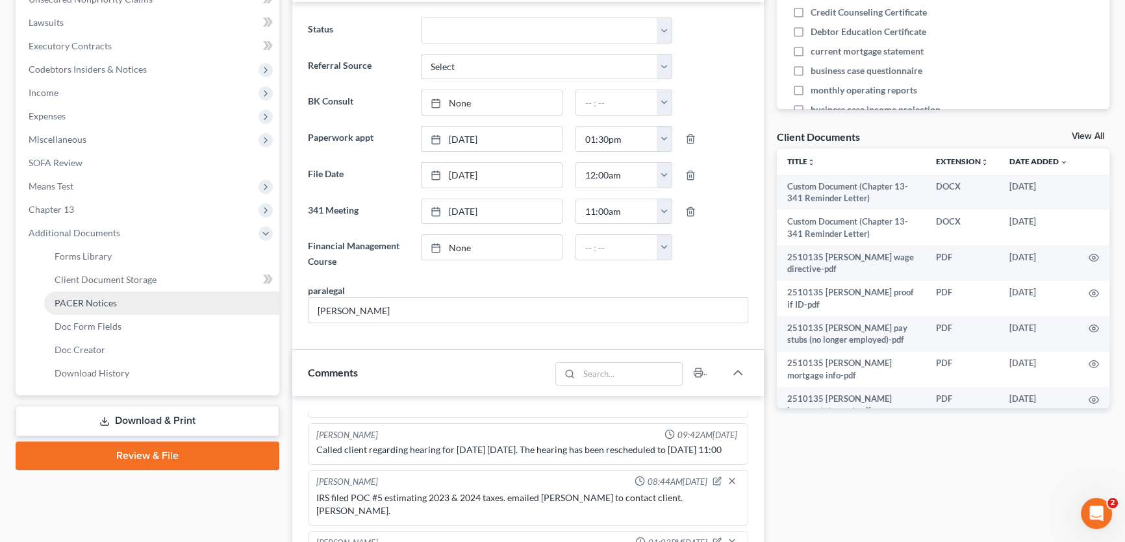
click at [79, 305] on span "PACER Notices" at bounding box center [86, 303] width 62 height 11
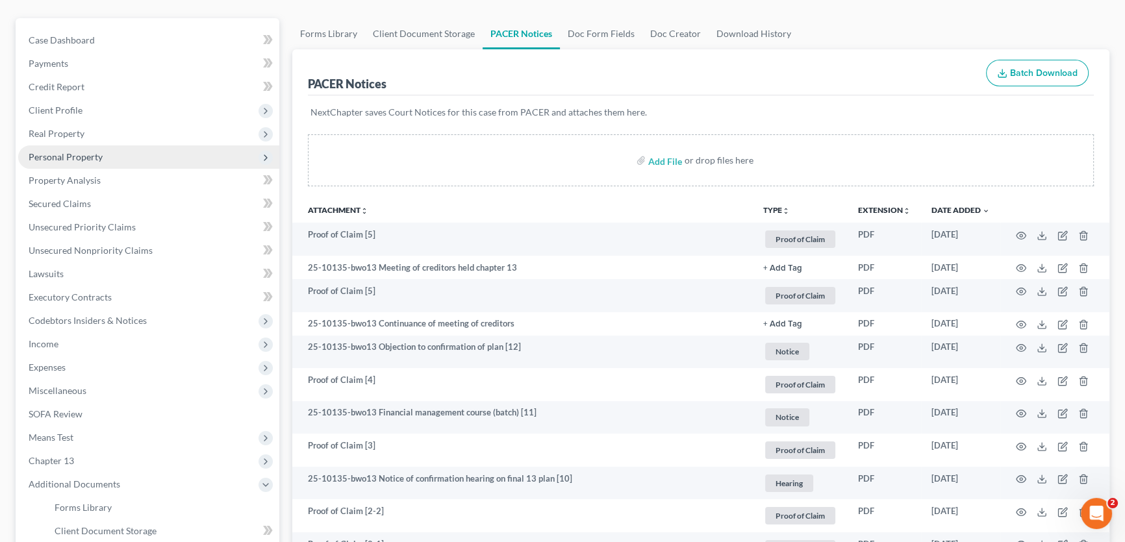
scroll to position [102, 0]
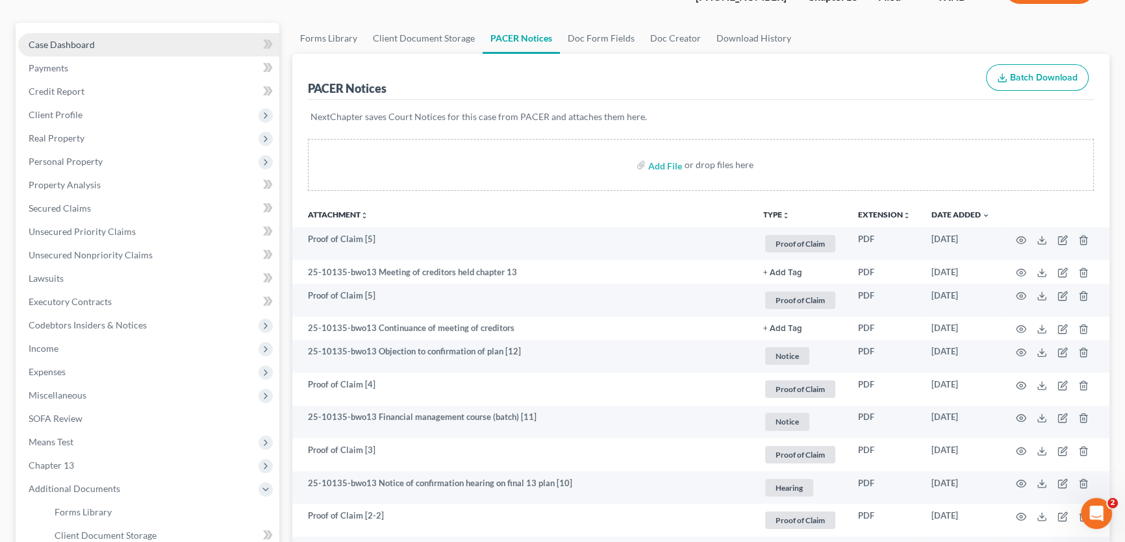
click at [104, 44] on link "Case Dashboard" at bounding box center [148, 44] width 261 height 23
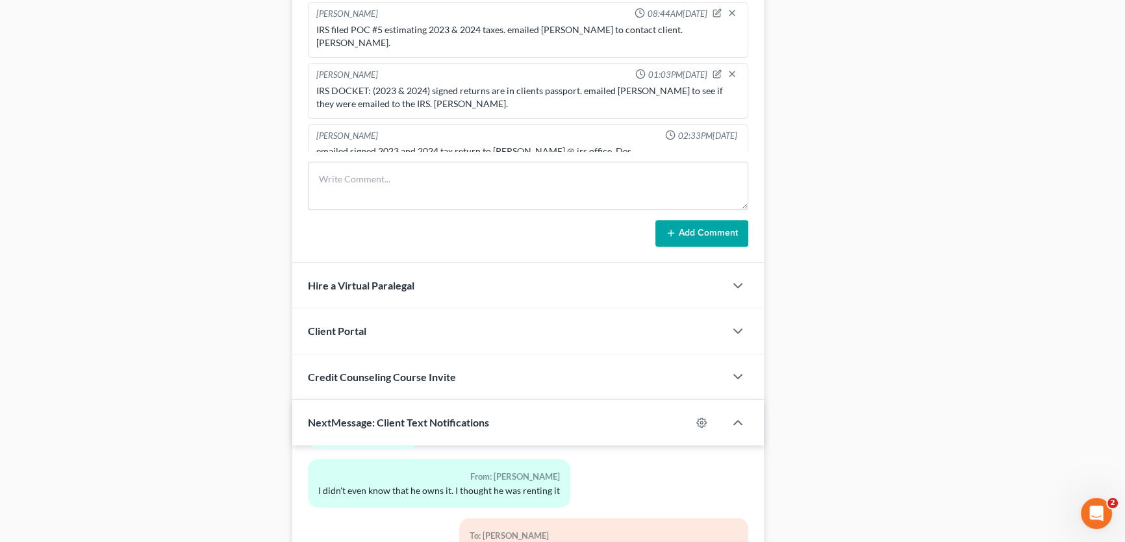
scroll to position [1067, 0]
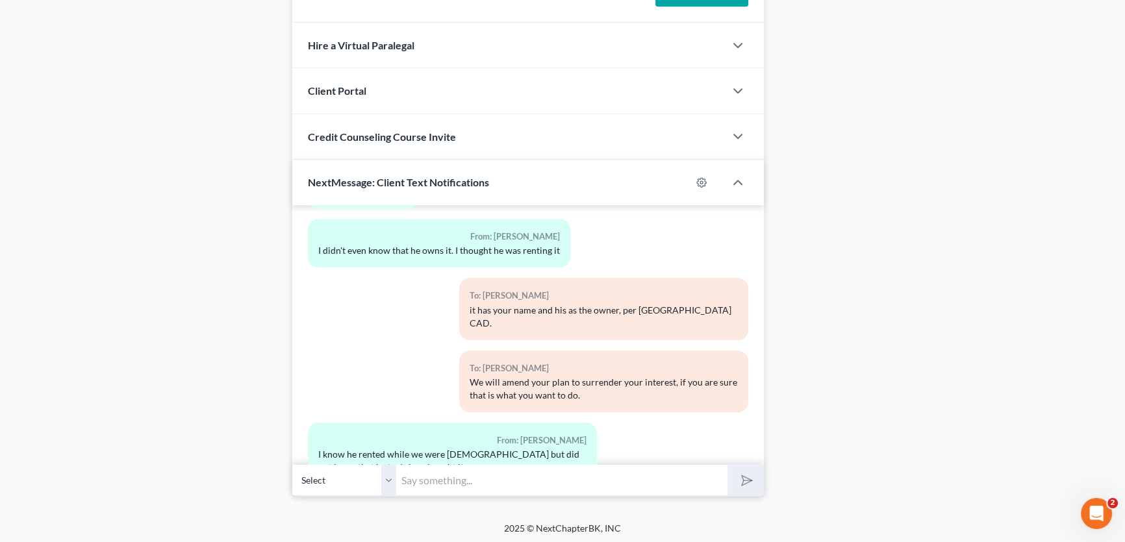
click at [431, 476] on input "text" at bounding box center [561, 480] width 331 height 32
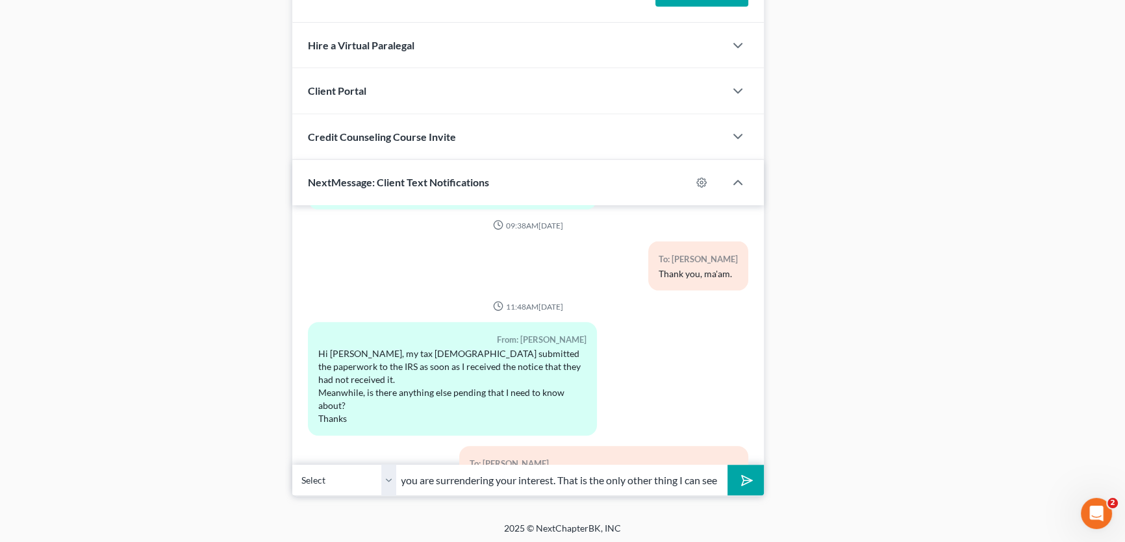
scroll to position [0, 236]
drag, startPoint x: 642, startPoint y: 477, endPoint x: 783, endPoint y: 477, distance: 141.0
click at [715, 477] on input "okay, we will make necessary amendments to show you are surrendering your inter…" at bounding box center [561, 480] width 331 height 32
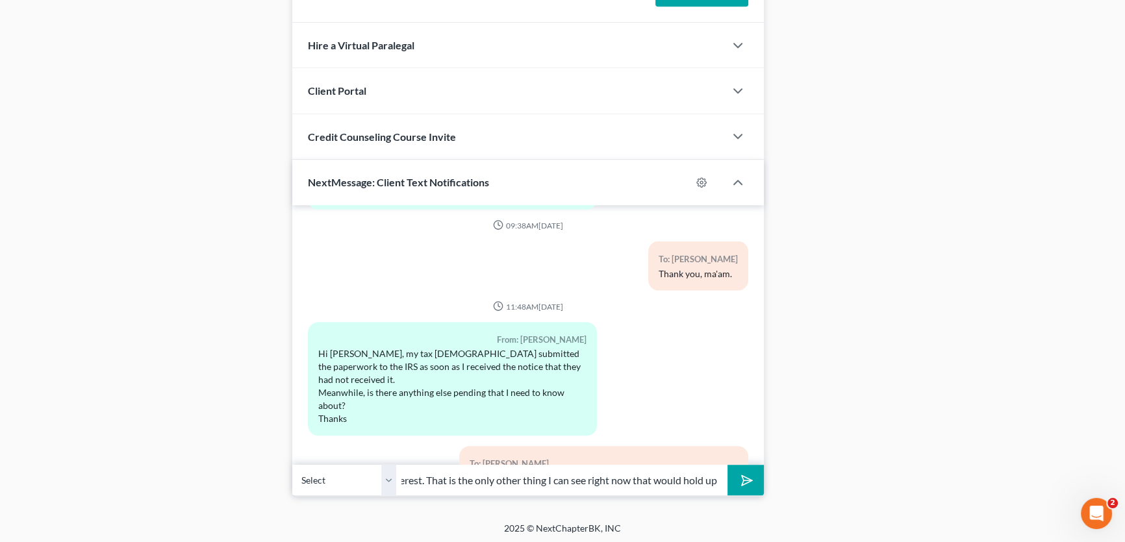
type input "okay, we will make necessary amendments to show you are surrendering your inter…"
click at [742, 474] on polygon "submit" at bounding box center [745, 481] width 16 height 16
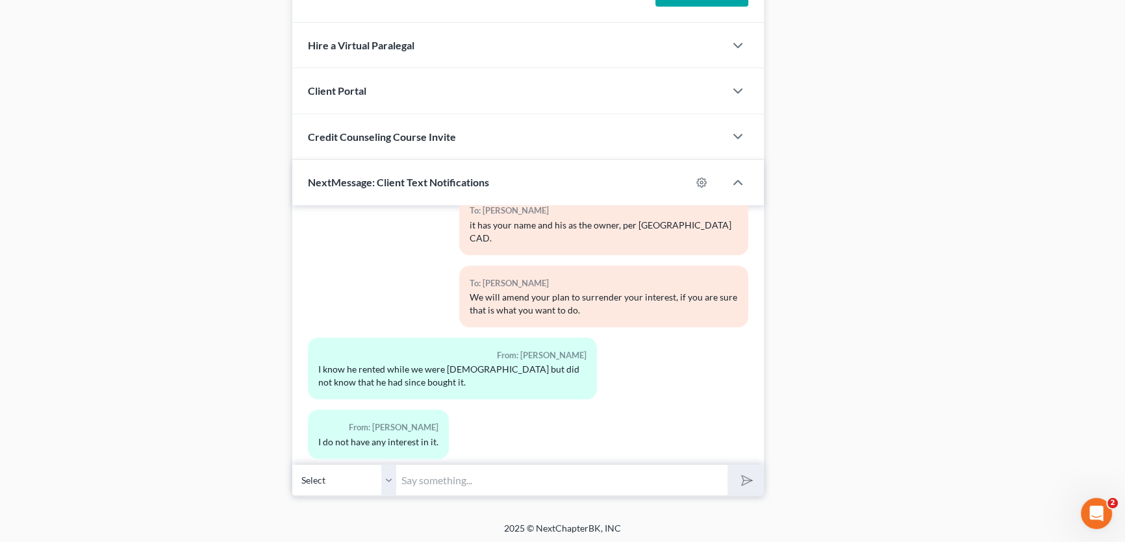
click at [592, 476] on input "text" at bounding box center [561, 480] width 331 height 32
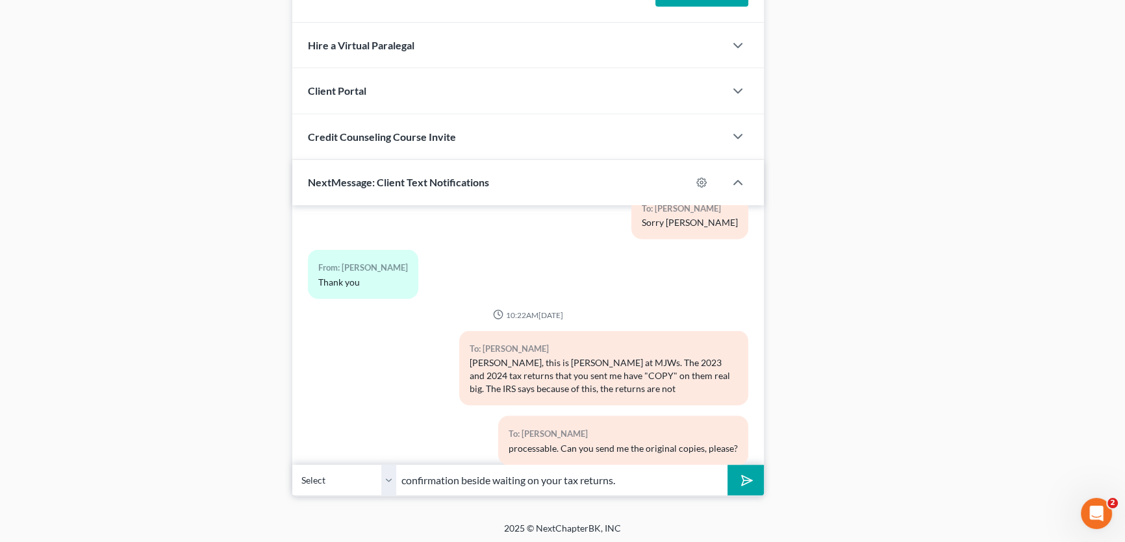
scroll to position [3238, 0]
type input "confirmation beside waiting on your tax returns."
click at [735, 475] on button "submit" at bounding box center [746, 480] width 36 height 31
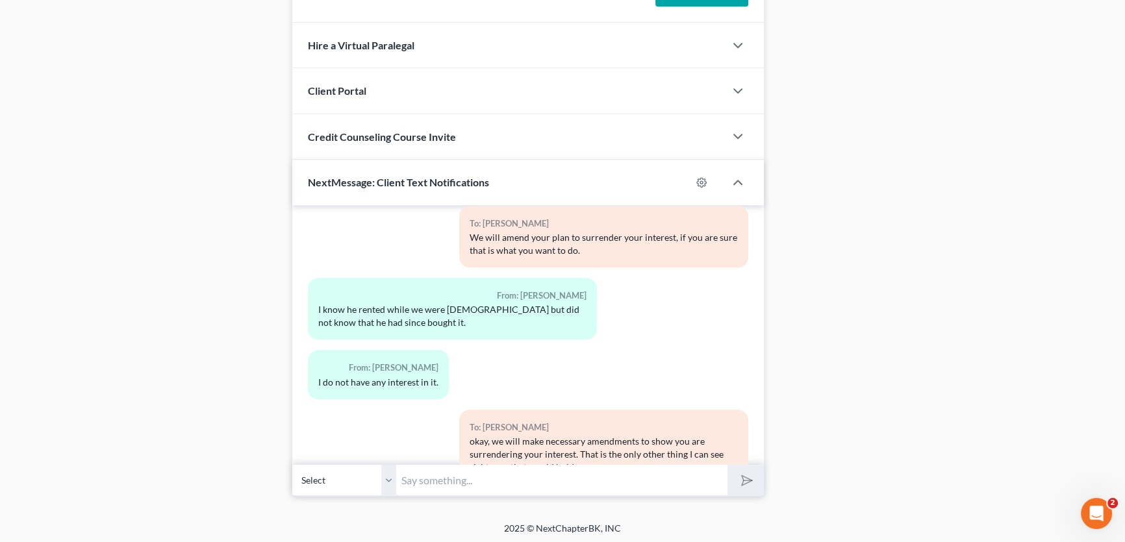
click at [445, 477] on input "text" at bounding box center [561, 480] width 331 height 32
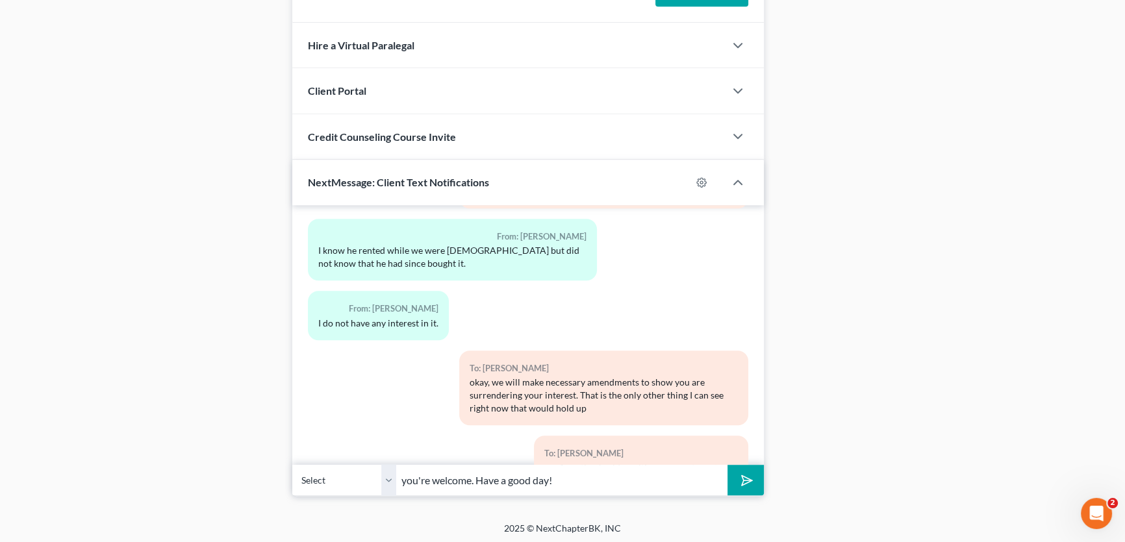
type input "you're welcome. Have a good day!"
click at [728, 465] on button "submit" at bounding box center [746, 480] width 36 height 31
